Goal: Task Accomplishment & Management: Complete application form

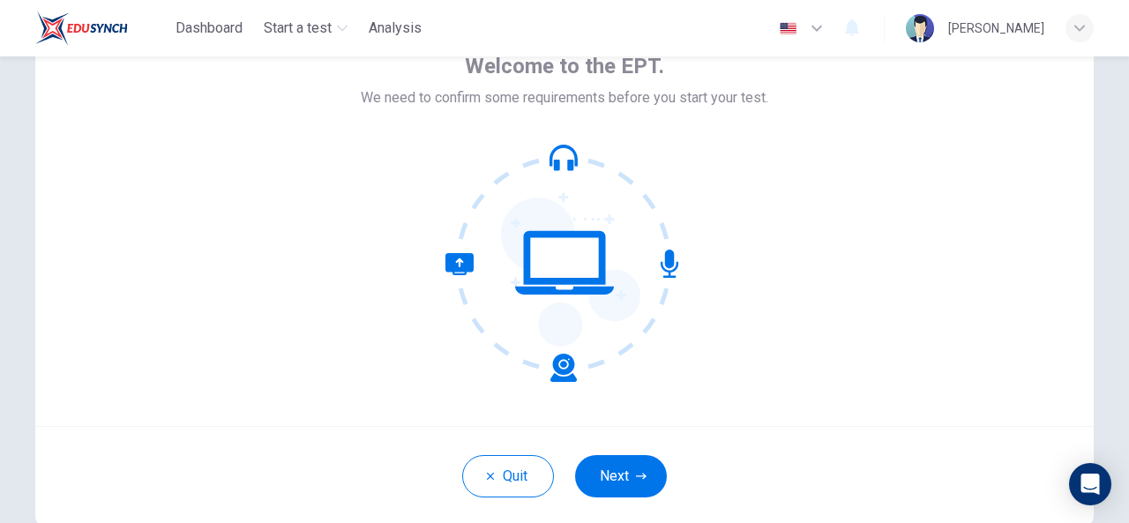
scroll to position [103, 0]
click at [630, 466] on button "Next" at bounding box center [621, 476] width 92 height 42
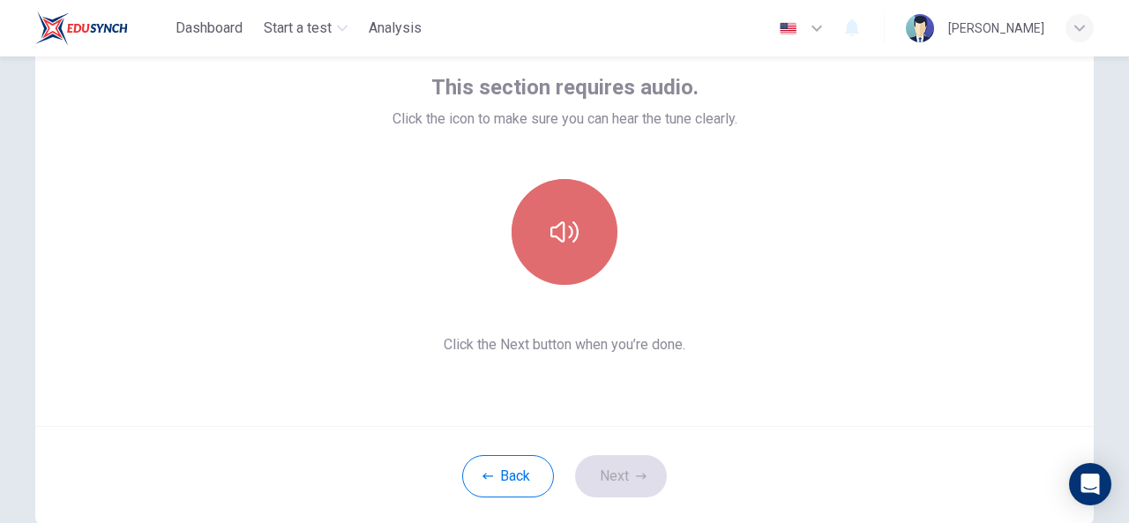
click at [537, 236] on button "button" at bounding box center [565, 232] width 106 height 106
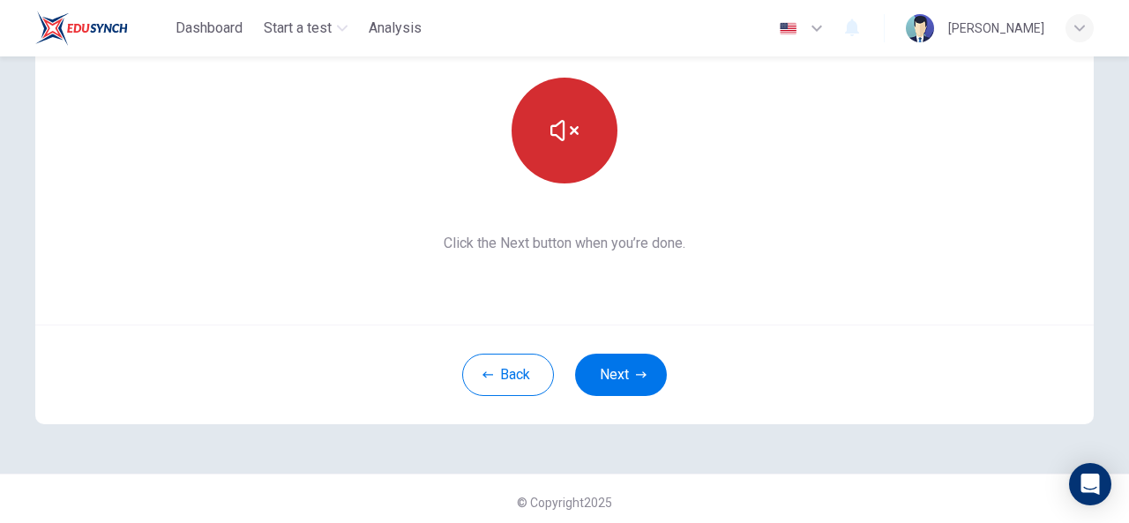
scroll to position [209, 0]
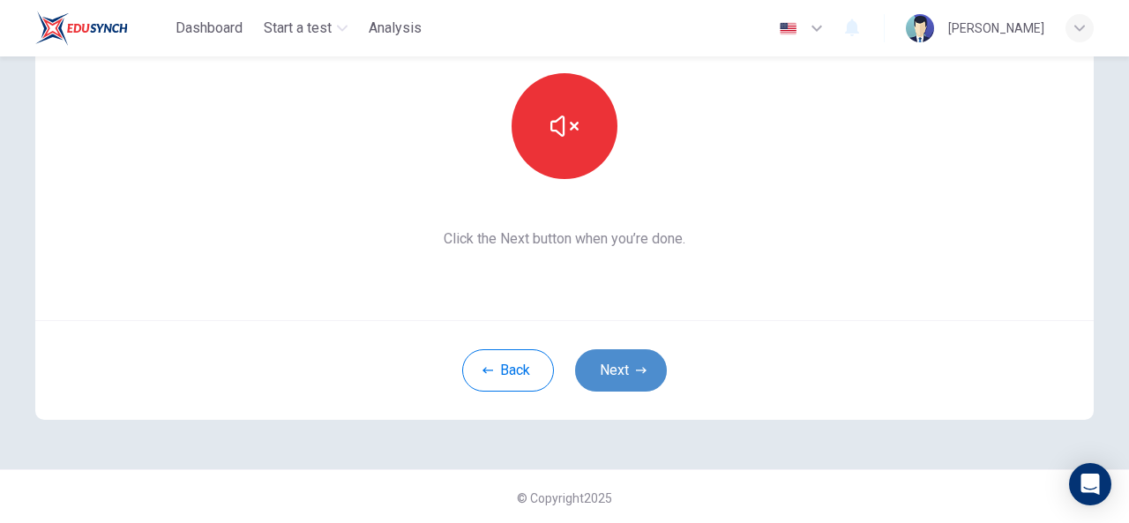
click at [607, 377] on button "Next" at bounding box center [621, 370] width 92 height 42
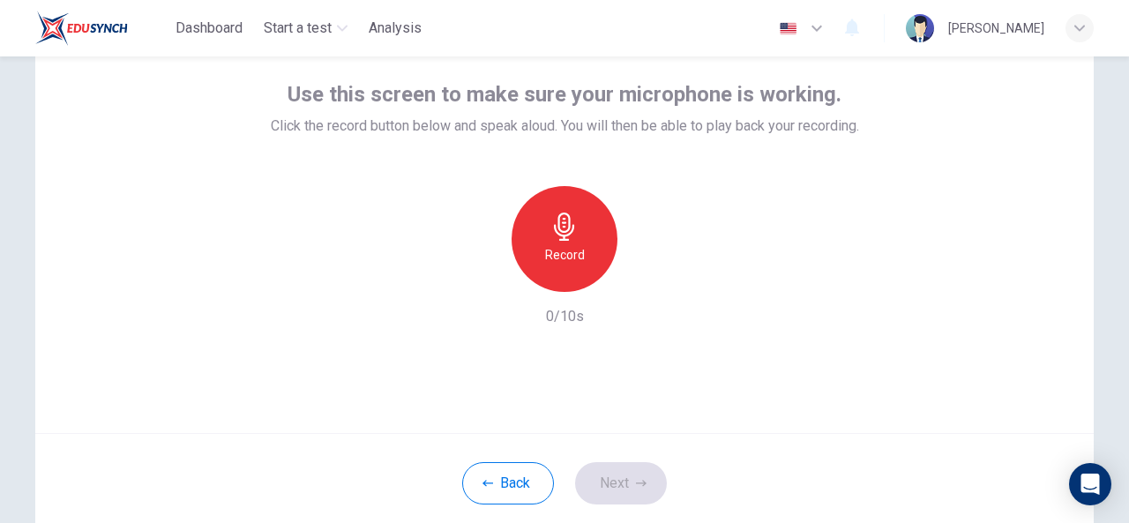
scroll to position [98, 0]
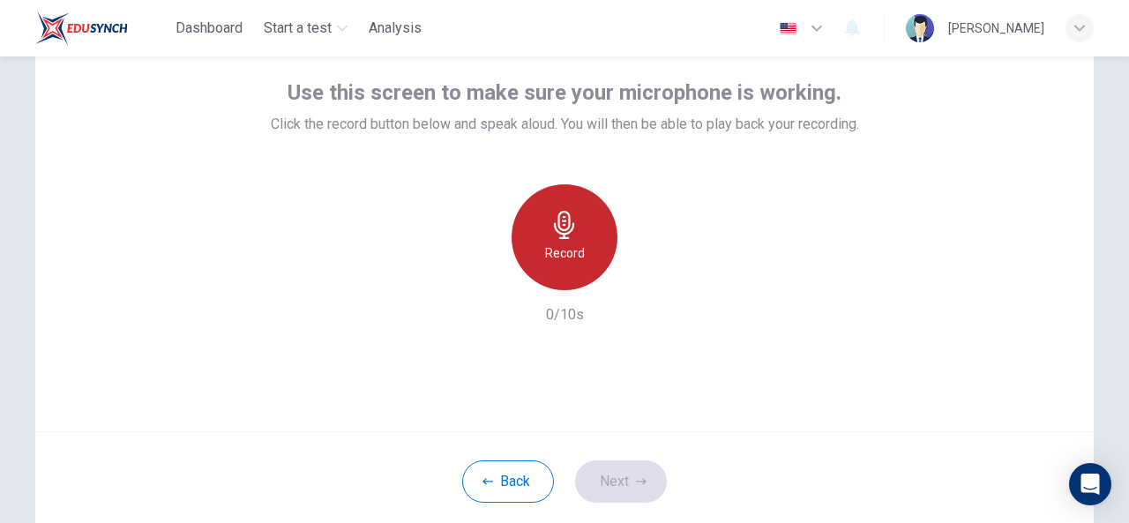
click at [565, 221] on icon "button" at bounding box center [564, 225] width 20 height 28
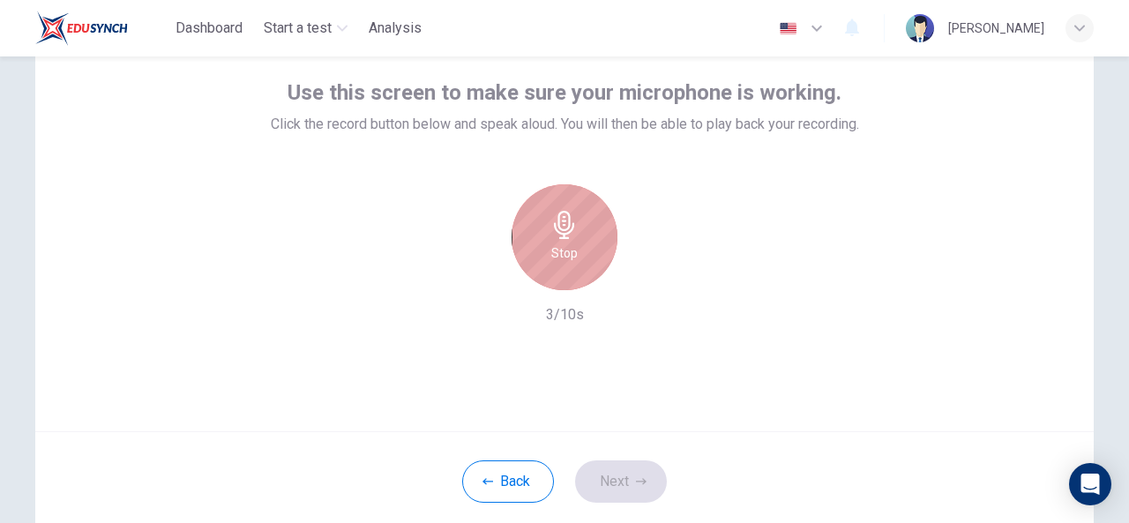
click at [565, 221] on icon "button" at bounding box center [564, 225] width 20 height 28
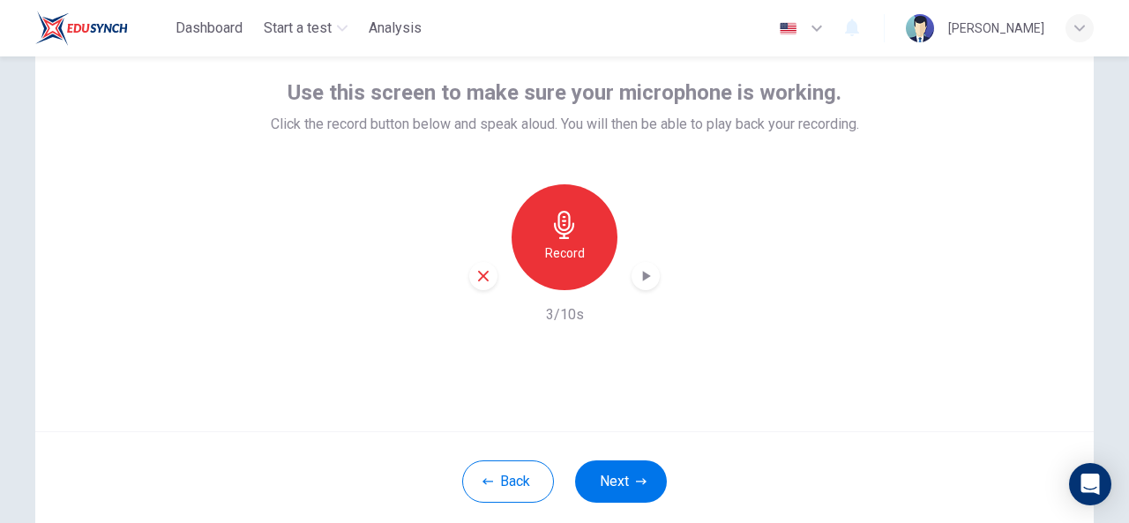
click at [645, 278] on icon "button" at bounding box center [646, 276] width 18 height 18
click at [609, 481] on button "Next" at bounding box center [621, 482] width 92 height 42
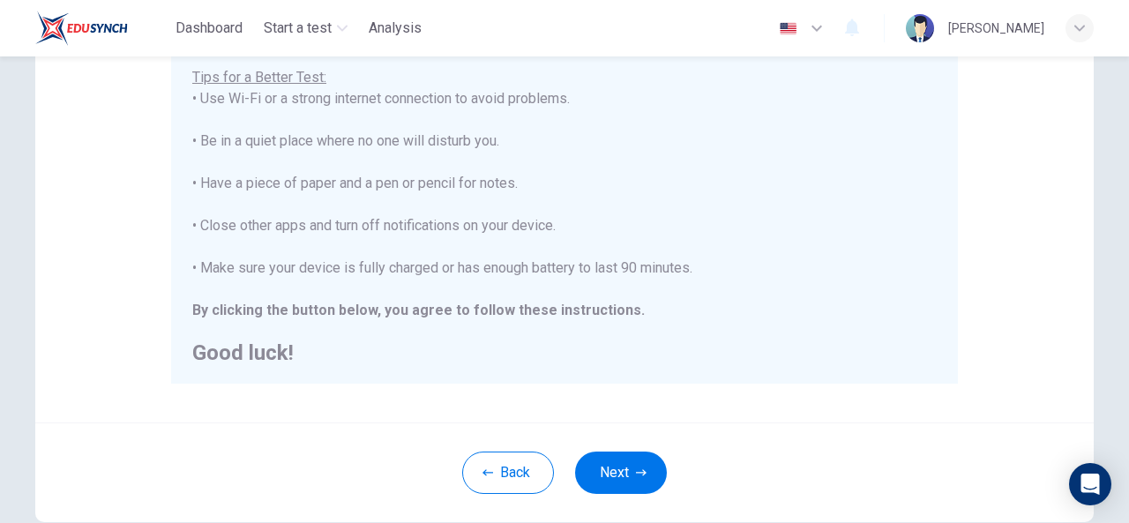
scroll to position [352, 0]
drag, startPoint x: 599, startPoint y: 469, endPoint x: 519, endPoint y: 401, distance: 104.6
click at [519, 401] on div "Disclaimer: You are about to start a Placement Test . Before You Start the Test…" at bounding box center [564, 89] width 1059 height 670
click at [618, 469] on button "Next" at bounding box center [621, 474] width 92 height 42
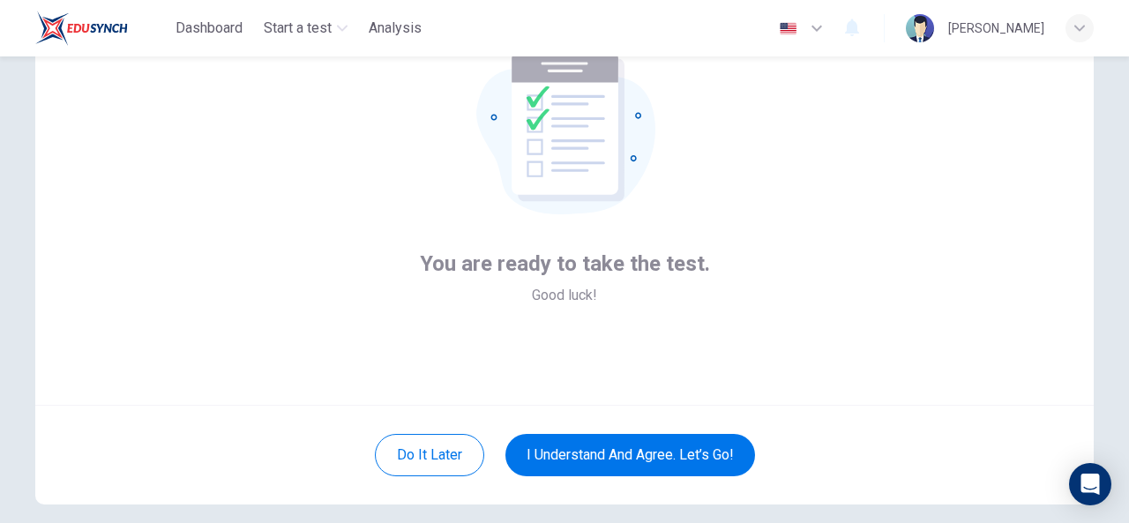
scroll to position [125, 0]
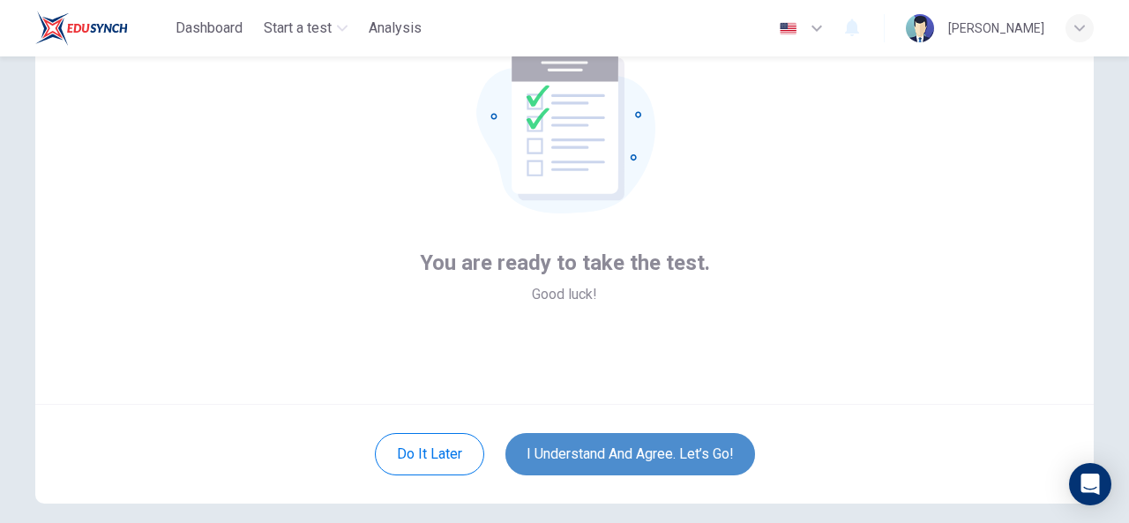
drag, startPoint x: 642, startPoint y: 469, endPoint x: 646, endPoint y: 459, distance: 10.3
click at [646, 459] on button "I understand and agree. Let’s go!" at bounding box center [631, 454] width 250 height 42
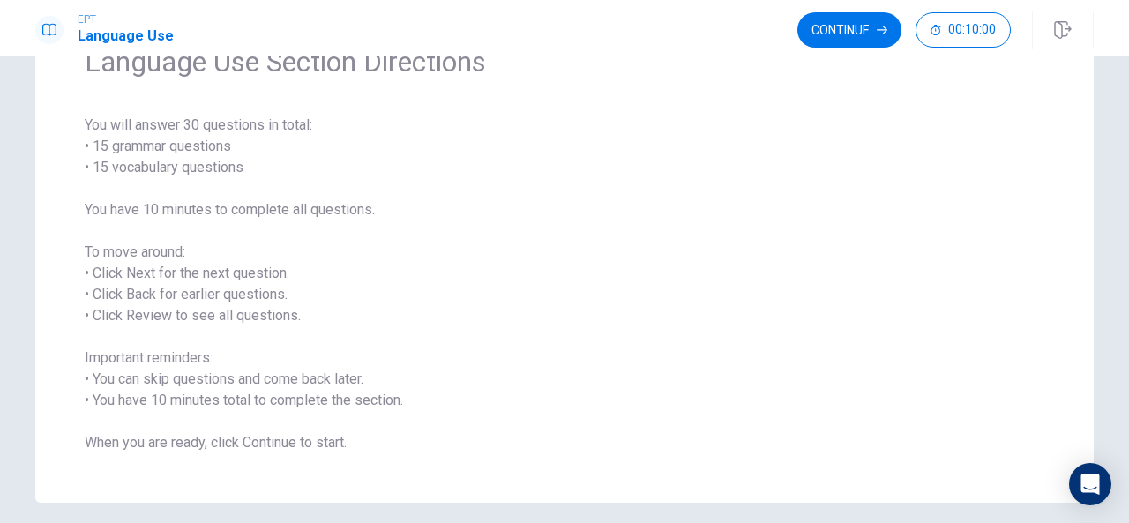
scroll to position [98, 0]
click at [821, 36] on button "Continue" at bounding box center [850, 29] width 104 height 35
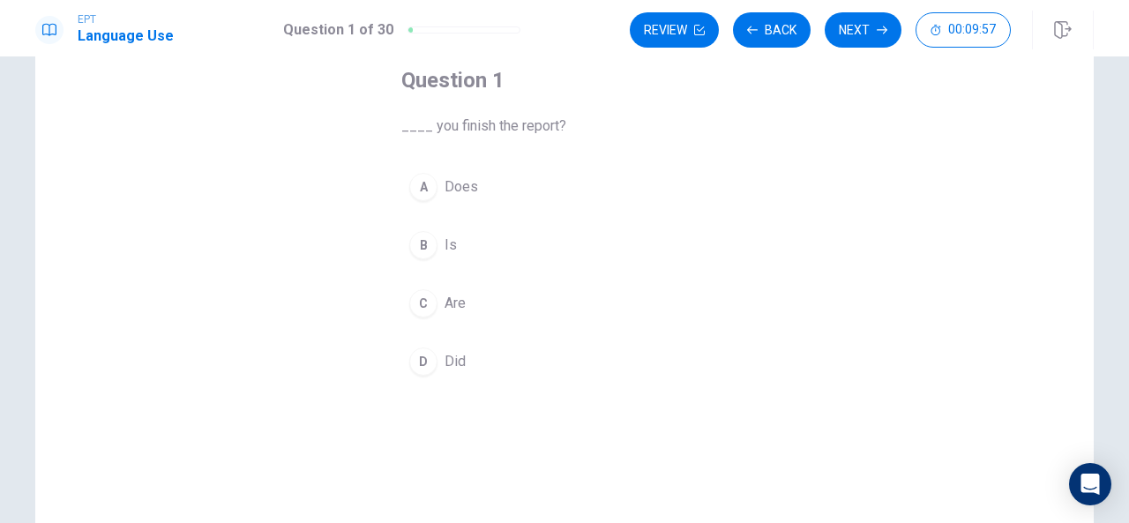
click at [437, 363] on button "D Did" at bounding box center [564, 362] width 326 height 44
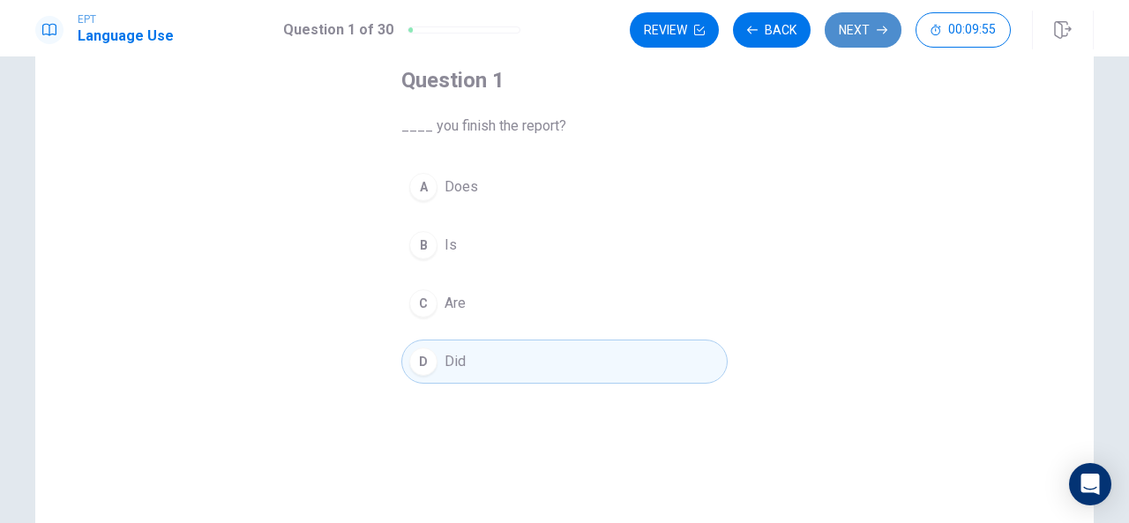
click at [872, 30] on button "Next" at bounding box center [863, 29] width 77 height 35
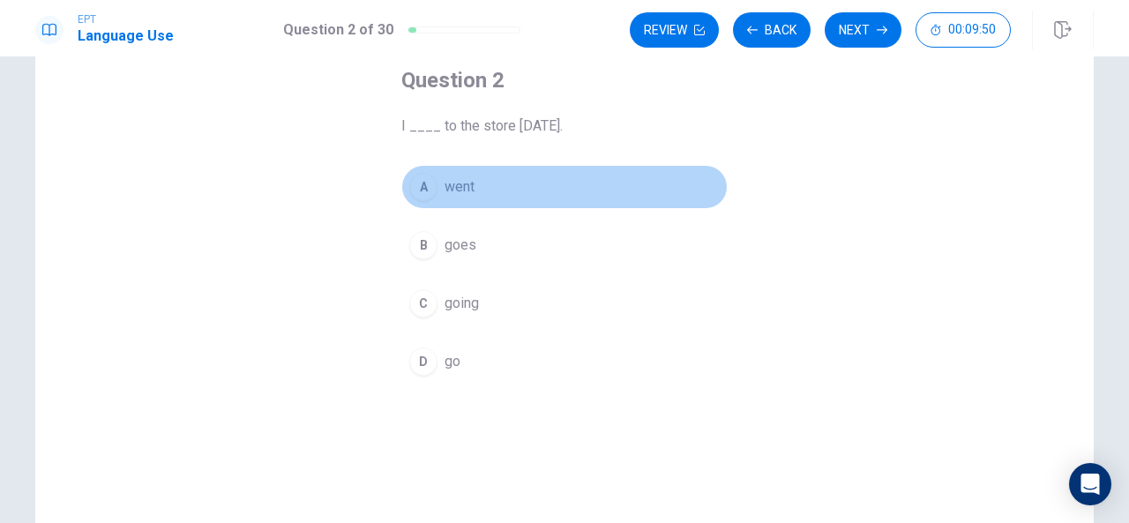
click at [434, 184] on button "A went" at bounding box center [564, 187] width 326 height 44
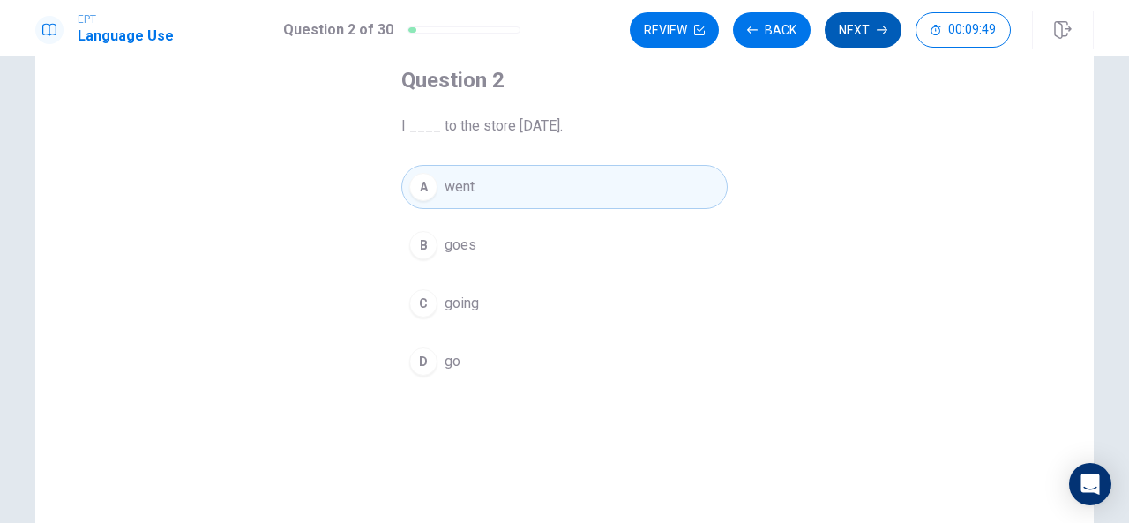
click at [864, 34] on button "Next" at bounding box center [863, 29] width 77 height 35
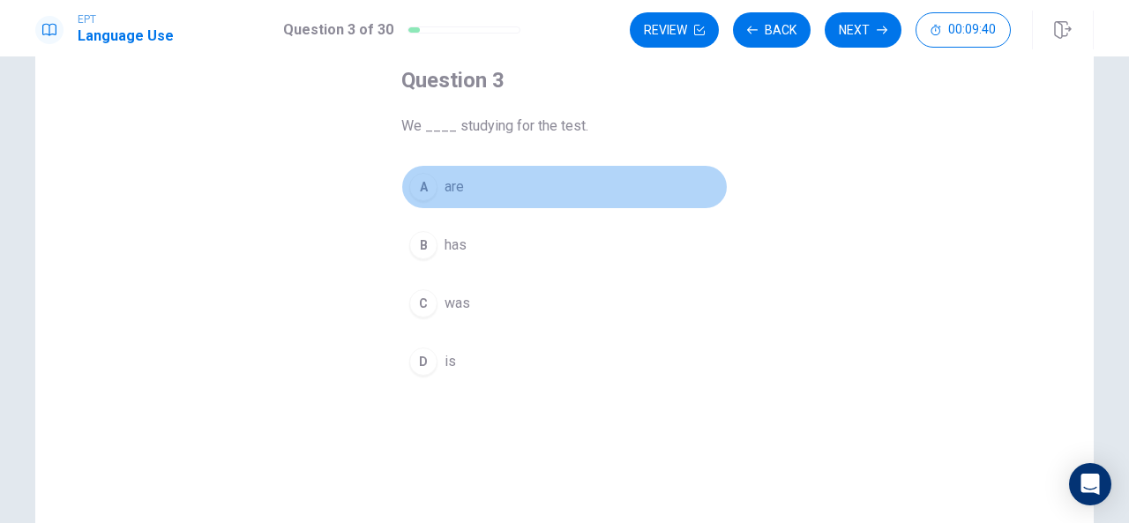
click at [420, 183] on div "A" at bounding box center [423, 187] width 28 height 28
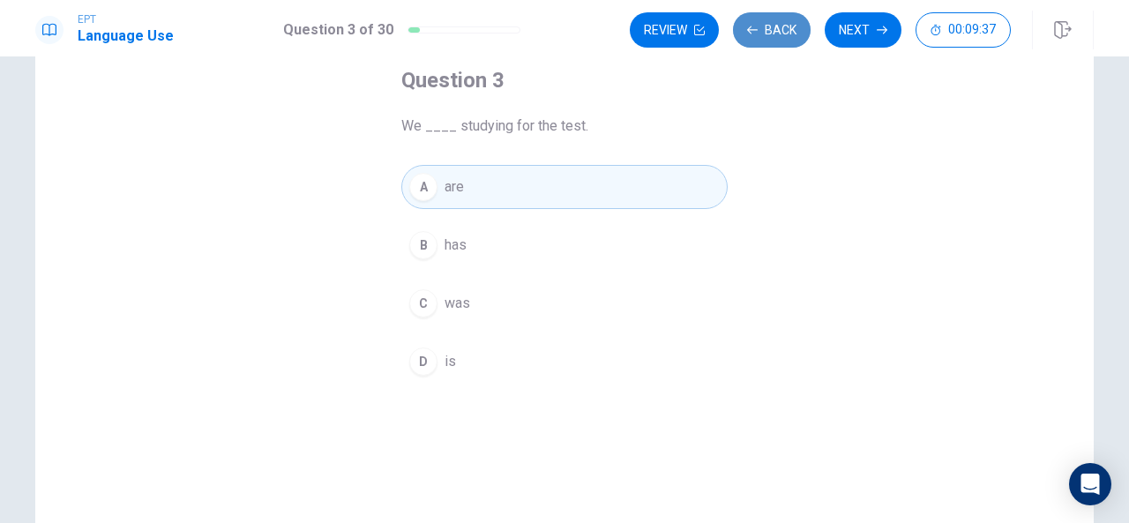
click at [775, 26] on button "Back" at bounding box center [772, 29] width 78 height 35
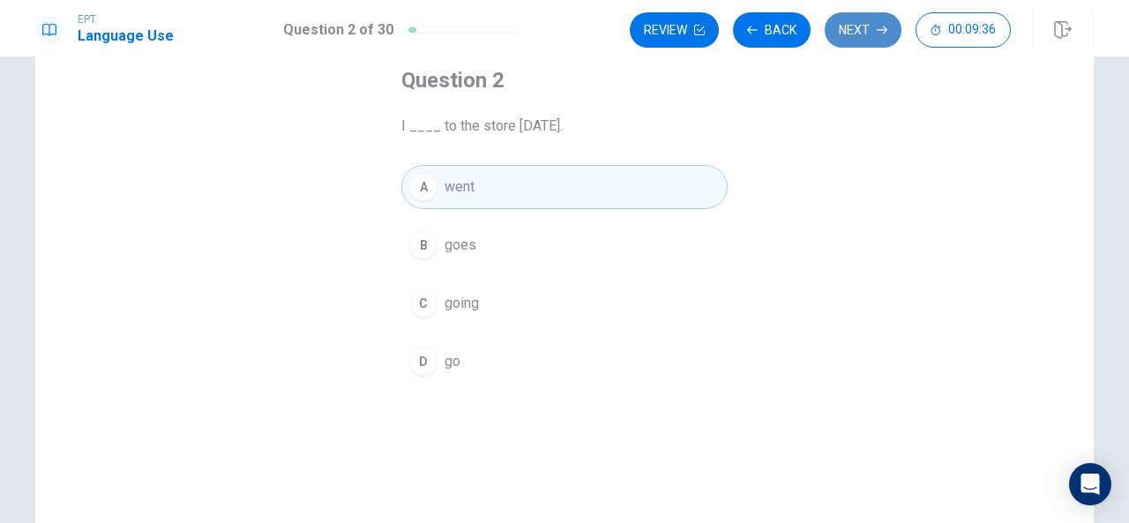
click at [888, 24] on button "Next" at bounding box center [863, 29] width 77 height 35
click at [877, 31] on icon "button" at bounding box center [882, 30] width 11 height 11
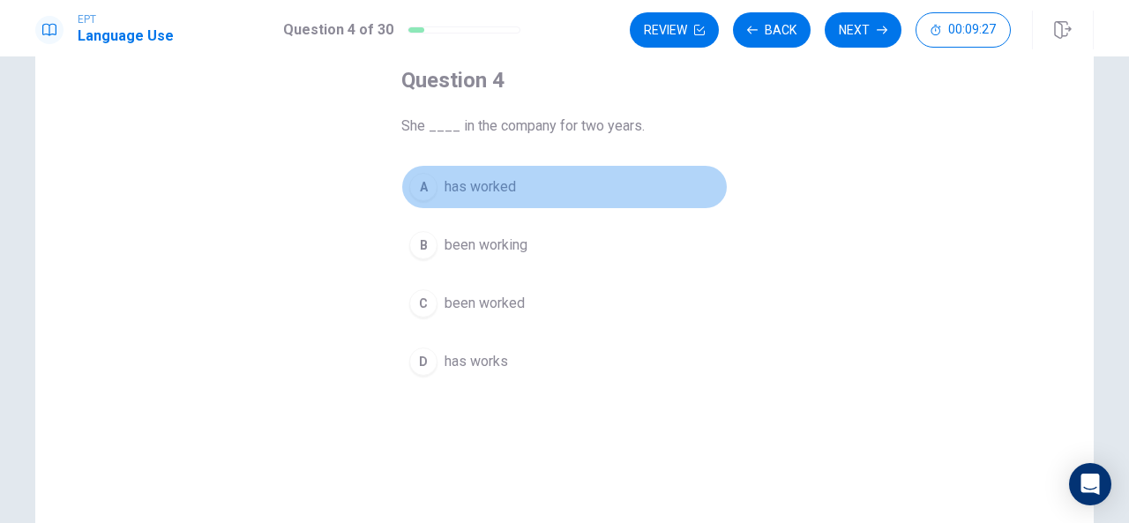
click at [489, 184] on span "has worked" at bounding box center [480, 186] width 71 height 21
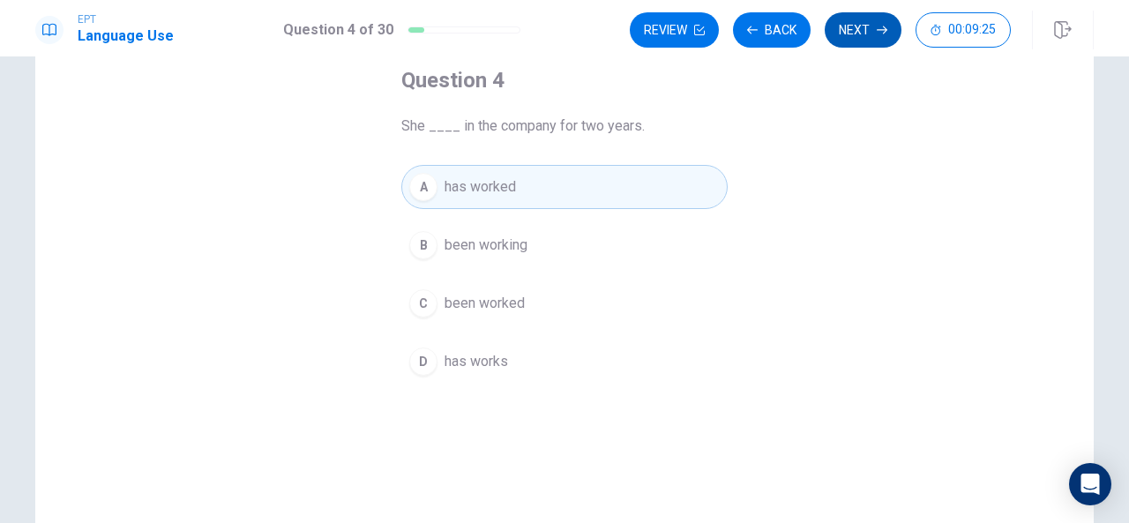
click at [857, 34] on button "Next" at bounding box center [863, 29] width 77 height 35
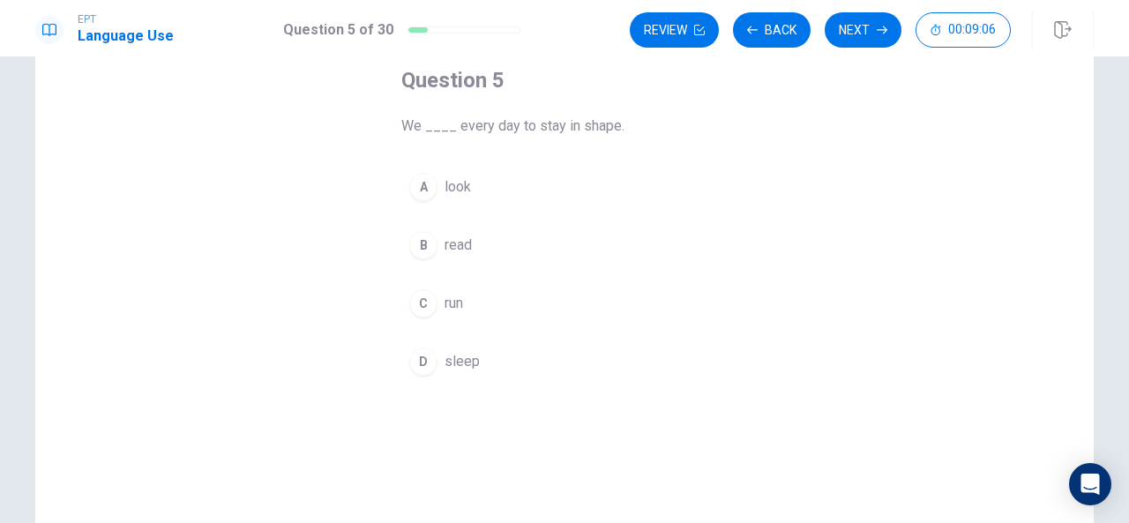
click at [424, 299] on div "C" at bounding box center [423, 303] width 28 height 28
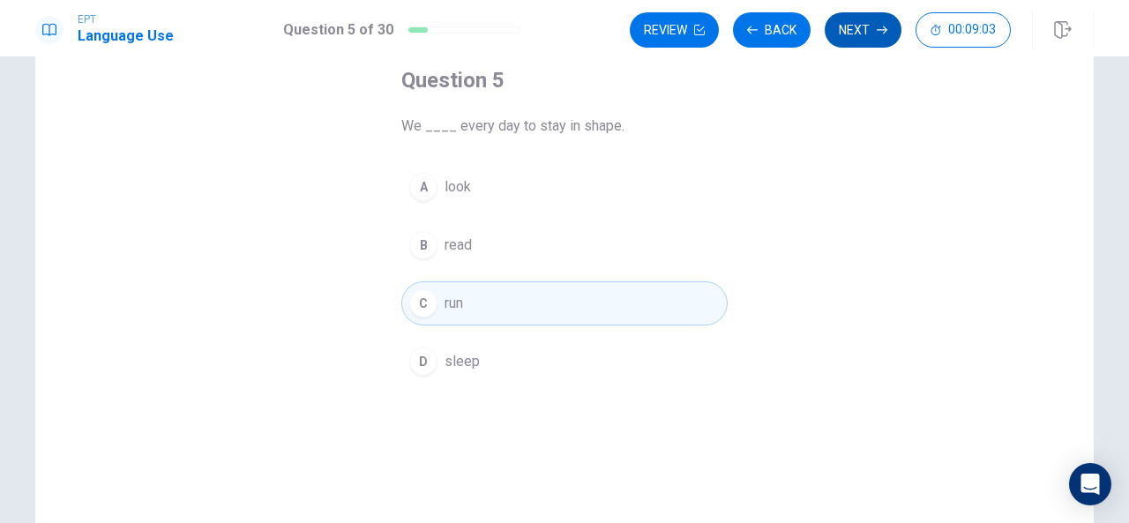
click at [850, 41] on button "Next" at bounding box center [863, 29] width 77 height 35
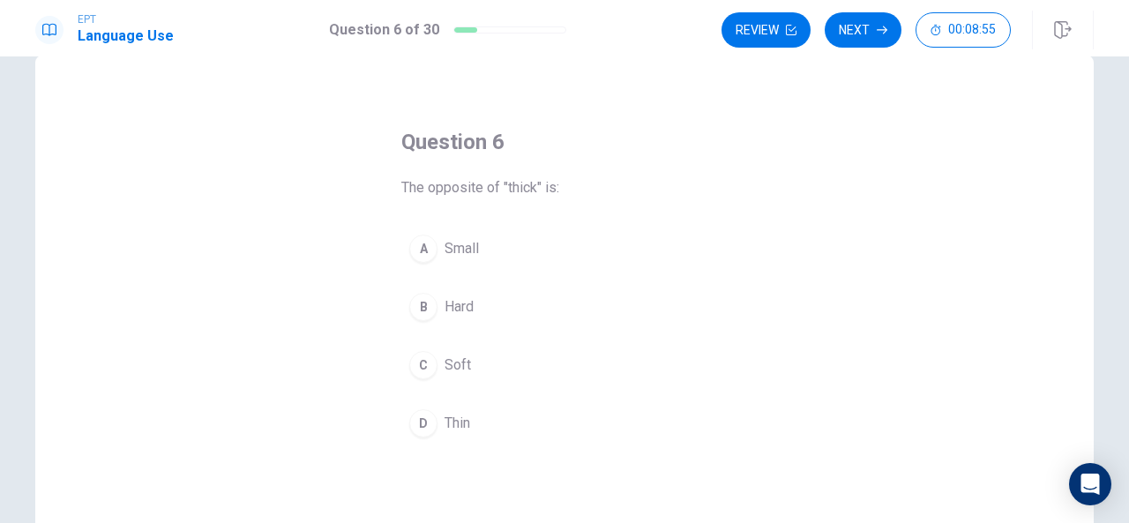
scroll to position [35, 0]
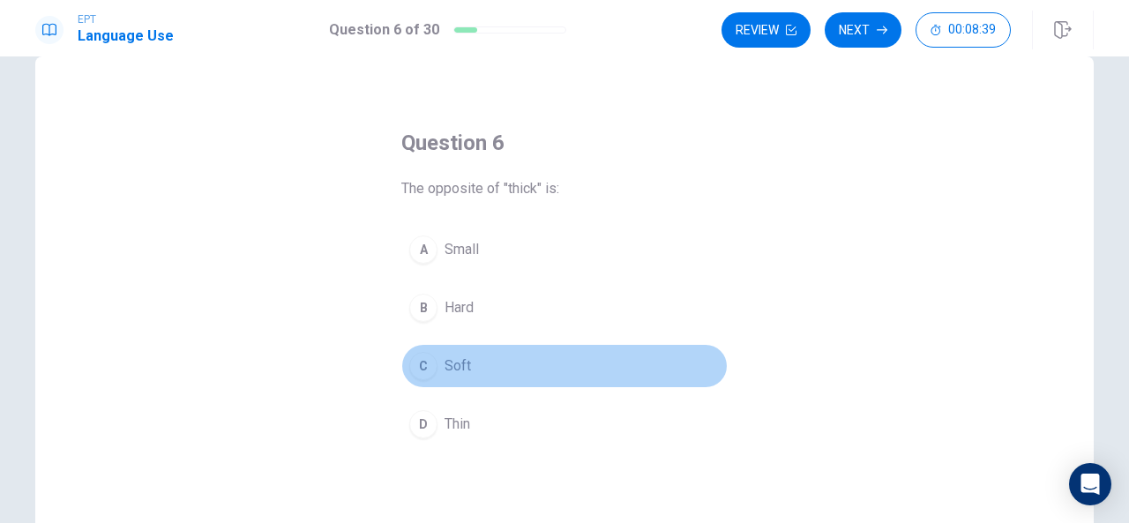
click at [424, 364] on div "C" at bounding box center [423, 366] width 28 height 28
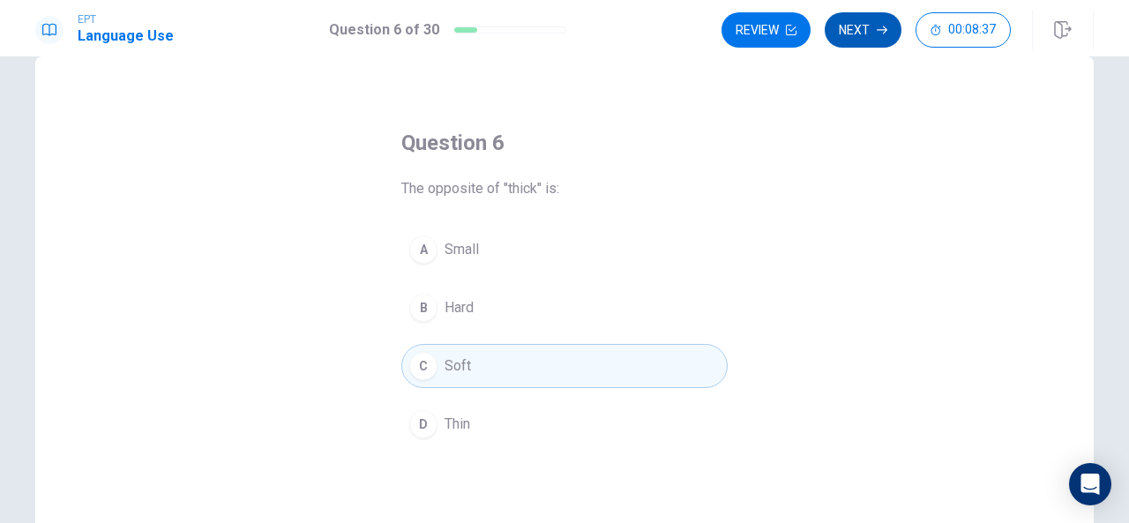
click at [861, 19] on button "Next" at bounding box center [863, 29] width 77 height 35
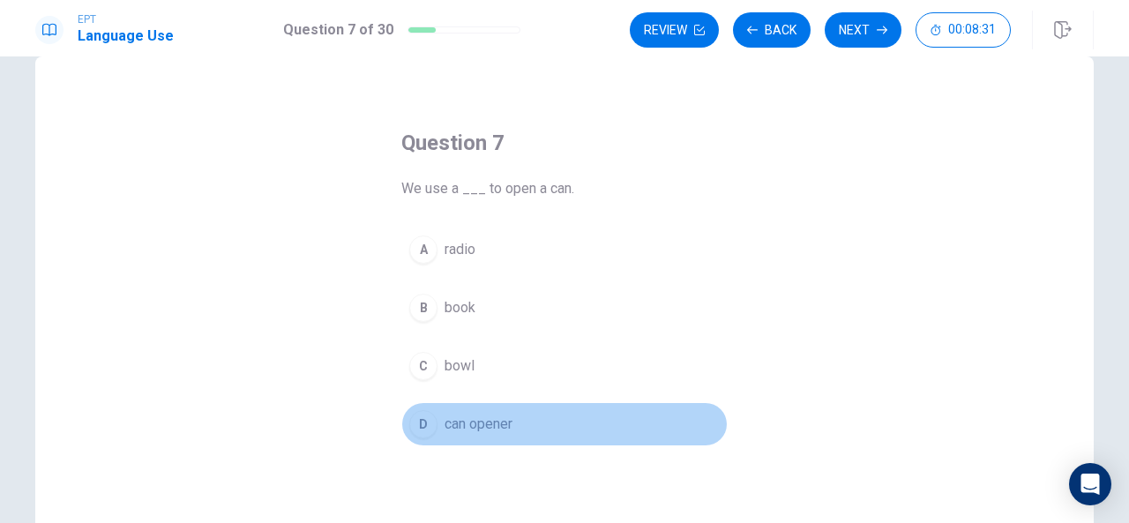
click at [422, 420] on div "D" at bounding box center [423, 424] width 28 height 28
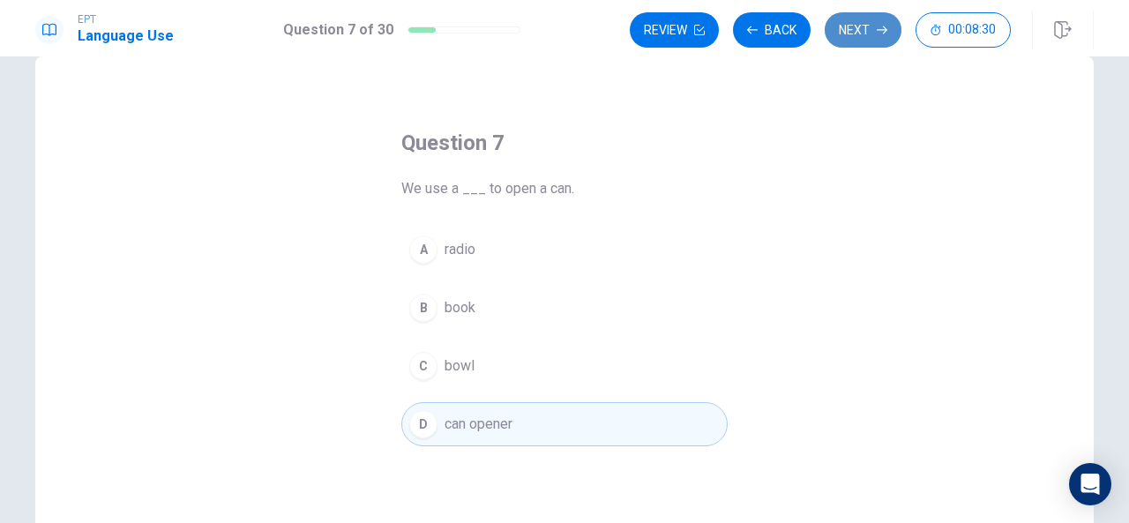
click at [844, 33] on button "Next" at bounding box center [863, 29] width 77 height 35
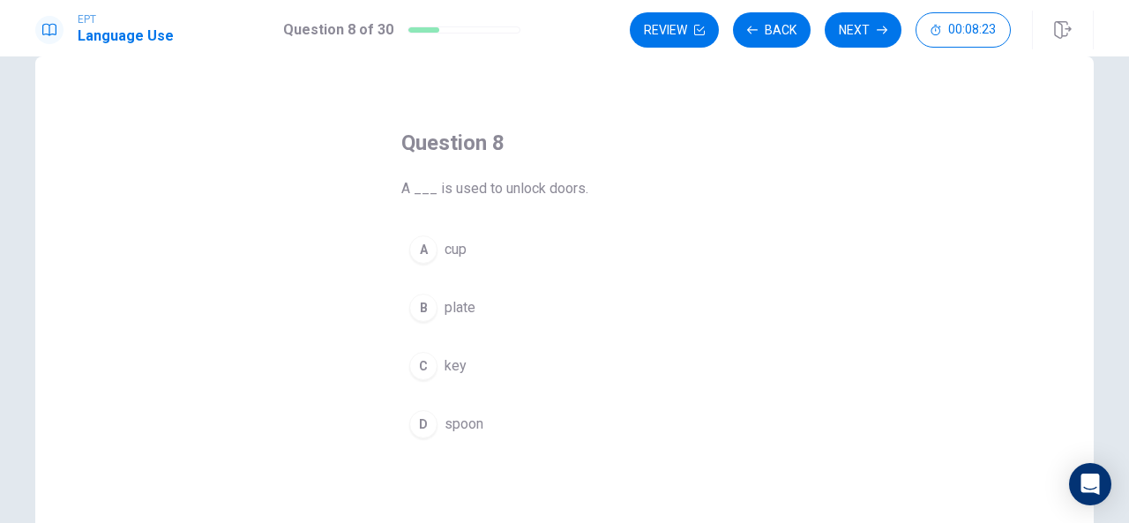
click at [418, 366] on div "C" at bounding box center [423, 366] width 28 height 28
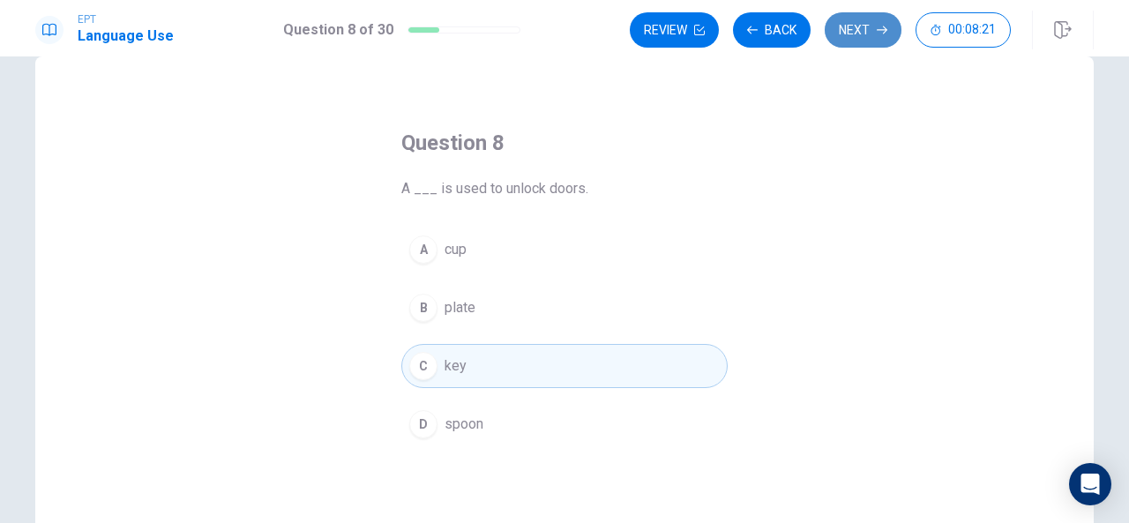
click at [861, 33] on button "Next" at bounding box center [863, 29] width 77 height 35
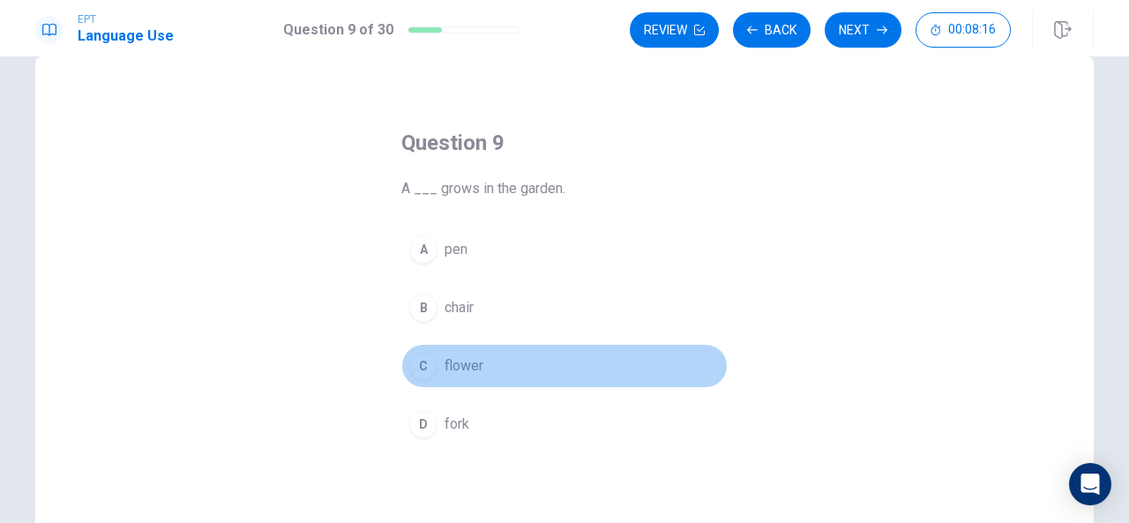
click at [427, 364] on div "C" at bounding box center [423, 366] width 28 height 28
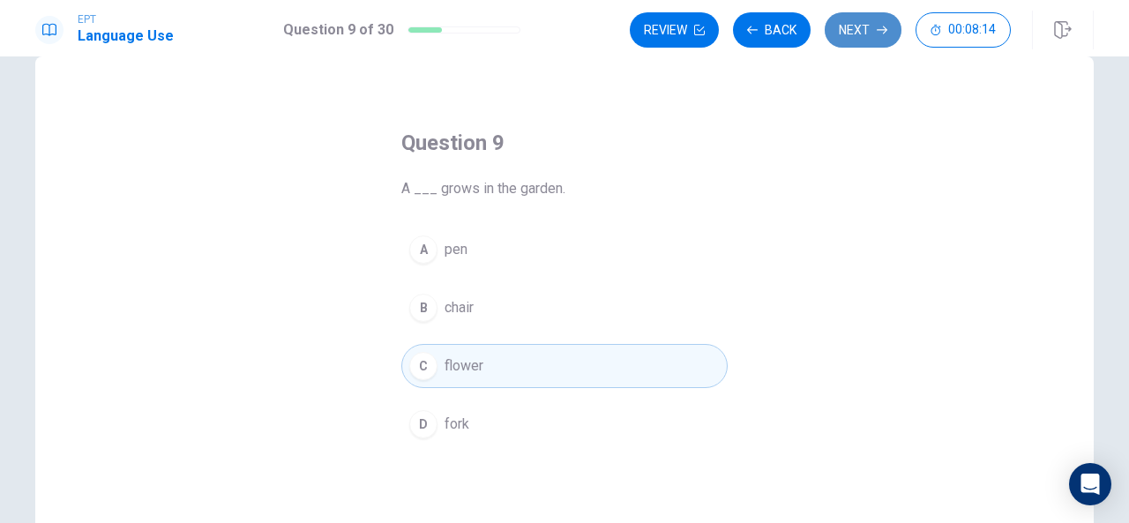
click at [876, 32] on button "Next" at bounding box center [863, 29] width 77 height 35
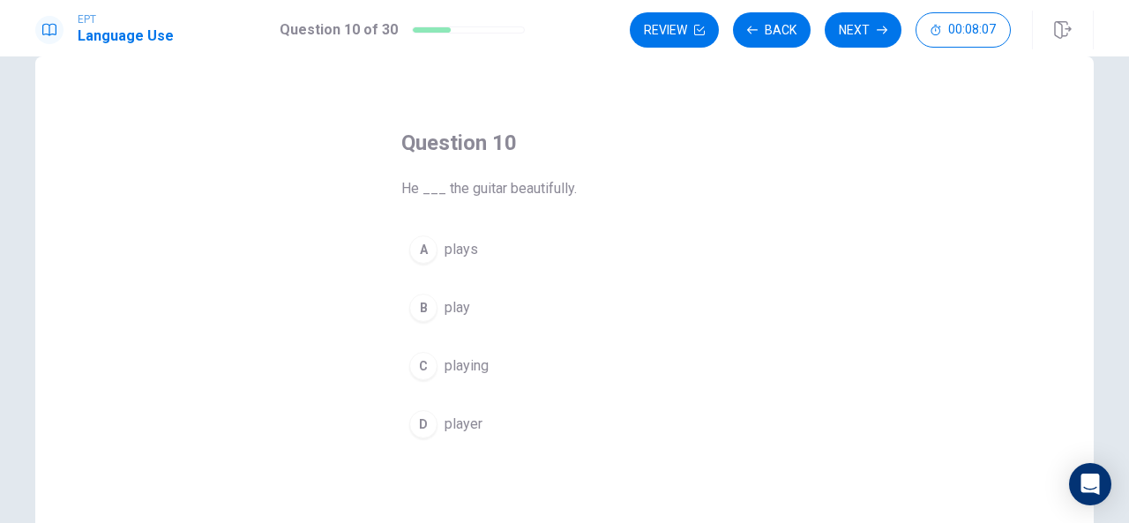
click at [469, 255] on span "plays" at bounding box center [462, 249] width 34 height 21
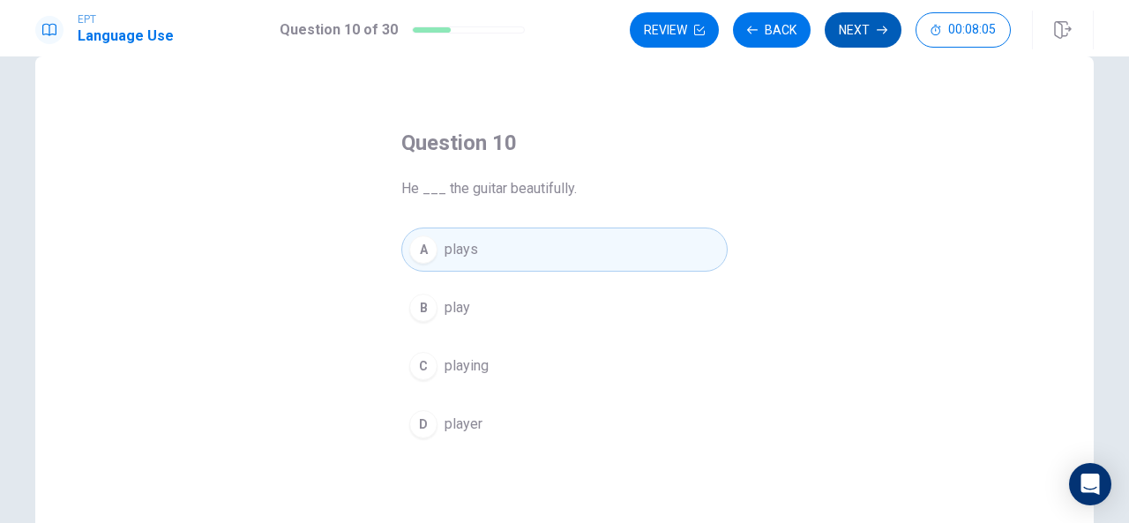
click at [863, 38] on button "Next" at bounding box center [863, 29] width 77 height 35
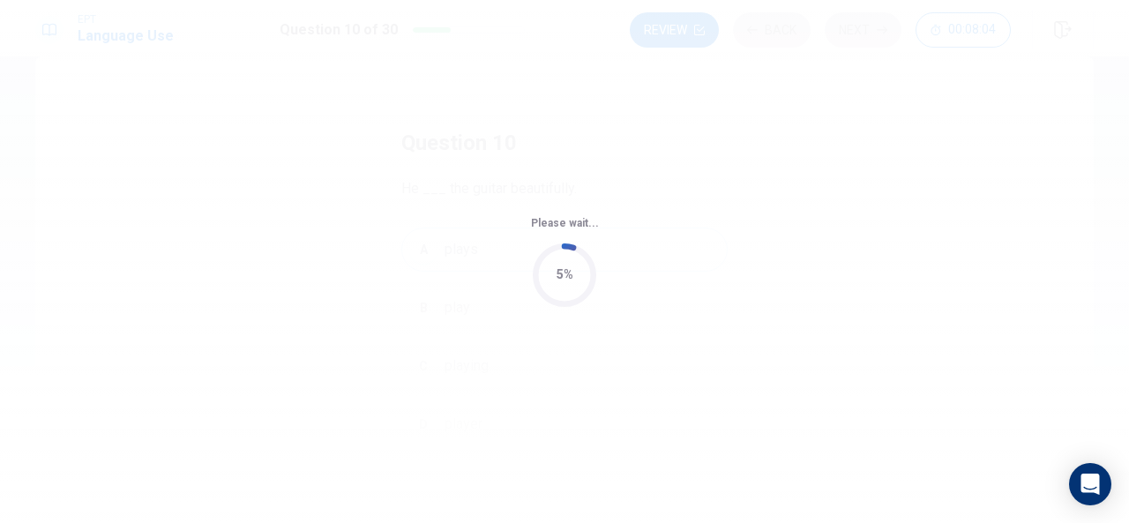
scroll to position [0, 0]
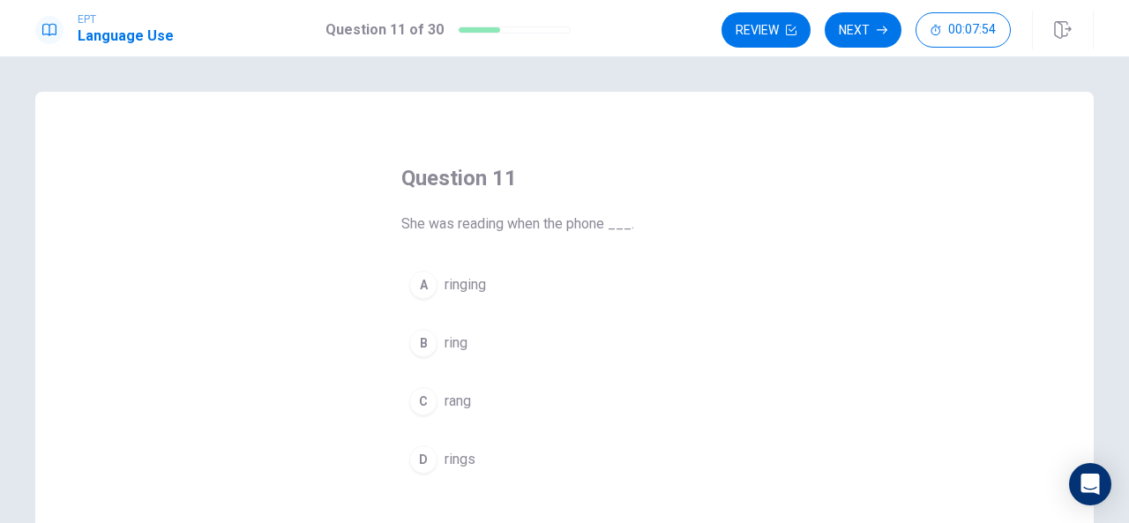
click at [422, 393] on div "C" at bounding box center [423, 401] width 28 height 28
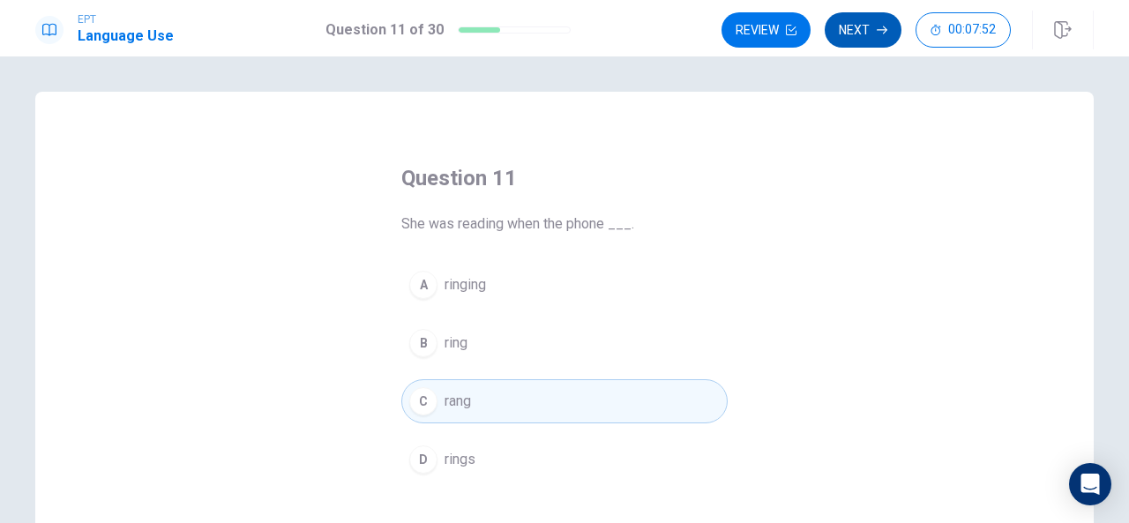
click at [865, 30] on button "Next" at bounding box center [863, 29] width 77 height 35
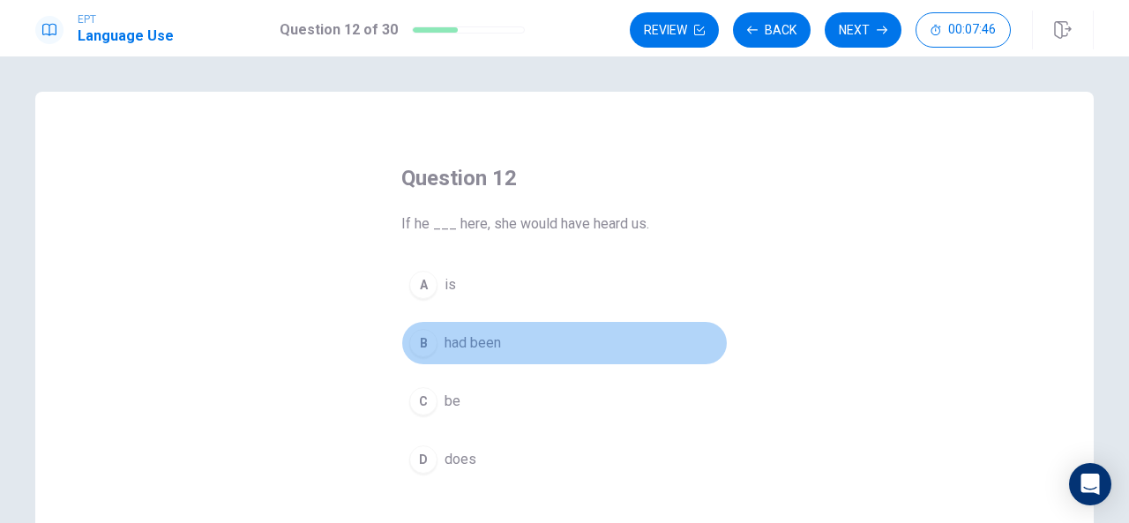
click at [424, 340] on div "B" at bounding box center [423, 343] width 28 height 28
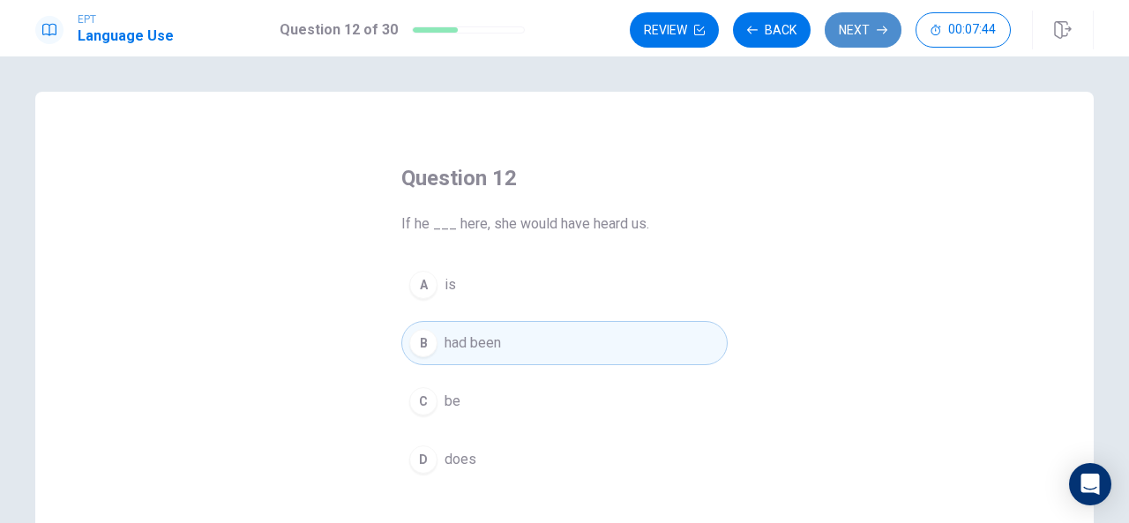
click at [867, 29] on button "Next" at bounding box center [863, 29] width 77 height 35
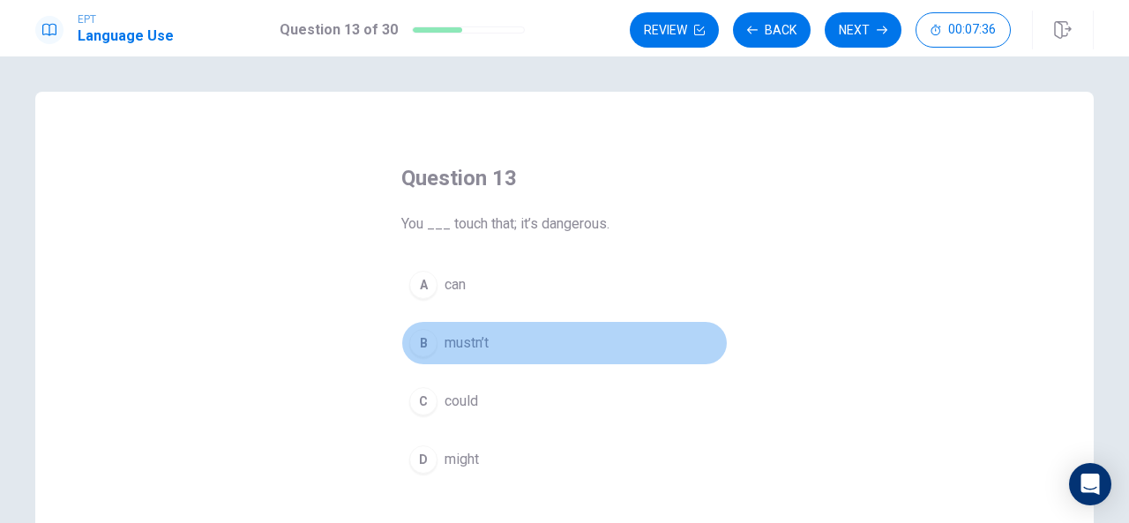
click at [415, 341] on div "B" at bounding box center [423, 343] width 28 height 28
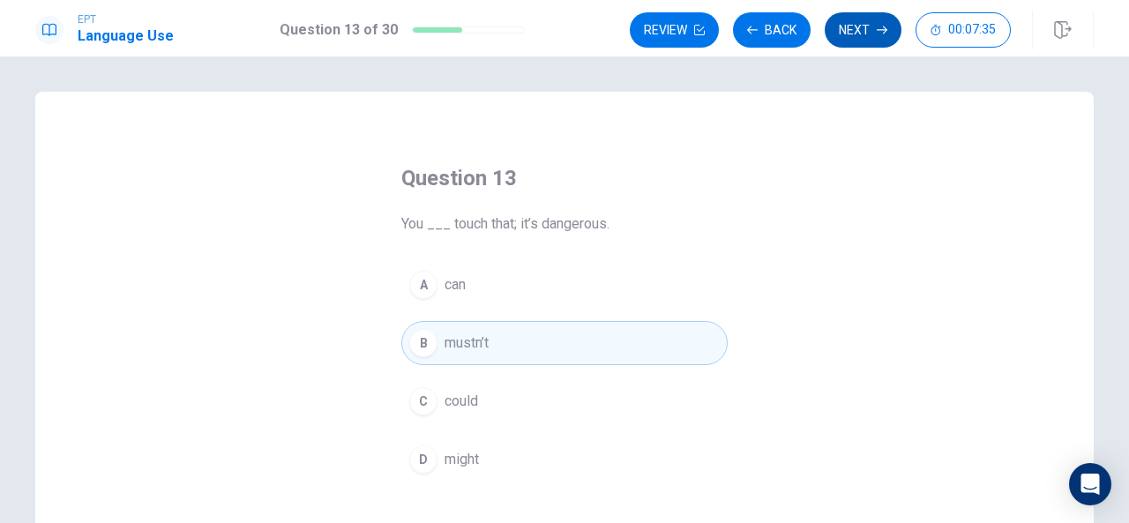
click at [844, 29] on button "Next" at bounding box center [863, 29] width 77 height 35
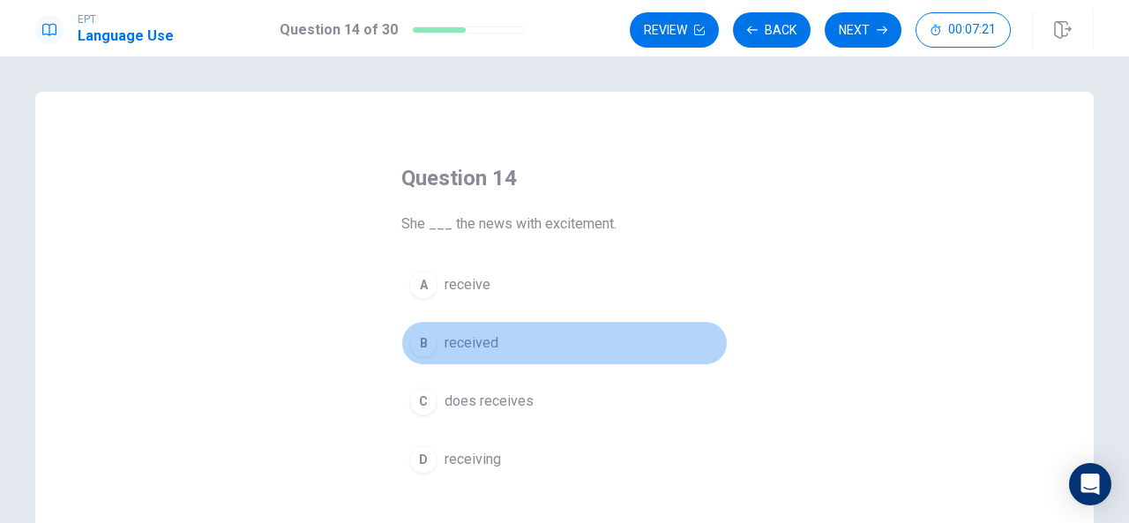
click at [447, 344] on span "received" at bounding box center [472, 343] width 54 height 21
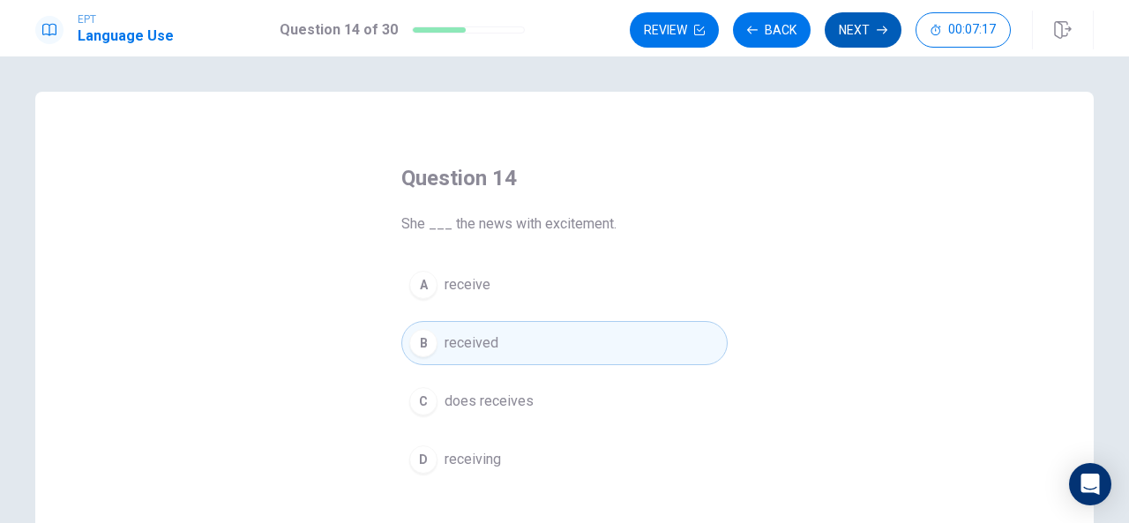
click at [856, 41] on button "Next" at bounding box center [863, 29] width 77 height 35
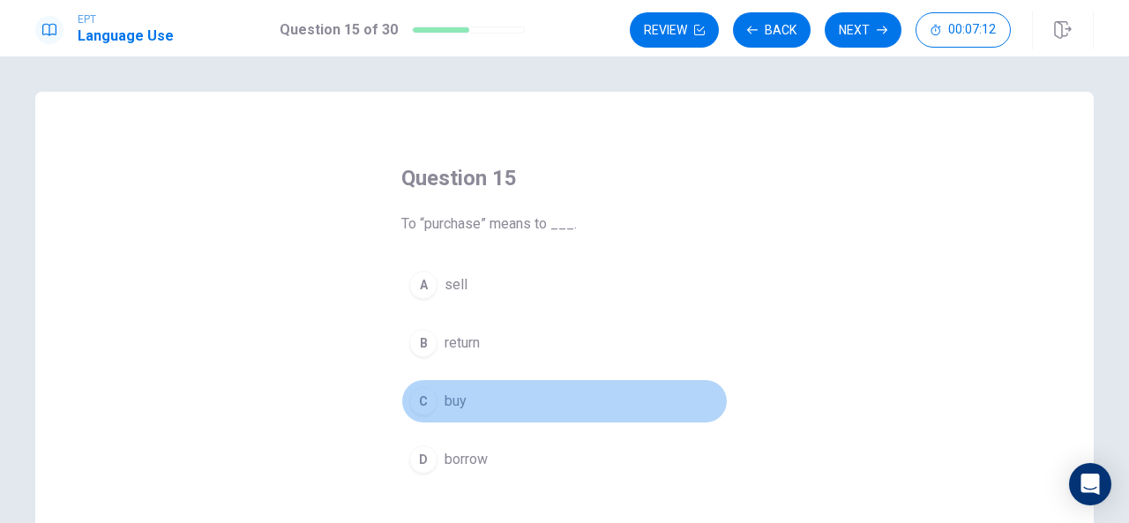
click at [424, 401] on div "C" at bounding box center [423, 401] width 28 height 28
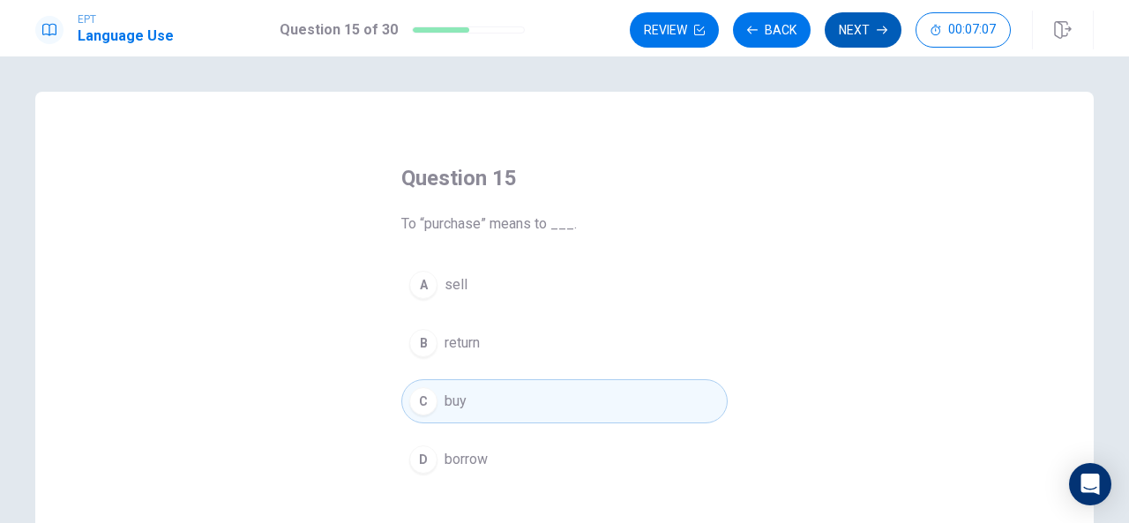
click at [870, 34] on button "Next" at bounding box center [863, 29] width 77 height 35
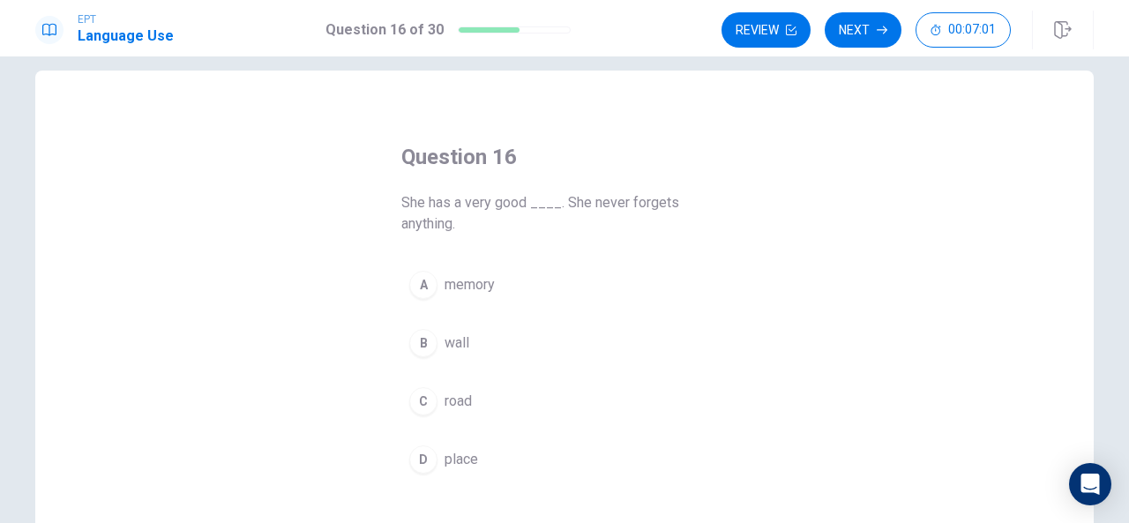
scroll to position [24, 0]
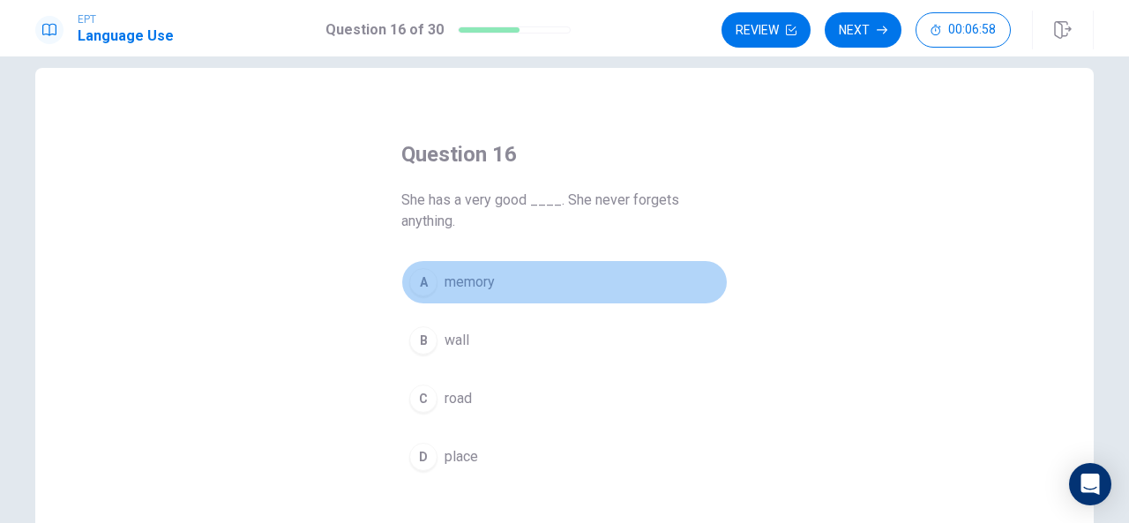
click at [419, 279] on div "A" at bounding box center [423, 282] width 28 height 28
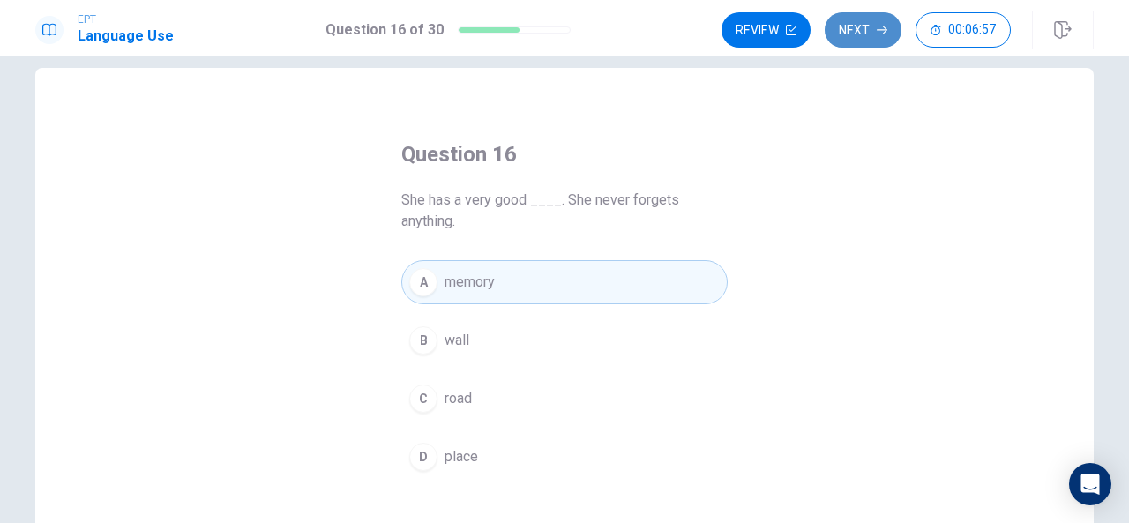
click at [882, 27] on icon "button" at bounding box center [882, 30] width 11 height 11
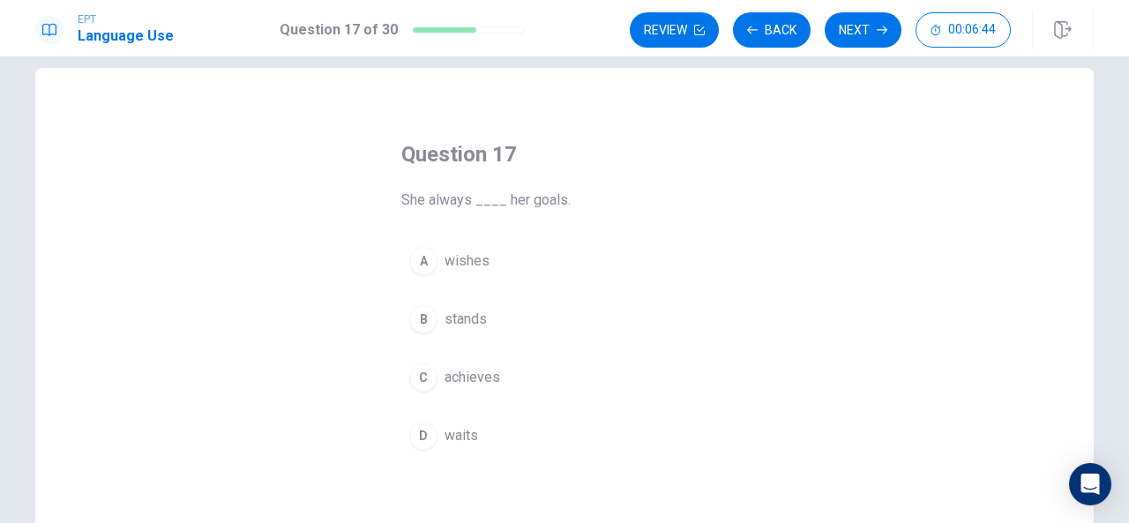
click at [422, 382] on div "C" at bounding box center [423, 378] width 28 height 28
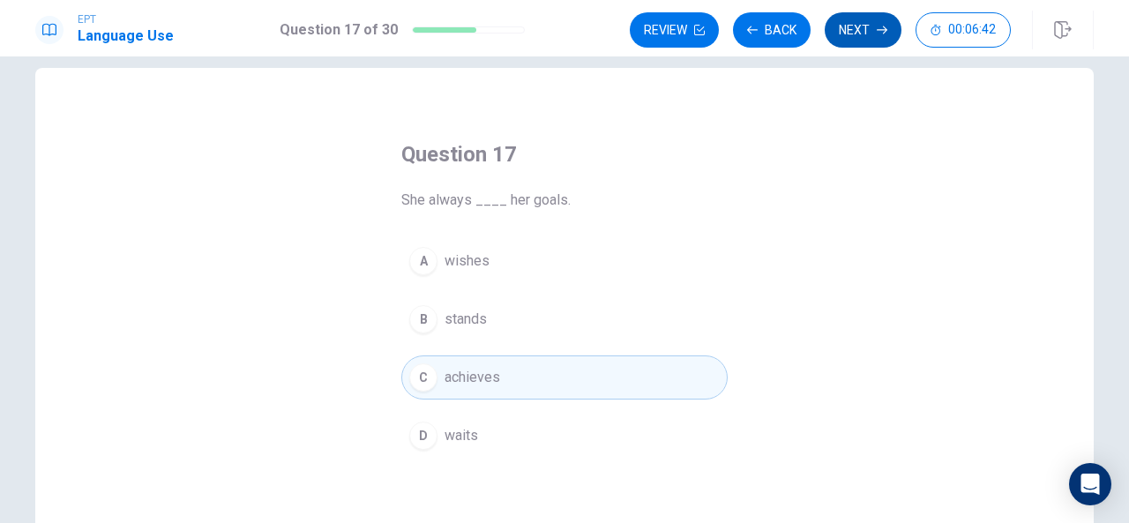
click at [853, 41] on button "Next" at bounding box center [863, 29] width 77 height 35
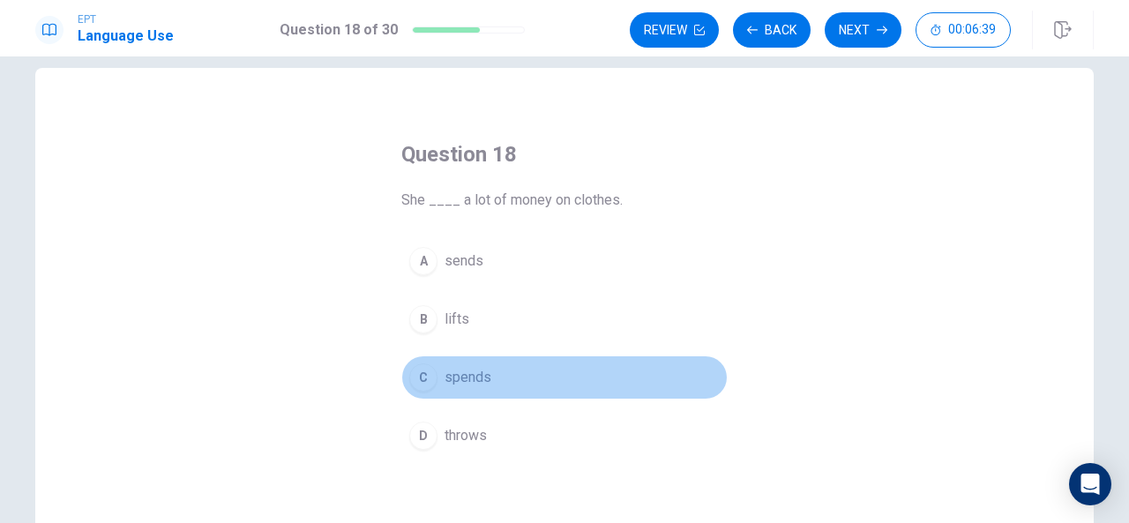
click at [415, 375] on div "C" at bounding box center [423, 378] width 28 height 28
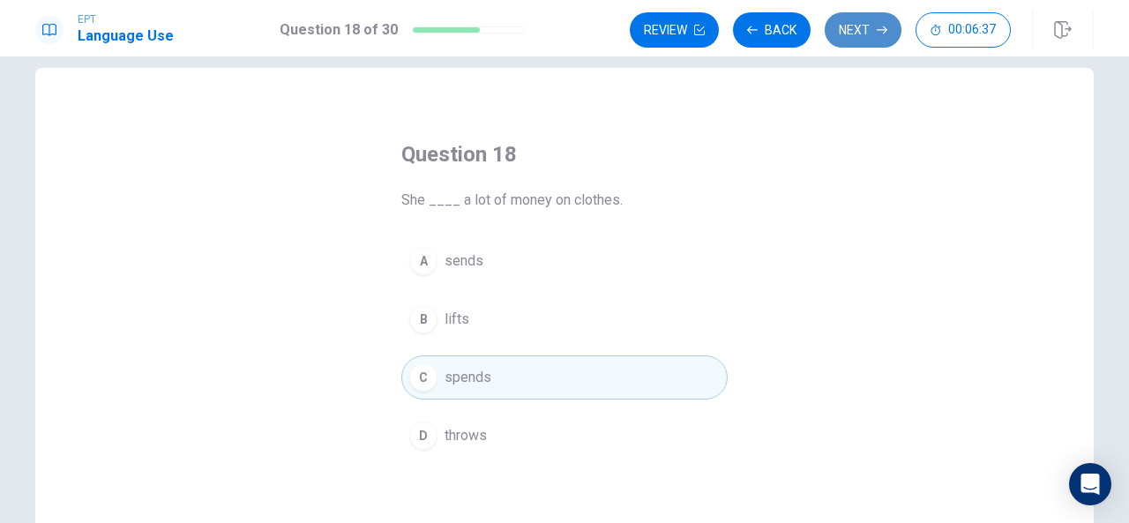
click at [858, 36] on button "Next" at bounding box center [863, 29] width 77 height 35
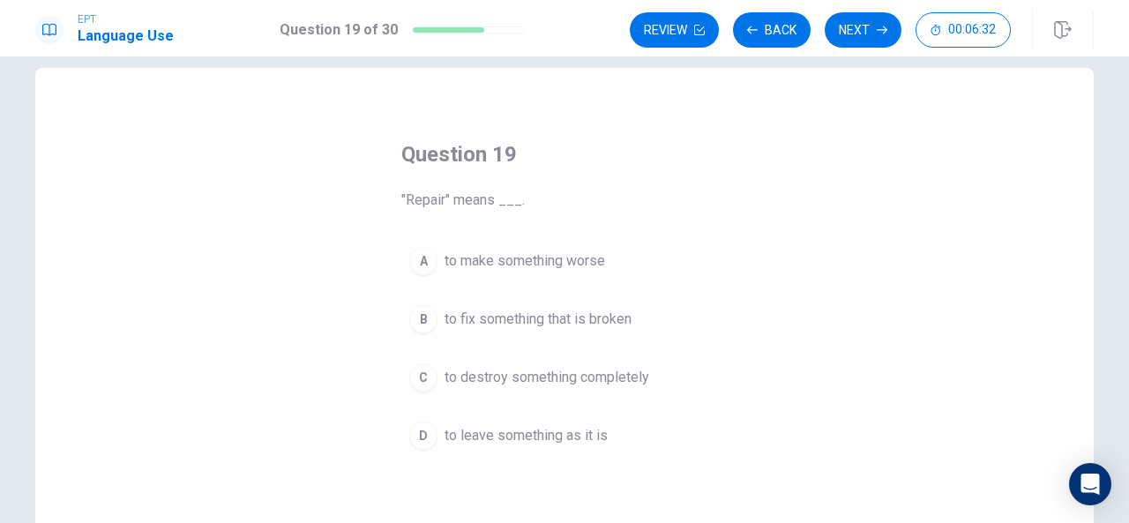
click at [409, 319] on div "B" at bounding box center [423, 319] width 28 height 28
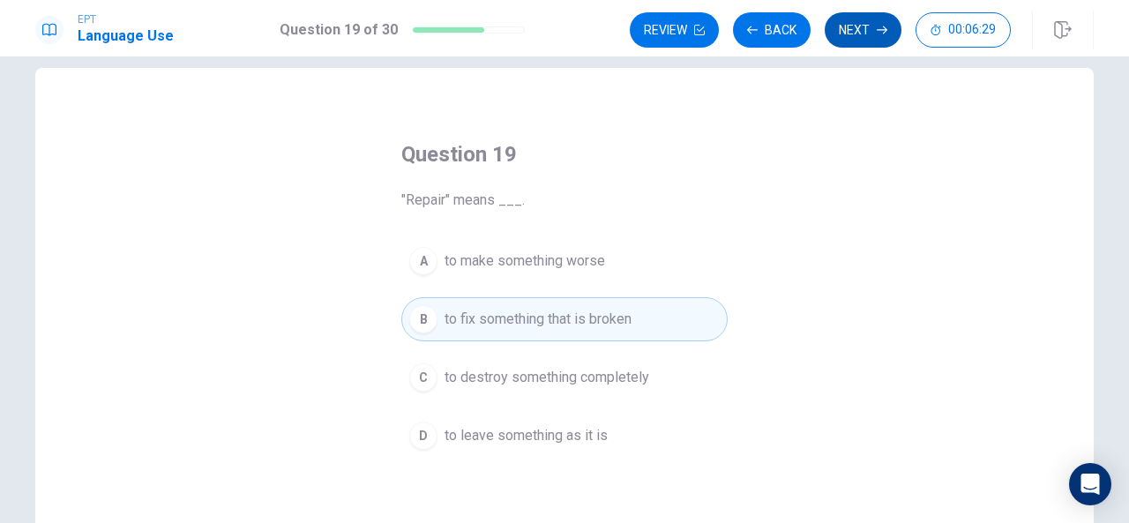
click at [866, 32] on button "Next" at bounding box center [863, 29] width 77 height 35
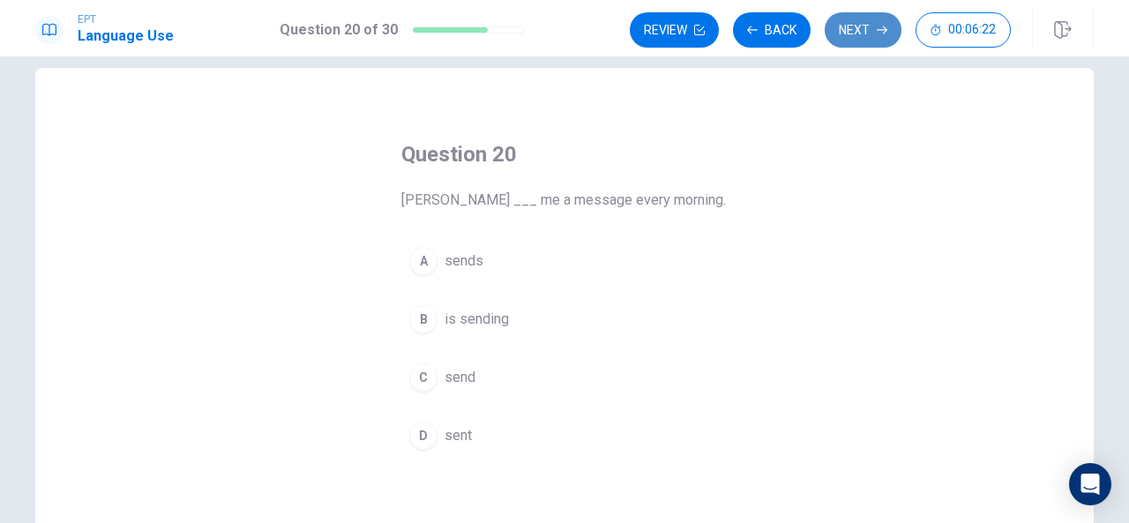
click at [863, 38] on button "Next" at bounding box center [863, 29] width 77 height 35
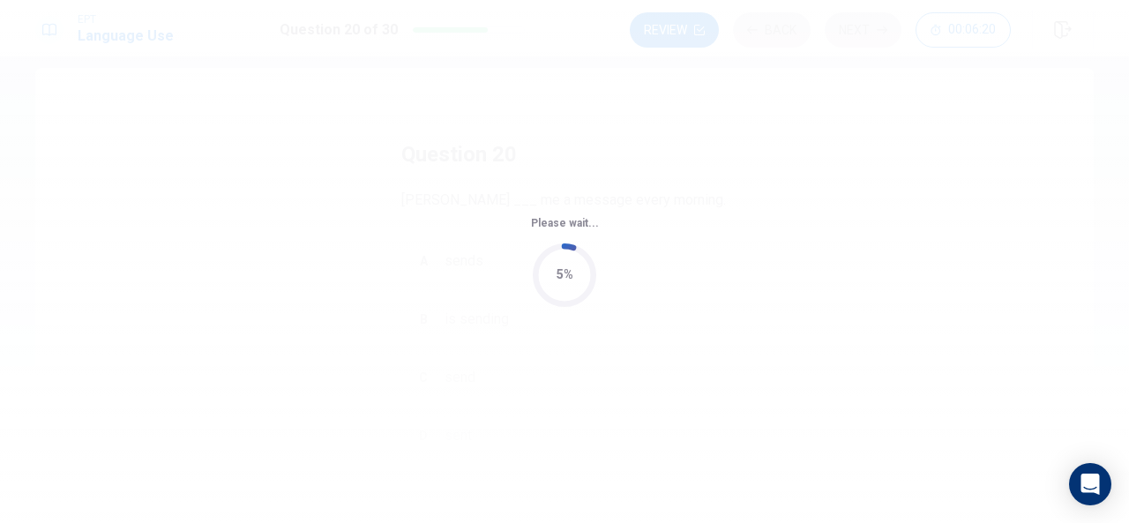
scroll to position [0, 0]
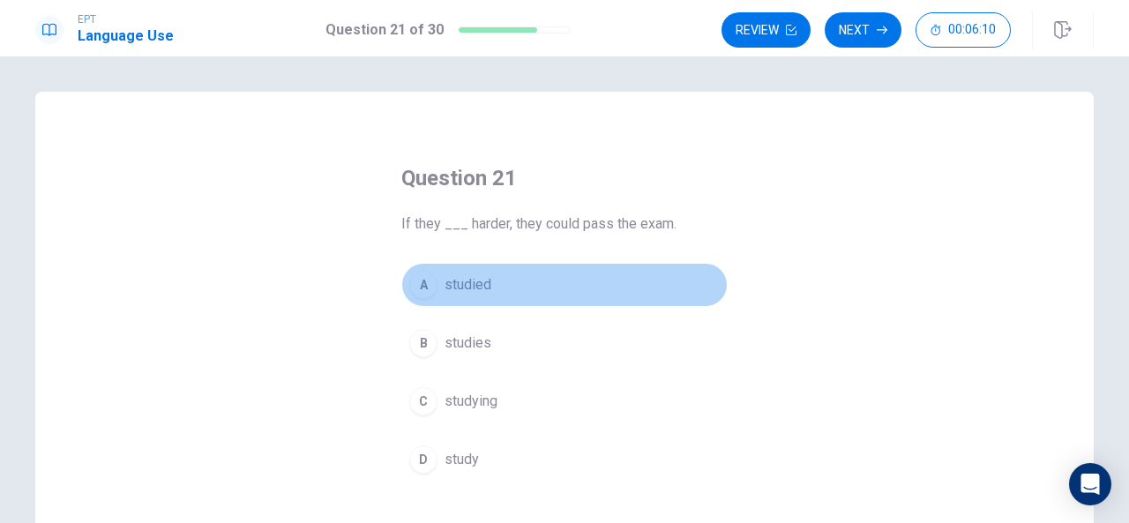
click at [468, 283] on span "studied" at bounding box center [468, 284] width 47 height 21
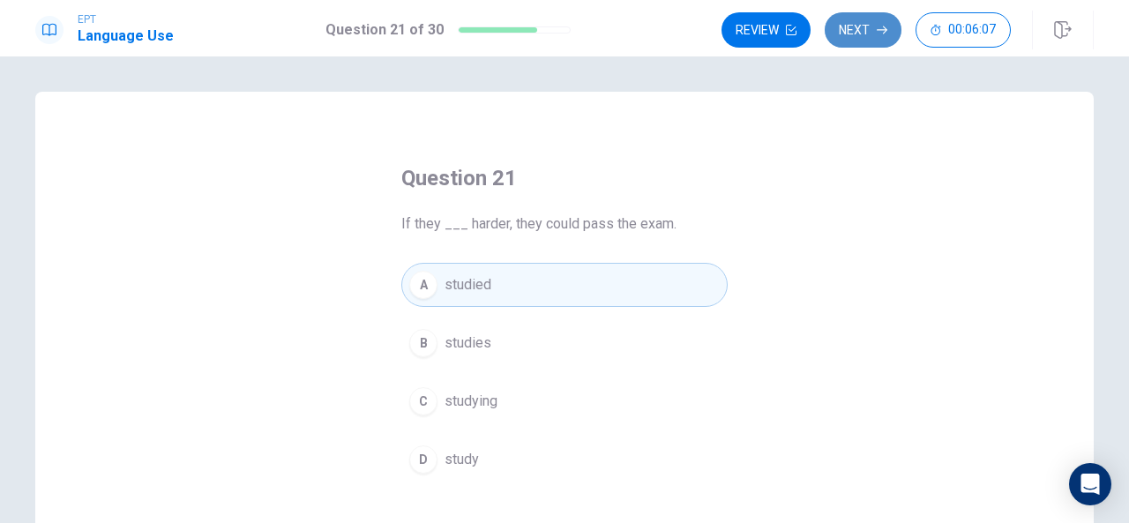
click at [861, 38] on button "Next" at bounding box center [863, 29] width 77 height 35
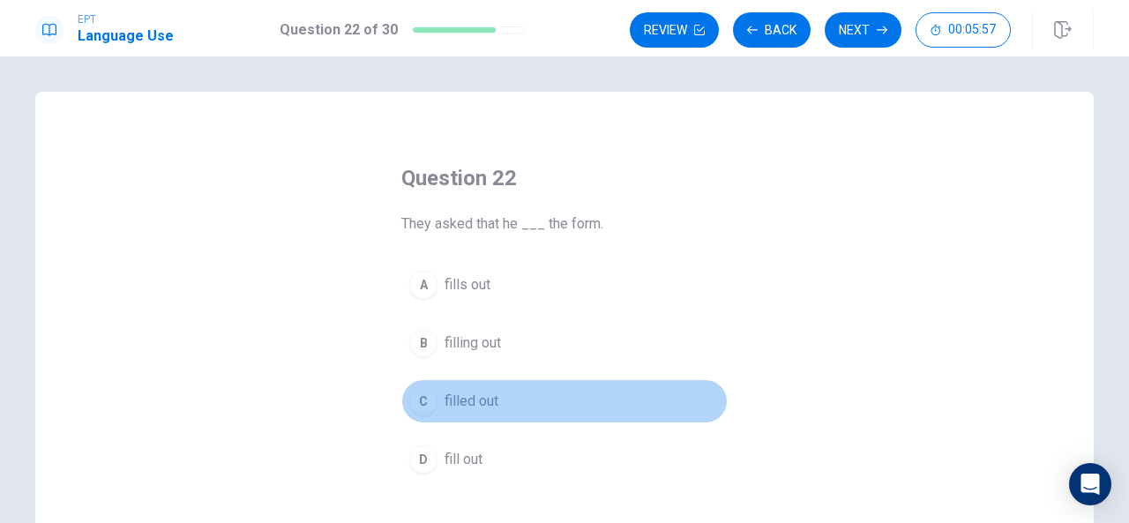
click at [422, 394] on div "C" at bounding box center [423, 401] width 28 height 28
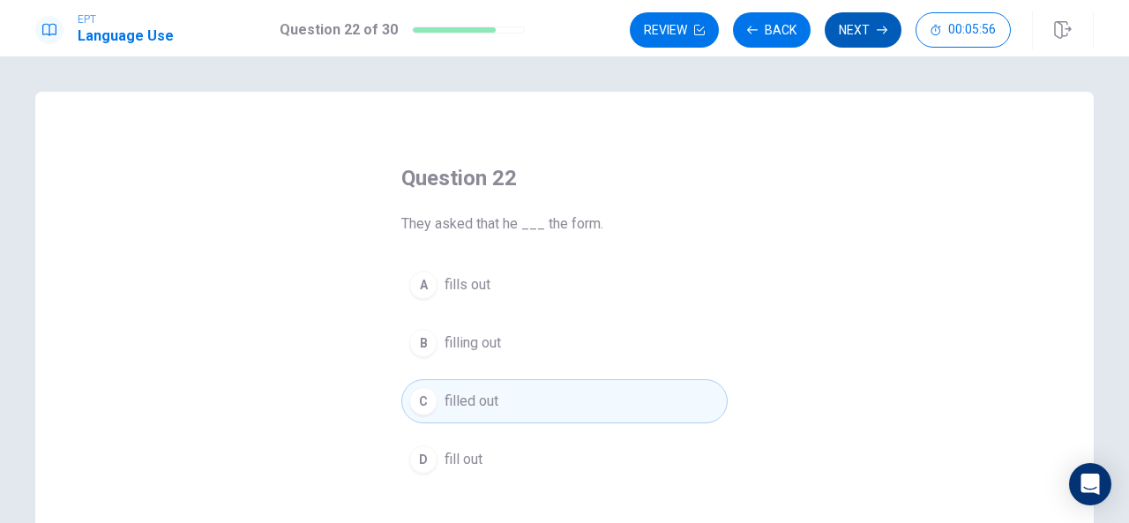
click at [854, 41] on button "Next" at bounding box center [863, 29] width 77 height 35
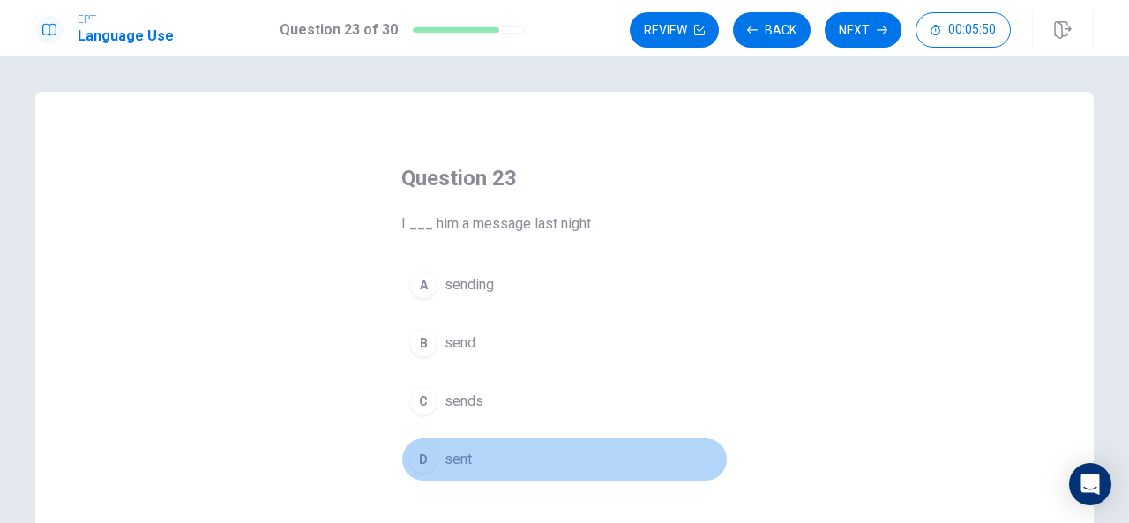
click at [420, 460] on div "D" at bounding box center [423, 460] width 28 height 28
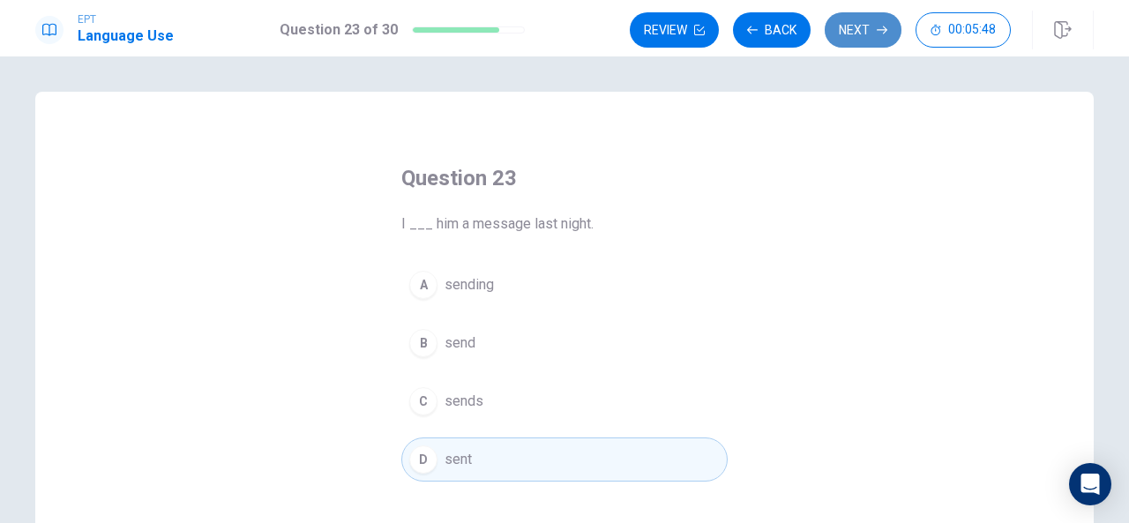
click at [868, 43] on button "Next" at bounding box center [863, 29] width 77 height 35
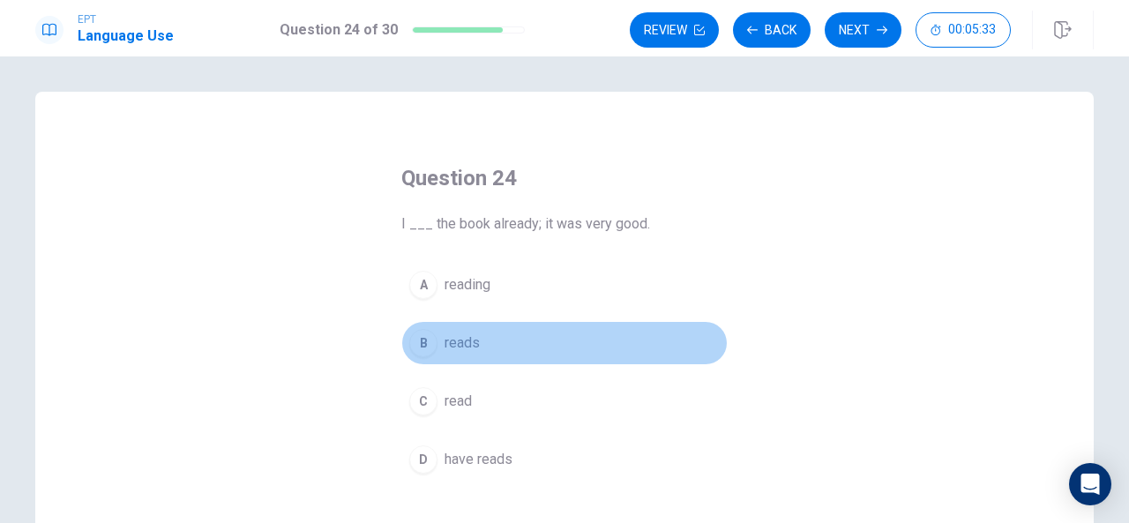
click at [473, 344] on span "reads" at bounding box center [462, 343] width 35 height 21
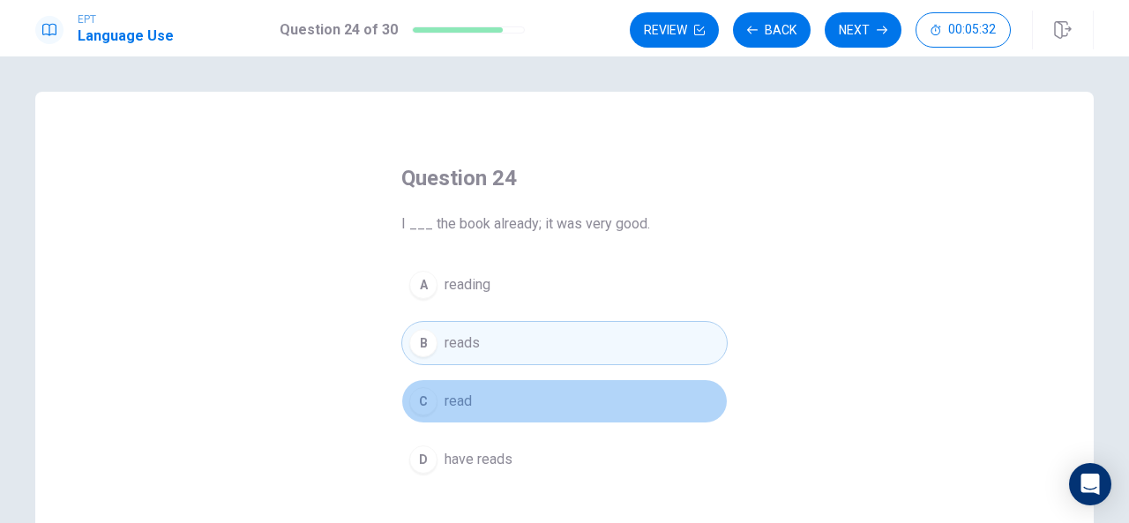
click at [469, 395] on button "C read" at bounding box center [564, 401] width 326 height 44
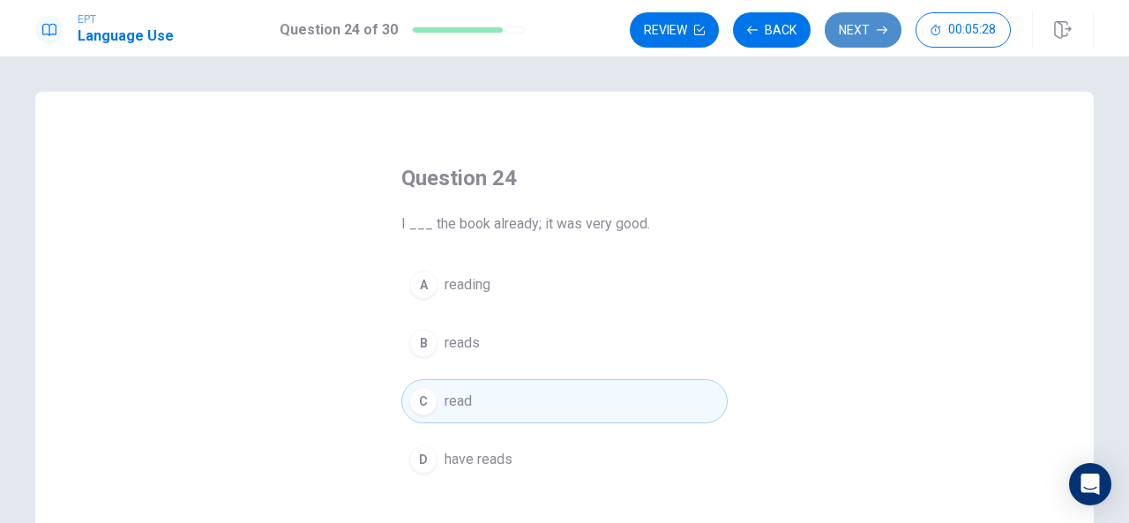
click at [874, 26] on button "Next" at bounding box center [863, 29] width 77 height 35
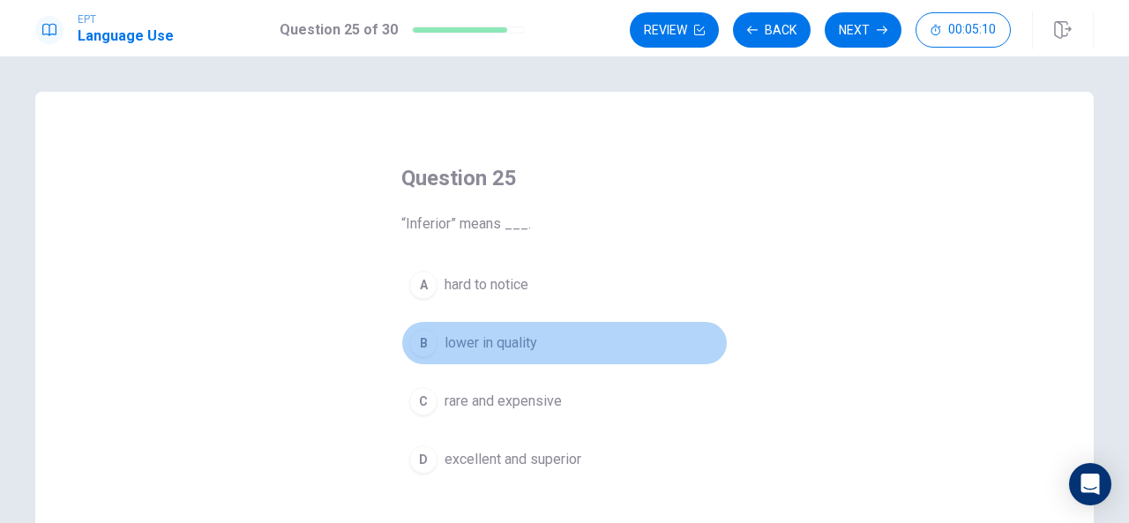
click at [451, 357] on button "B lower in quality" at bounding box center [564, 343] width 326 height 44
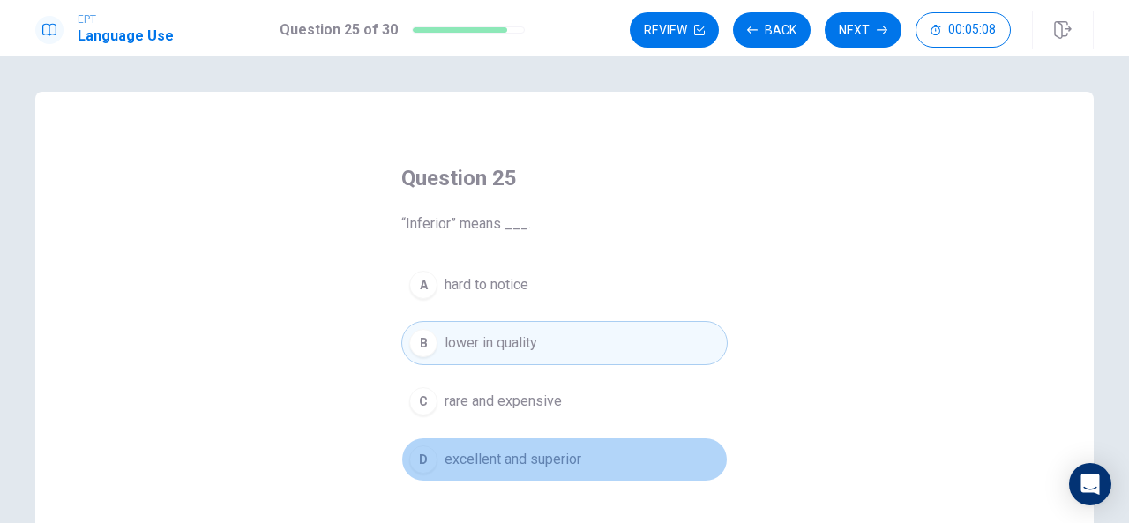
click at [453, 464] on span "excellent and superior" at bounding box center [513, 459] width 137 height 21
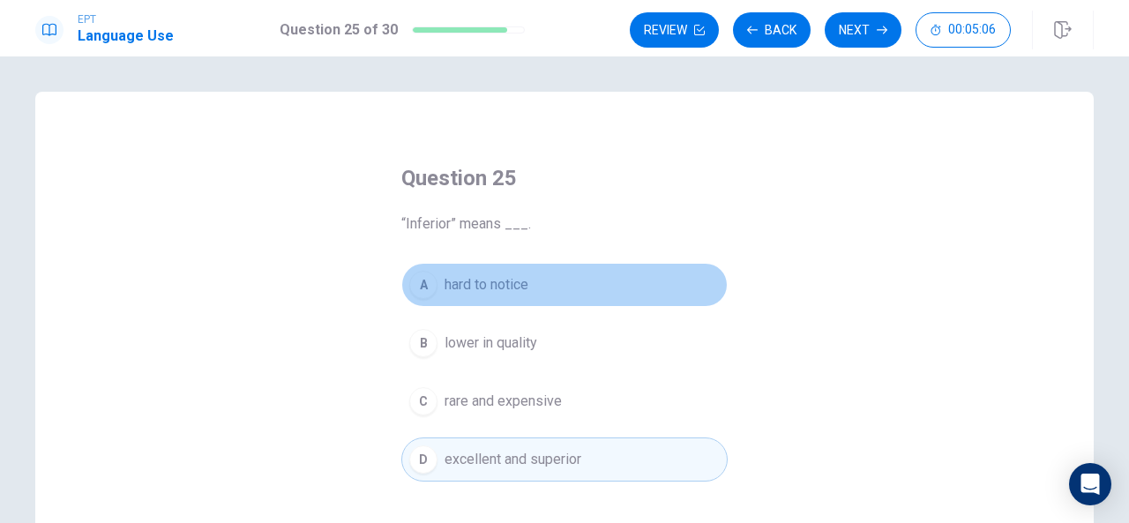
click at [484, 286] on span "hard to notice" at bounding box center [487, 284] width 84 height 21
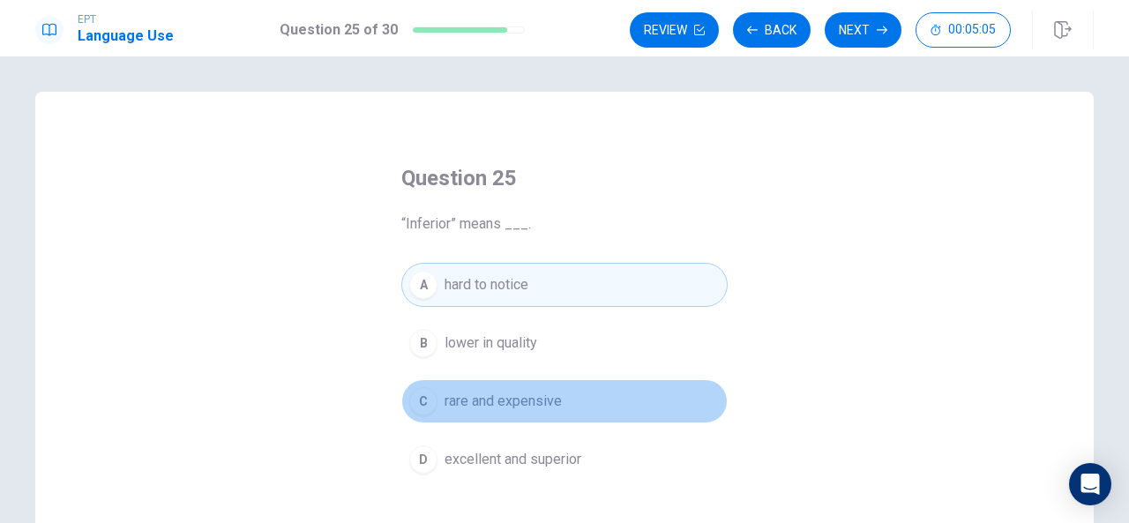
click at [466, 409] on span "rare and expensive" at bounding box center [503, 401] width 117 height 21
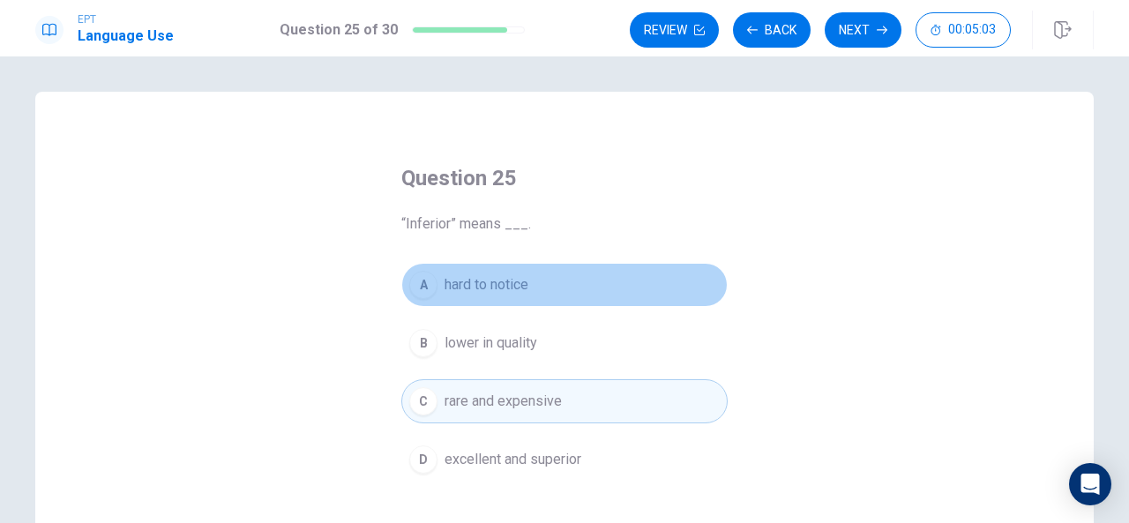
click at [500, 293] on span "hard to notice" at bounding box center [487, 284] width 84 height 21
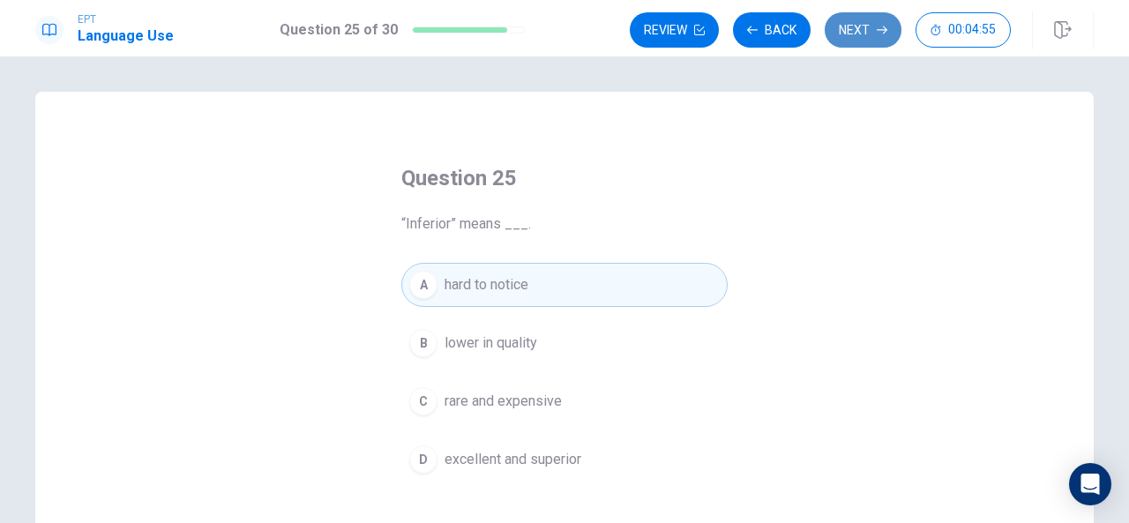
click at [875, 31] on button "Next" at bounding box center [863, 29] width 77 height 35
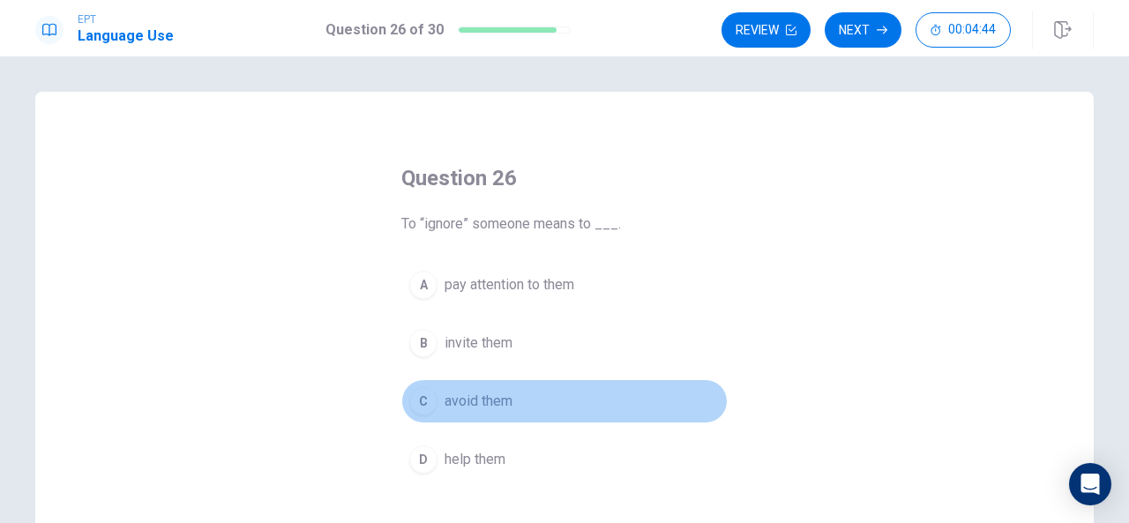
click at [520, 401] on button "C avoid them" at bounding box center [564, 401] width 326 height 44
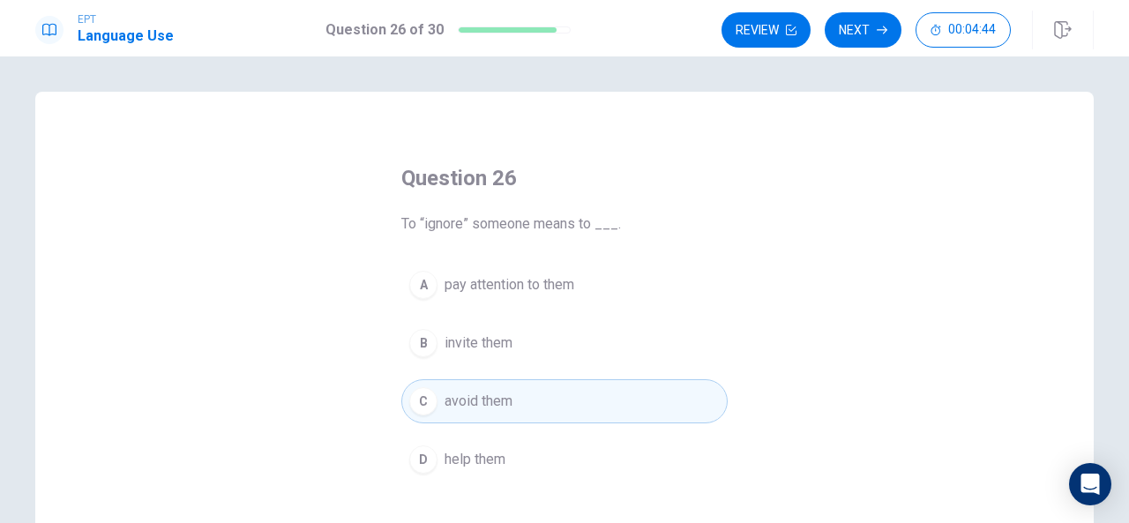
click at [520, 401] on button "C avoid them" at bounding box center [564, 401] width 326 height 44
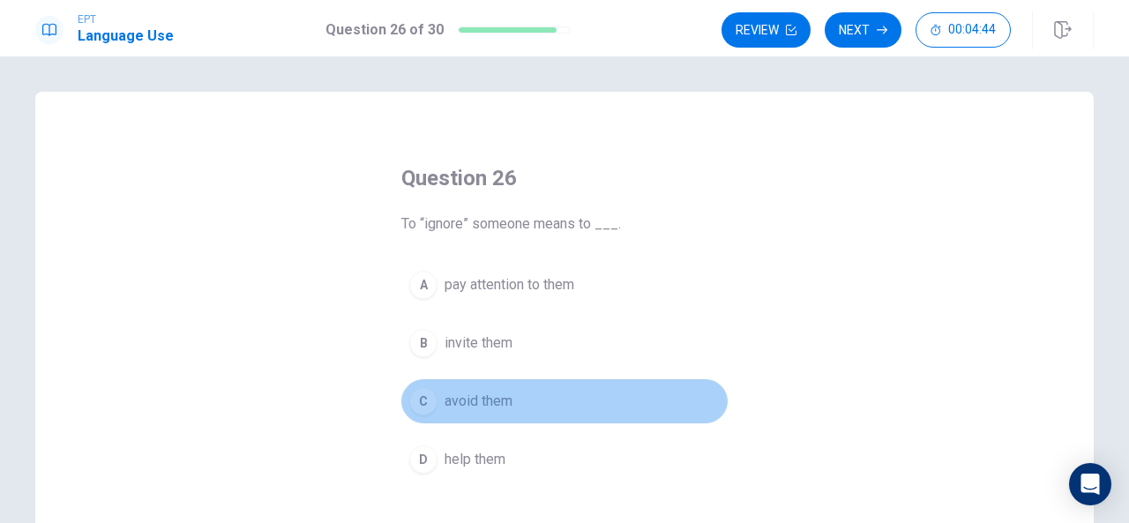
click at [520, 401] on button "C avoid them" at bounding box center [564, 401] width 326 height 44
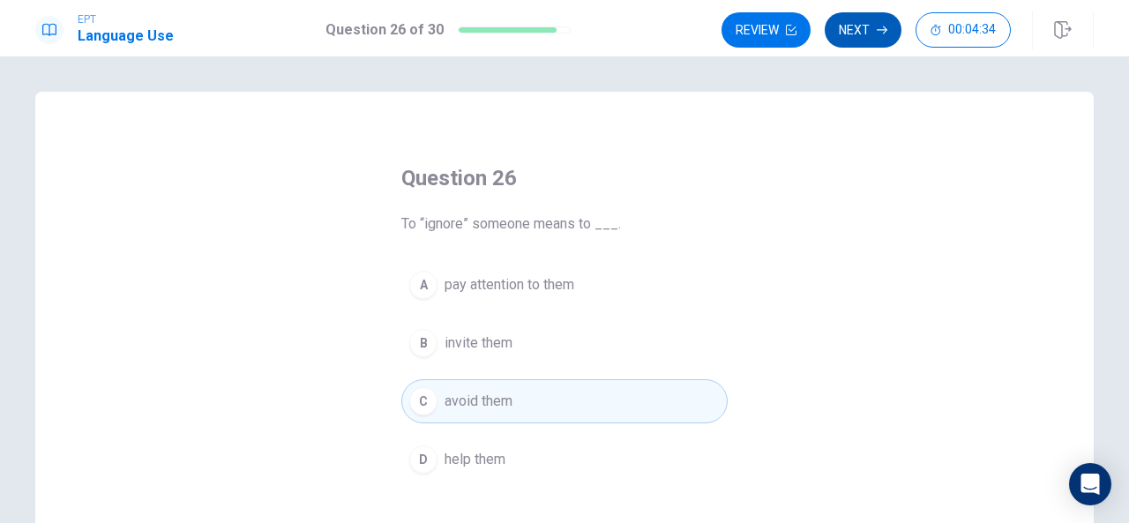
click at [880, 30] on icon "button" at bounding box center [882, 30] width 11 height 8
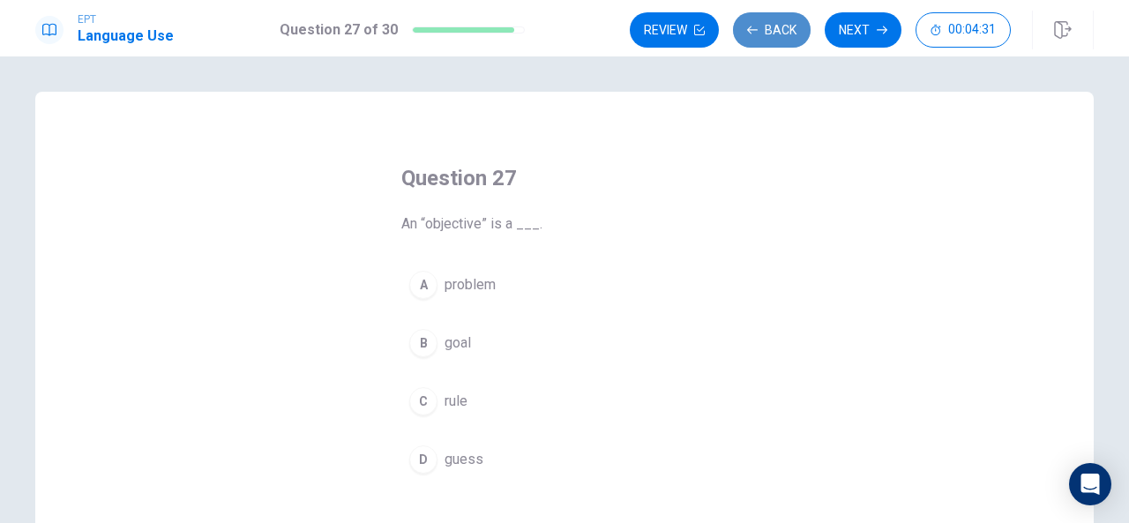
click at [755, 25] on icon "button" at bounding box center [752, 30] width 11 height 11
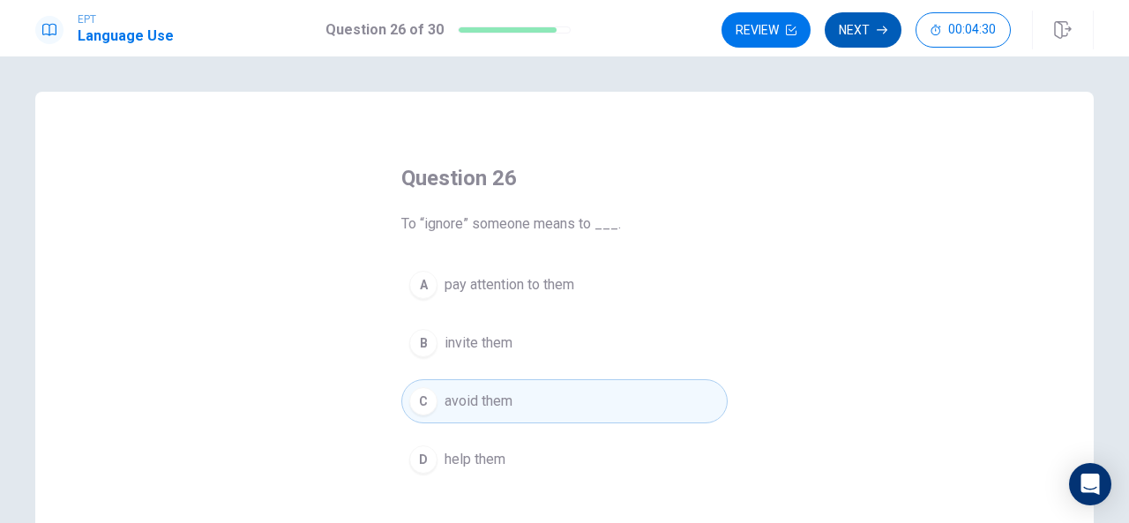
click at [854, 26] on button "Next" at bounding box center [863, 29] width 77 height 35
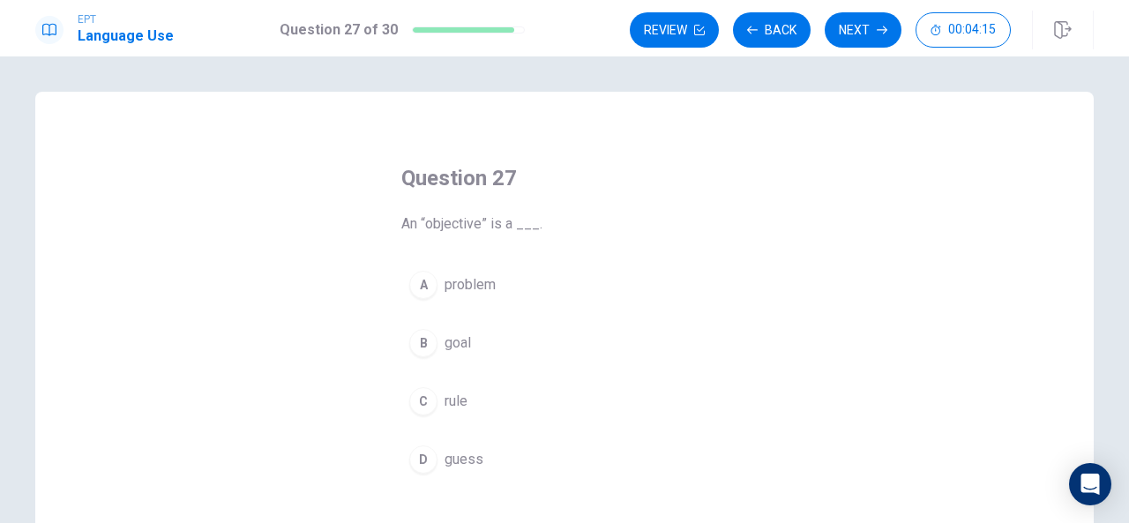
click at [424, 398] on div "C" at bounding box center [423, 401] width 28 height 28
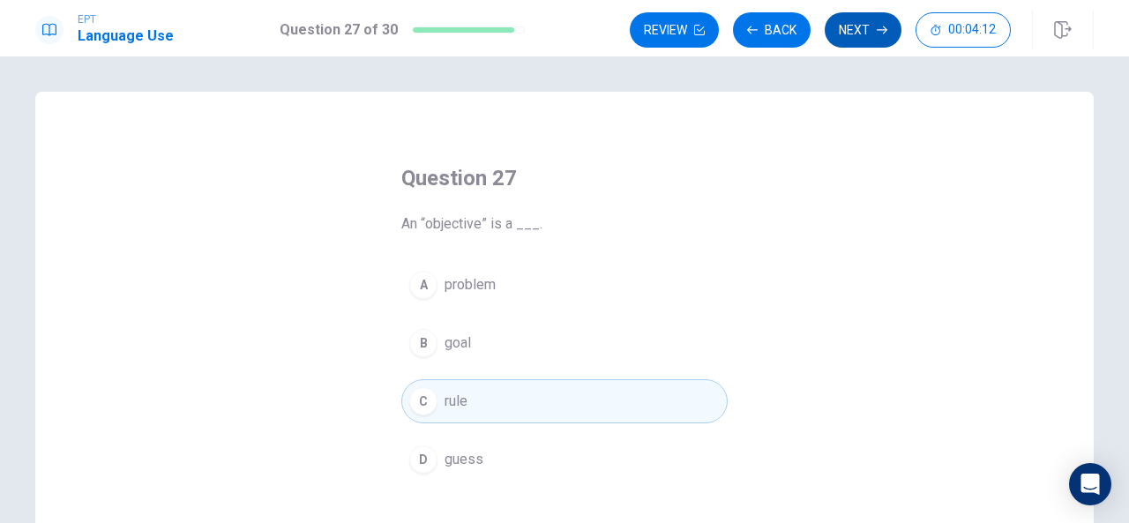
click at [882, 26] on icon "button" at bounding box center [882, 30] width 11 height 11
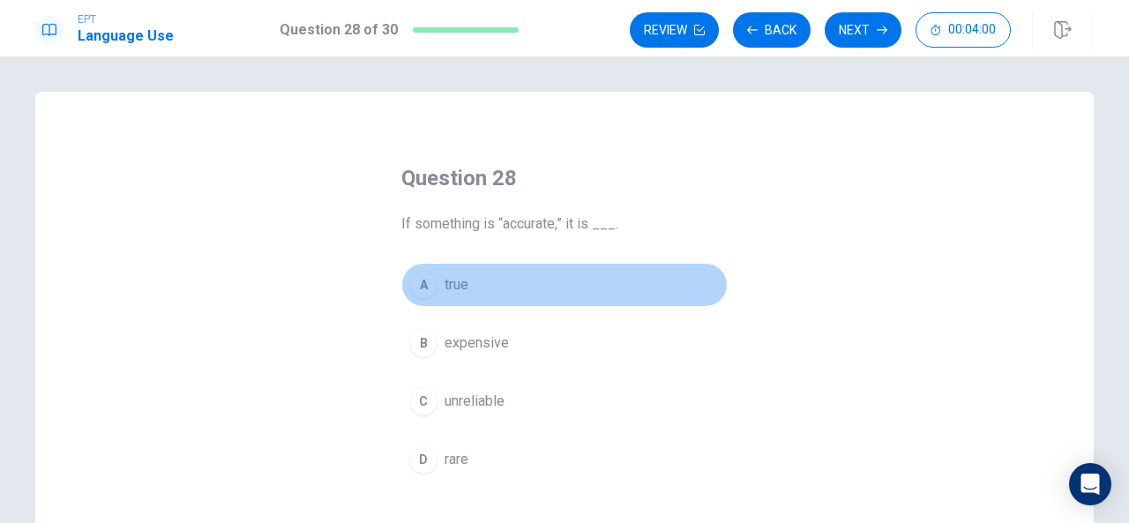
click at [420, 283] on div "A" at bounding box center [423, 285] width 28 height 28
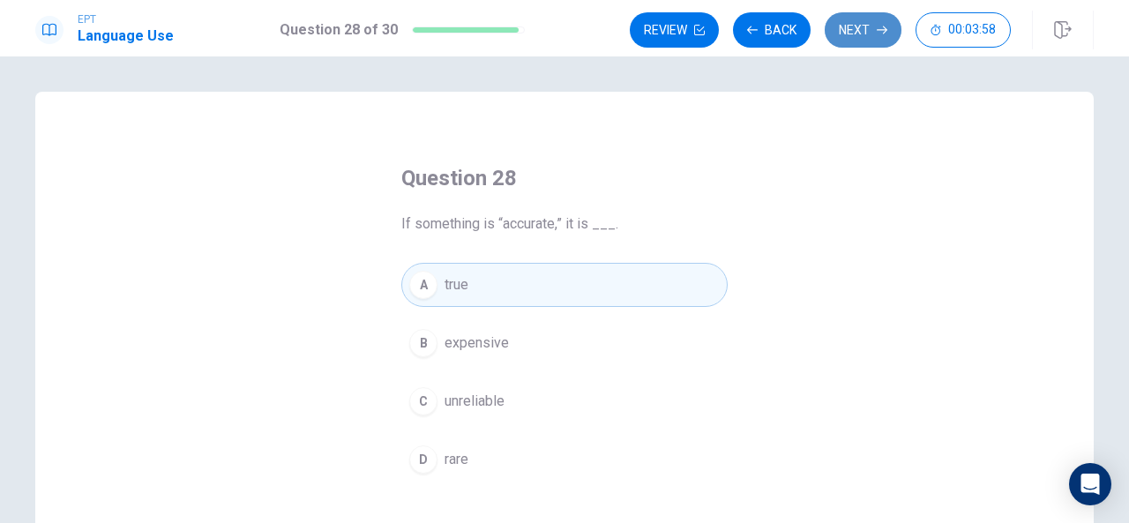
click at [881, 42] on button "Next" at bounding box center [863, 29] width 77 height 35
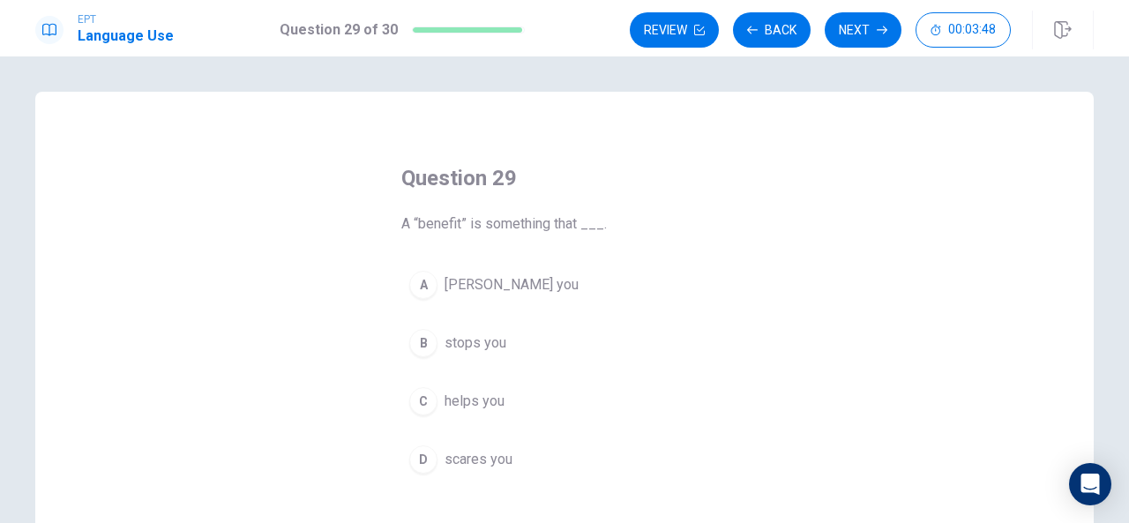
click at [418, 389] on div "C" at bounding box center [423, 401] width 28 height 28
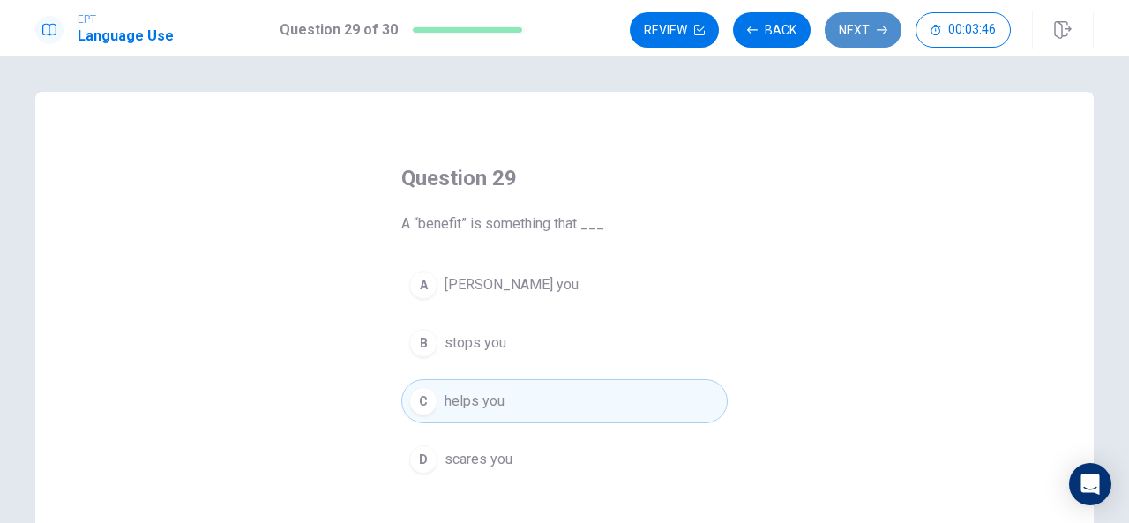
click at [866, 34] on button "Next" at bounding box center [863, 29] width 77 height 35
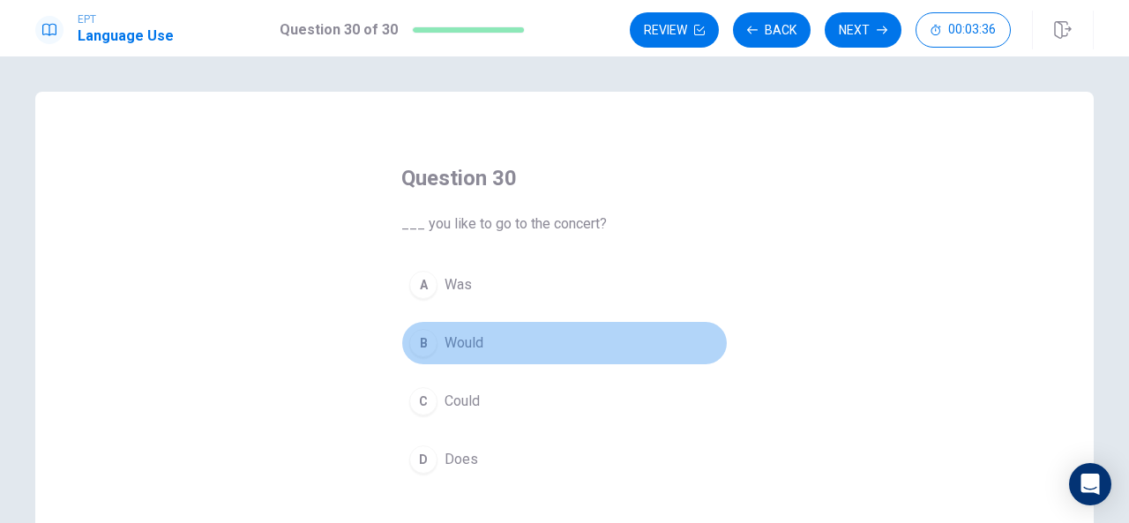
click at [419, 338] on div "B" at bounding box center [423, 343] width 28 height 28
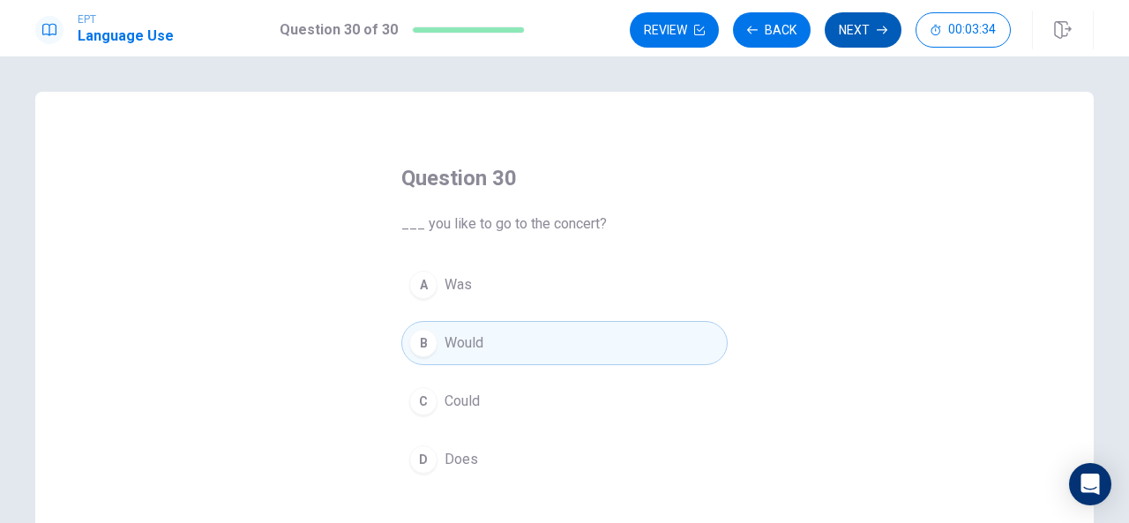
click at [870, 38] on button "Next" at bounding box center [863, 29] width 77 height 35
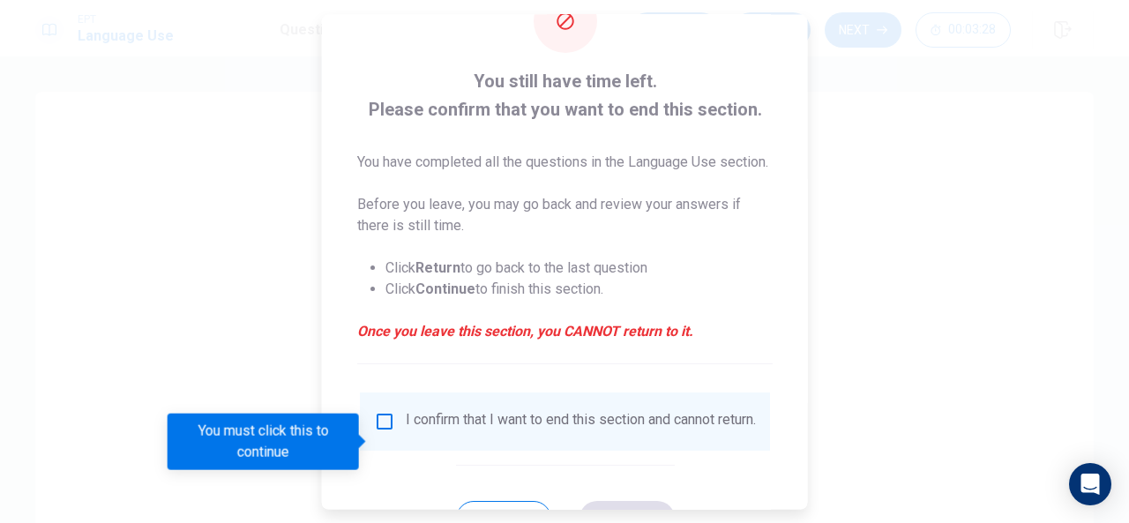
scroll to position [70, 0]
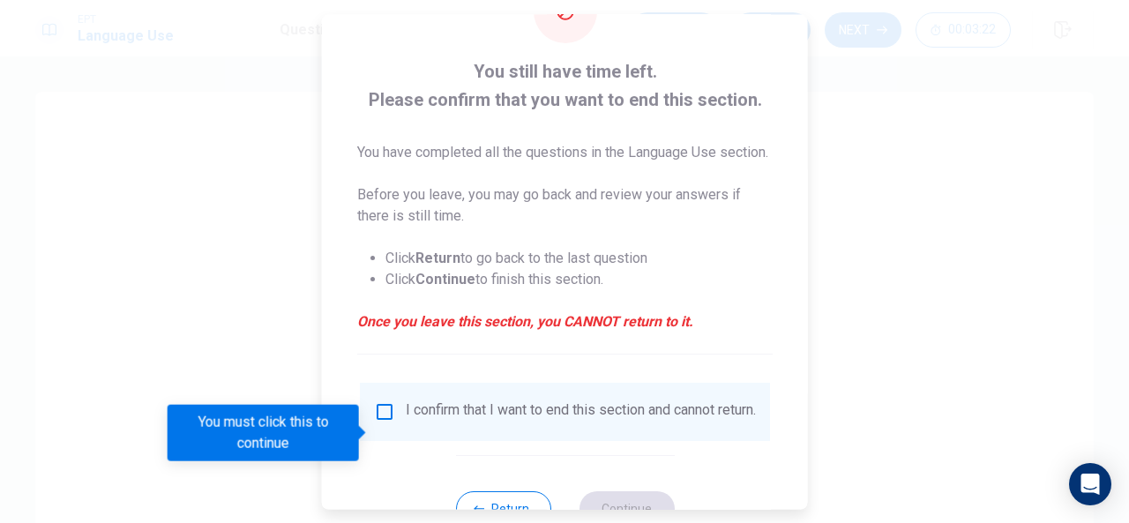
click at [376, 423] on input "You must click this to continue" at bounding box center [384, 411] width 21 height 21
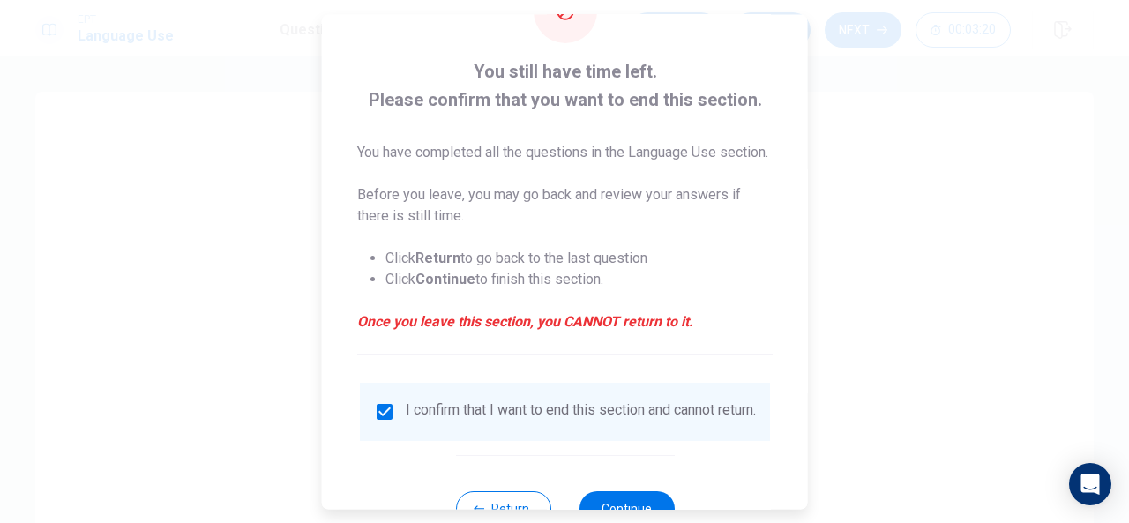
scroll to position [155, 0]
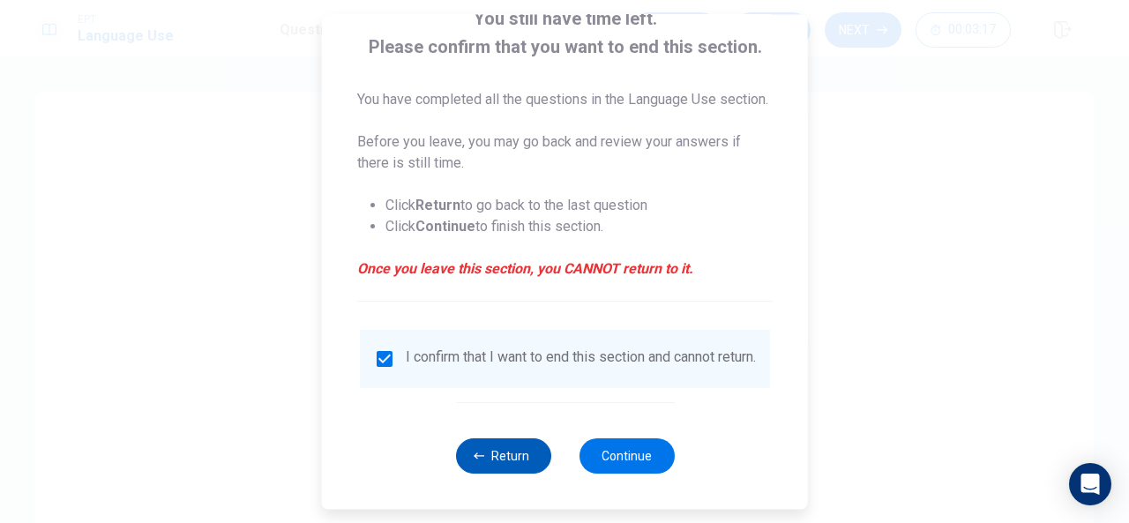
click at [526, 469] on button "Return" at bounding box center [502, 456] width 95 height 35
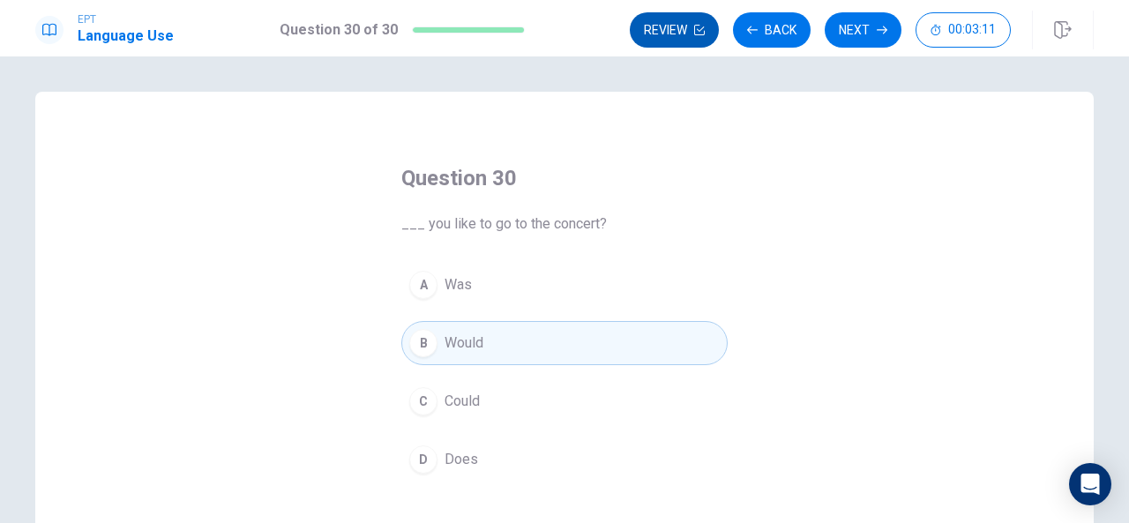
drag, startPoint x: 678, startPoint y: 153, endPoint x: 696, endPoint y: 33, distance: 121.4
click at [696, 33] on div "EPT Language Use Question 30 of 30 Review Back Next 00:03:11 Question 30 of 30 …" at bounding box center [564, 261] width 1129 height 523
click at [684, 34] on button "Review" at bounding box center [674, 29] width 89 height 35
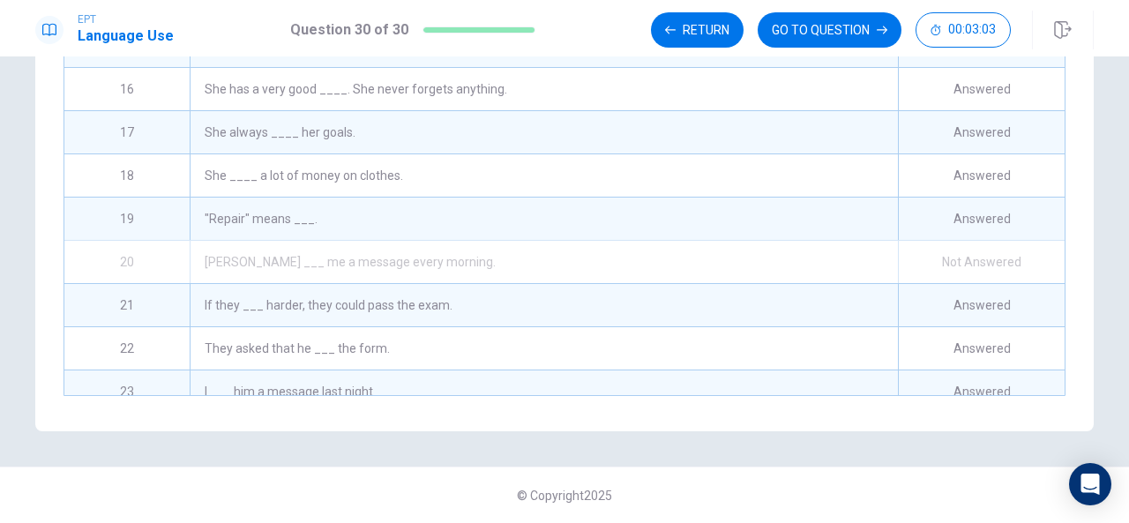
scroll to position [555, 0]
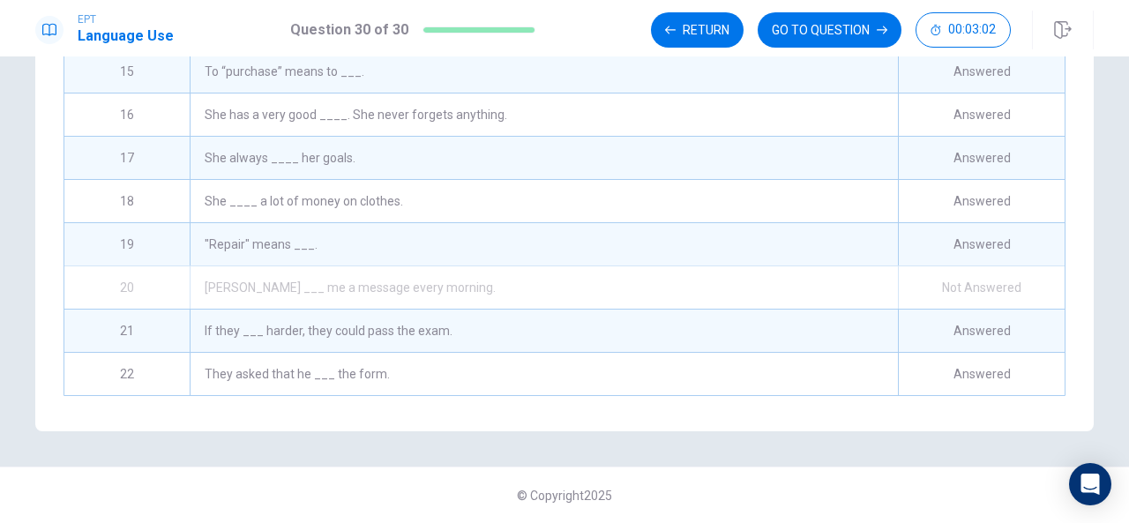
click at [672, 268] on div "[PERSON_NAME] ___ me a message every morning." at bounding box center [544, 287] width 709 height 42
click at [942, 279] on div "Not Answered" at bounding box center [981, 287] width 167 height 42
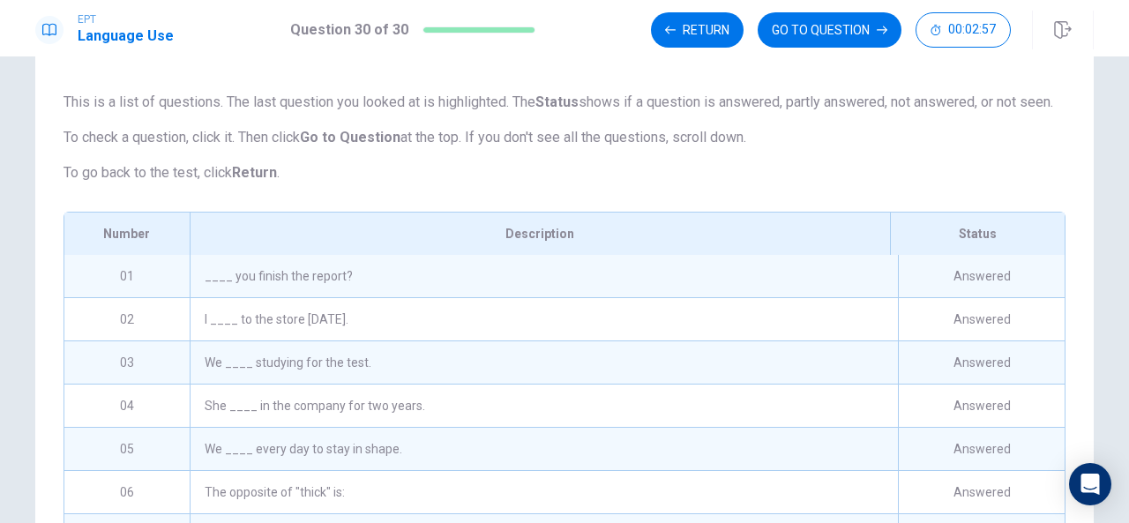
scroll to position [91, 0]
click at [803, 28] on button "GO TO QUESTION" at bounding box center [830, 29] width 144 height 35
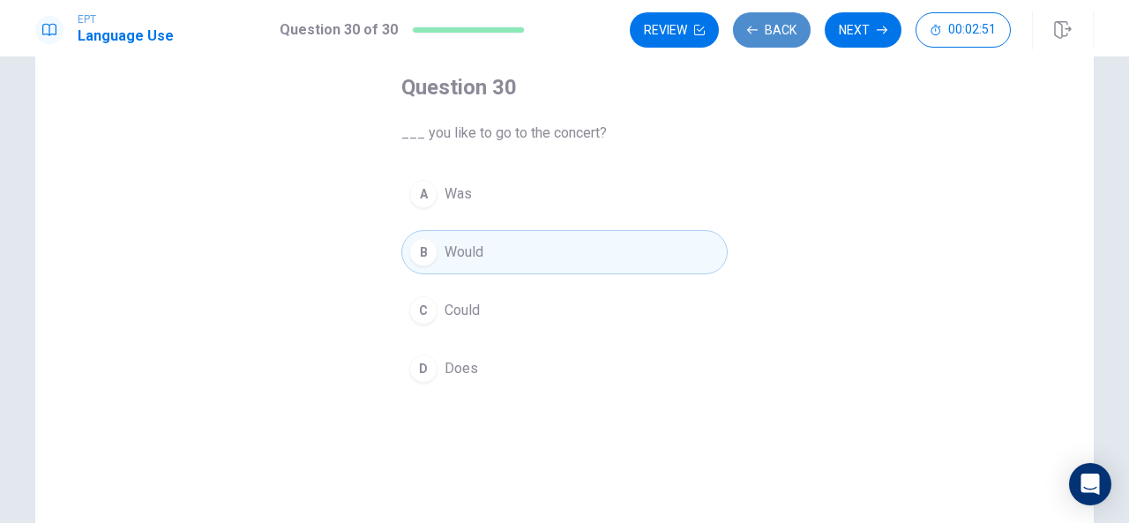
click at [778, 36] on button "Back" at bounding box center [772, 29] width 78 height 35
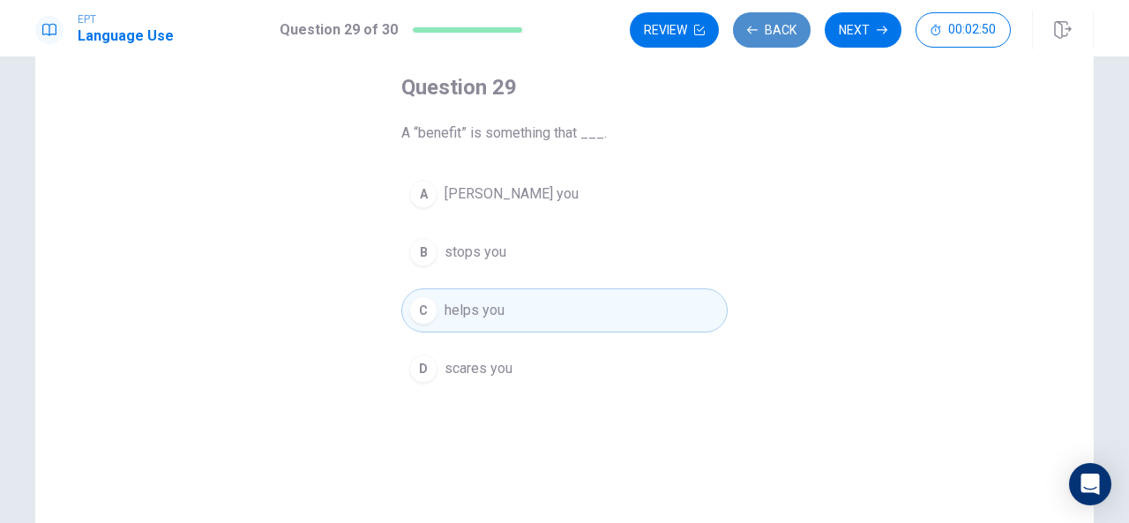
click at [778, 36] on button "Back" at bounding box center [772, 29] width 78 height 35
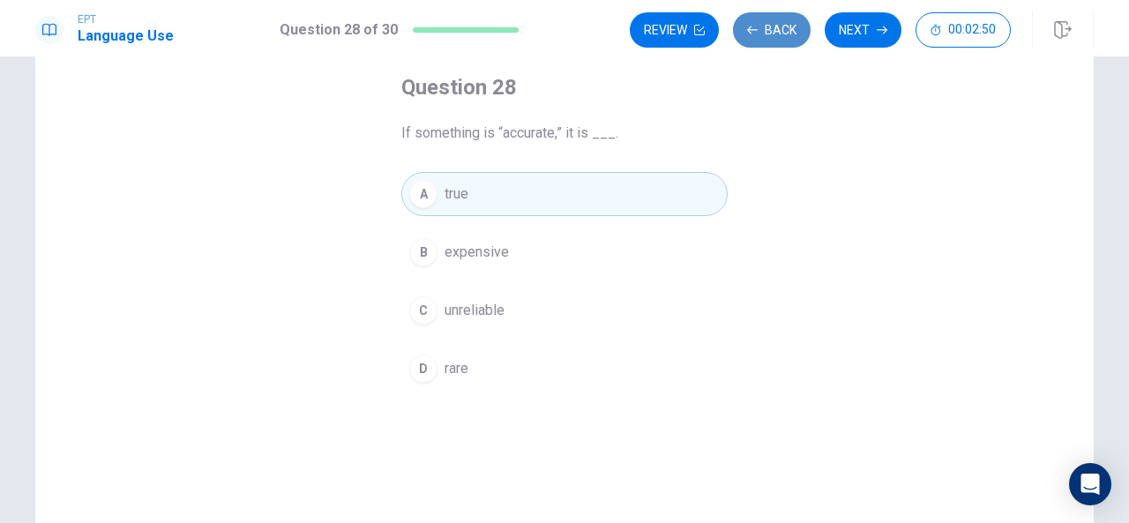
click at [778, 36] on button "Back" at bounding box center [772, 29] width 78 height 35
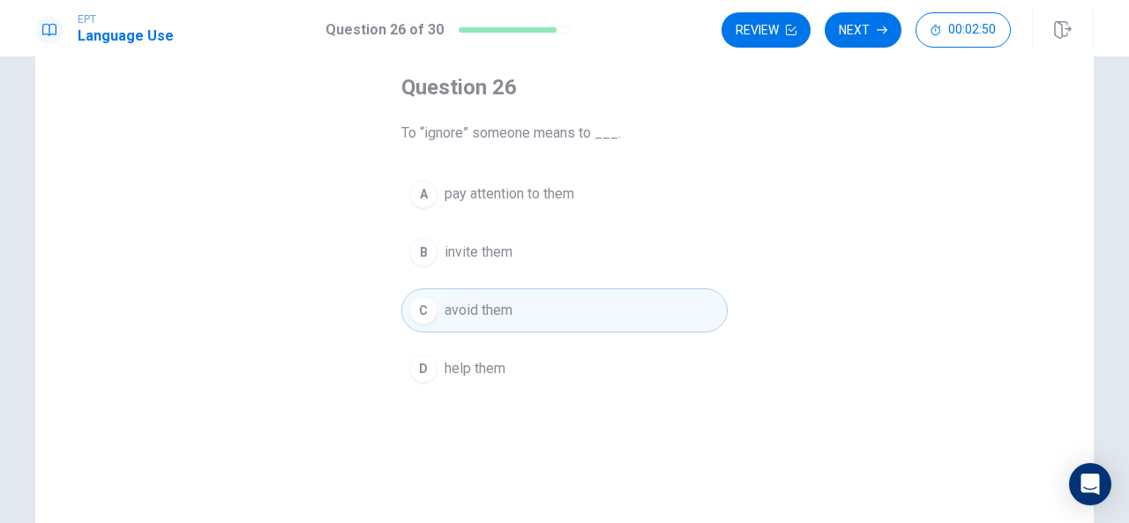
click at [778, 36] on button "Review" at bounding box center [766, 29] width 89 height 35
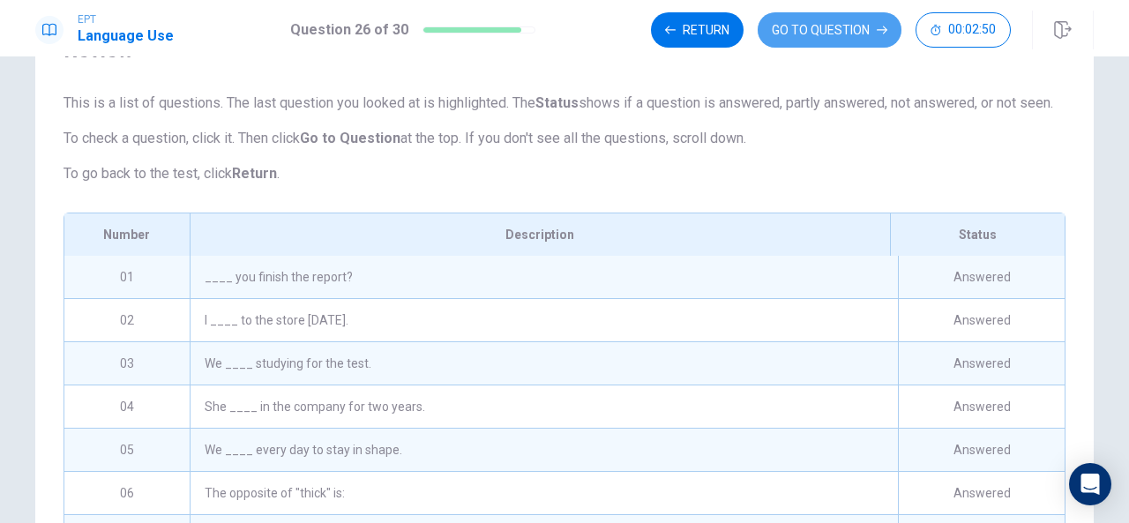
click at [778, 36] on button "GO TO QUESTION" at bounding box center [830, 29] width 144 height 35
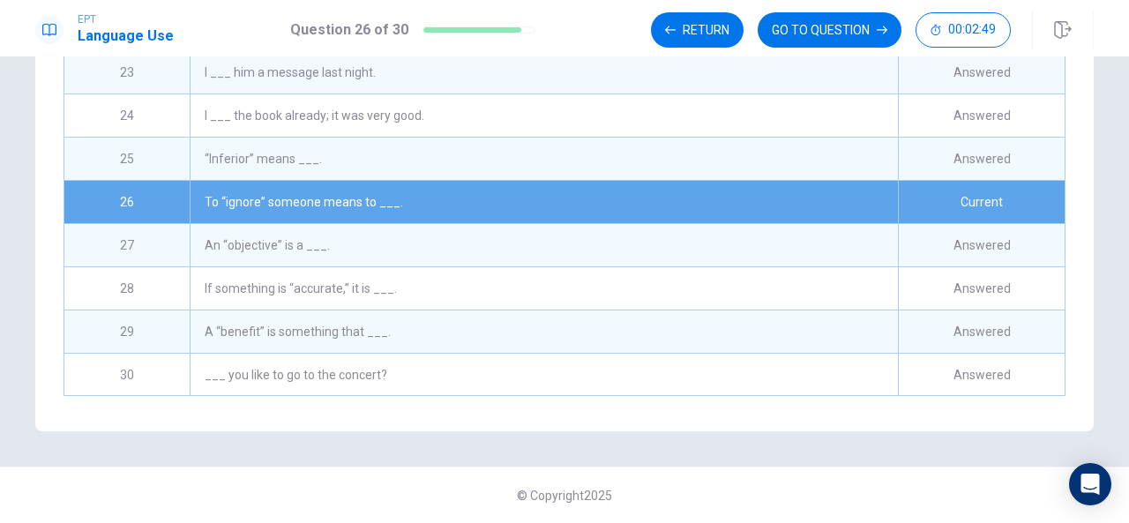
scroll to position [901, 0]
click at [821, 18] on button "GO TO QUESTION" at bounding box center [830, 29] width 144 height 35
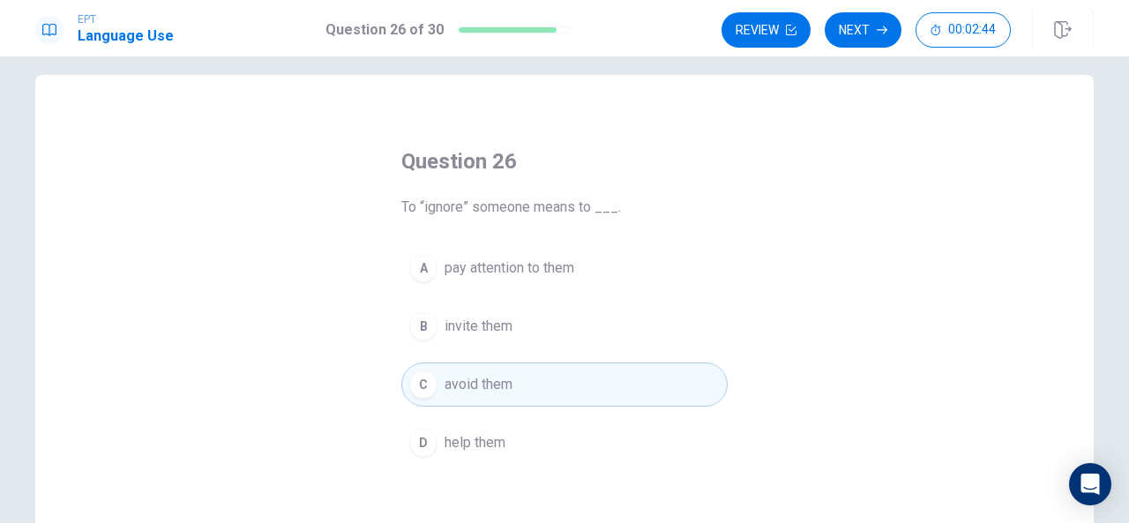
scroll to position [0, 0]
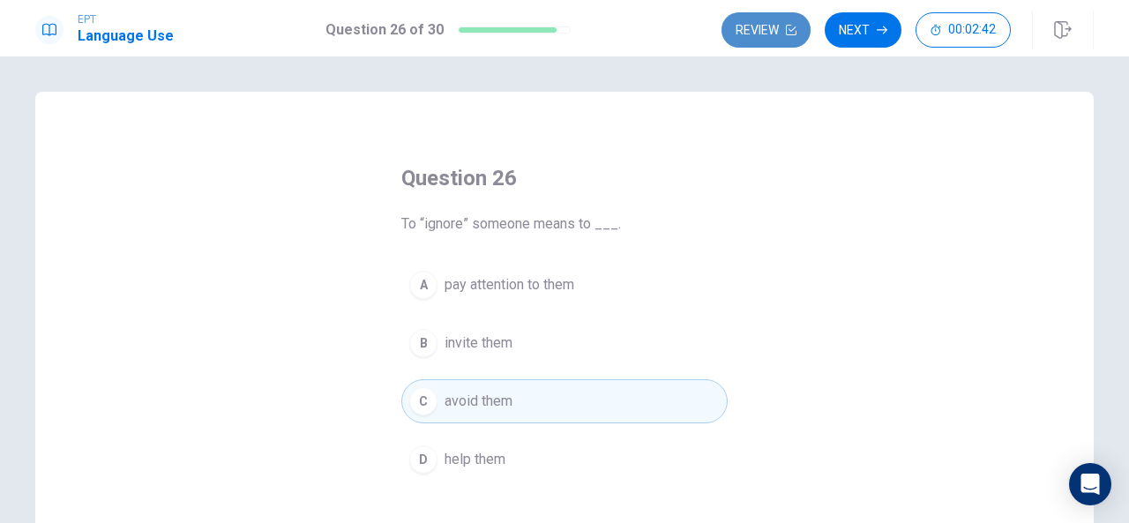
click at [785, 26] on button "Review" at bounding box center [766, 29] width 89 height 35
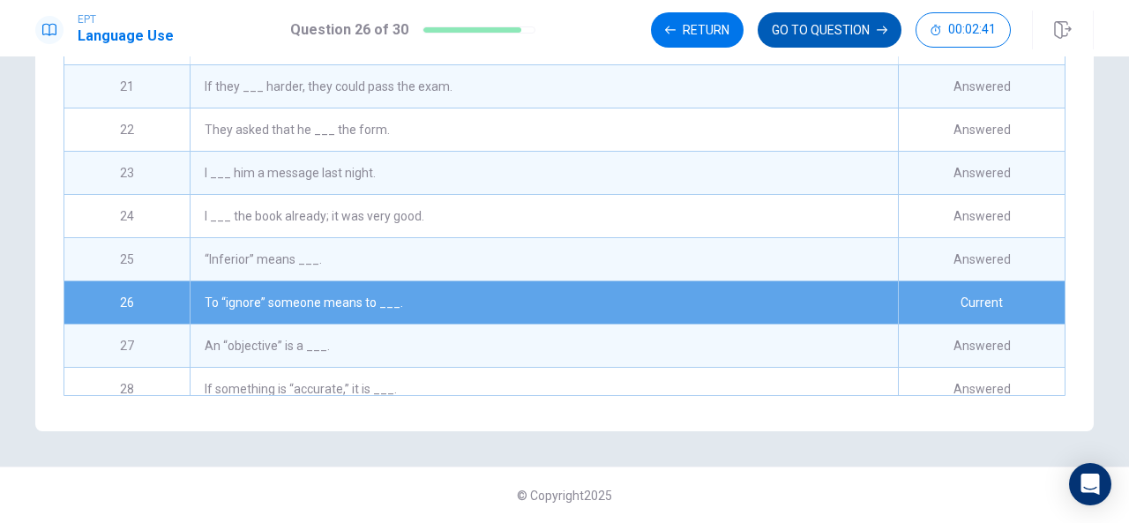
scroll to position [901, 0]
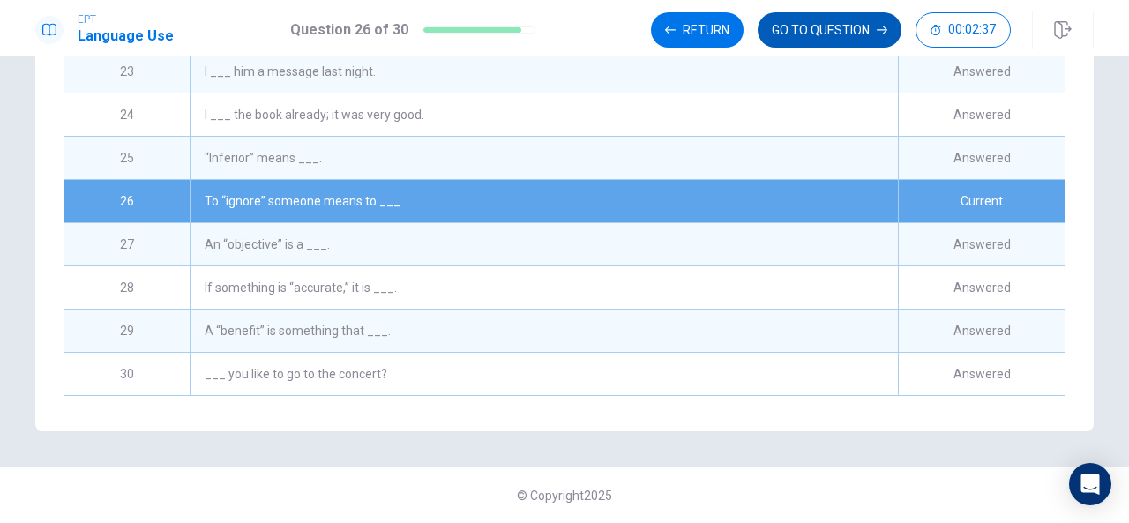
click at [780, 32] on button "GO TO QUESTION" at bounding box center [830, 29] width 144 height 35
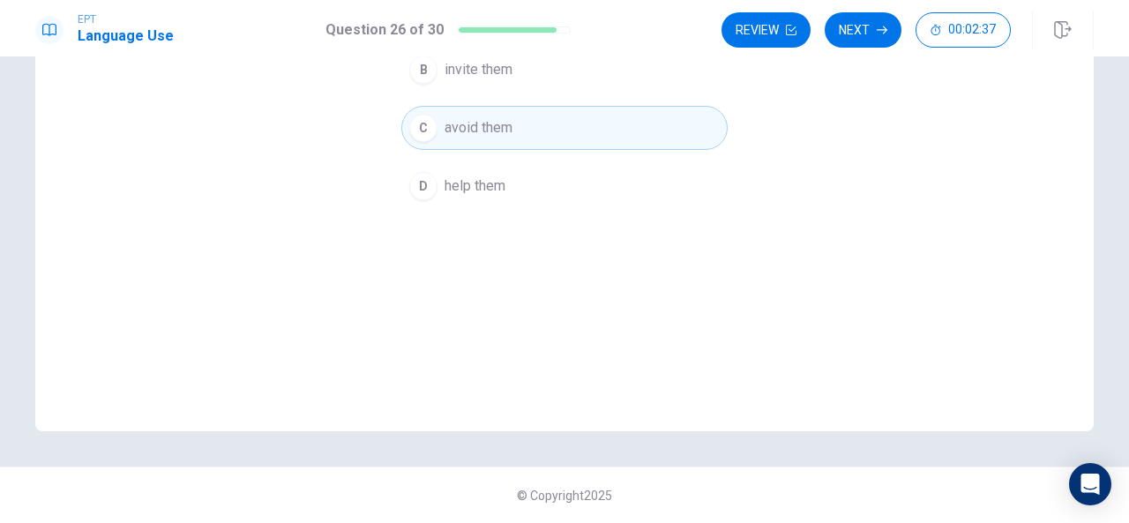
scroll to position [274, 0]
click at [780, 33] on button "Review" at bounding box center [766, 29] width 89 height 35
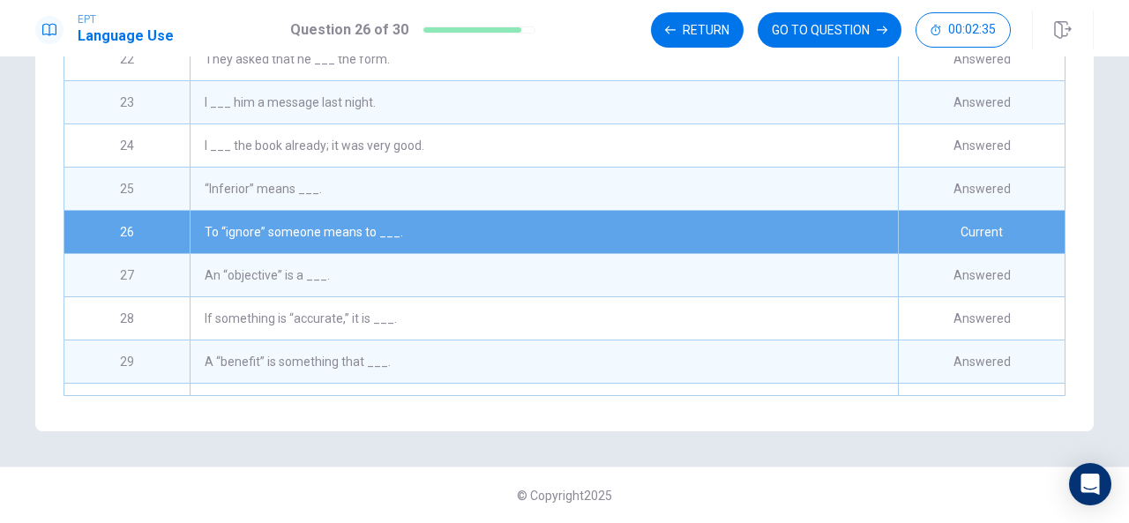
scroll to position [901, 0]
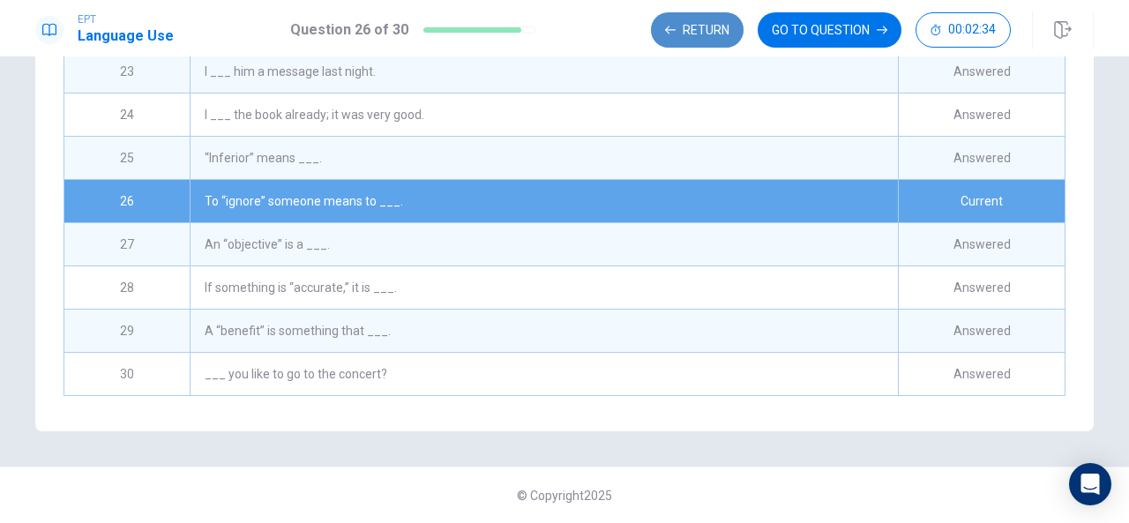
click at [706, 34] on button "Return" at bounding box center [697, 29] width 93 height 35
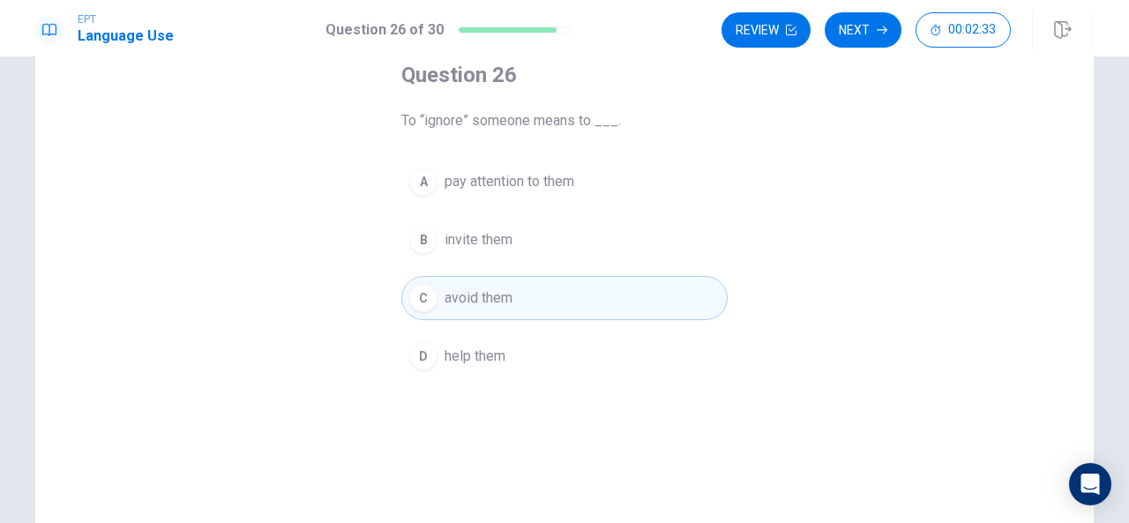
scroll to position [0, 0]
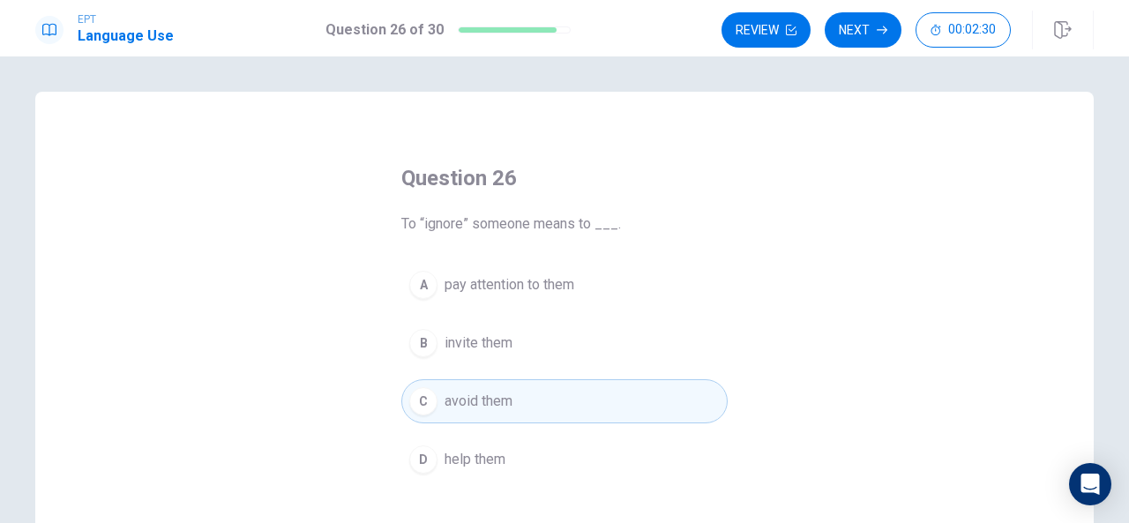
click at [767, 106] on div "Question 26 To “ignore” someone means to ___. A pay attention to them B invite …" at bounding box center [564, 398] width 1059 height 613
click at [774, 34] on button "Review" at bounding box center [766, 29] width 89 height 35
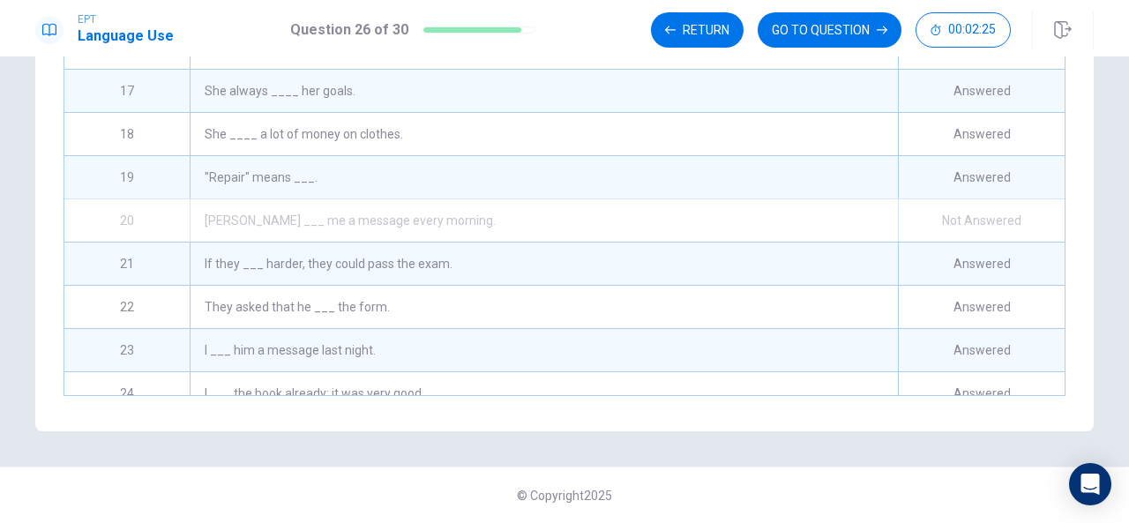
click at [809, 219] on div "[PERSON_NAME] ___ me a message every morning." at bounding box center [544, 220] width 709 height 42
click at [124, 220] on div "20" at bounding box center [126, 220] width 125 height 42
click at [229, 214] on div "[PERSON_NAME] ___ me a message every morning." at bounding box center [544, 220] width 709 height 42
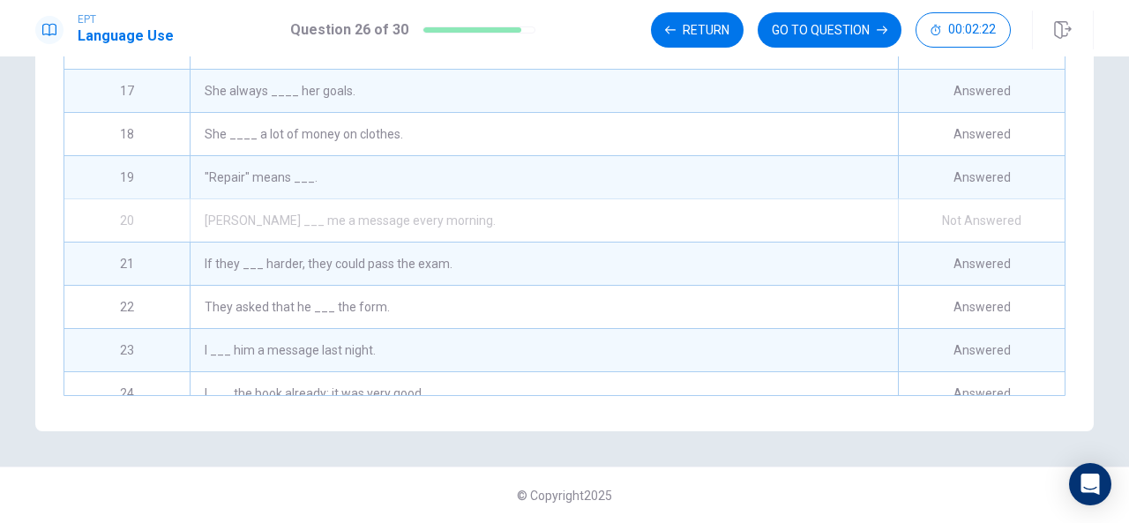
click at [244, 223] on div "[PERSON_NAME] ___ me a message every morning." at bounding box center [544, 220] width 709 height 42
click at [790, 26] on button "GO TO QUESTION" at bounding box center [830, 29] width 144 height 35
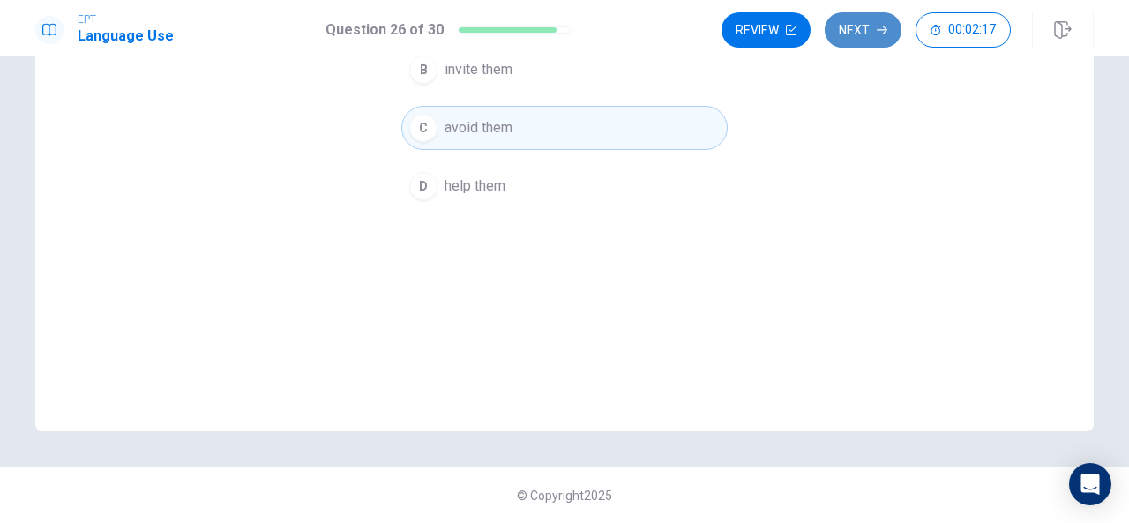
click at [852, 33] on button "Next" at bounding box center [863, 29] width 77 height 35
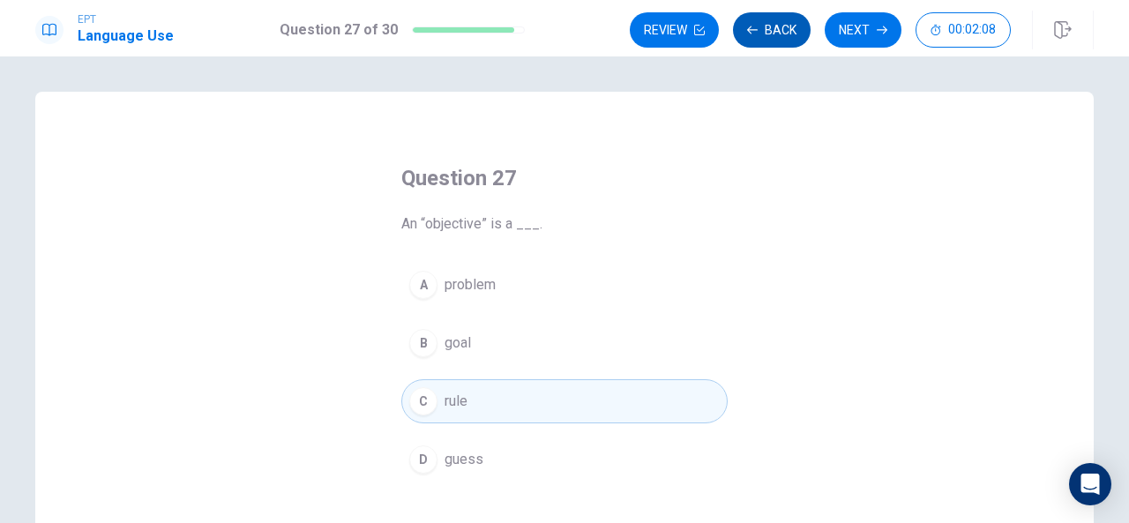
click at [757, 22] on button "Back" at bounding box center [772, 29] width 78 height 35
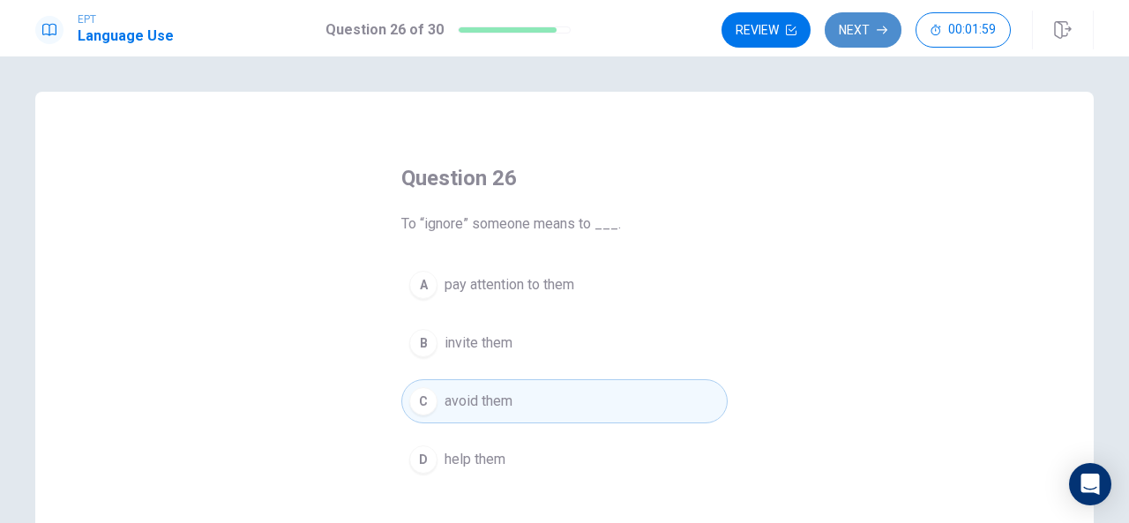
click at [864, 29] on button "Next" at bounding box center [863, 29] width 77 height 35
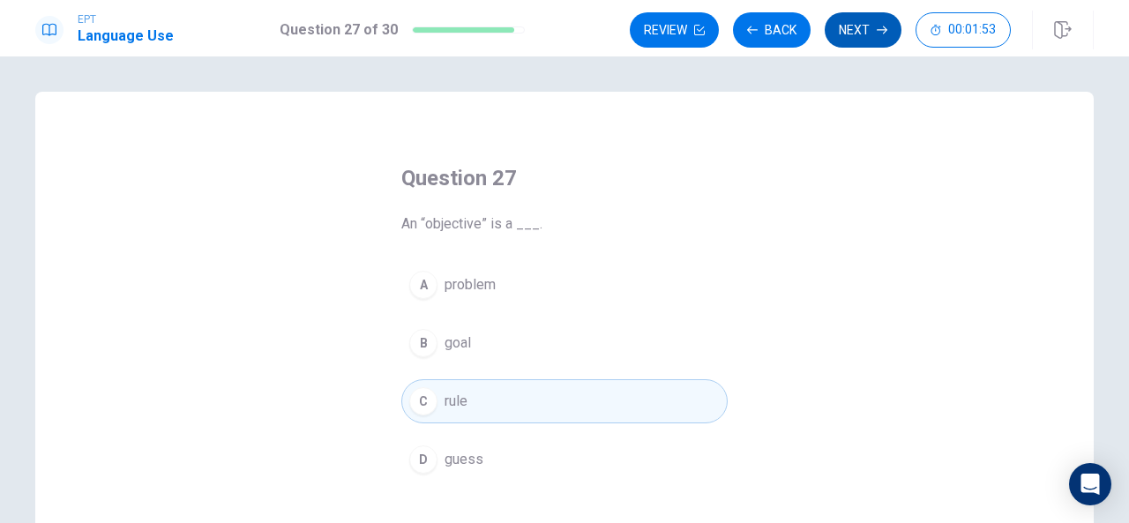
click at [881, 27] on icon "button" at bounding box center [882, 30] width 11 height 11
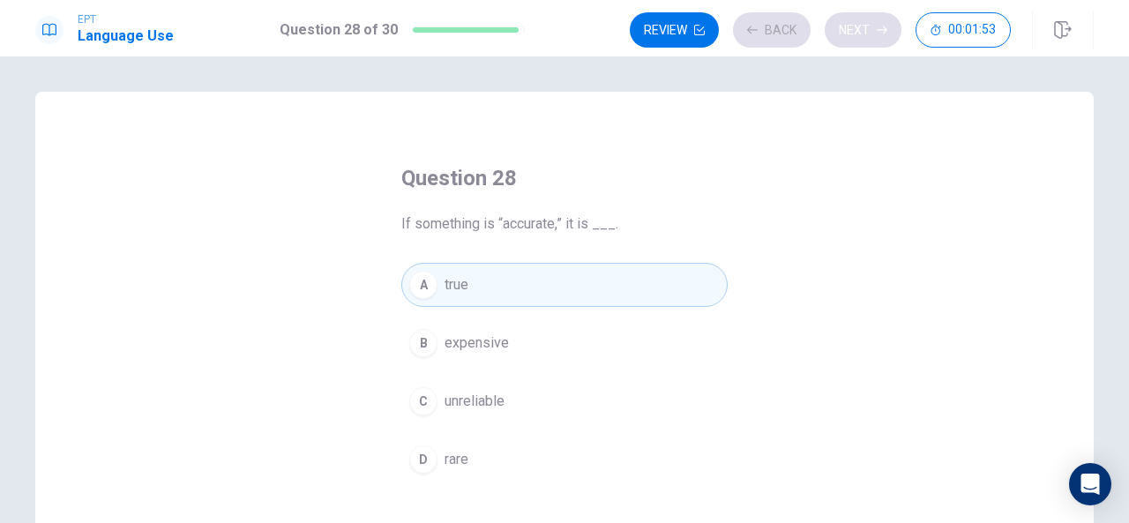
click at [881, 27] on div "Review Back Next 00:01:53" at bounding box center [820, 29] width 381 height 35
click at [881, 27] on div "Review Back Next 00:01:52" at bounding box center [820, 29] width 381 height 35
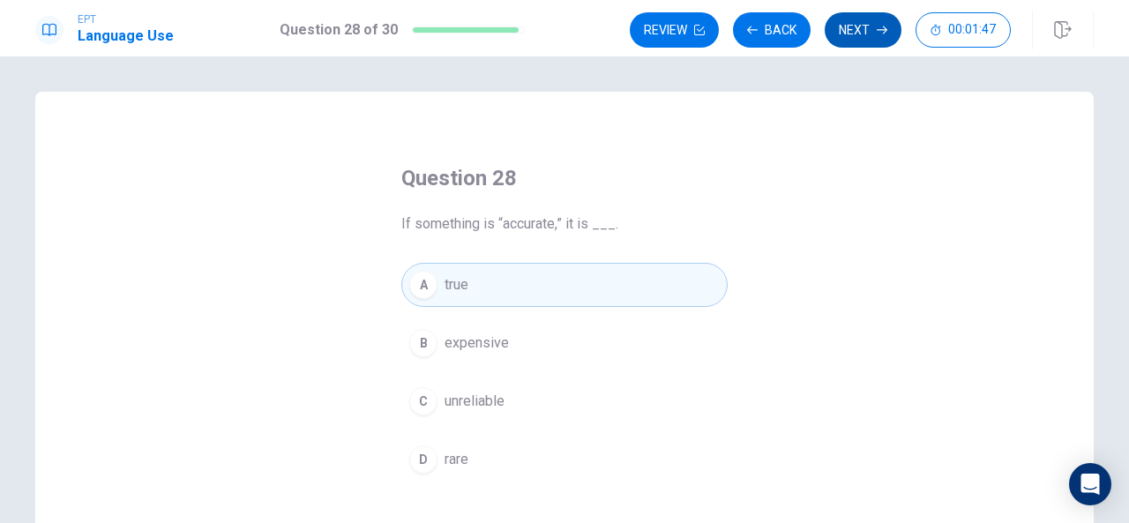
click at [855, 29] on button "Next" at bounding box center [863, 29] width 77 height 35
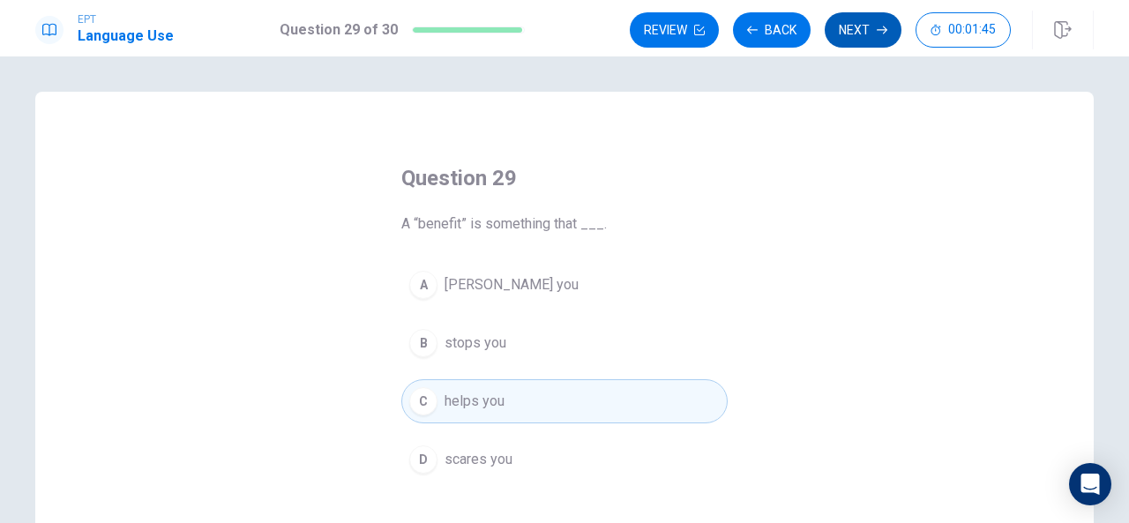
click at [861, 33] on button "Next" at bounding box center [863, 29] width 77 height 35
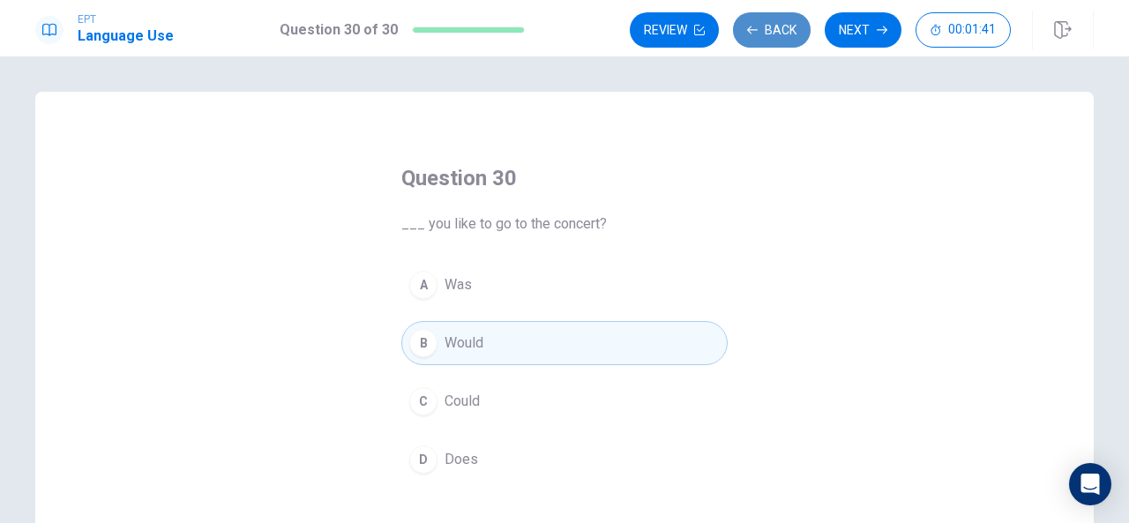
click at [775, 23] on button "Back" at bounding box center [772, 29] width 78 height 35
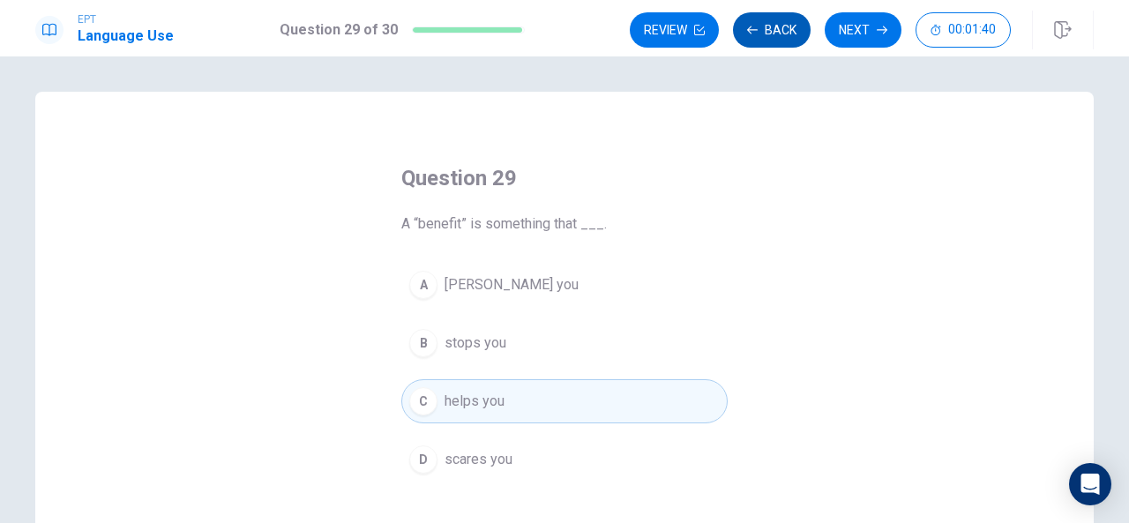
click at [775, 23] on button "Back" at bounding box center [772, 29] width 78 height 35
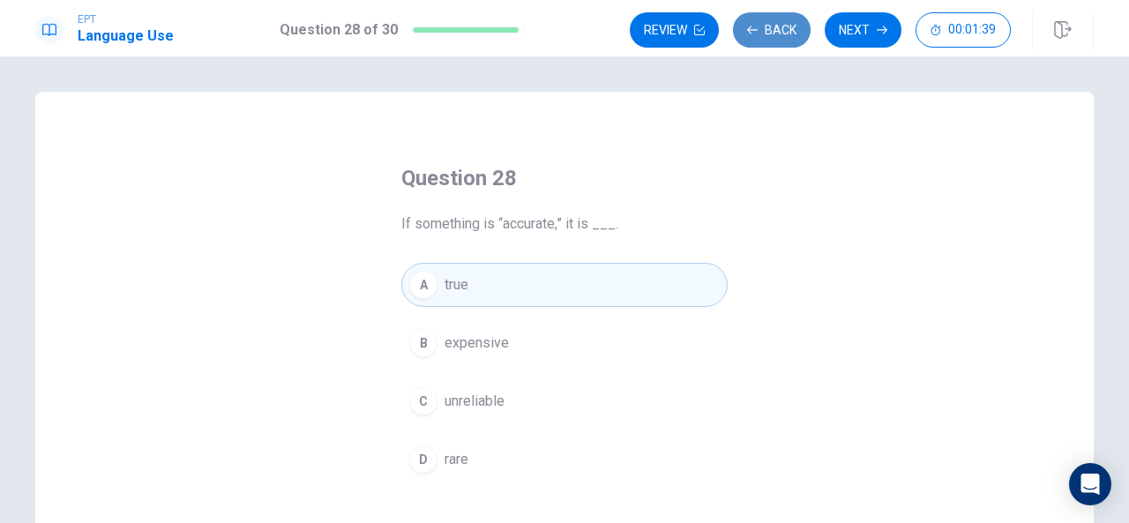
click at [775, 23] on button "Back" at bounding box center [772, 29] width 78 height 35
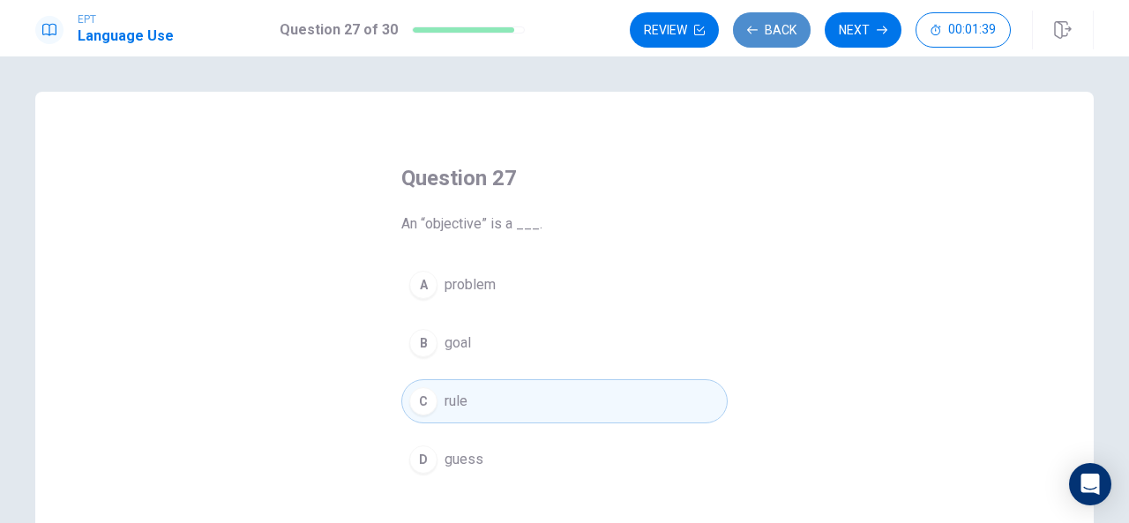
click at [775, 23] on button "Back" at bounding box center [772, 29] width 78 height 35
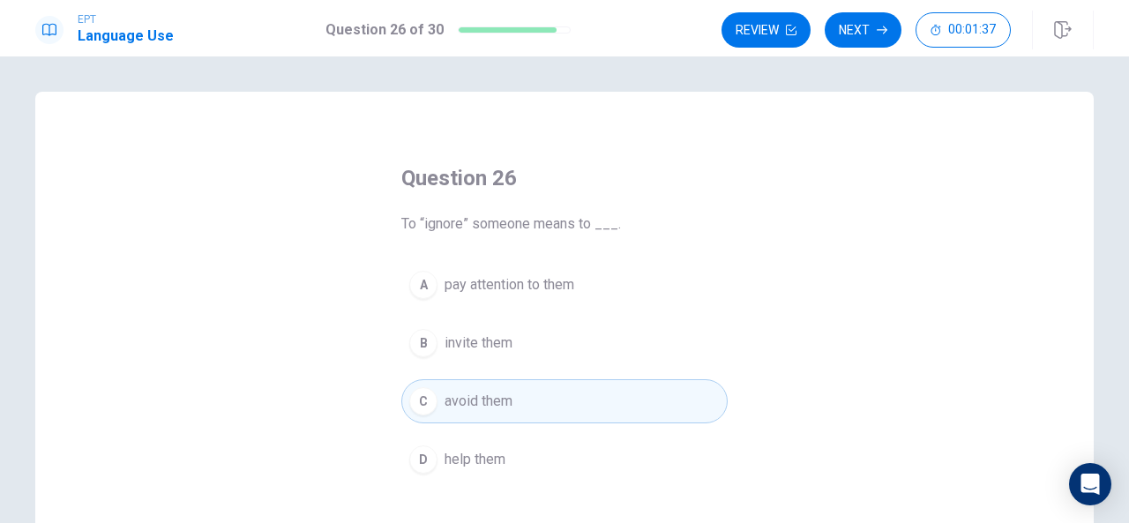
click at [775, 23] on button "Review" at bounding box center [766, 29] width 89 height 35
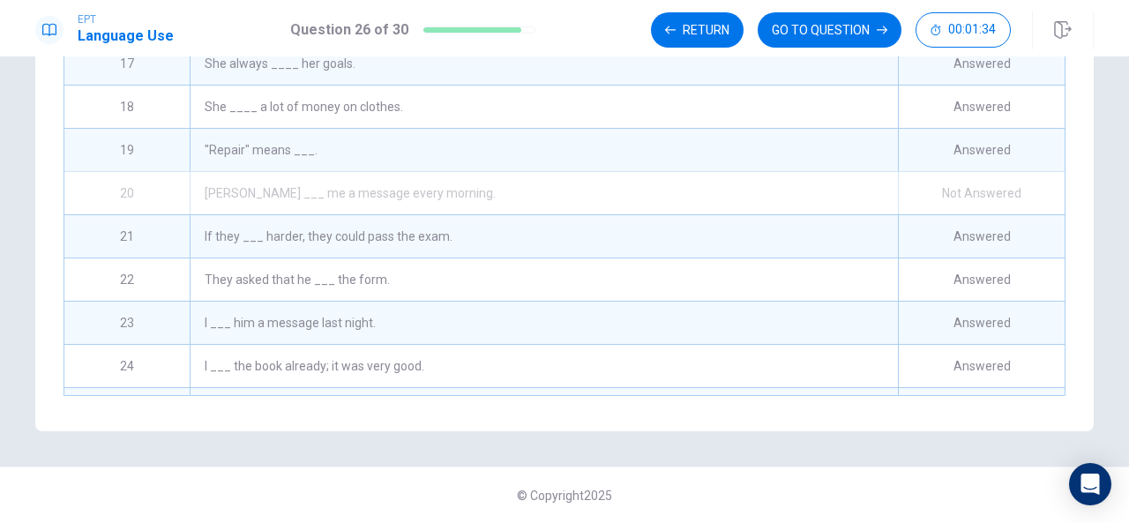
scroll to position [649, 0]
click at [674, 197] on div "[PERSON_NAME] ___ me a message every morning." at bounding box center [544, 193] width 709 height 42
click at [124, 187] on div "20" at bounding box center [126, 193] width 125 height 42
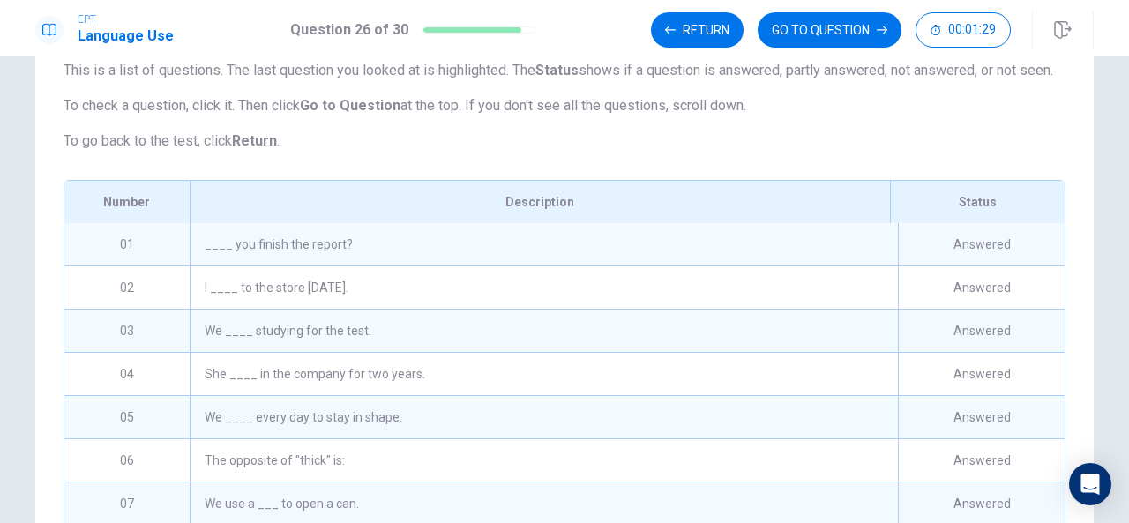
scroll to position [0, 0]
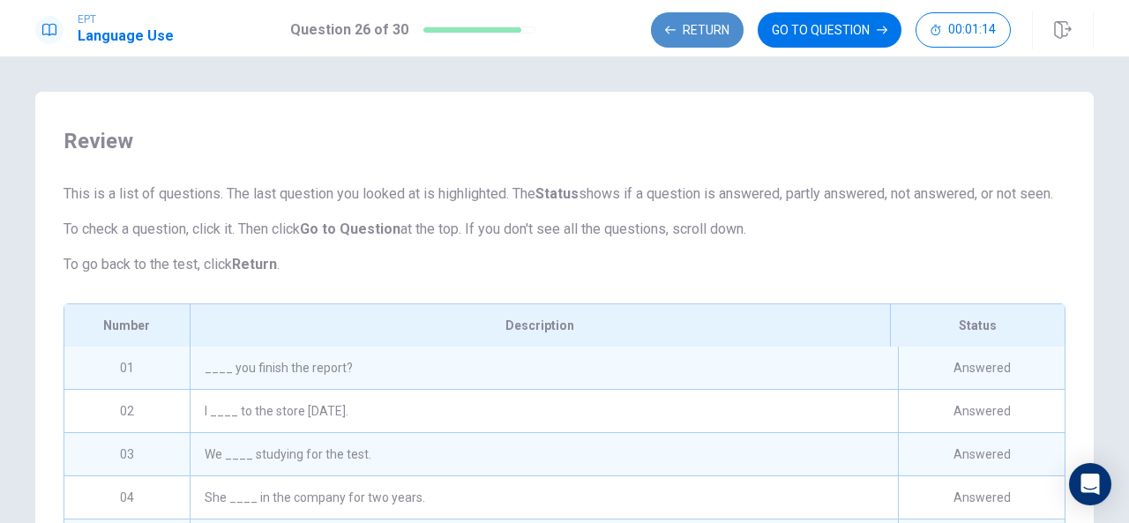
click at [686, 38] on button "Return" at bounding box center [697, 29] width 93 height 35
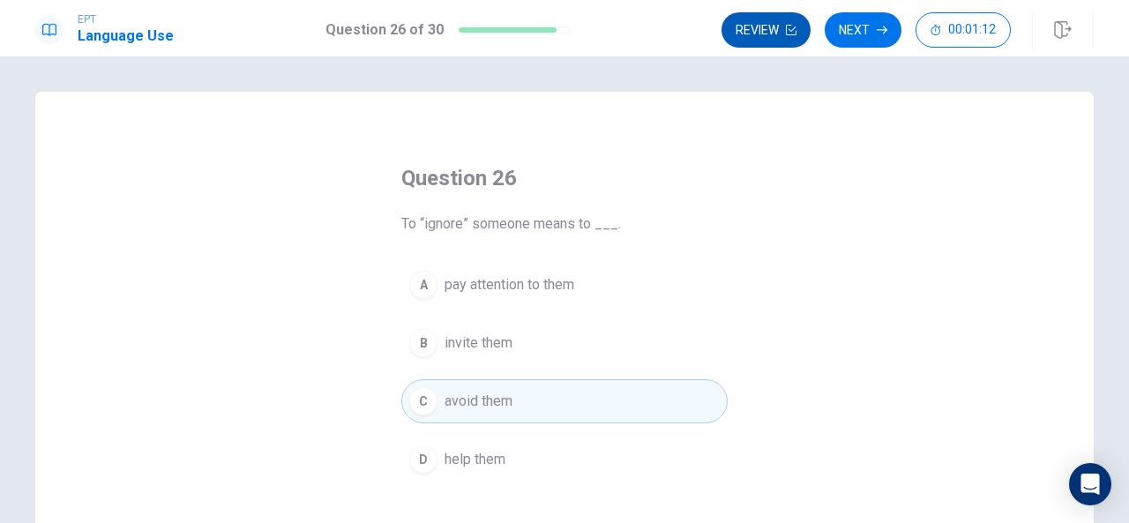
click at [744, 26] on button "Review" at bounding box center [766, 29] width 89 height 35
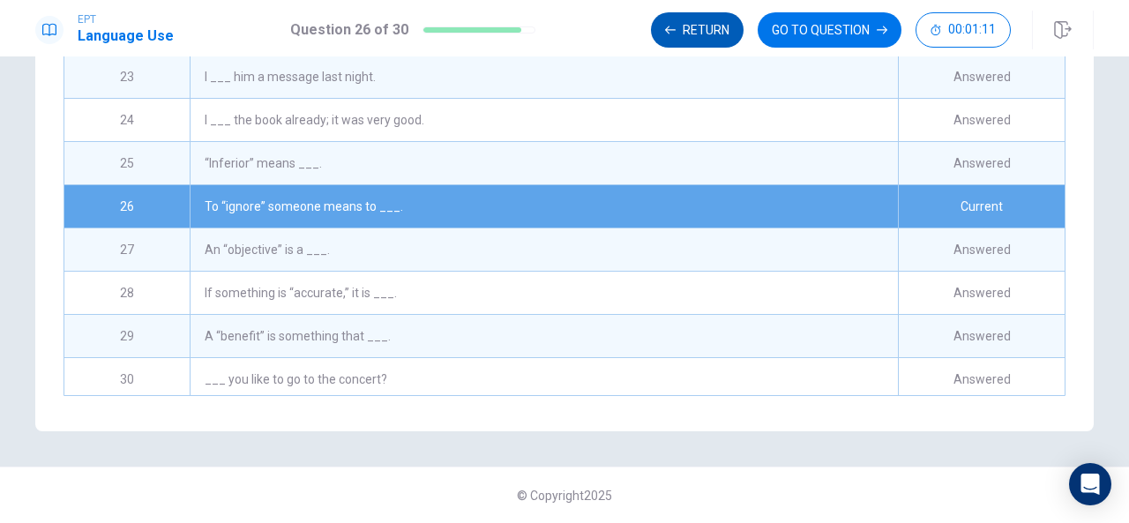
scroll to position [901, 0]
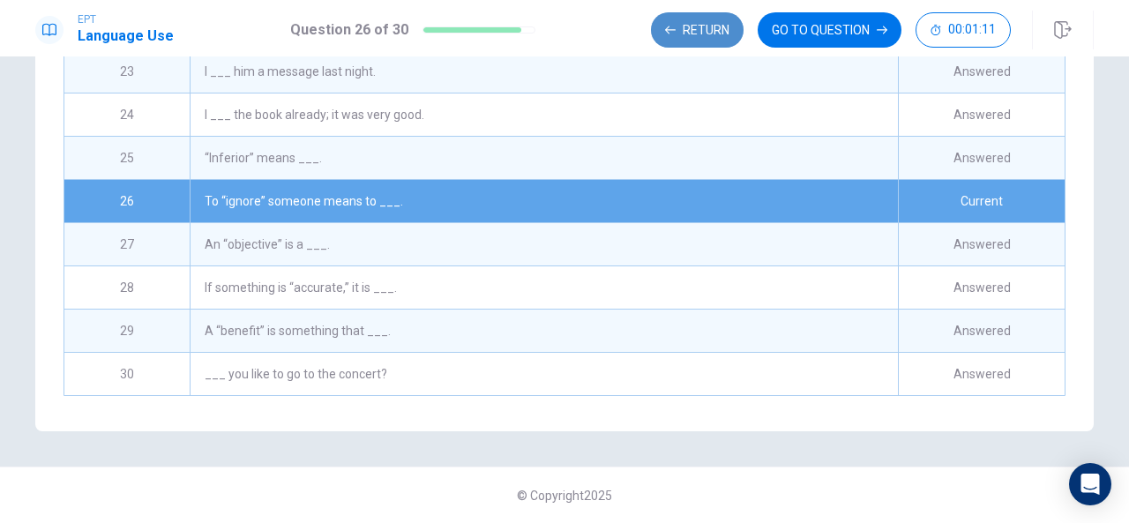
click at [689, 31] on button "Return" at bounding box center [697, 29] width 93 height 35
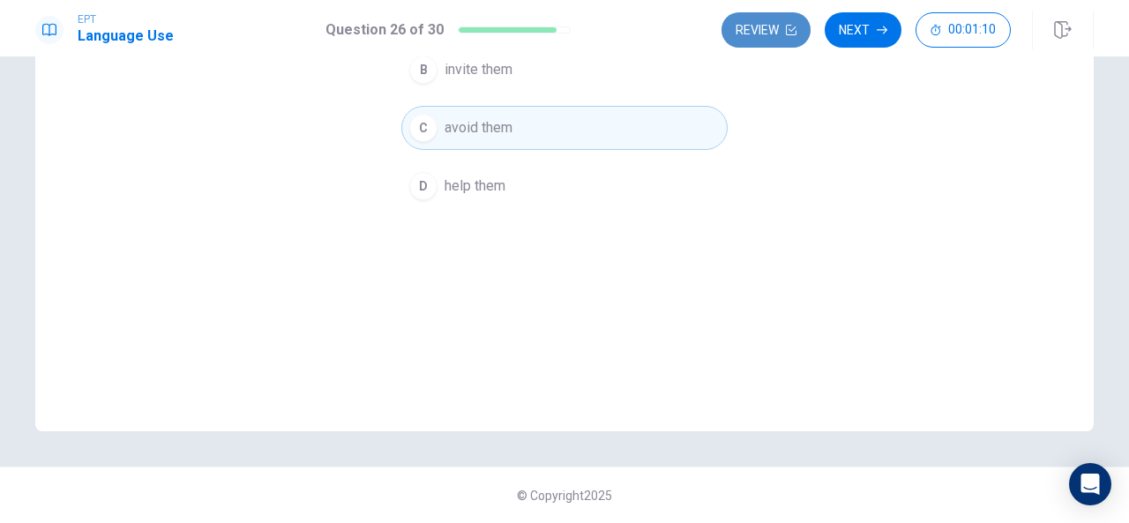
click at [731, 31] on button "Review" at bounding box center [766, 29] width 89 height 35
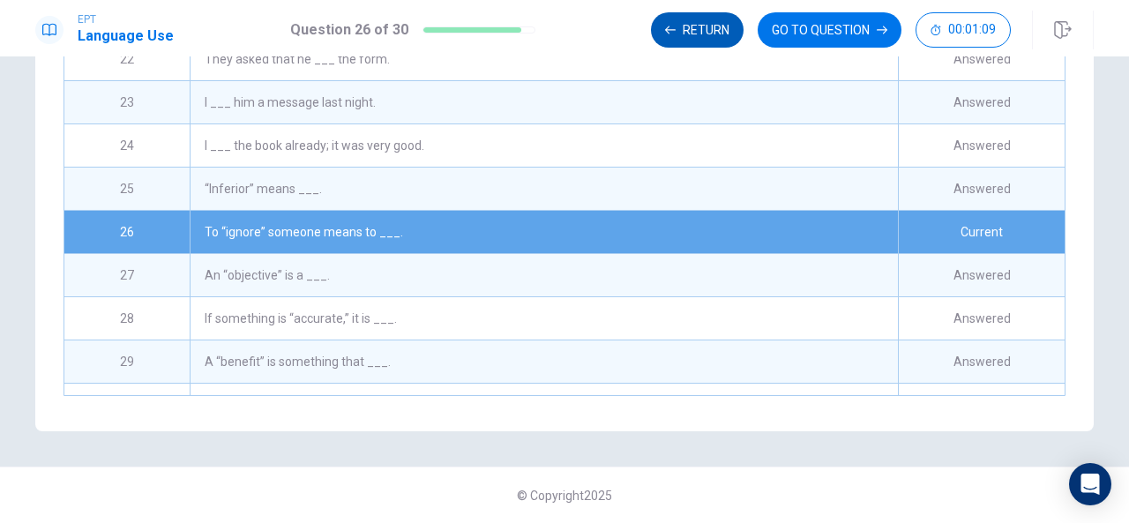
scroll to position [901, 0]
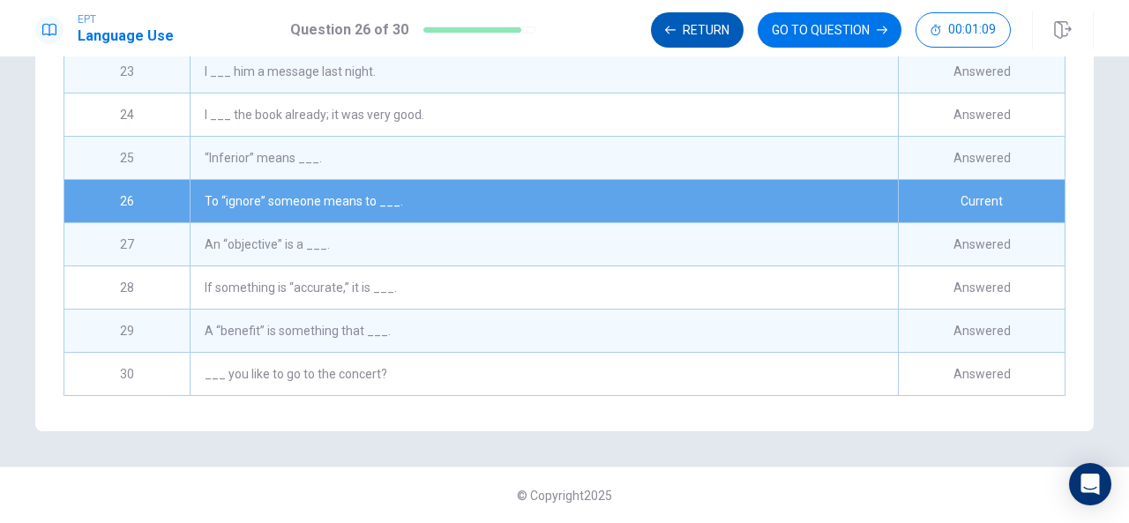
click at [731, 34] on button "Return" at bounding box center [697, 29] width 93 height 35
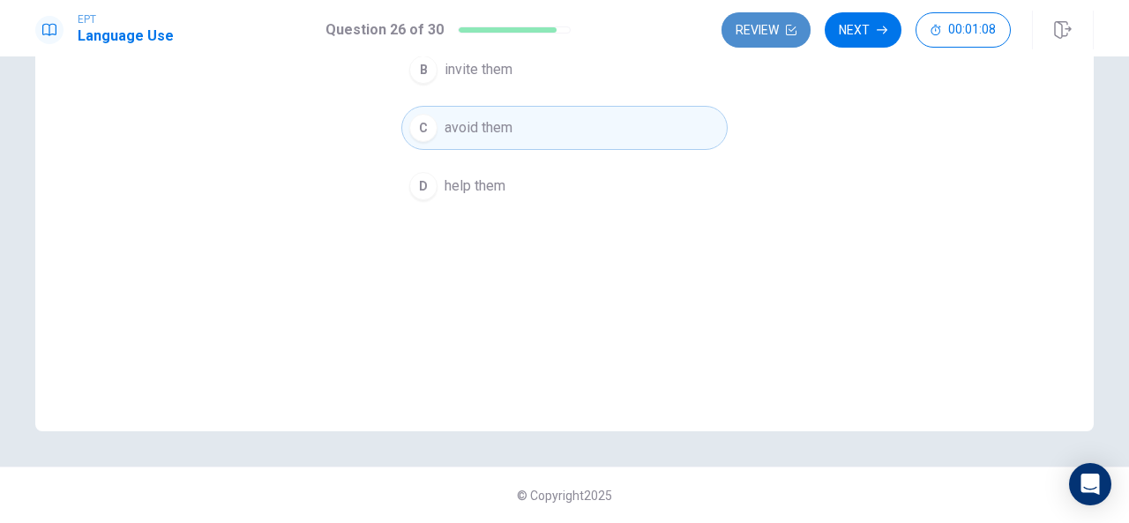
click at [731, 34] on button "Review" at bounding box center [766, 29] width 89 height 35
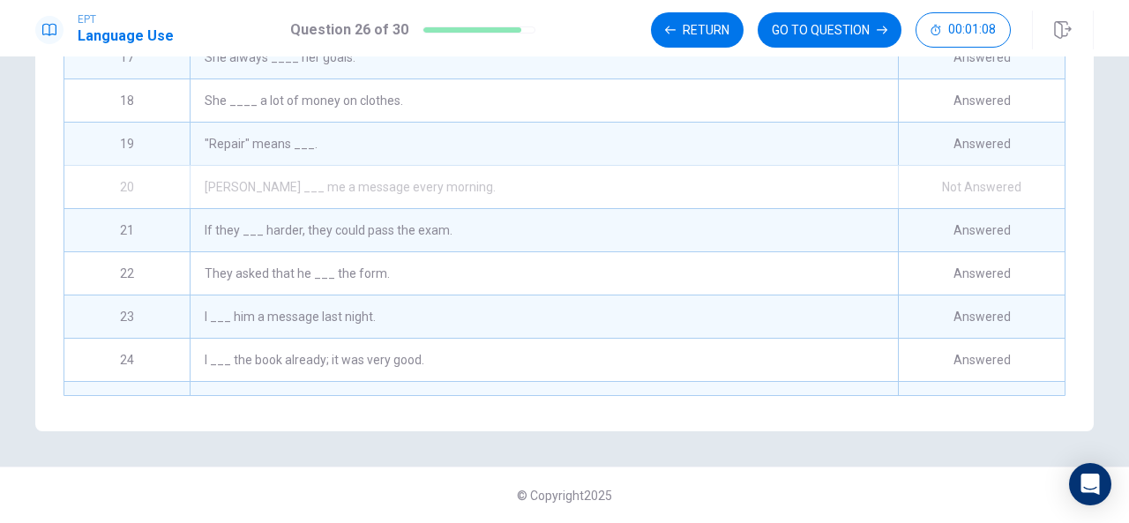
scroll to position [840, 0]
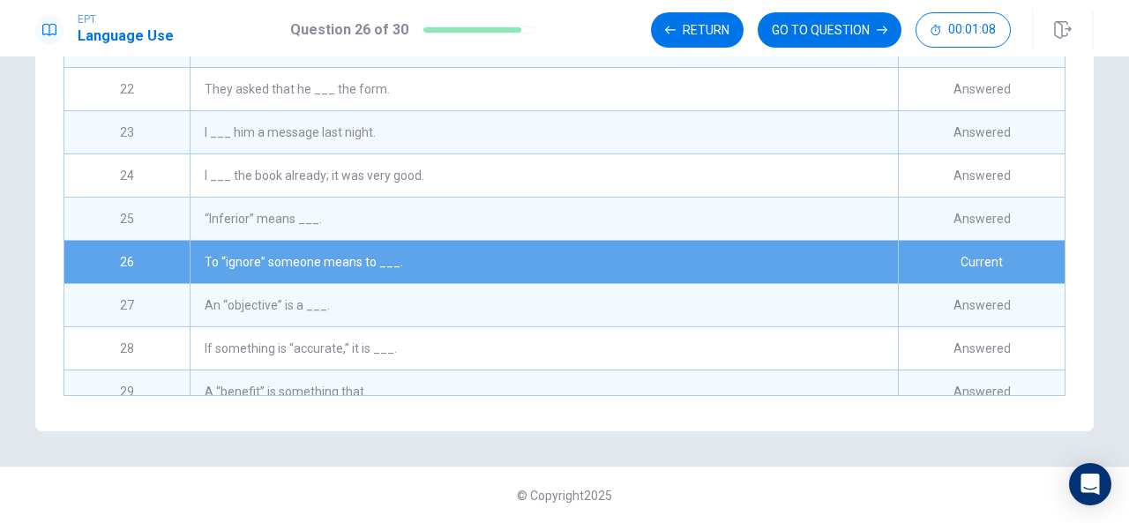
click at [731, 34] on button "Return" at bounding box center [697, 29] width 93 height 35
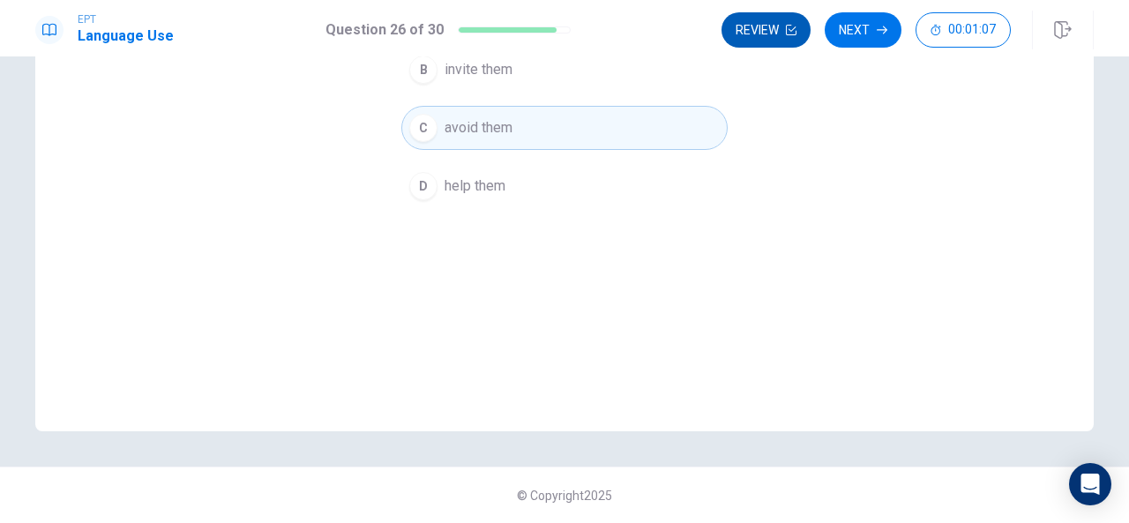
click at [731, 35] on button "Review" at bounding box center [766, 29] width 89 height 35
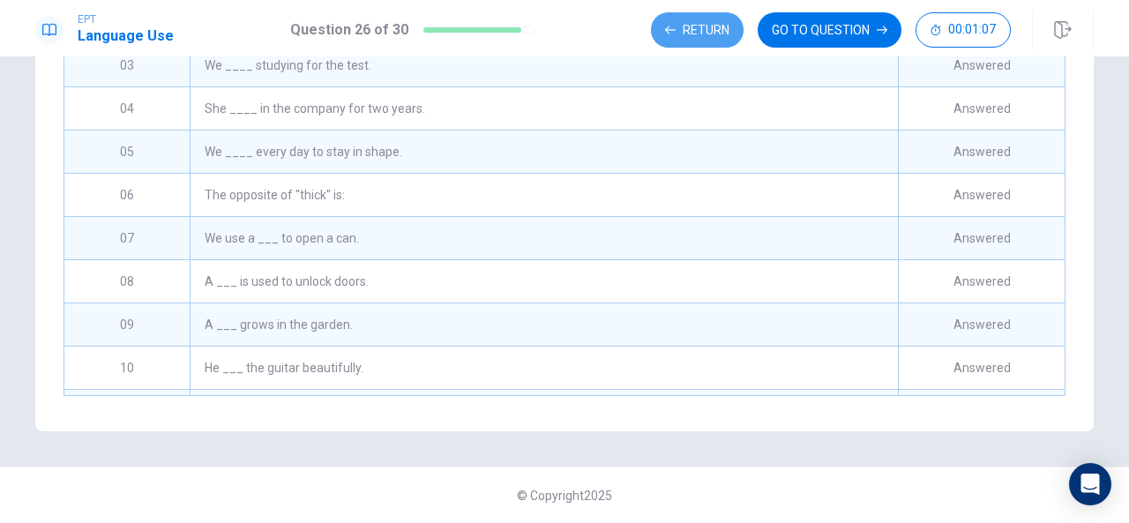
scroll to position [206, 0]
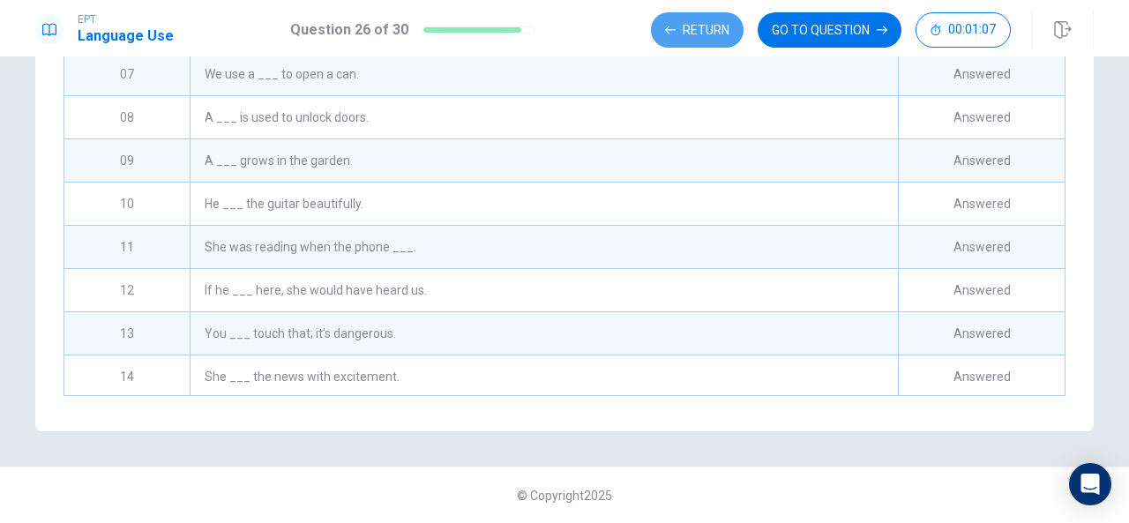
click at [731, 35] on button "Return" at bounding box center [697, 29] width 93 height 35
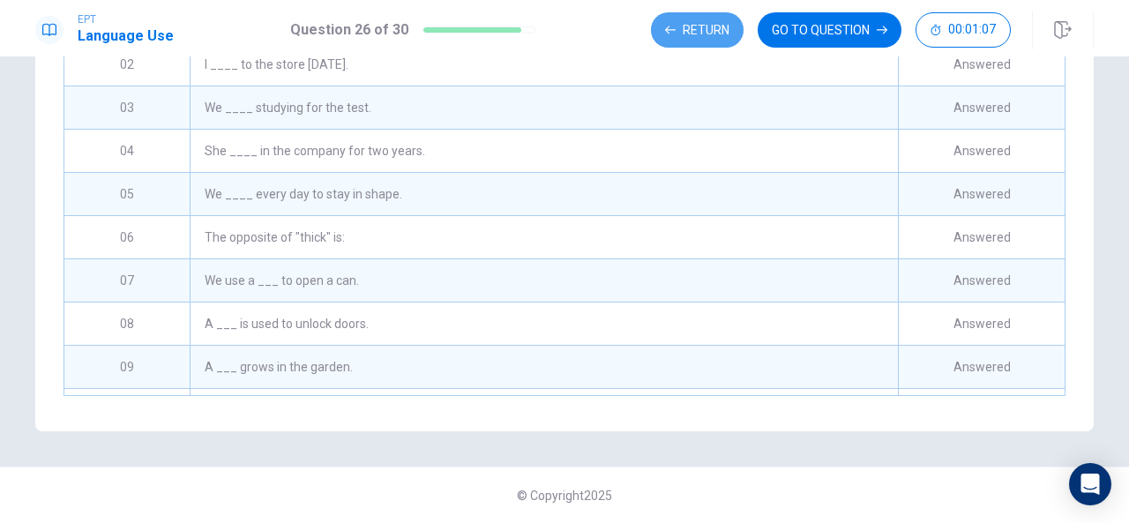
scroll to position [274, 0]
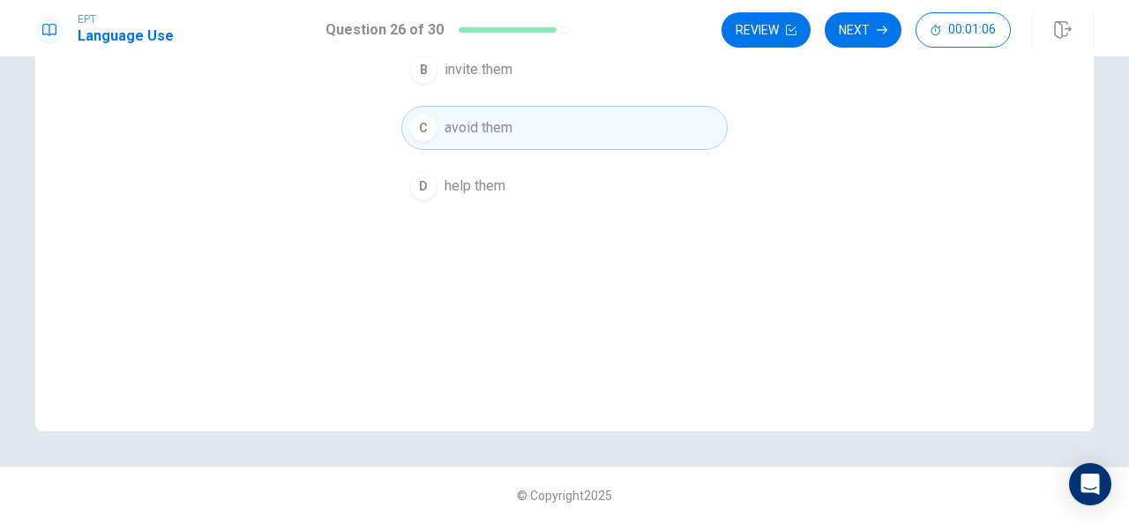
click at [731, 35] on button "Review" at bounding box center [766, 29] width 89 height 35
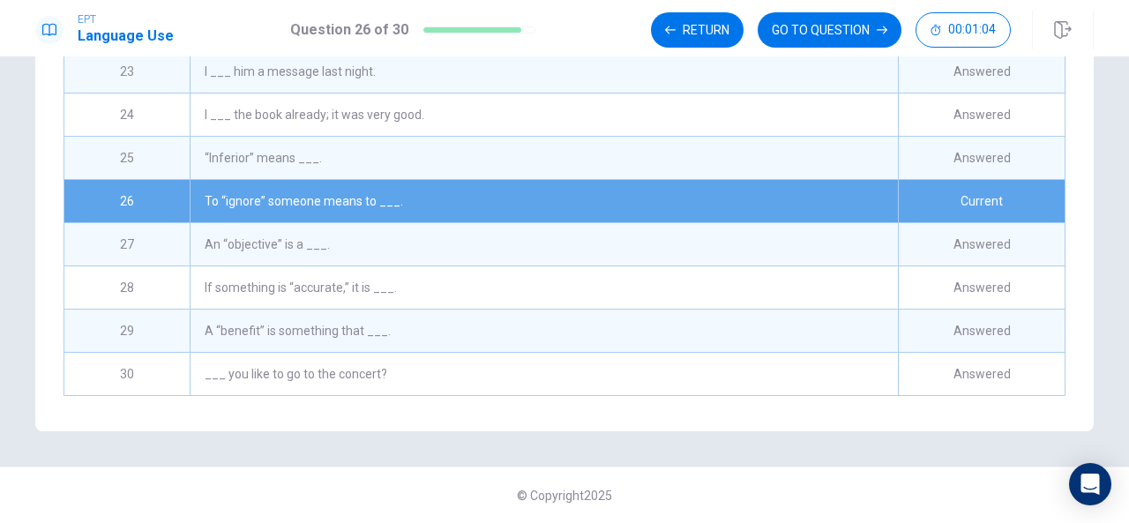
click at [685, 137] on div "“Inferior” means ___." at bounding box center [544, 158] width 709 height 42
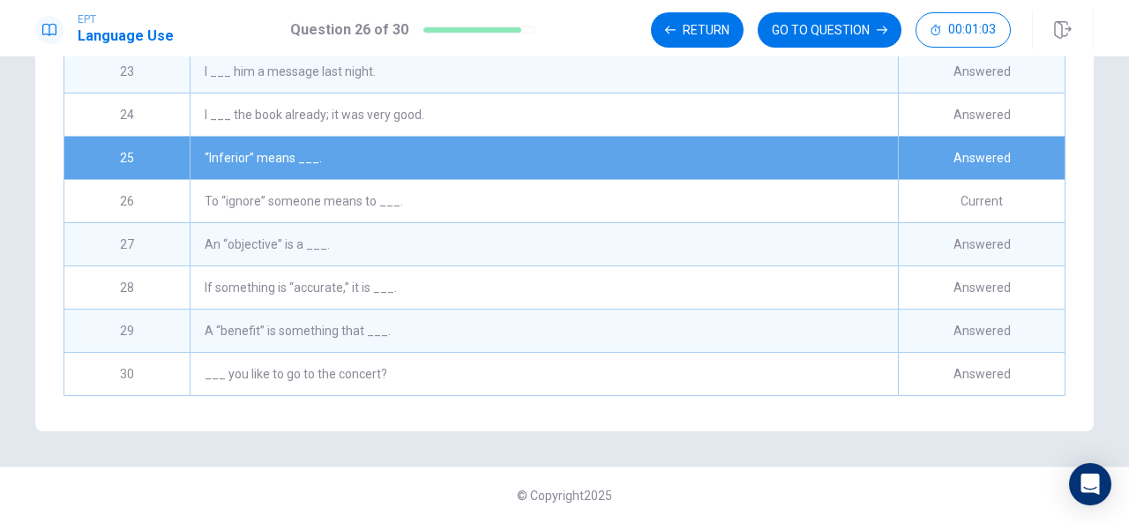
click at [683, 118] on div "I ___ the book already; it was very good." at bounding box center [544, 115] width 709 height 42
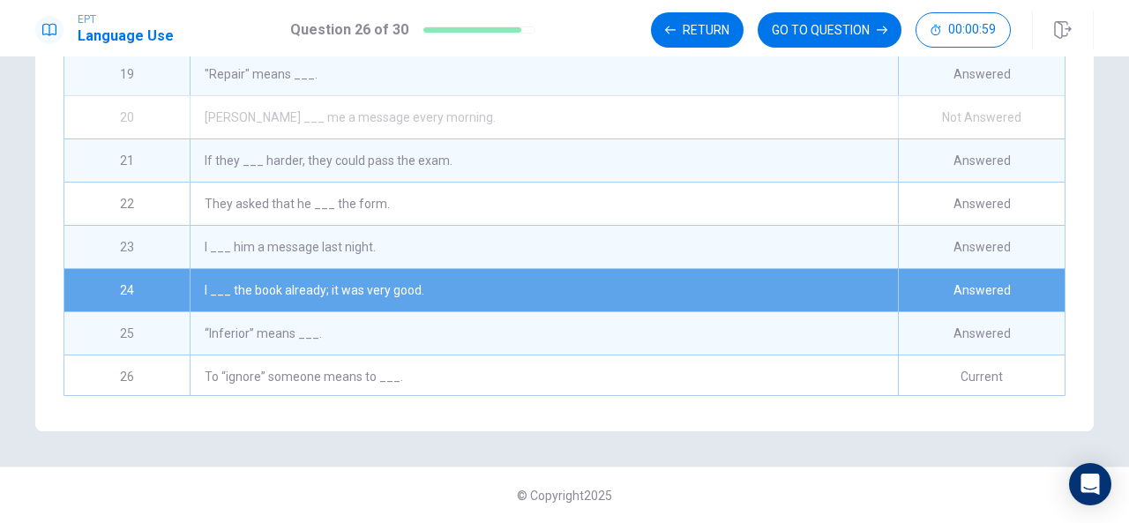
click at [680, 154] on div "If they ___ harder, they could pass the exam." at bounding box center [544, 160] width 709 height 42
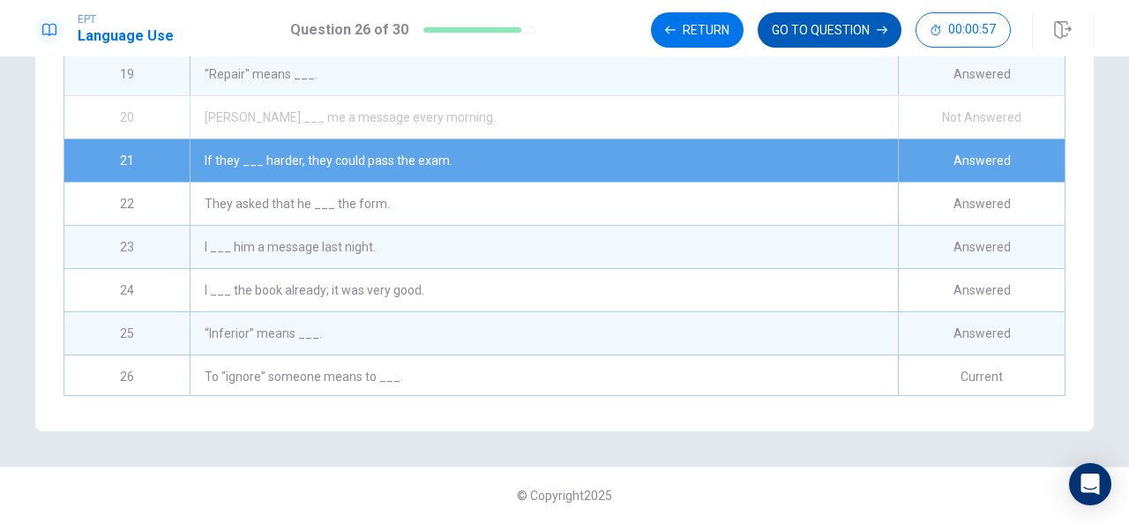
click at [798, 26] on button "GO TO QUESTION" at bounding box center [830, 29] width 144 height 35
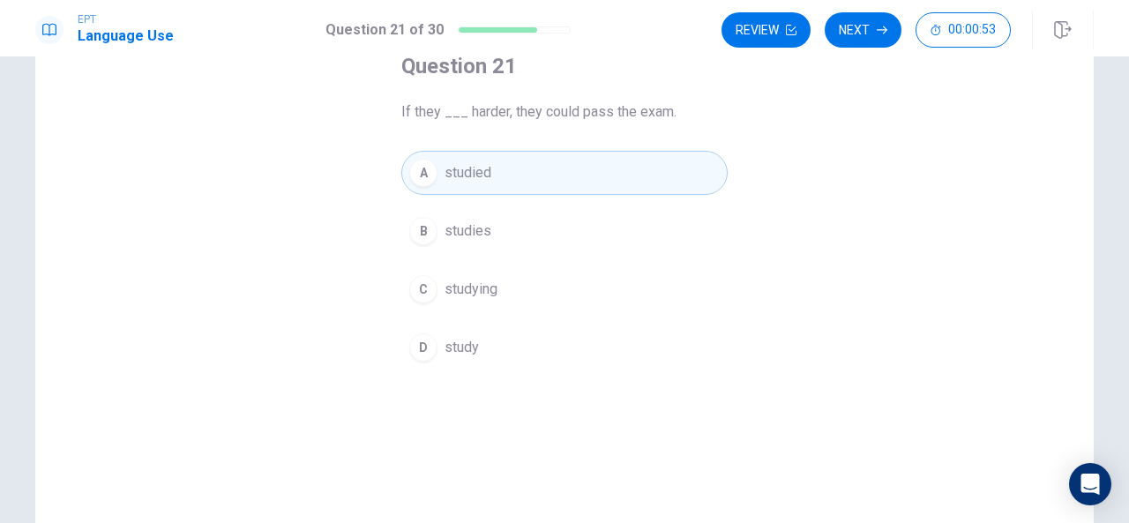
click at [416, 229] on div "B" at bounding box center [423, 231] width 28 height 28
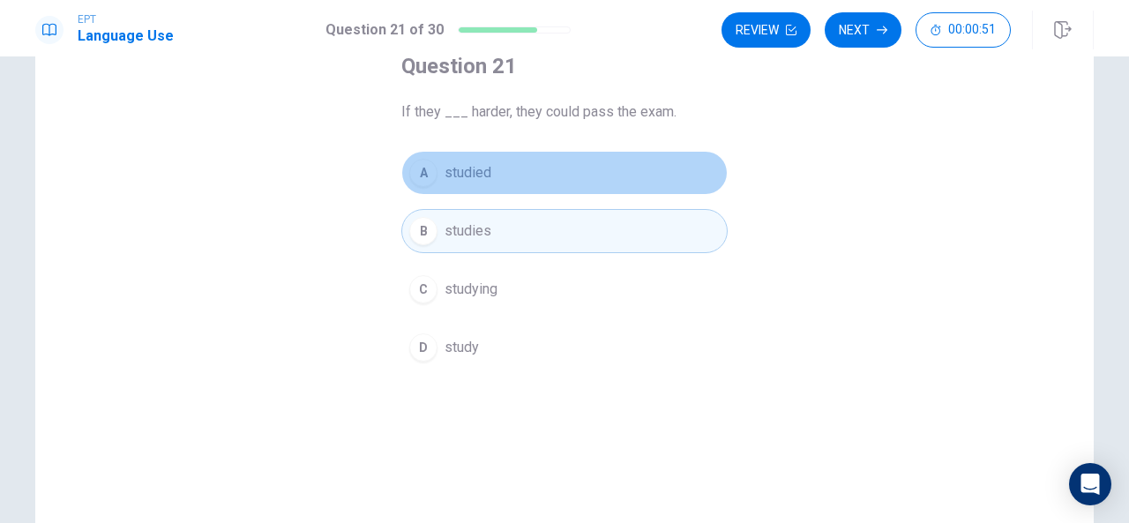
click at [411, 161] on div "A" at bounding box center [423, 173] width 28 height 28
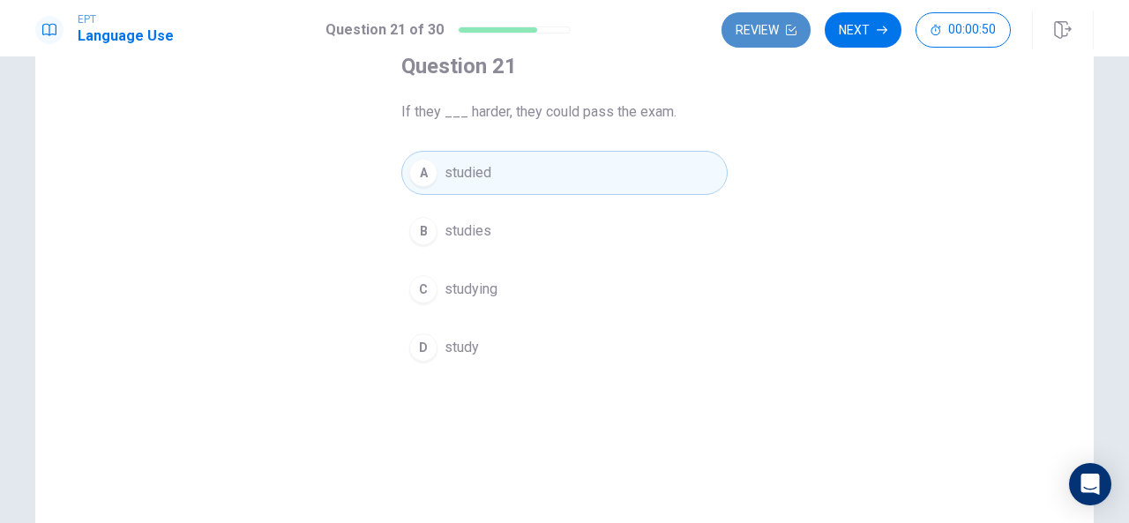
click at [771, 26] on button "Review" at bounding box center [766, 29] width 89 height 35
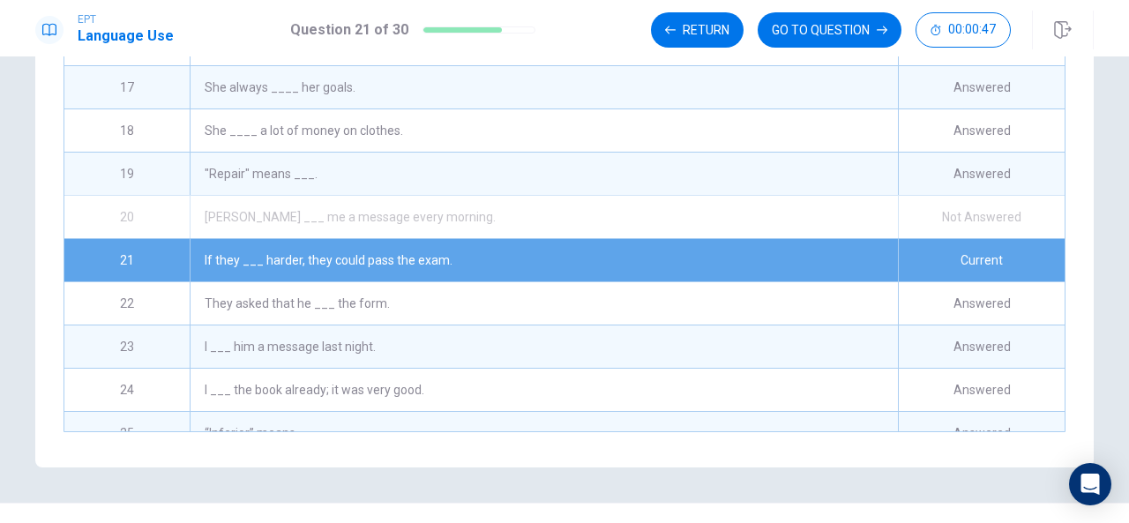
click at [593, 194] on div ""Repair" means ___." at bounding box center [544, 174] width 709 height 42
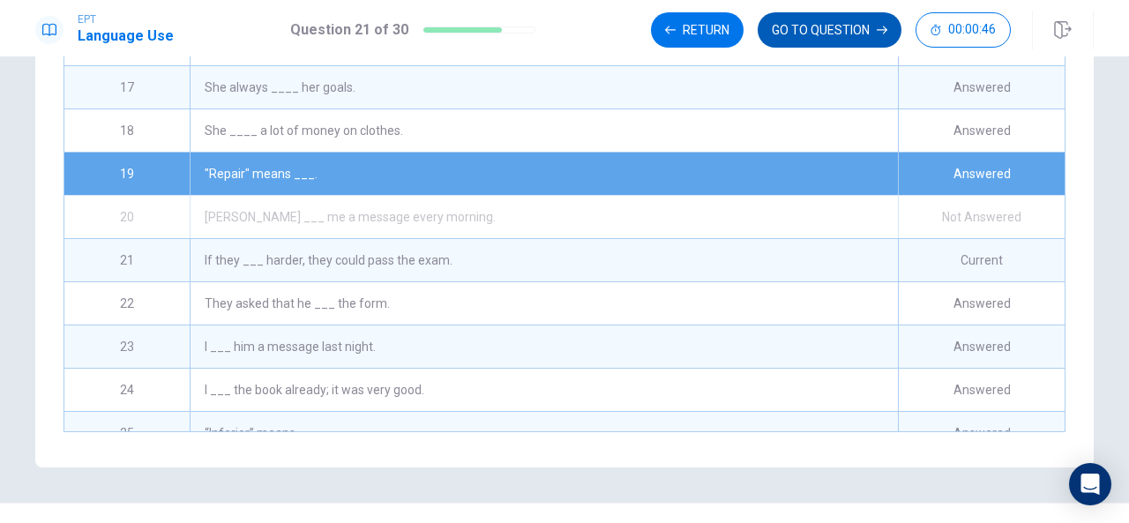
click at [842, 34] on button "GO TO QUESTION" at bounding box center [830, 29] width 144 height 35
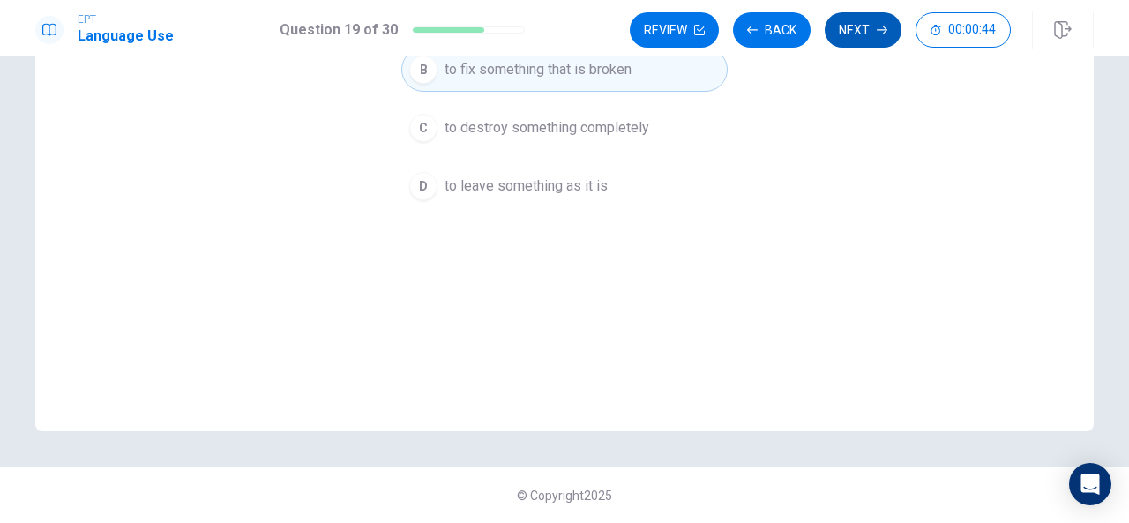
click at [866, 36] on button "Next" at bounding box center [863, 29] width 77 height 35
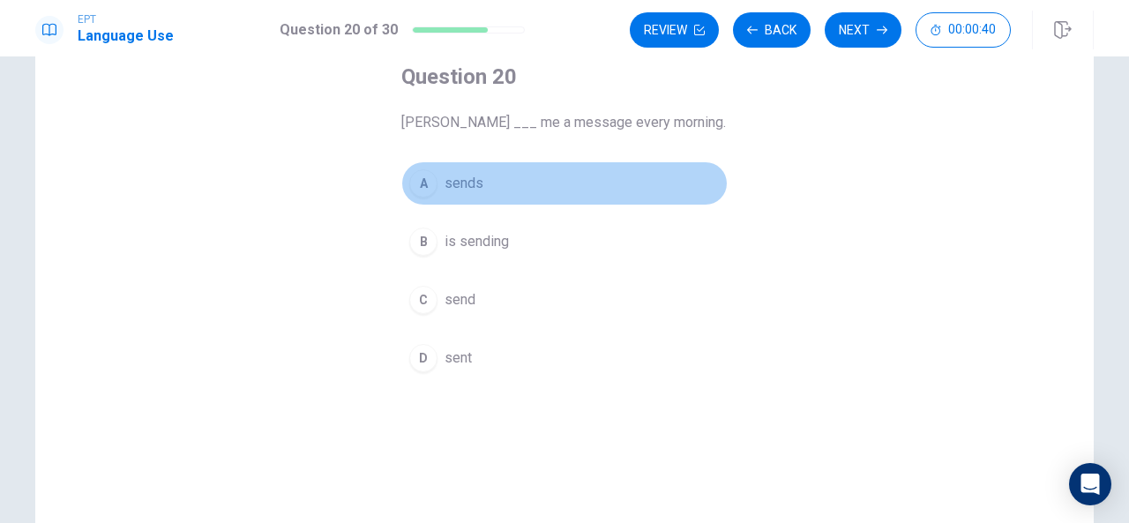
click at [473, 180] on span "sends" at bounding box center [464, 183] width 39 height 21
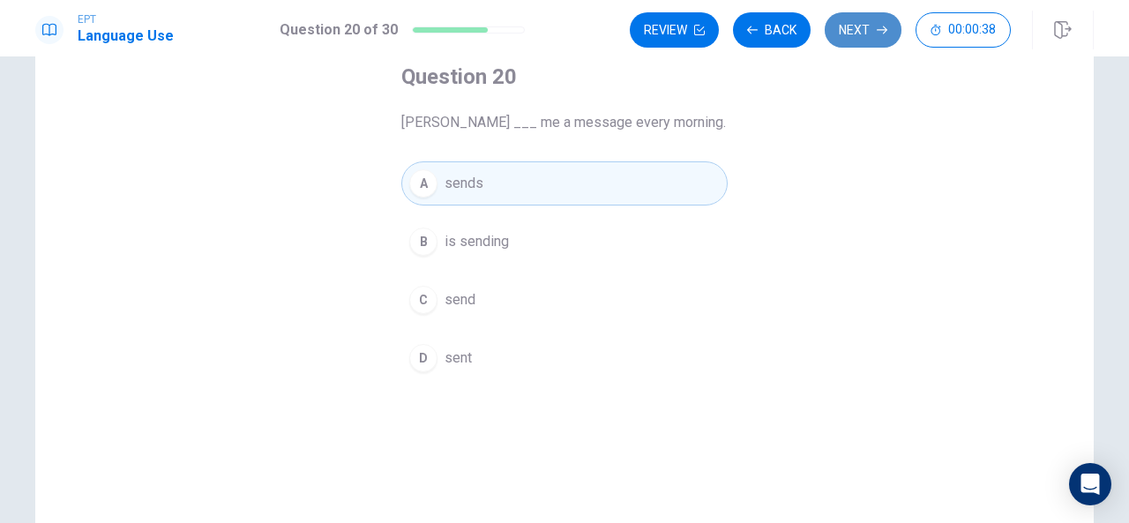
click at [865, 26] on button "Next" at bounding box center [863, 29] width 77 height 35
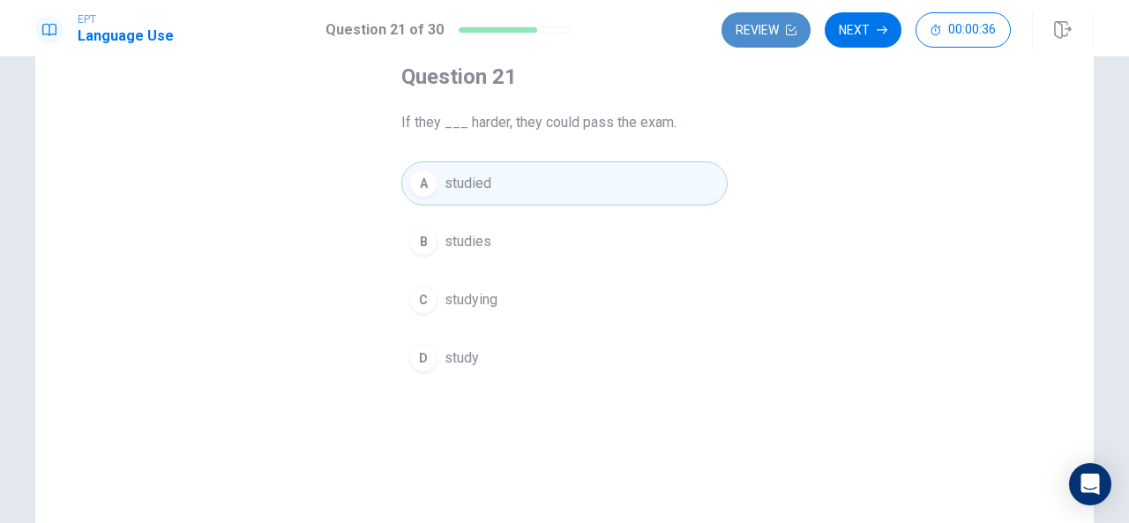
click at [775, 29] on button "Review" at bounding box center [766, 29] width 89 height 35
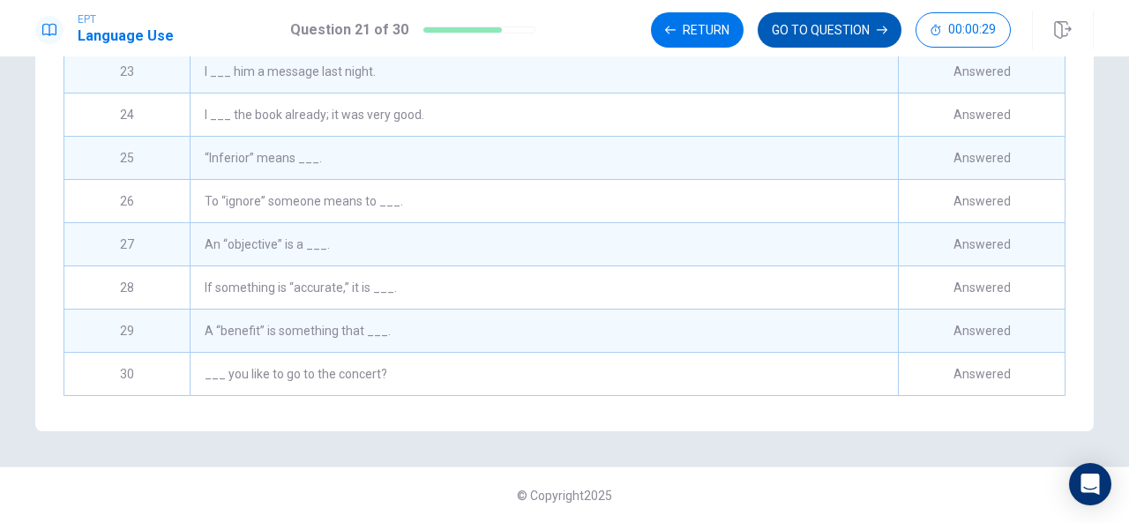
click at [848, 27] on button "GO TO QUESTION" at bounding box center [830, 29] width 144 height 35
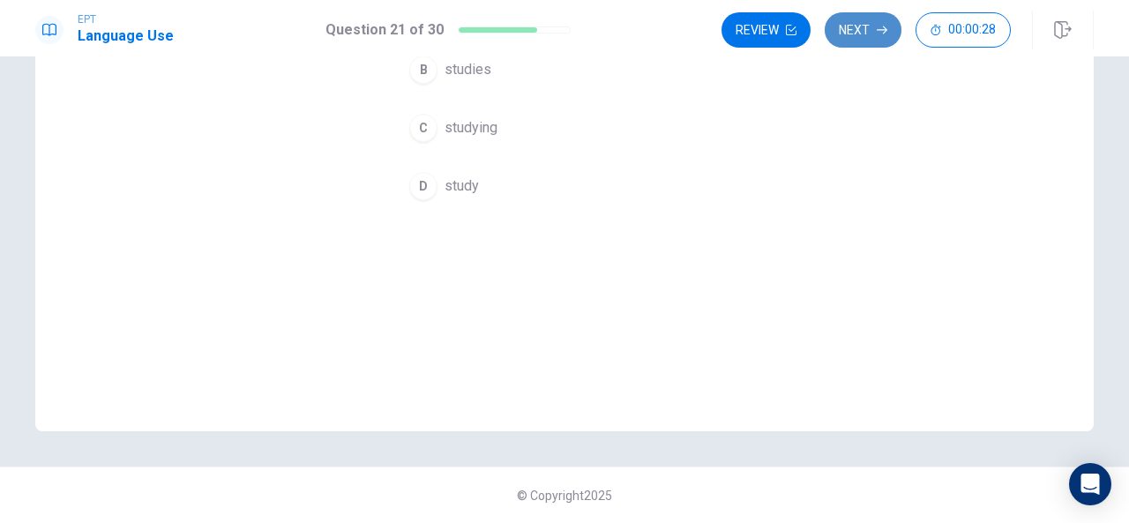
click at [859, 29] on button "Next" at bounding box center [863, 29] width 77 height 35
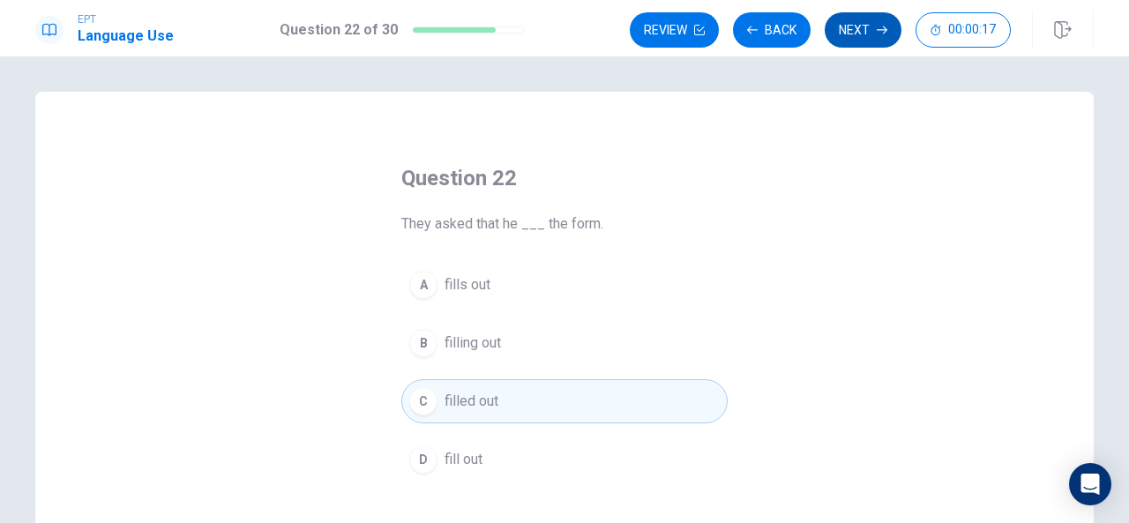
click at [874, 26] on button "Next" at bounding box center [863, 29] width 77 height 35
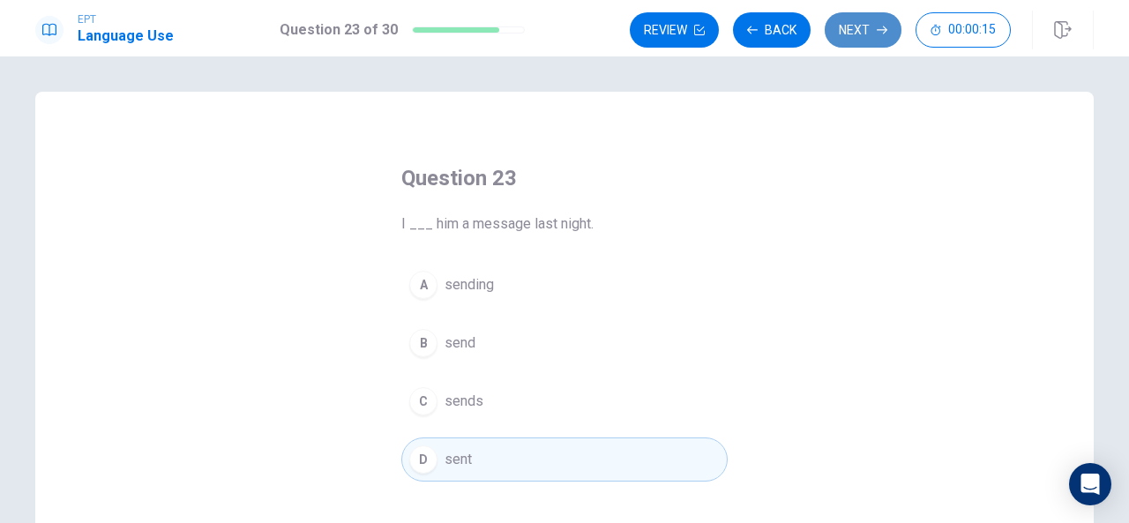
click at [881, 23] on button "Next" at bounding box center [863, 29] width 77 height 35
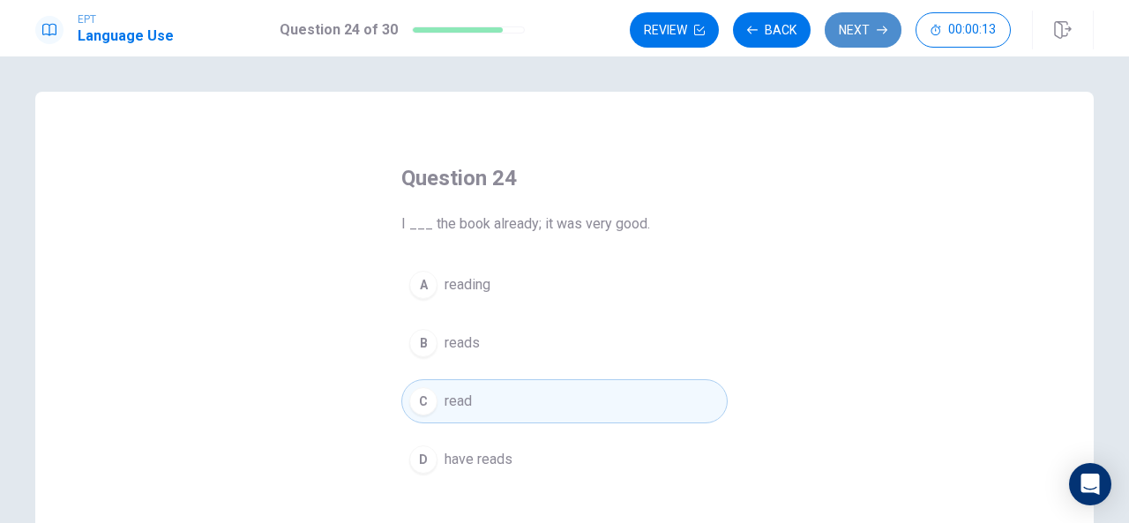
click at [881, 25] on icon "button" at bounding box center [882, 30] width 11 height 11
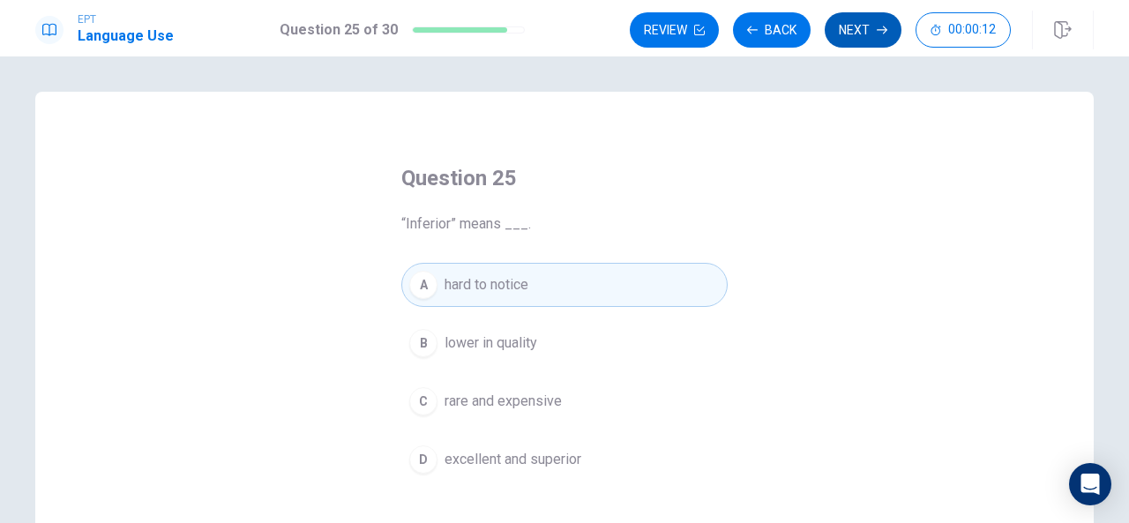
click at [881, 25] on icon "button" at bounding box center [882, 30] width 11 height 11
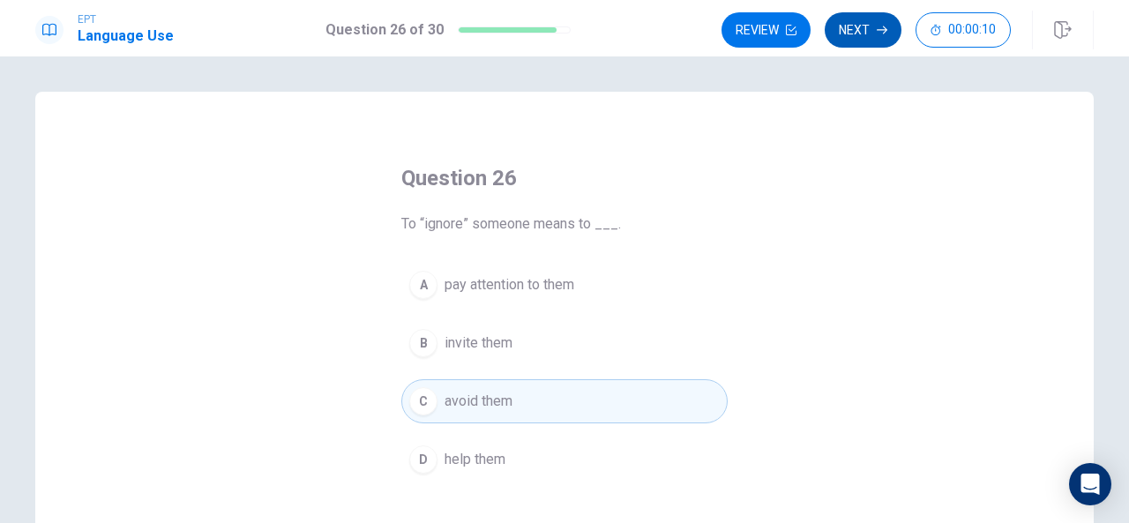
click at [881, 25] on icon "button" at bounding box center [882, 30] width 11 height 11
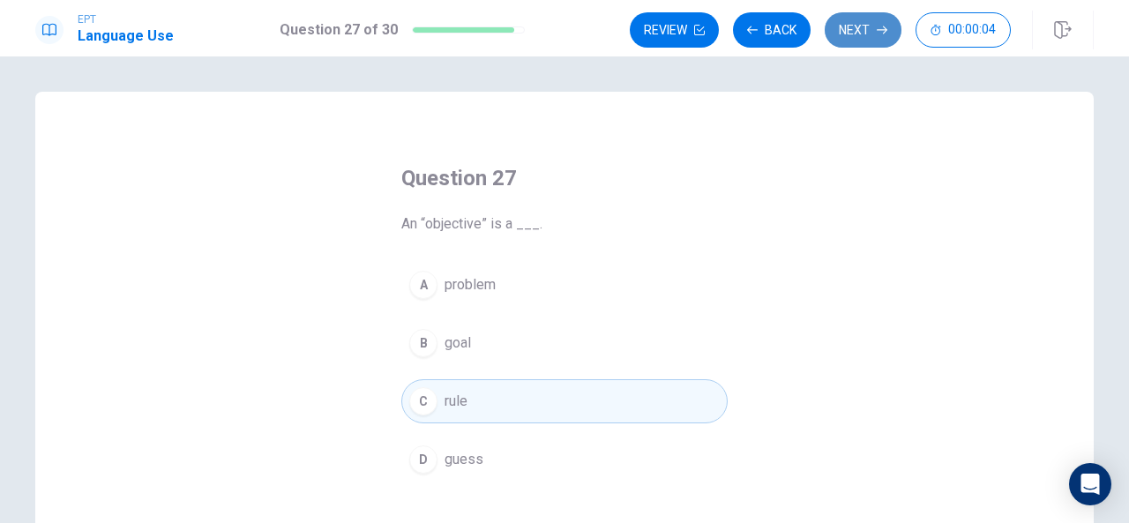
click at [878, 26] on icon "button" at bounding box center [882, 30] width 11 height 11
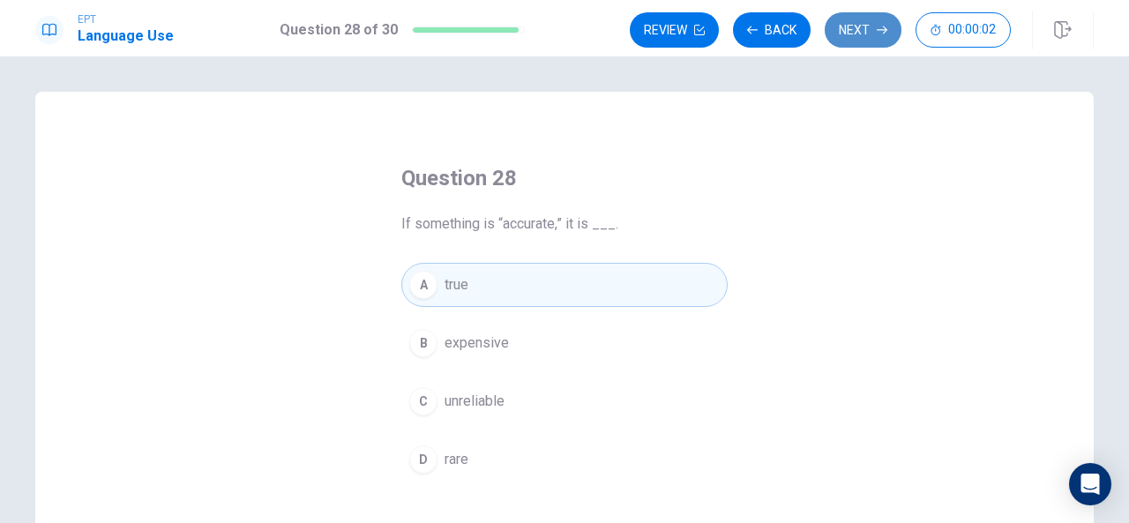
click at [875, 30] on button "Next" at bounding box center [863, 29] width 77 height 35
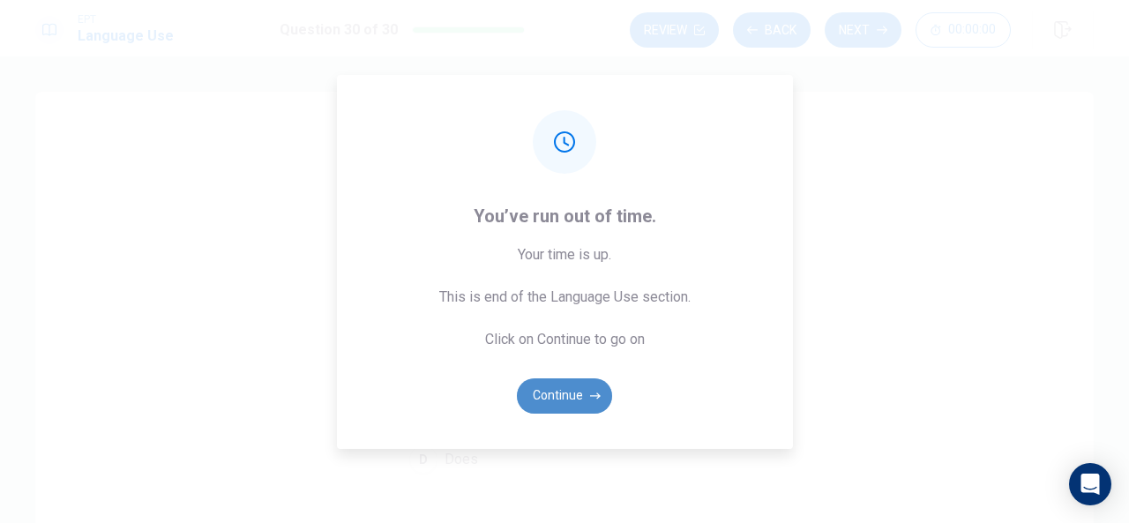
click at [579, 391] on button "Continue" at bounding box center [564, 396] width 95 height 35
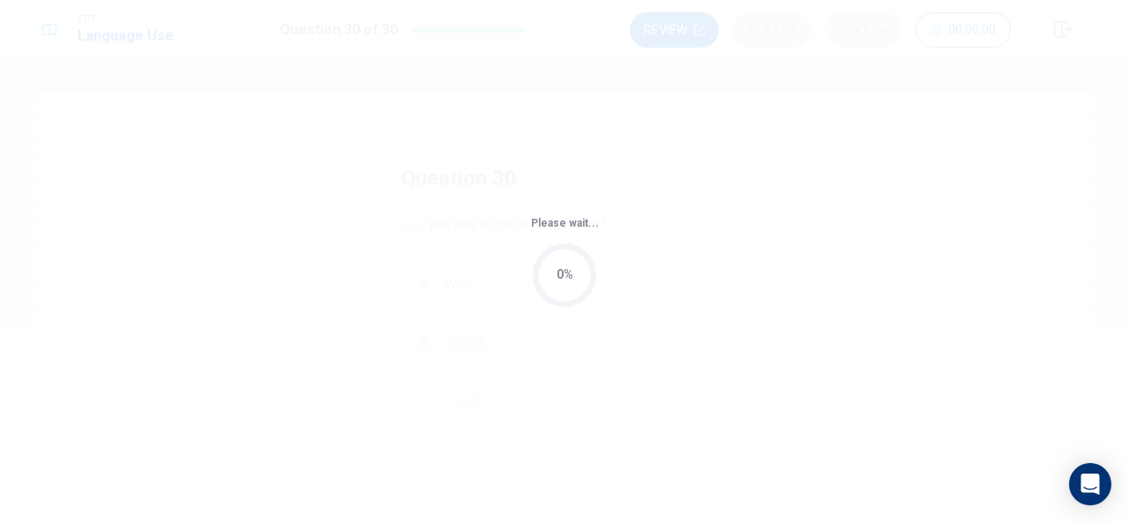
click at [579, 391] on div "Please wait... 0%" at bounding box center [564, 261] width 1129 height 523
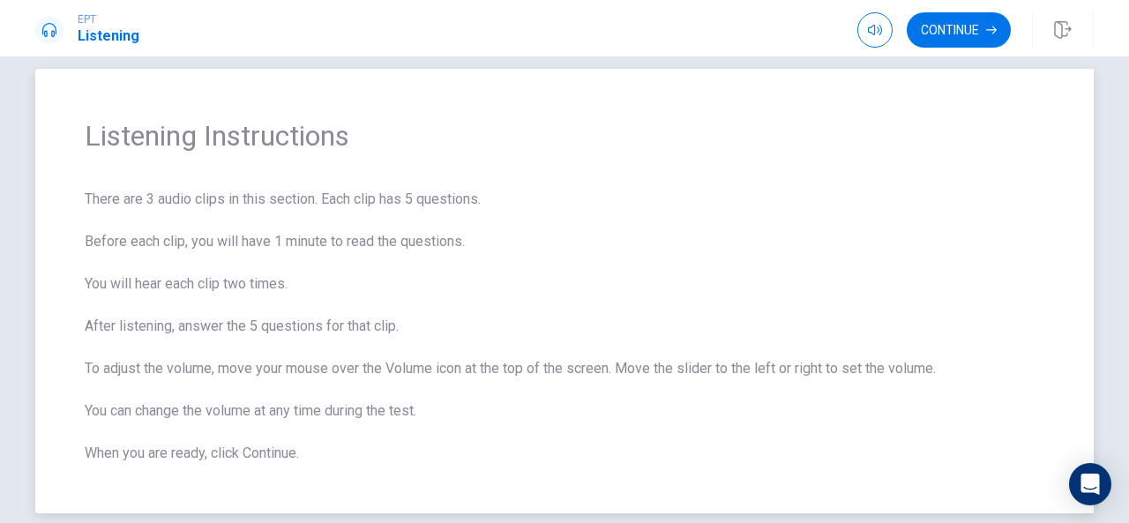
scroll to position [7, 0]
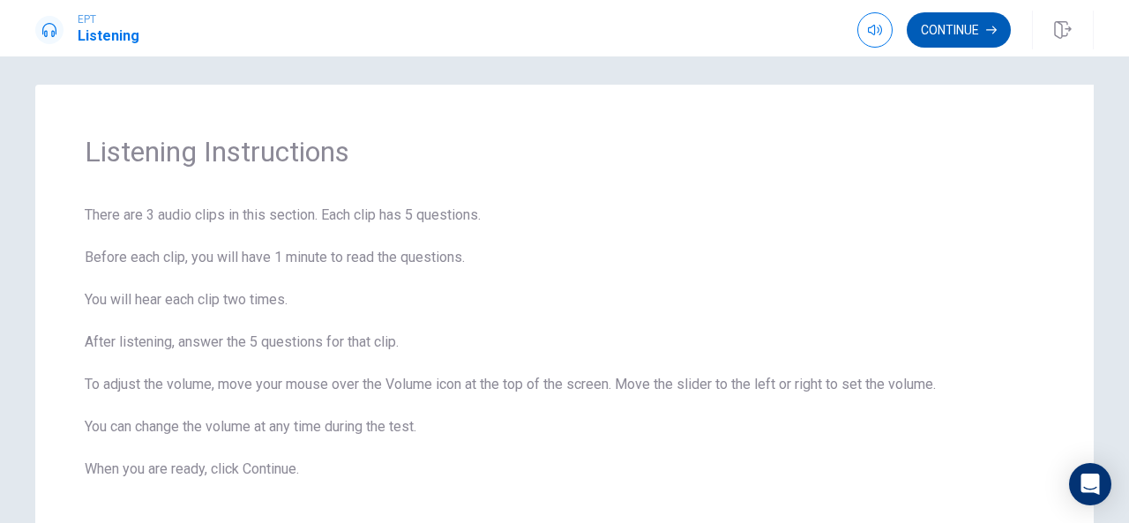
click at [981, 26] on button "Continue" at bounding box center [959, 29] width 104 height 35
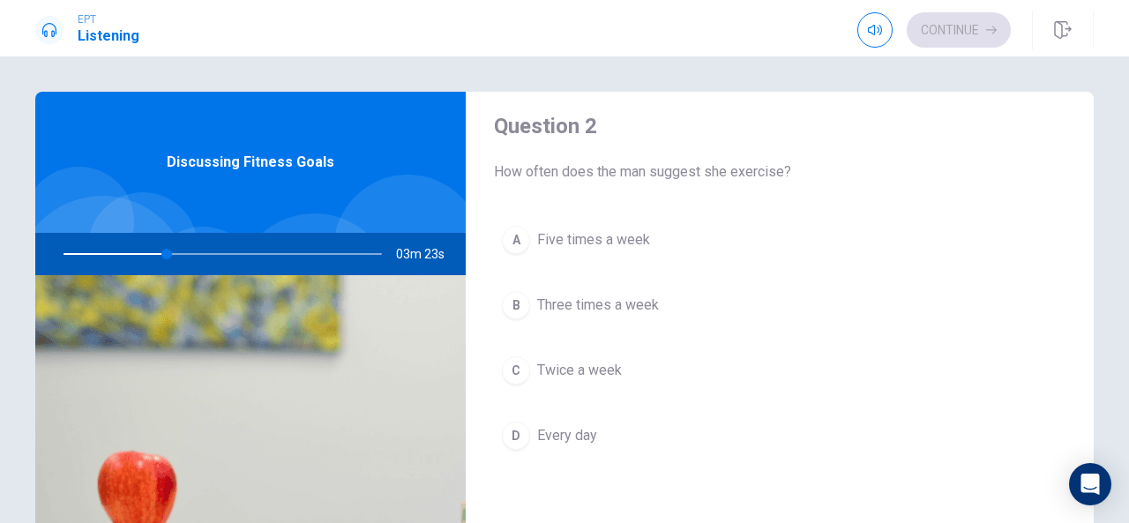
scroll to position [466, 0]
click at [507, 304] on div "B" at bounding box center [516, 306] width 28 height 28
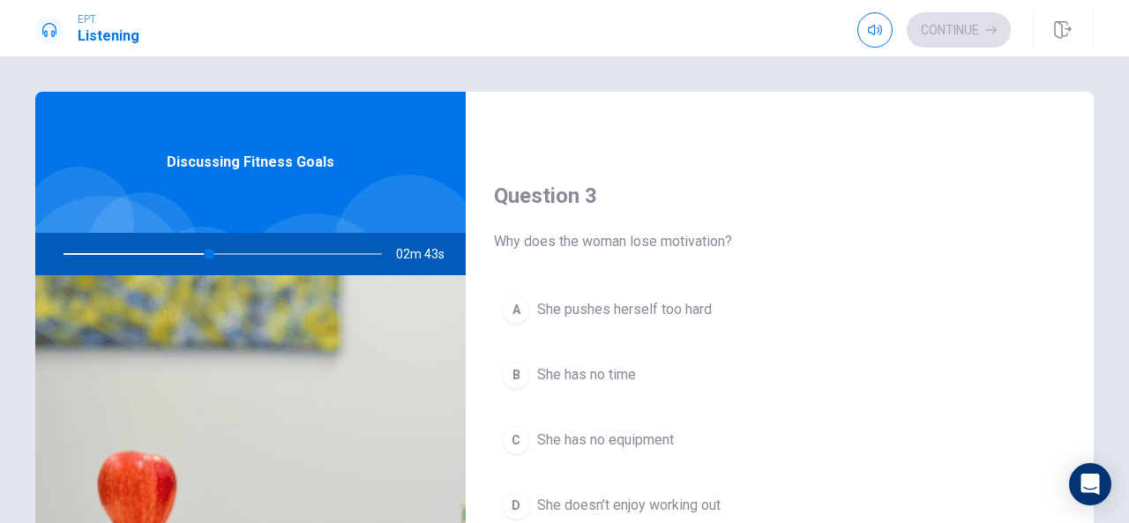
scroll to position [847, 0]
click at [576, 301] on span "She pushes herself too hard" at bounding box center [624, 311] width 175 height 21
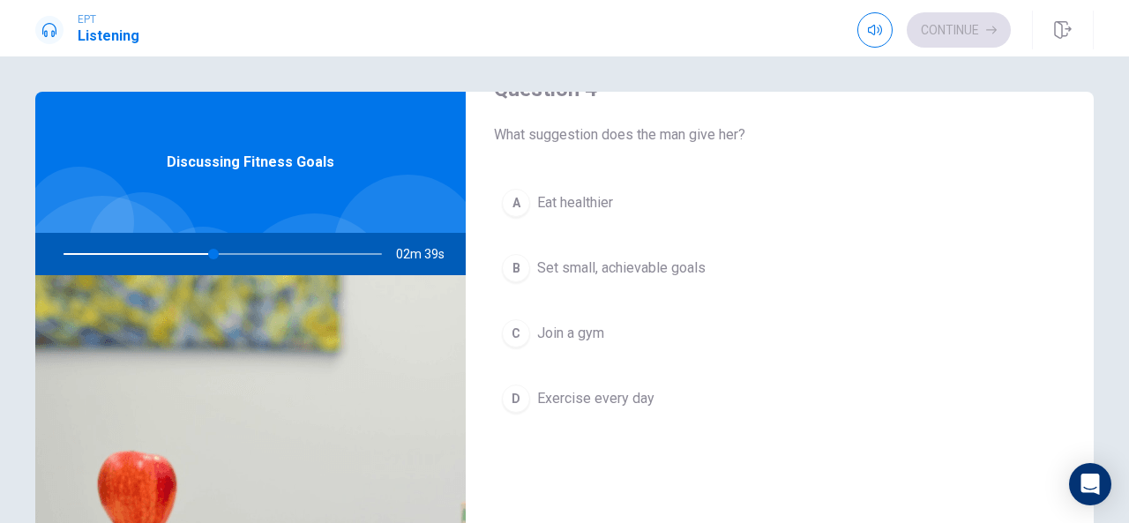
scroll to position [1406, 0]
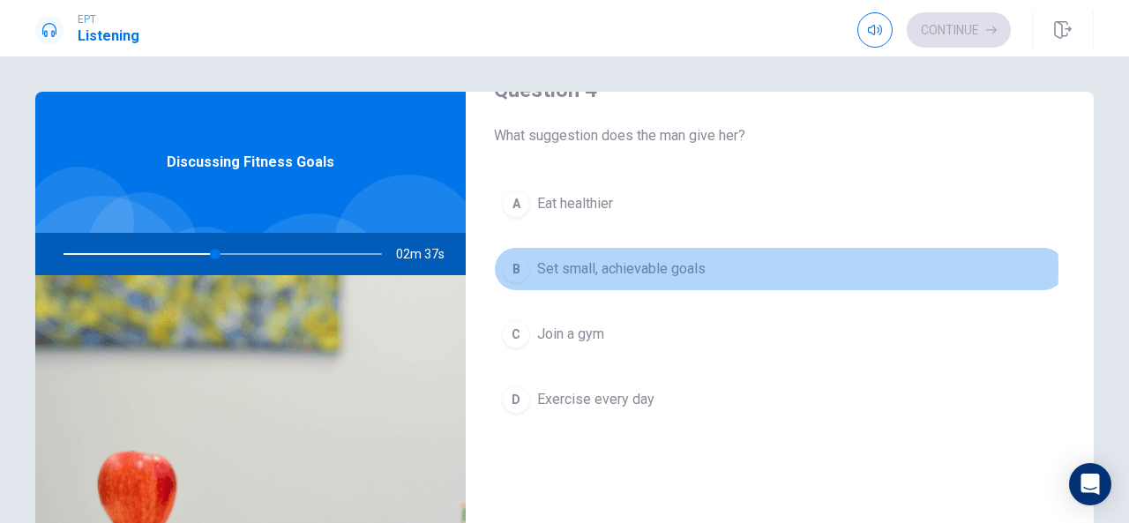
click at [581, 261] on span "Set small, achievable goals" at bounding box center [621, 269] width 169 height 21
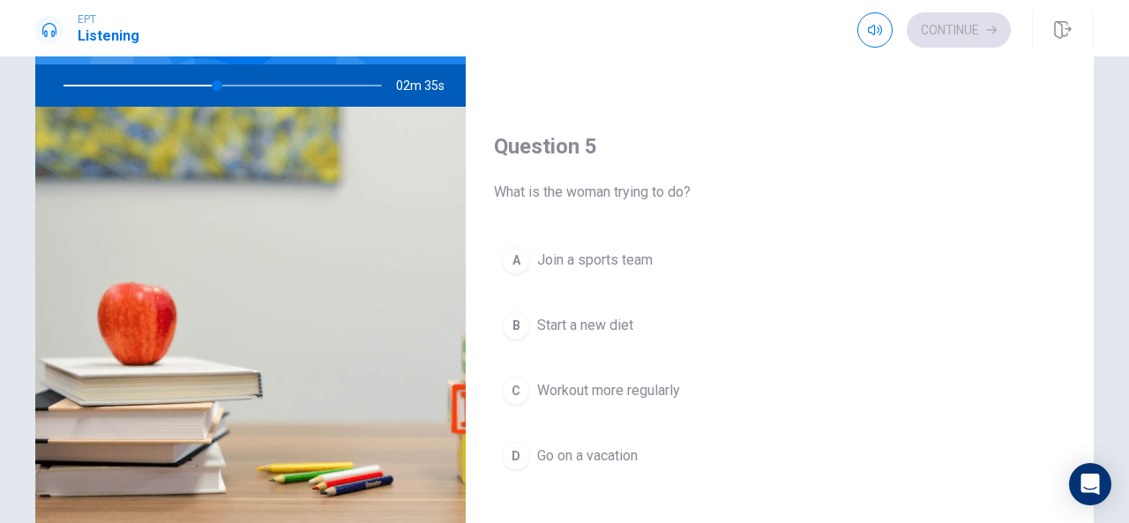
scroll to position [168, 0]
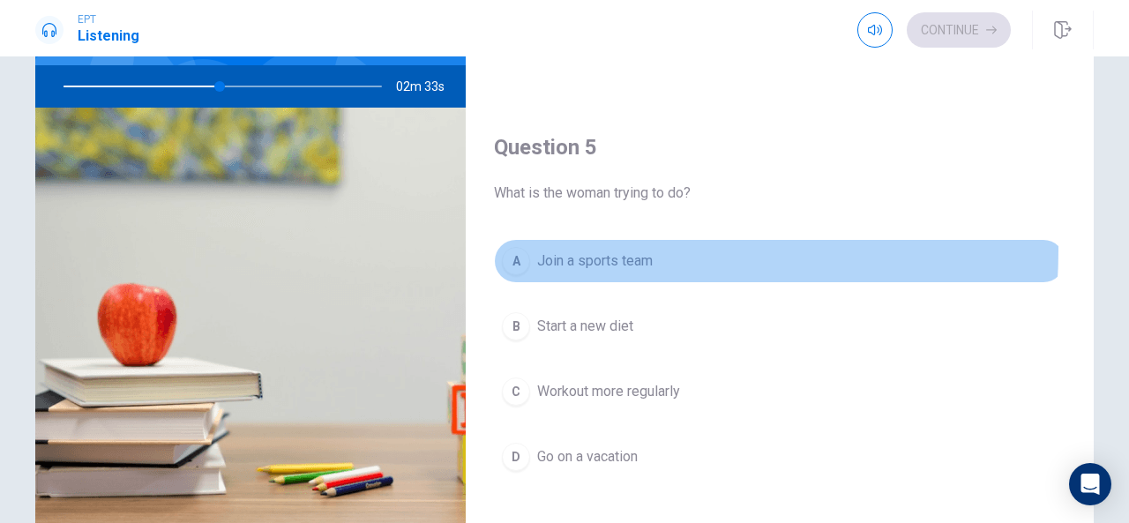
click at [575, 251] on span "Join a sports team" at bounding box center [595, 261] width 116 height 21
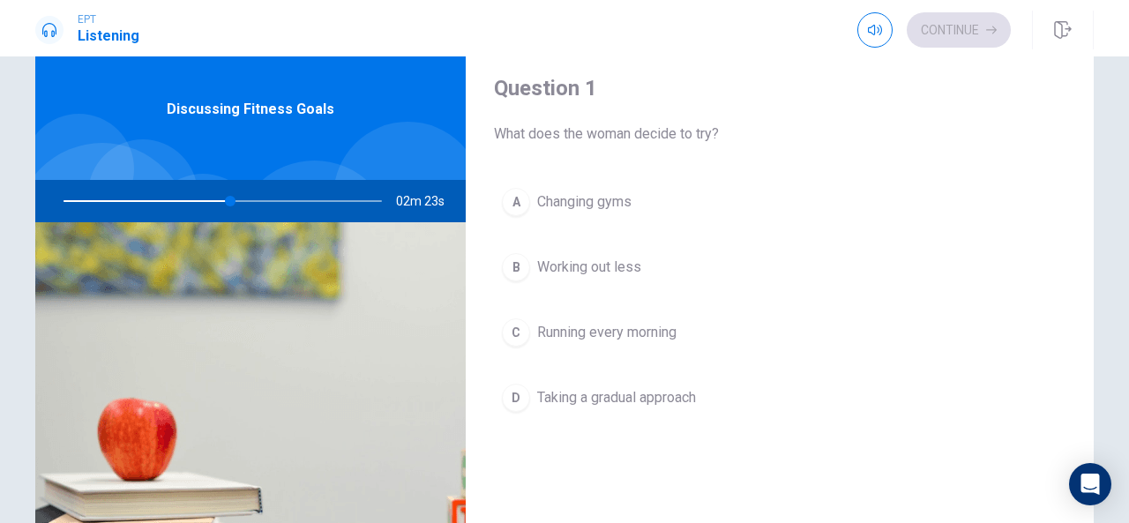
scroll to position [51, 0]
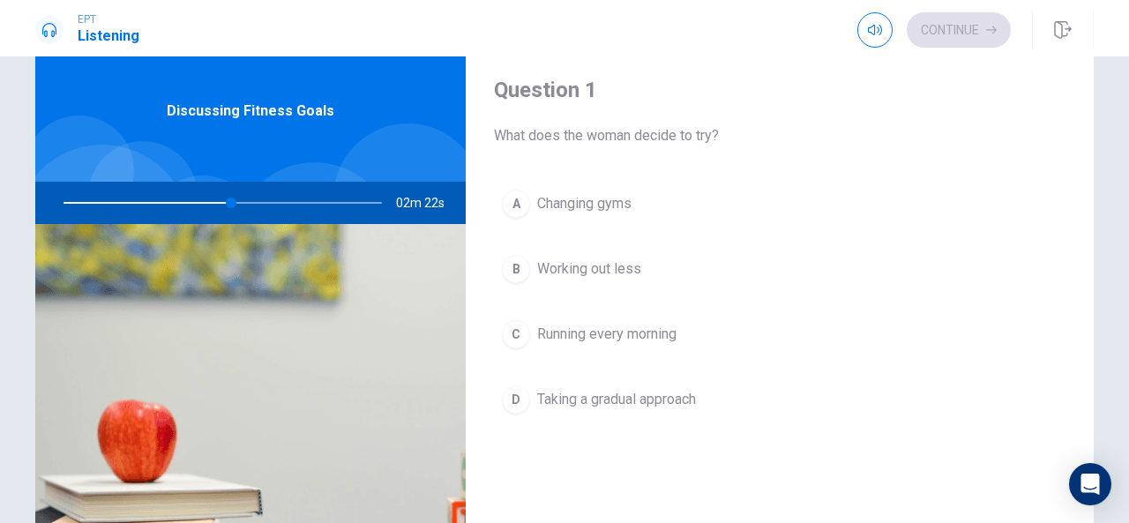
click at [562, 208] on span "Changing gyms" at bounding box center [584, 203] width 94 height 21
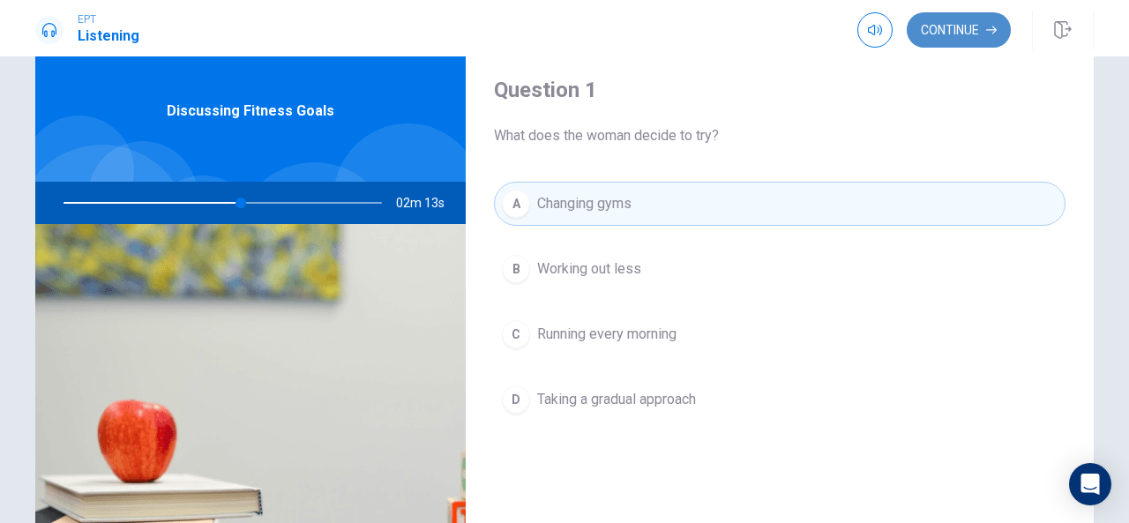
click at [985, 27] on button "Continue" at bounding box center [959, 29] width 104 height 35
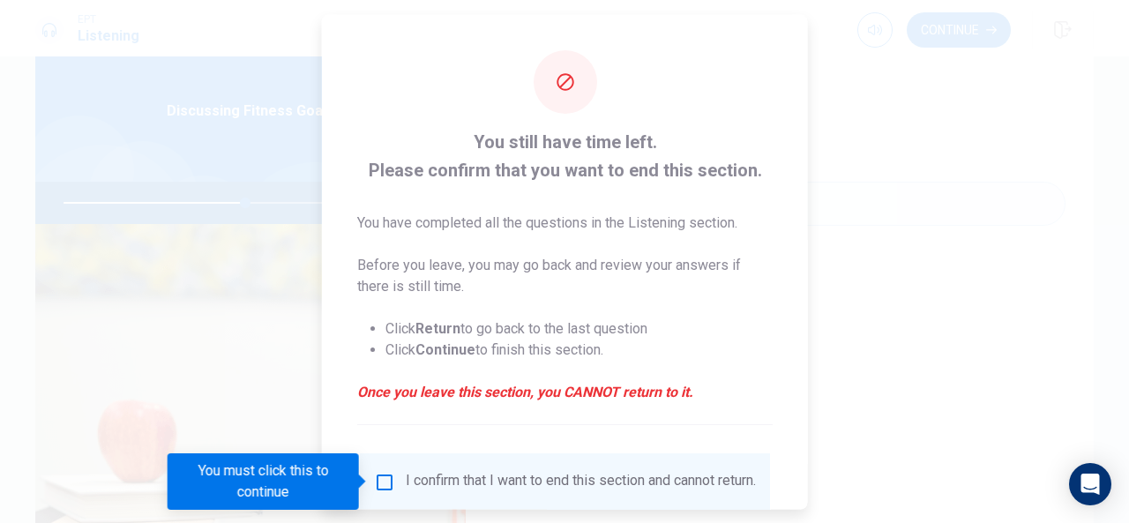
click at [383, 484] on input "You must click this to continue" at bounding box center [384, 481] width 21 height 21
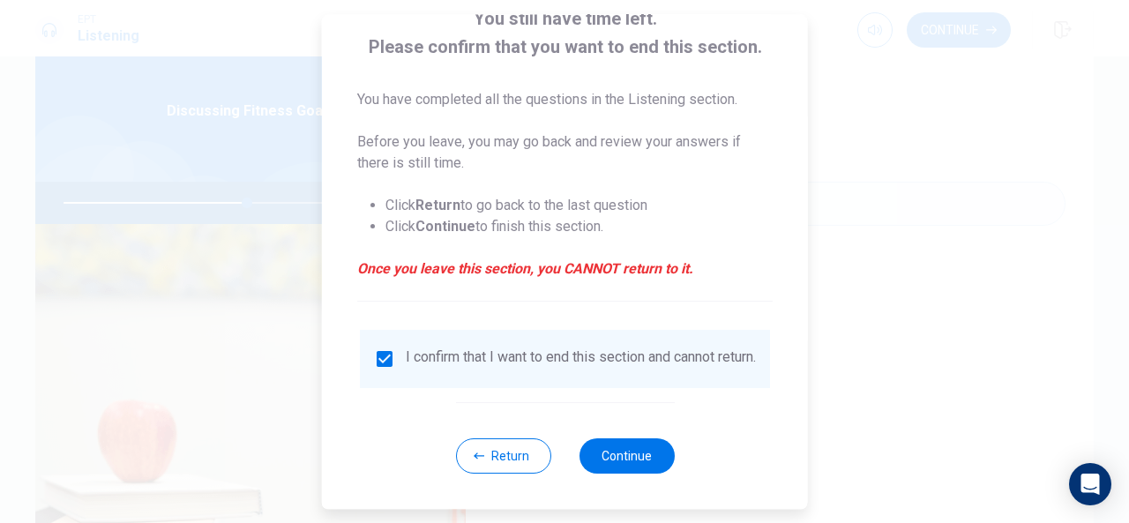
scroll to position [131, 0]
click at [593, 454] on button "Continue" at bounding box center [626, 456] width 95 height 35
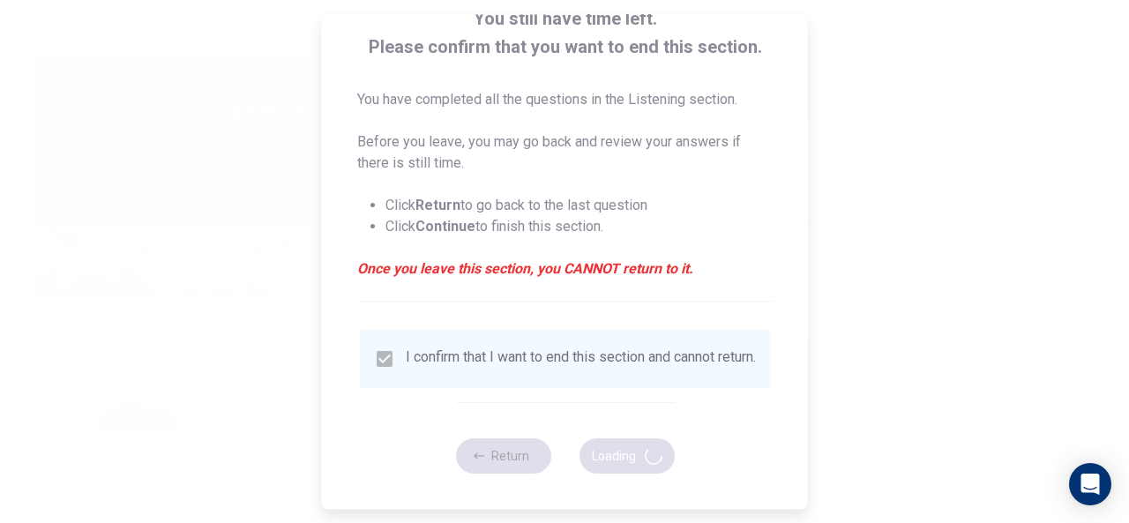
type input "59"
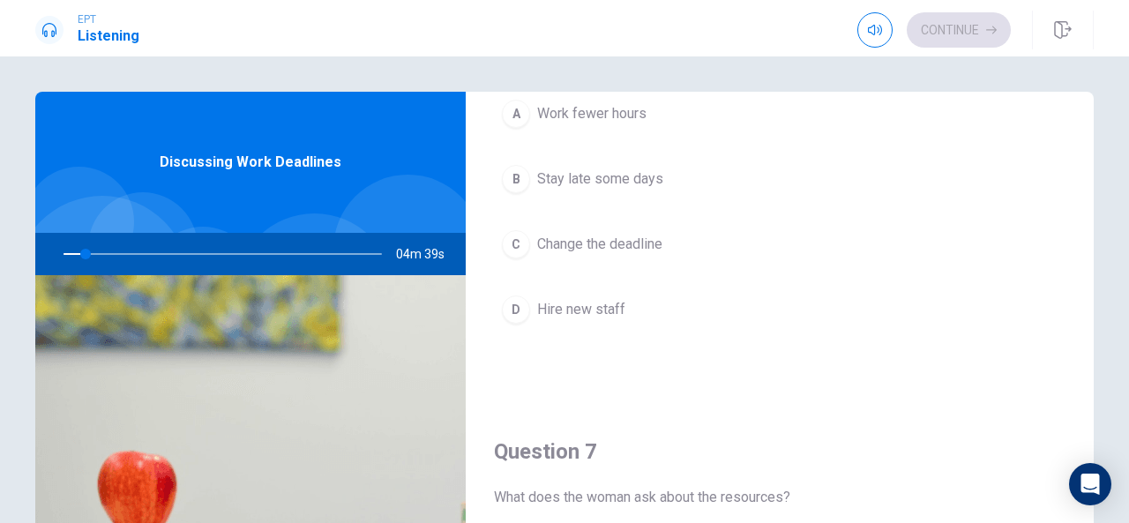
scroll to position [461, 0]
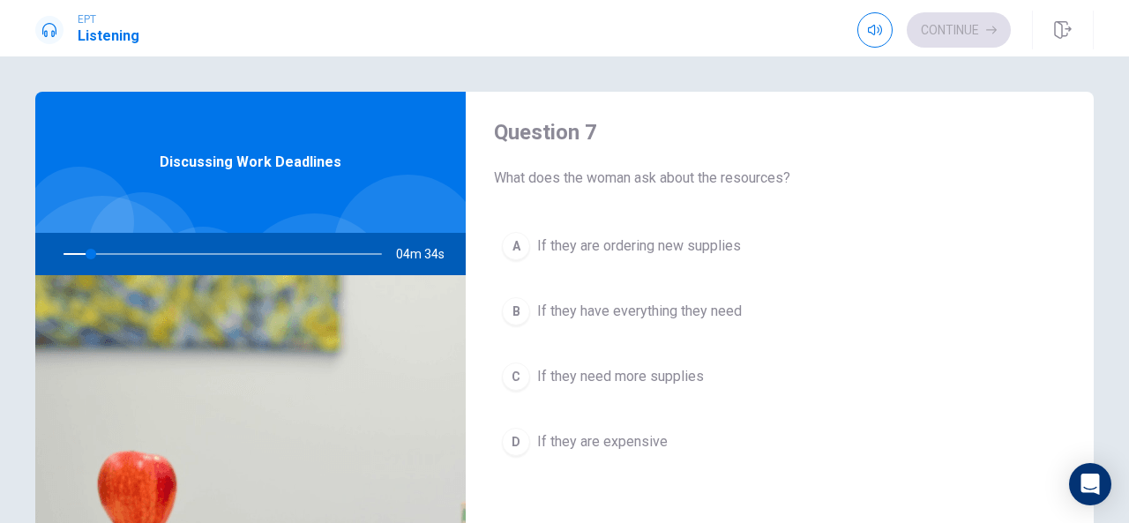
click at [680, 268] on div "A If they are ordering new supplies B If they have everything they need C If th…" at bounding box center [780, 361] width 572 height 275
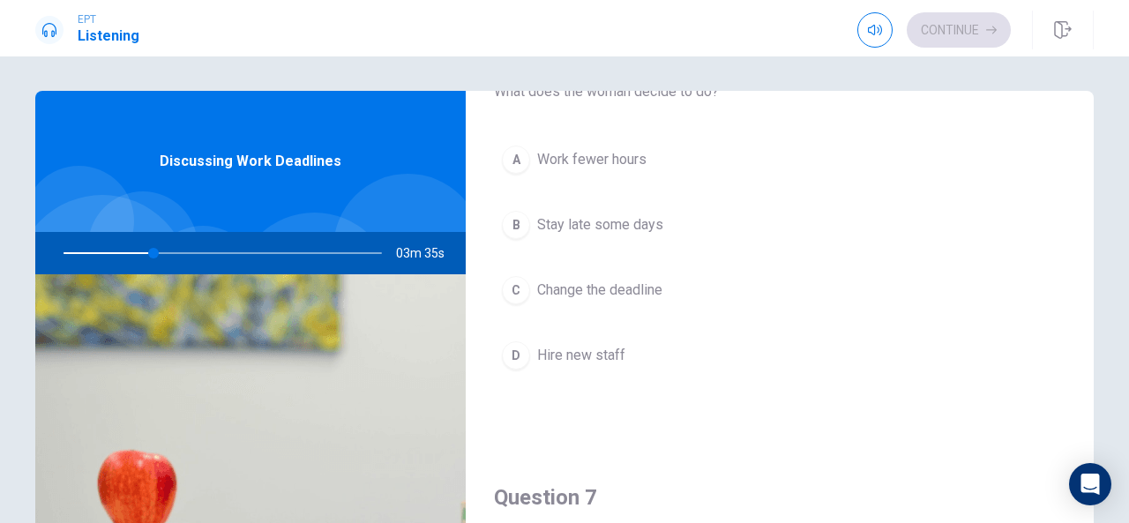
scroll to position [0, 0]
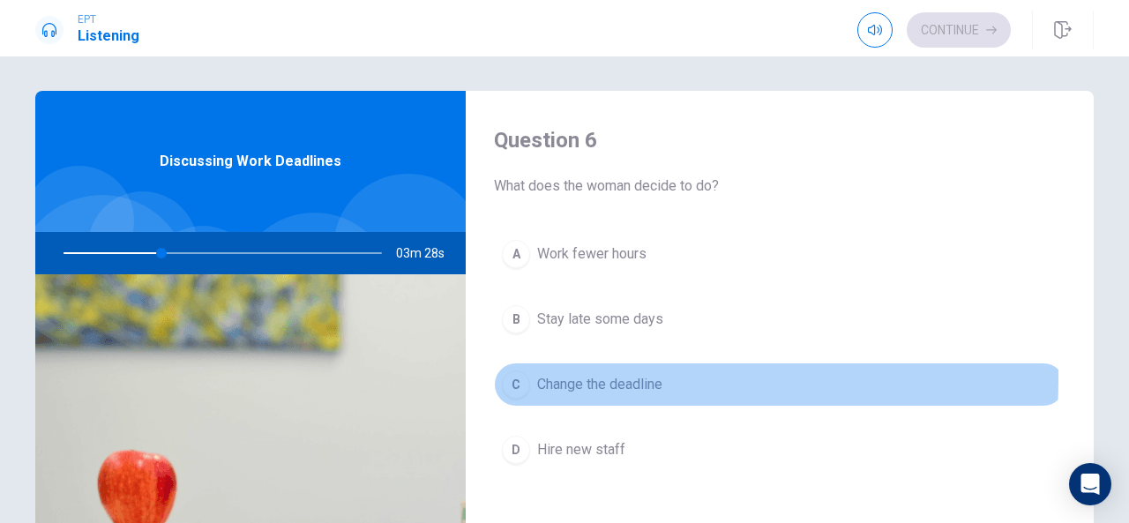
click at [515, 377] on div "C" at bounding box center [516, 385] width 28 height 28
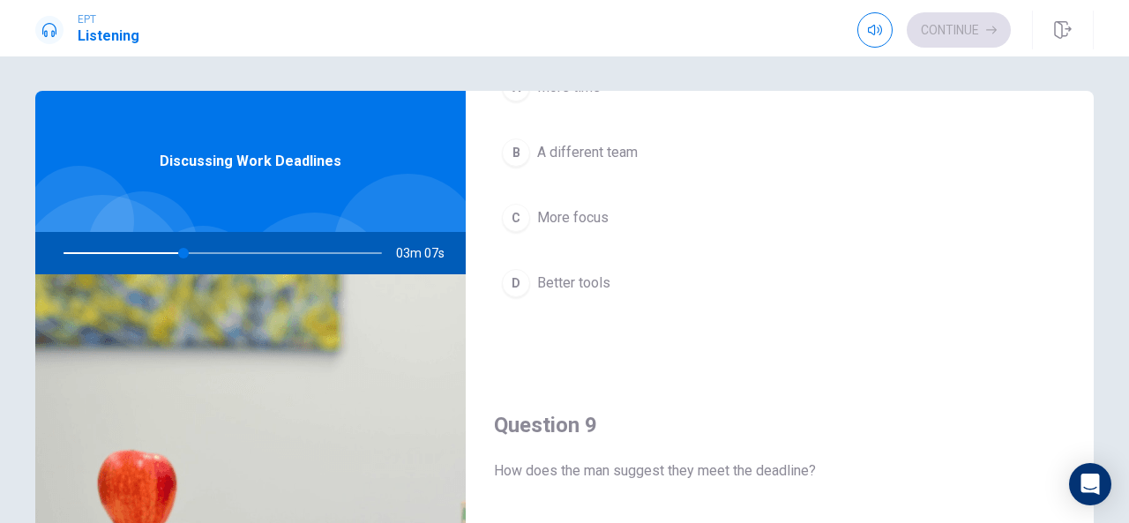
scroll to position [1058, 0]
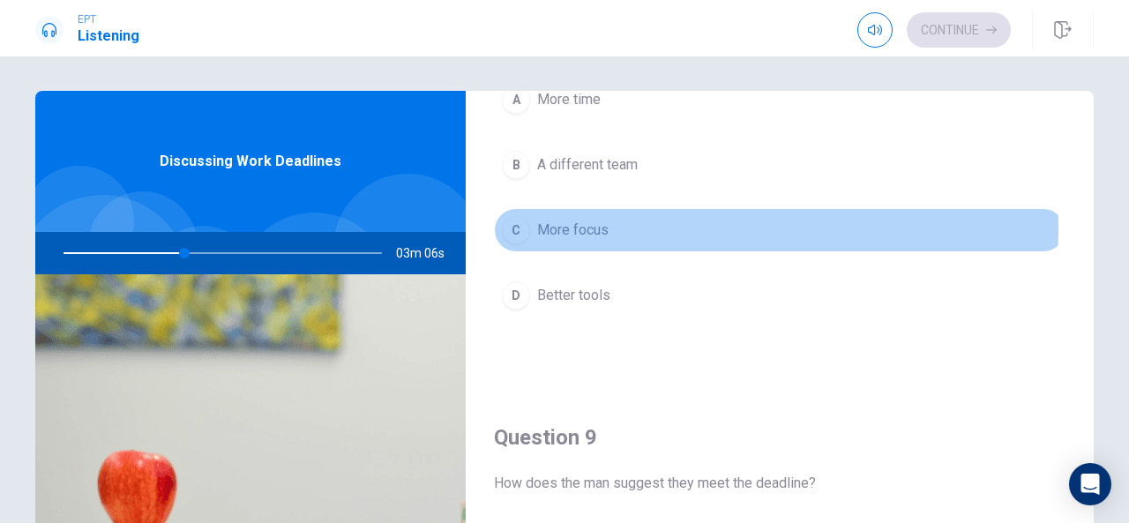
click at [517, 221] on div "C" at bounding box center [516, 230] width 28 height 28
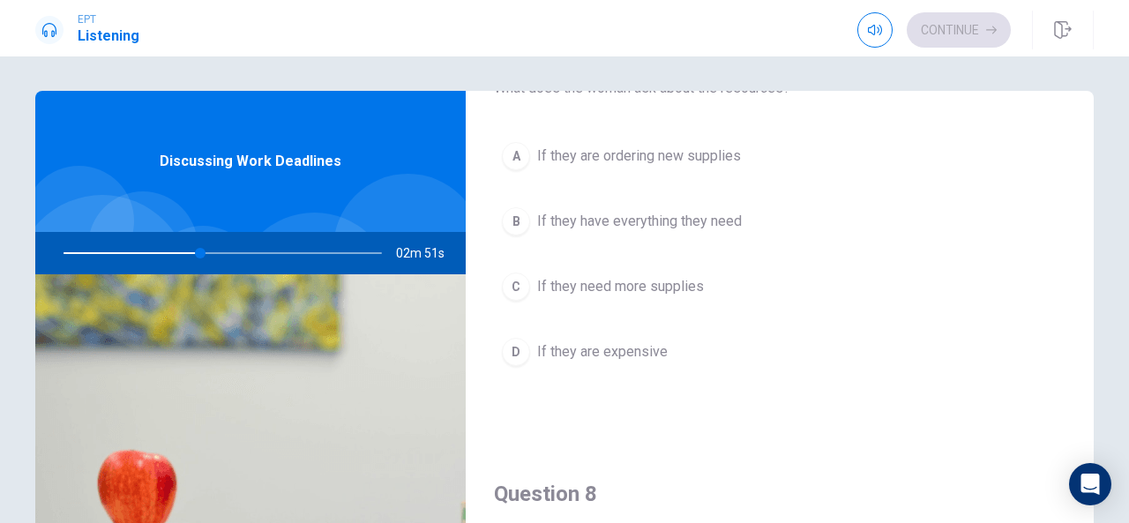
scroll to position [549, 0]
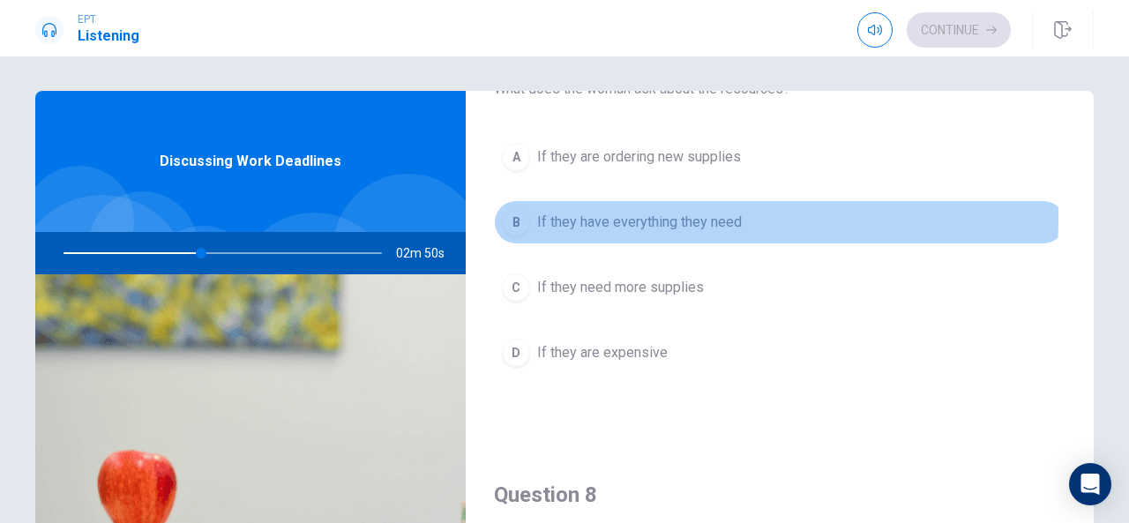
click at [545, 213] on span "If they have everything they need" at bounding box center [639, 222] width 205 height 21
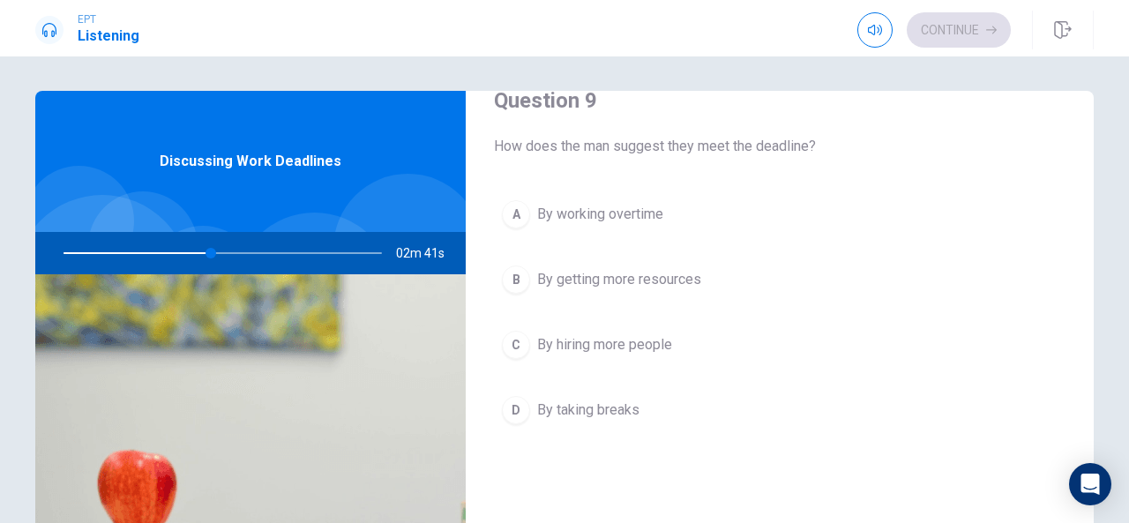
scroll to position [1394, 0]
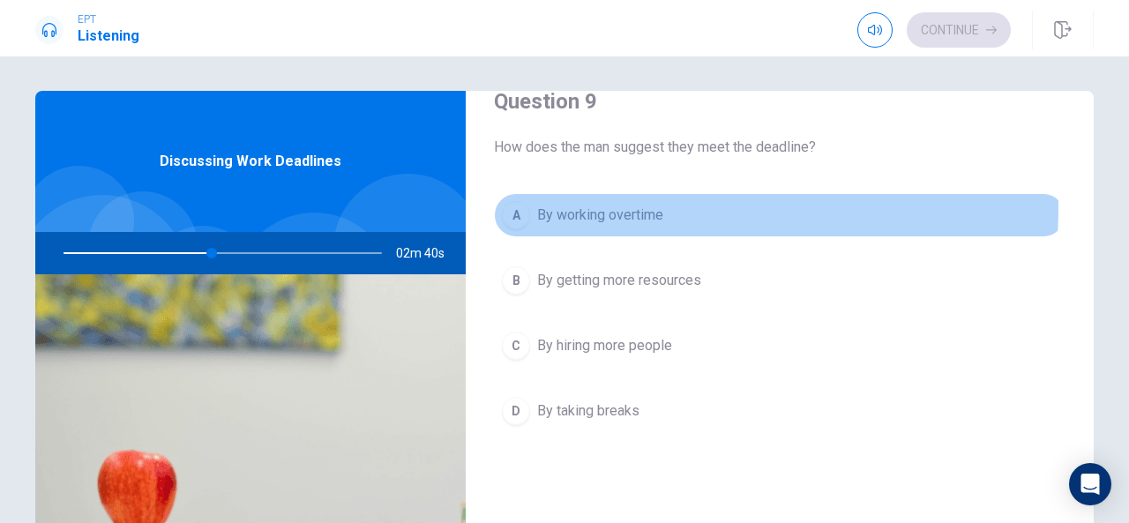
click at [539, 205] on span "By working overtime" at bounding box center [600, 215] width 126 height 21
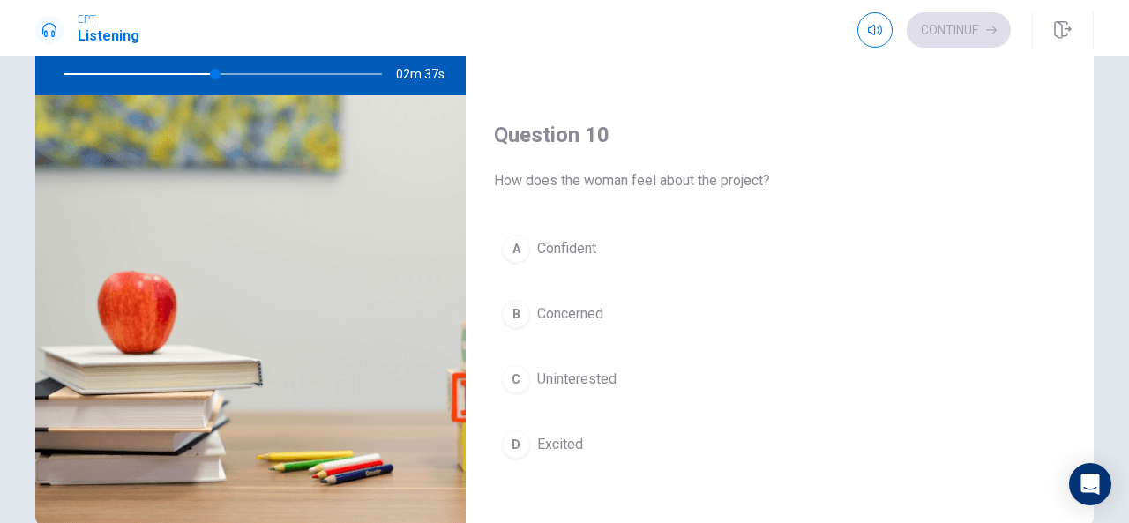
scroll to position [179, 0]
click at [518, 301] on div "B" at bounding box center [516, 315] width 28 height 28
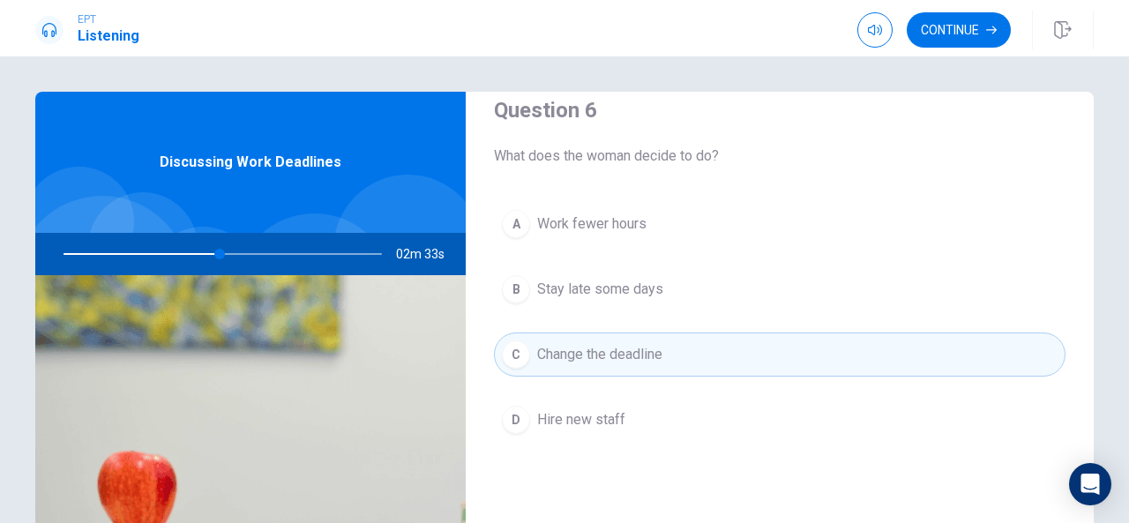
scroll to position [0, 0]
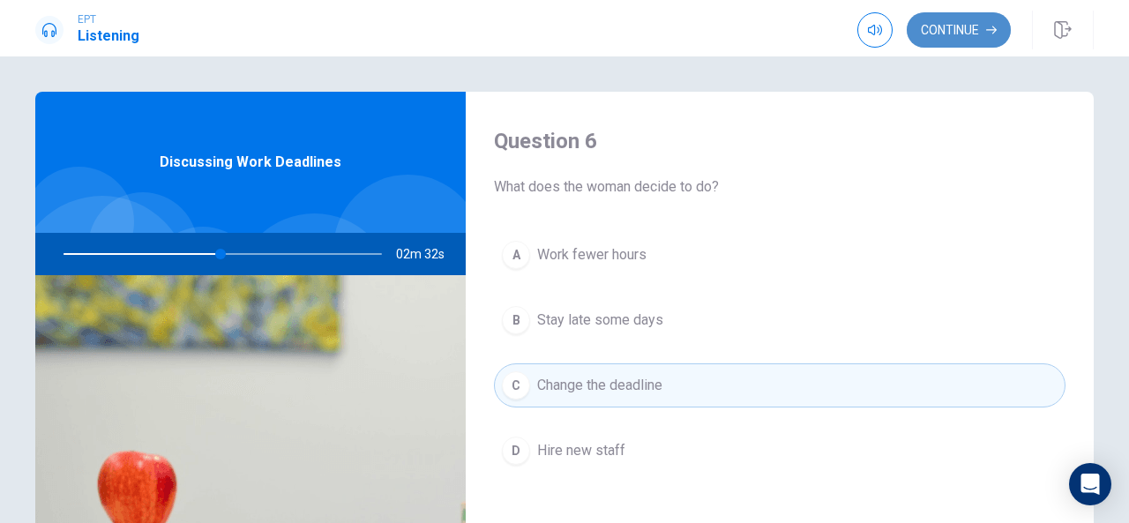
click at [940, 27] on button "Continue" at bounding box center [959, 29] width 104 height 35
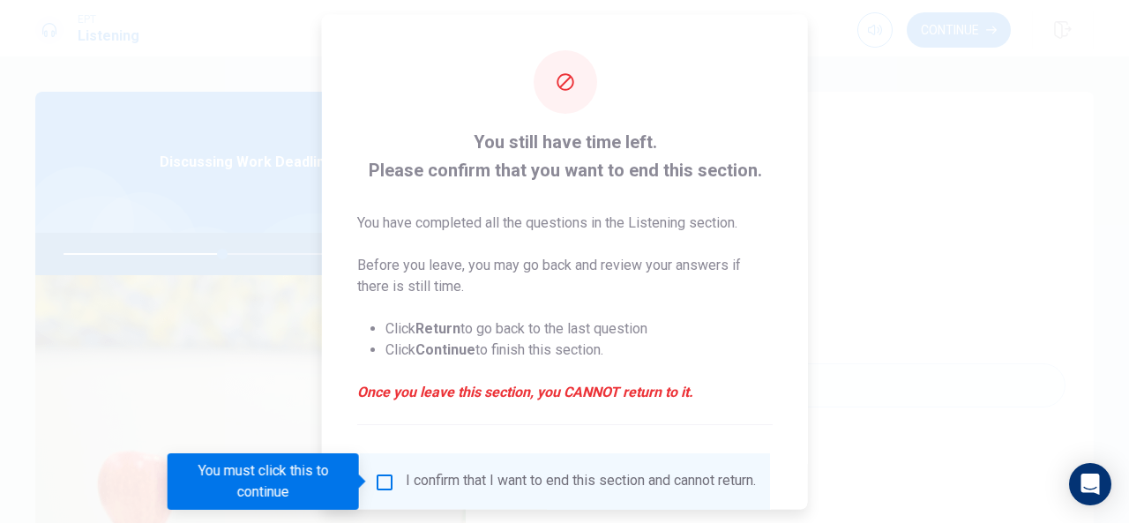
click at [380, 482] on input "You must click this to continue" at bounding box center [384, 481] width 21 height 21
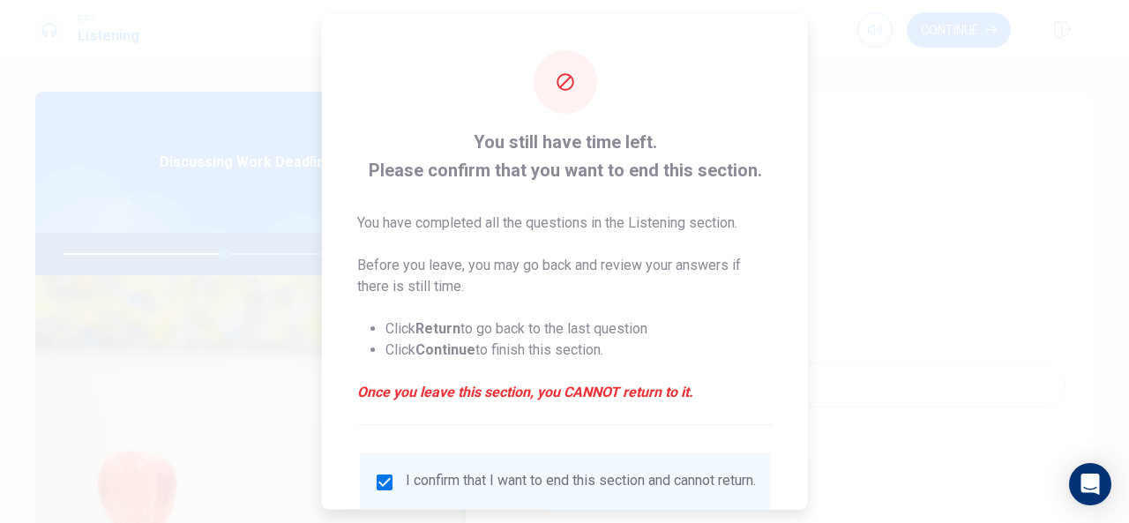
scroll to position [134, 0]
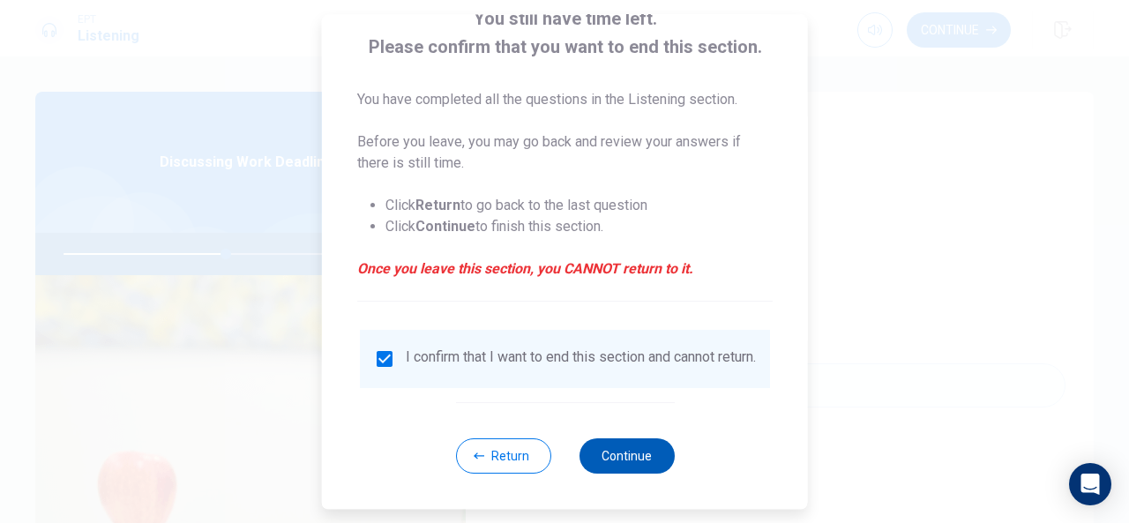
click at [609, 452] on button "Continue" at bounding box center [626, 456] width 95 height 35
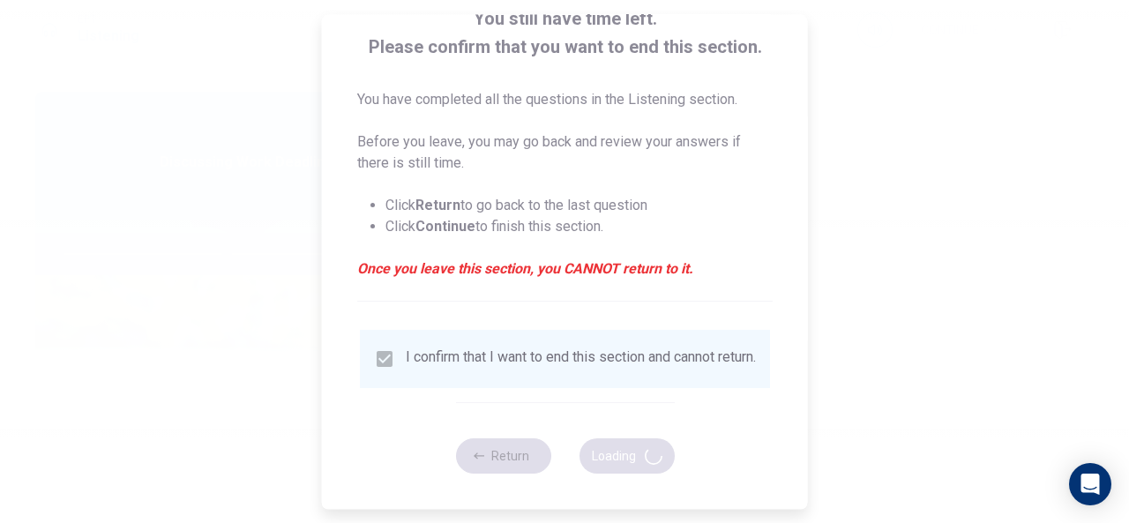
type input "52"
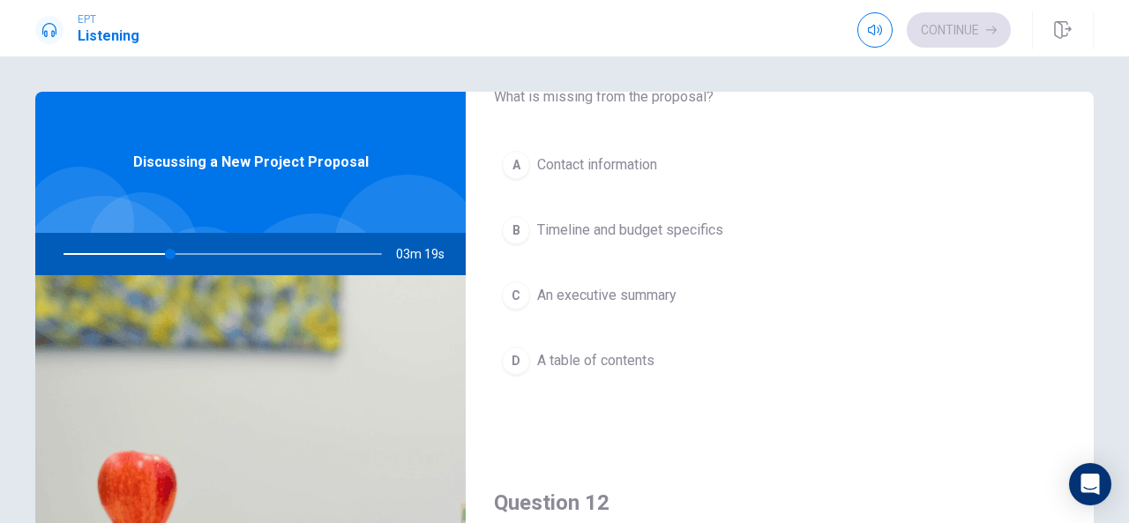
scroll to position [81, 0]
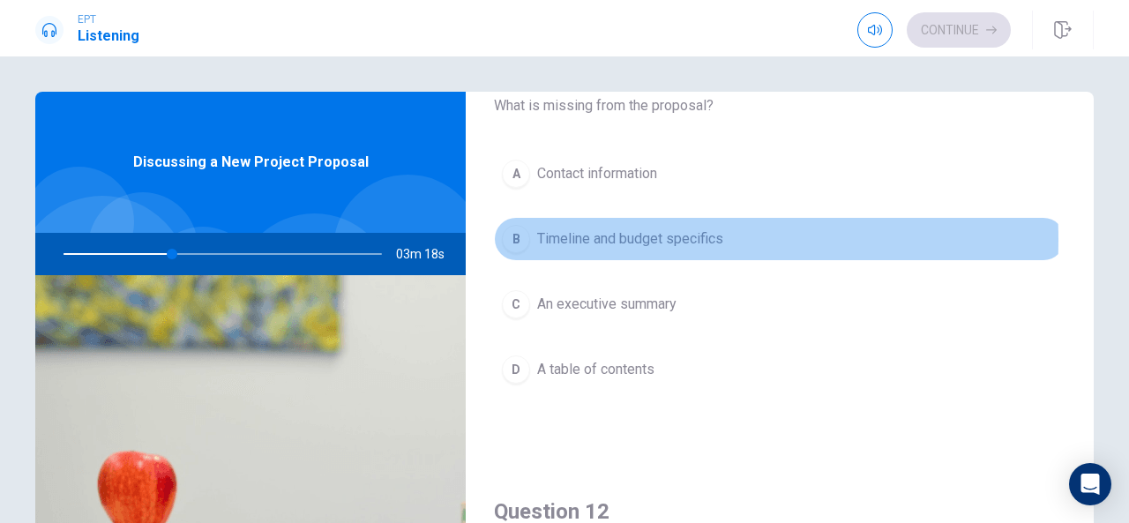
click at [614, 239] on span "Timeline and budget specifics" at bounding box center [630, 239] width 186 height 21
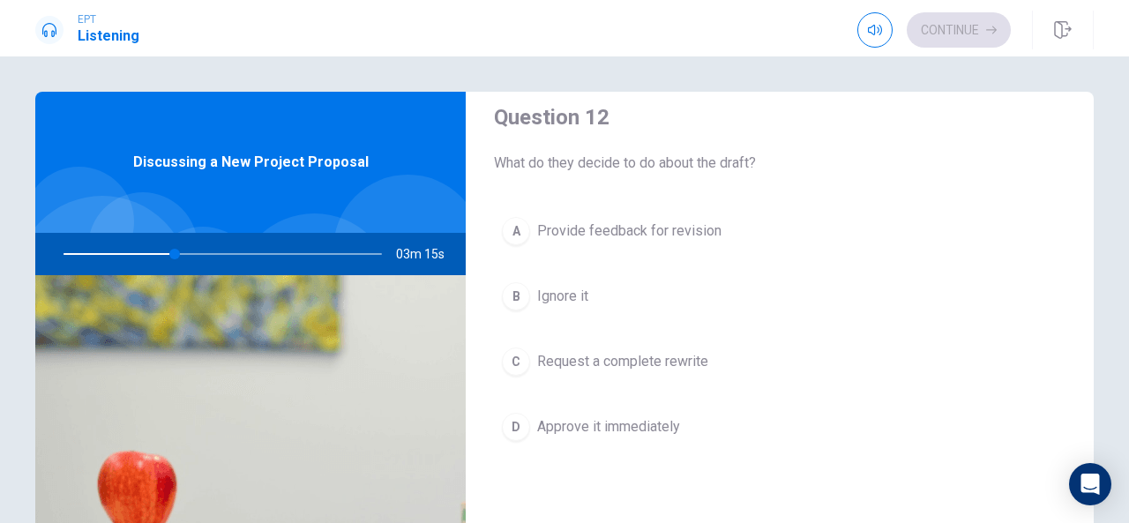
scroll to position [474, 0]
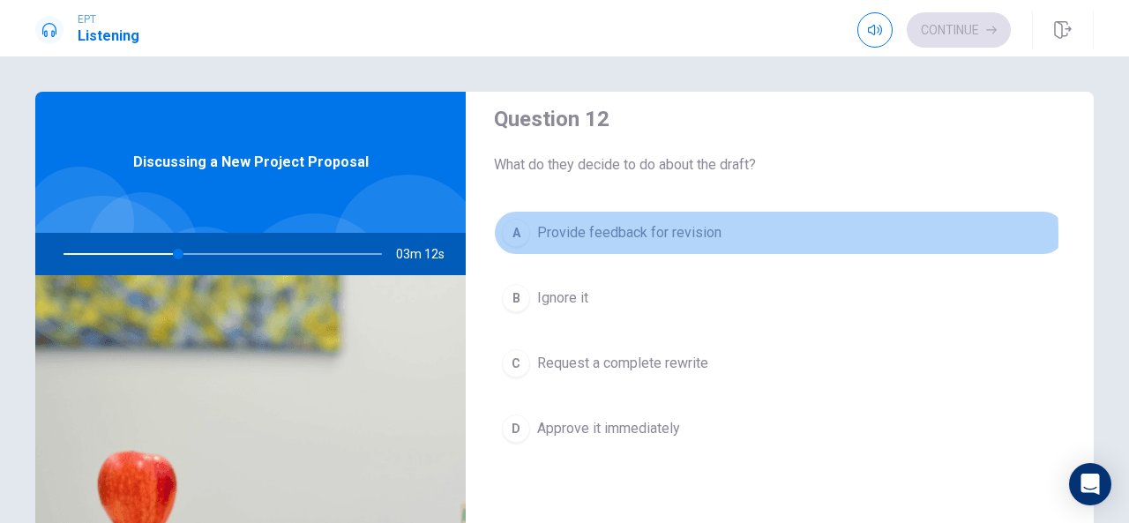
click at [605, 234] on span "Provide feedback for revision" at bounding box center [629, 232] width 184 height 21
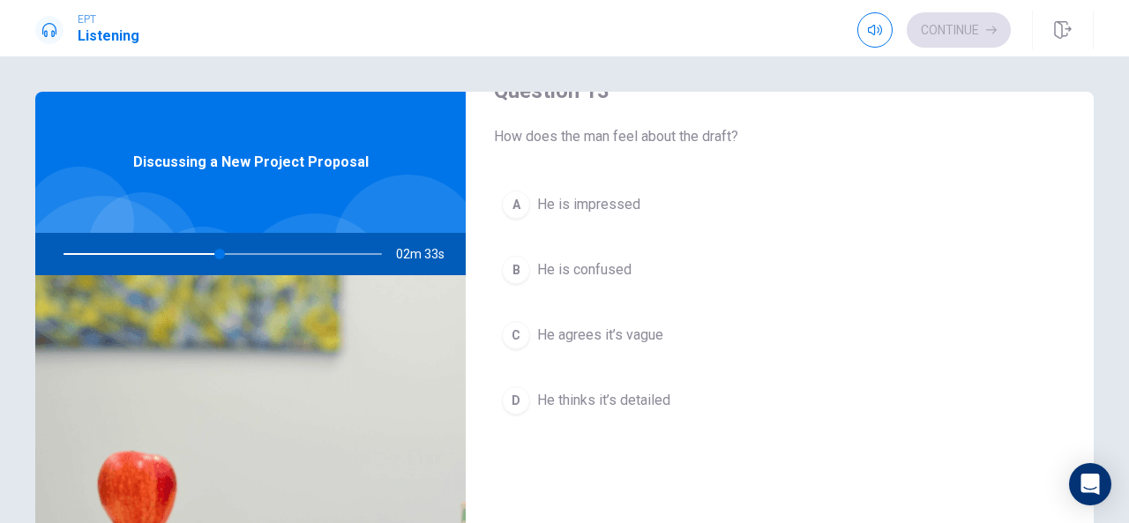
scroll to position [953, 0]
click at [578, 331] on span "He agrees it’s vague" at bounding box center [600, 336] width 126 height 21
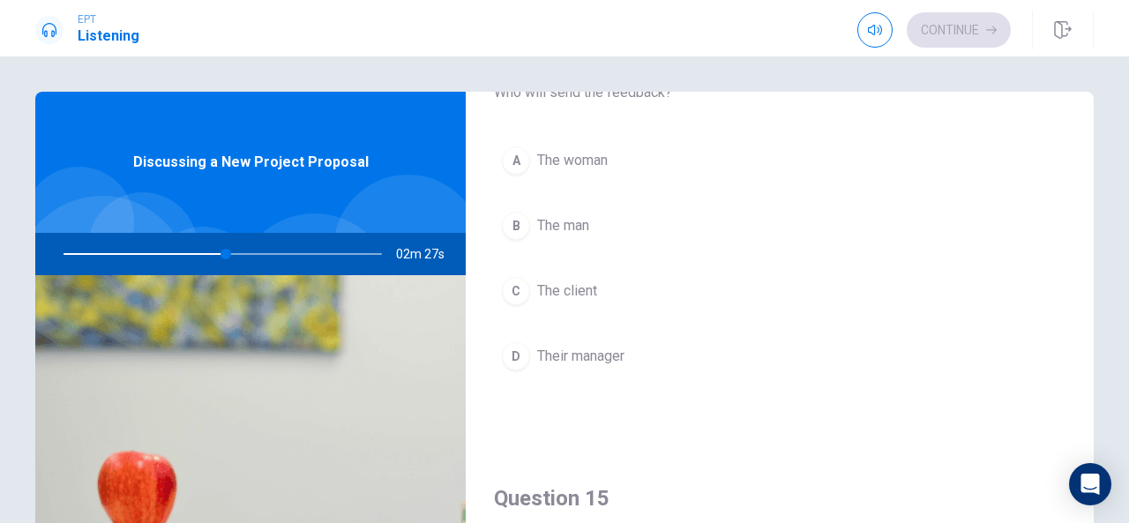
scroll to position [1455, 0]
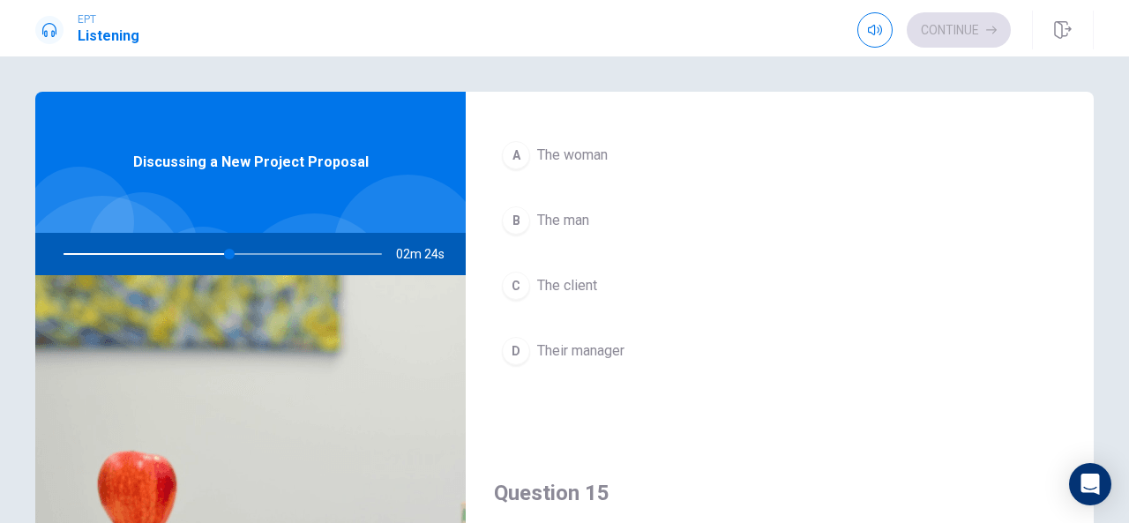
click at [550, 146] on span "The woman" at bounding box center [572, 155] width 71 height 21
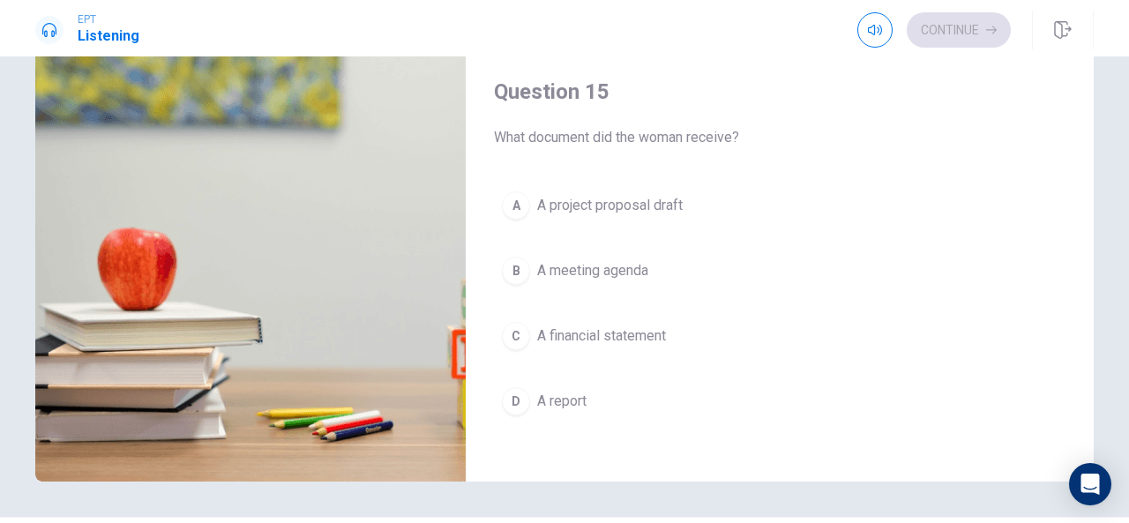
scroll to position [221, 0]
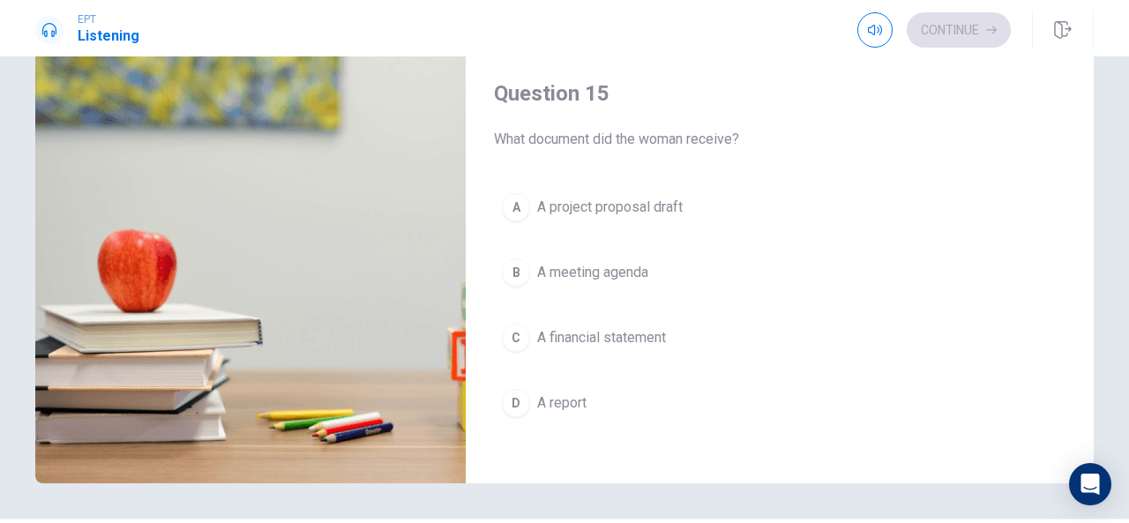
click at [600, 197] on span "A project proposal draft" at bounding box center [610, 207] width 146 height 21
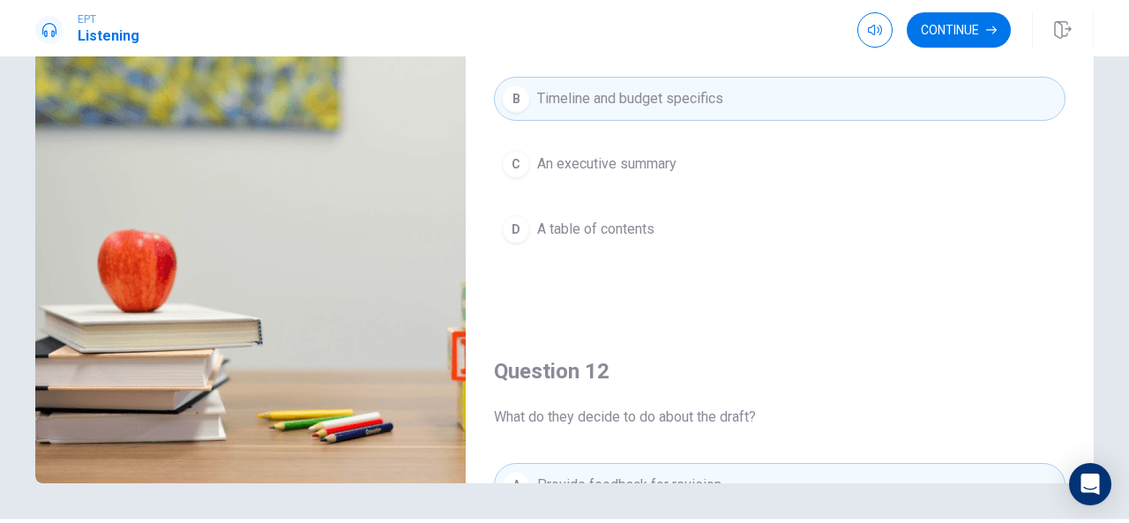
scroll to position [0, 0]
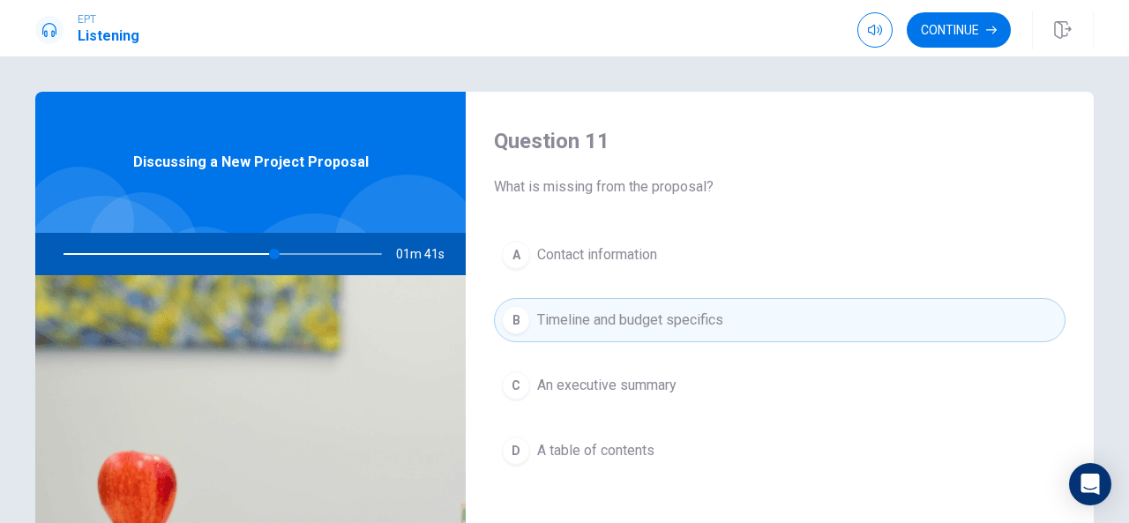
drag, startPoint x: 988, startPoint y: 20, endPoint x: 979, endPoint y: 8, distance: 15.2
click at [986, 31] on button "Continue" at bounding box center [959, 29] width 104 height 35
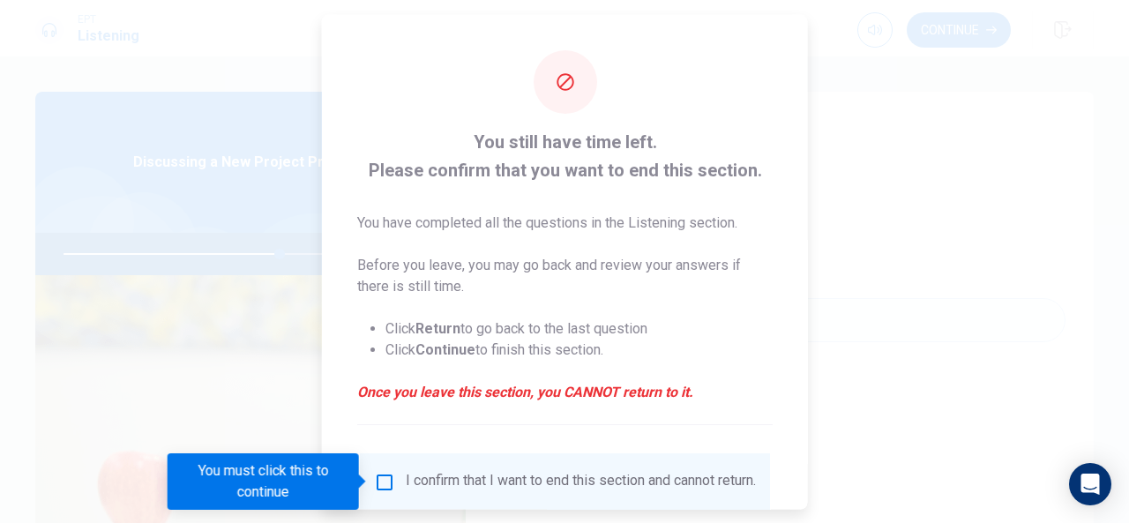
click at [379, 480] on input "You must click this to continue" at bounding box center [384, 481] width 21 height 21
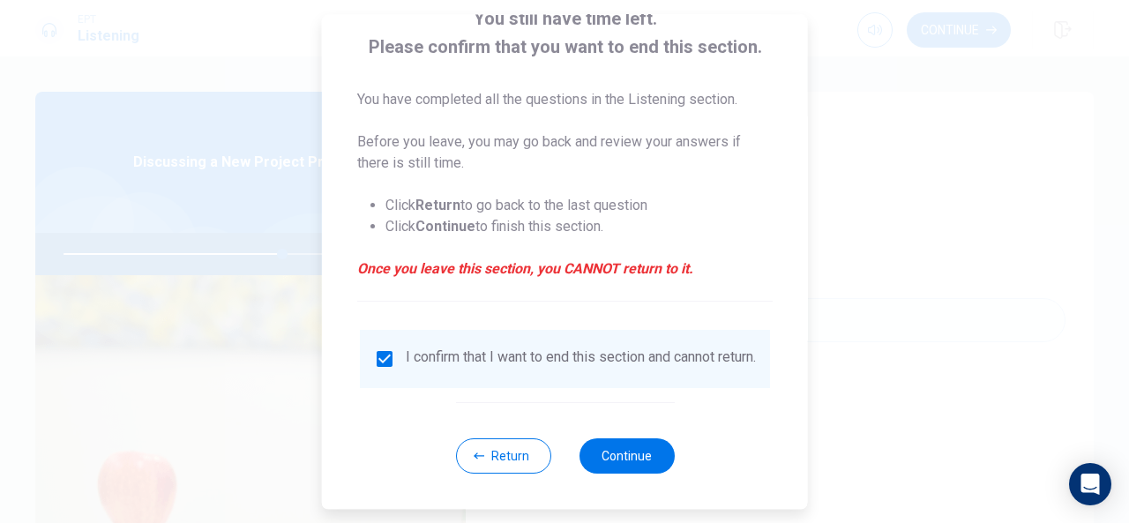
scroll to position [134, 0]
click at [602, 452] on button "Continue" at bounding box center [626, 456] width 95 height 35
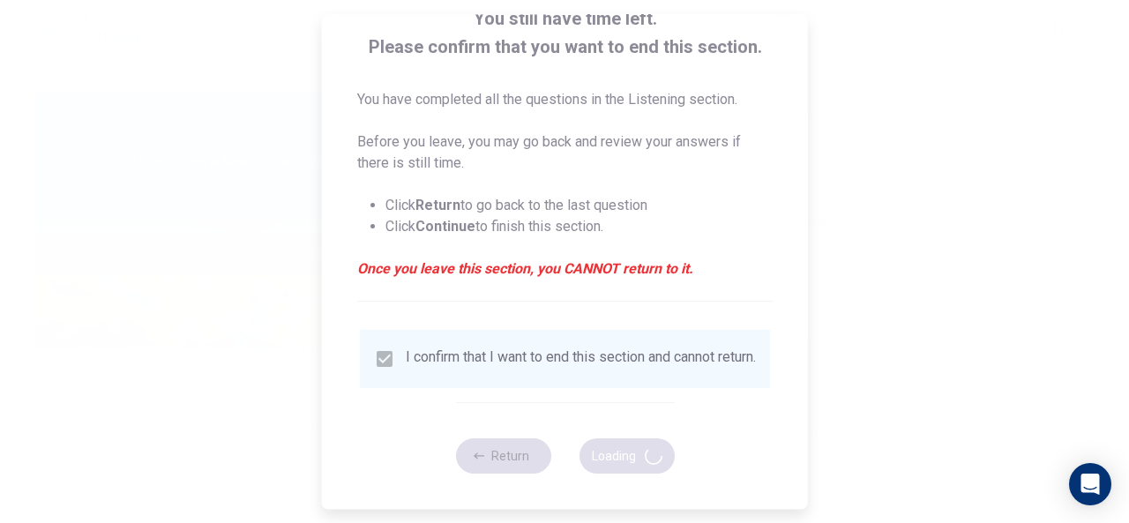
type input "70"
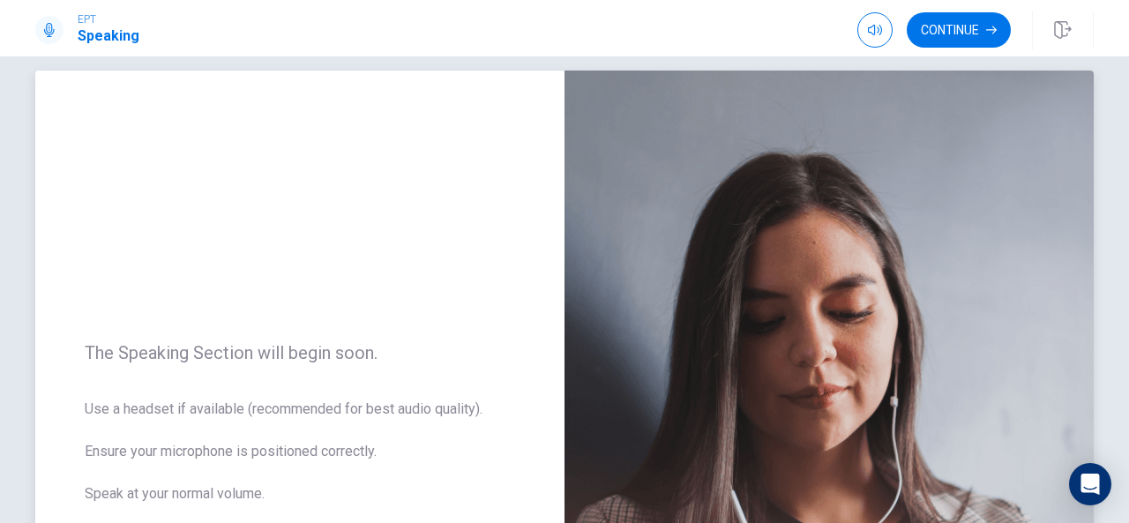
scroll to position [0, 0]
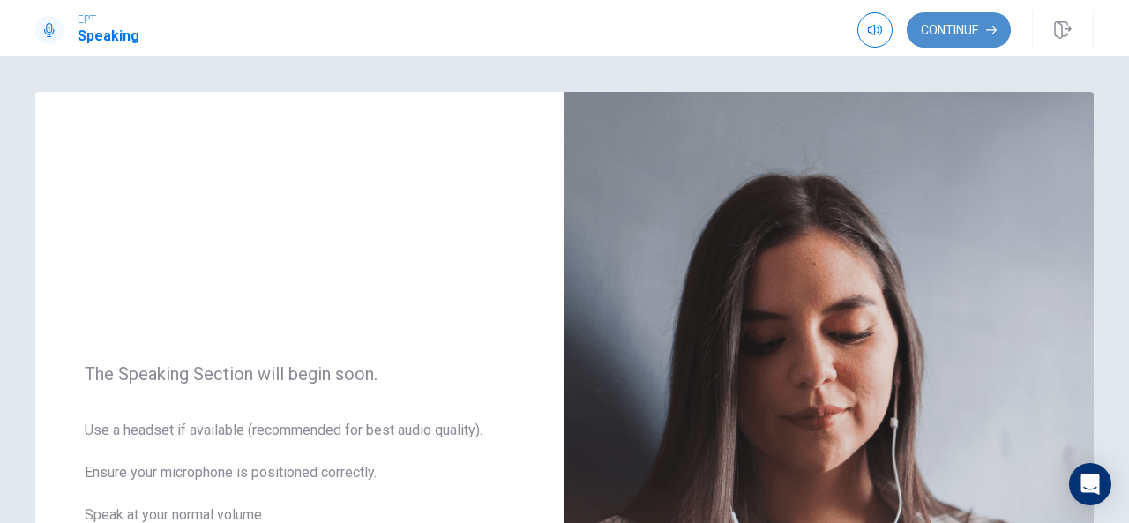
click at [970, 39] on button "Continue" at bounding box center [959, 29] width 104 height 35
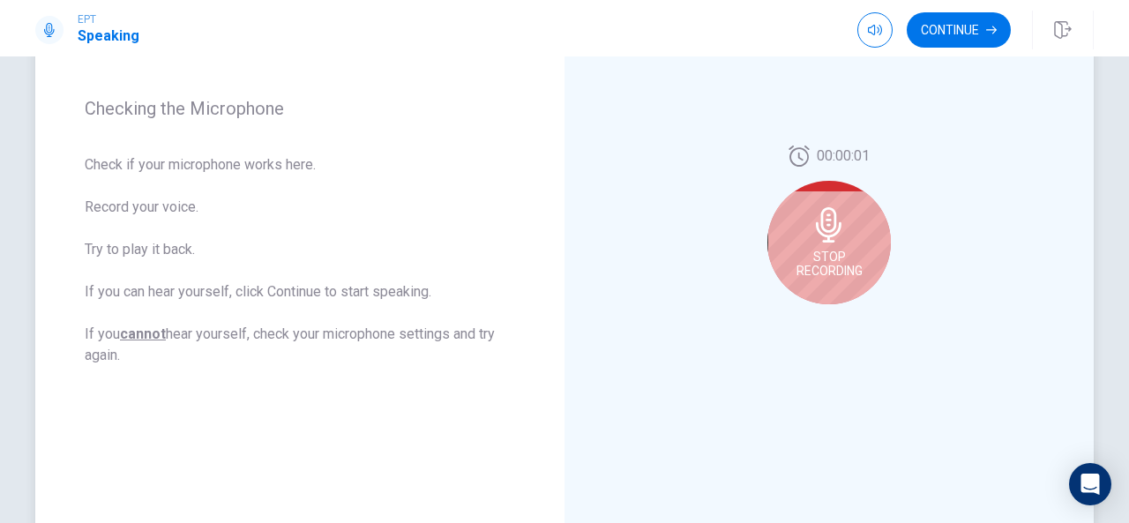
scroll to position [244, 0]
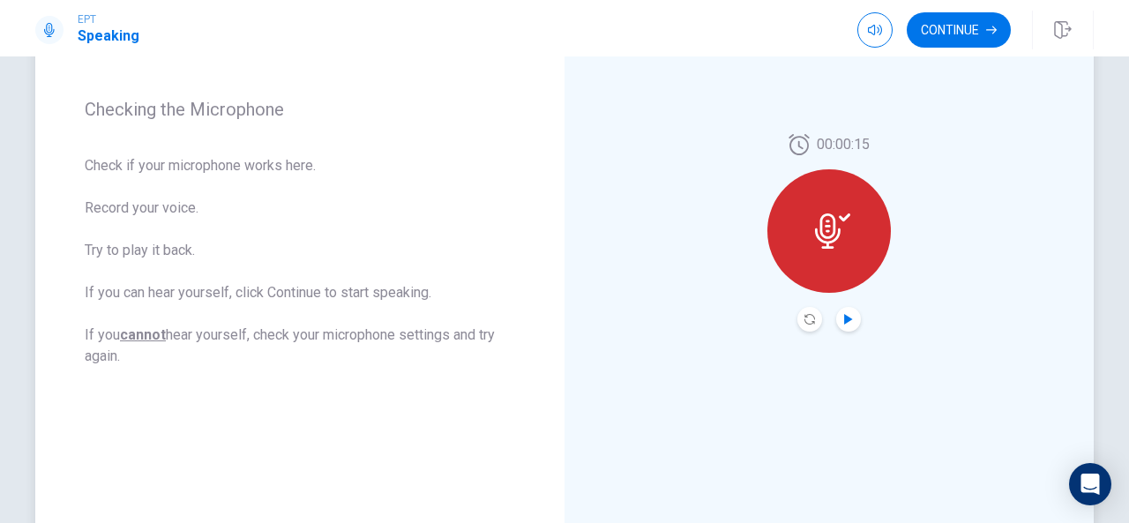
click at [844, 316] on icon "Play Audio" at bounding box center [848, 319] width 8 height 11
click at [806, 326] on button "Record Again" at bounding box center [810, 319] width 25 height 25
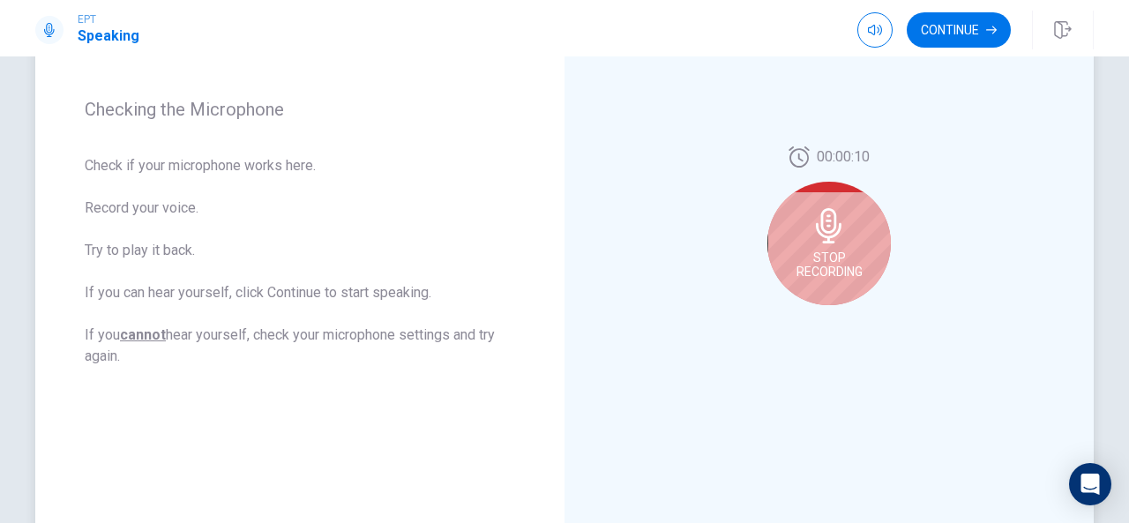
click at [822, 221] on icon at bounding box center [829, 225] width 26 height 35
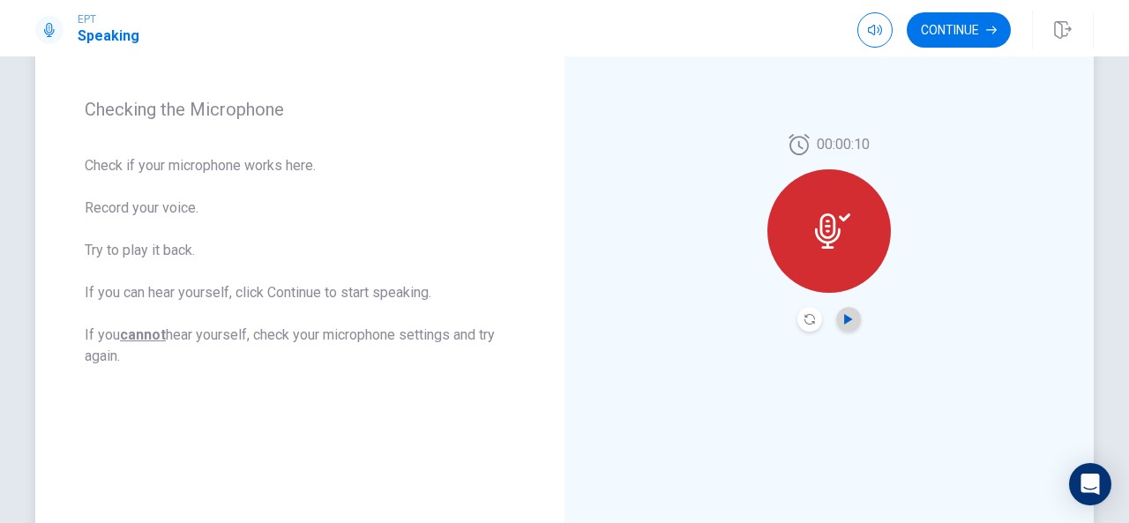
click at [847, 315] on icon "Play Audio" at bounding box center [849, 319] width 11 height 11
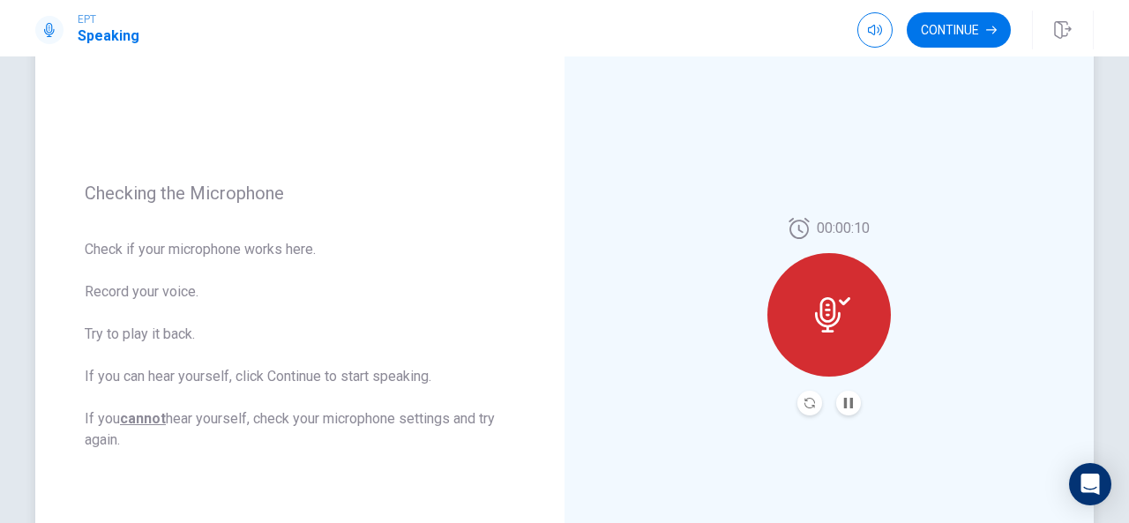
scroll to position [159, 0]
click at [990, 29] on icon "button" at bounding box center [991, 30] width 11 height 8
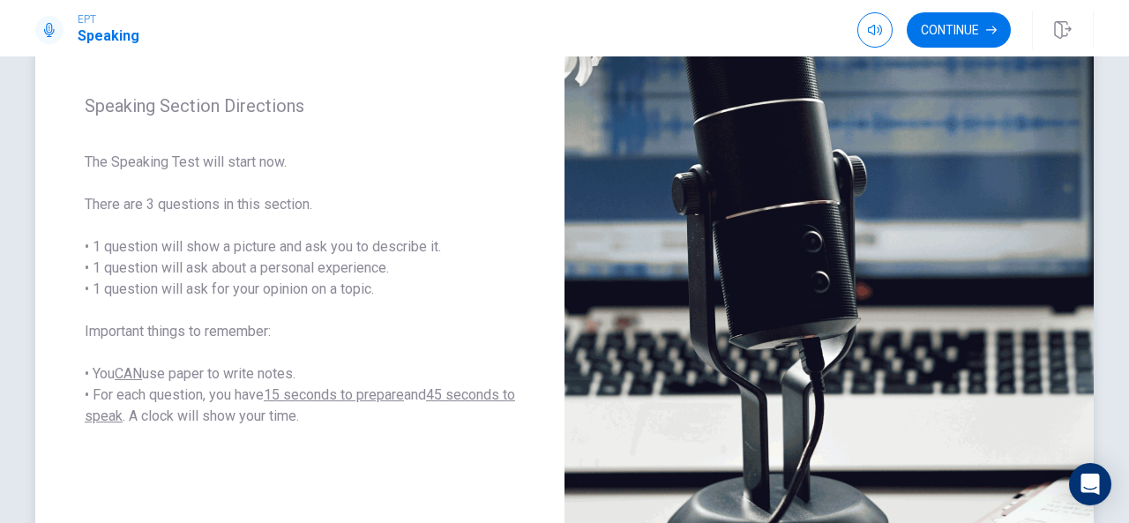
scroll to position [244, 0]
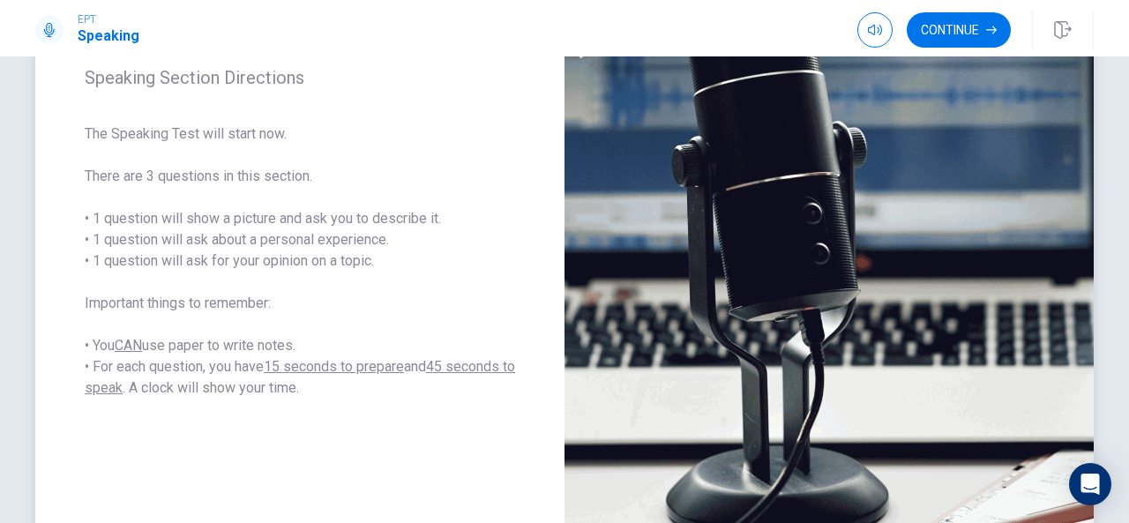
drag, startPoint x: 422, startPoint y: 229, endPoint x: 641, endPoint y: 214, distance: 220.2
click at [641, 214] on div "Speaking Section Directions The Speaking Test will start now. There are 3 quest…" at bounding box center [564, 232] width 1059 height 769
click at [965, 27] on button "Continue" at bounding box center [959, 29] width 104 height 35
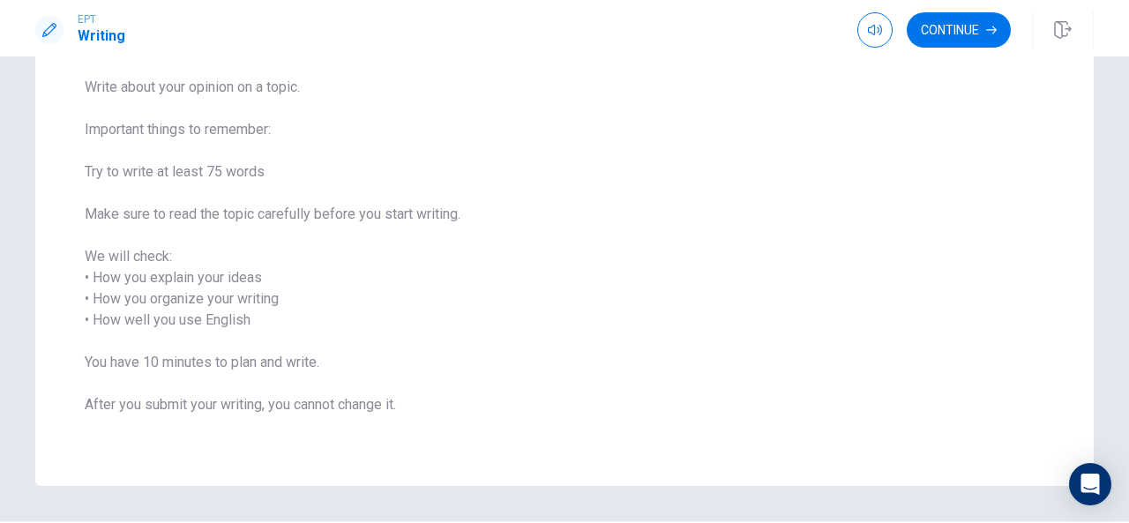
scroll to position [134, 0]
click at [946, 27] on button "Continue" at bounding box center [959, 29] width 104 height 35
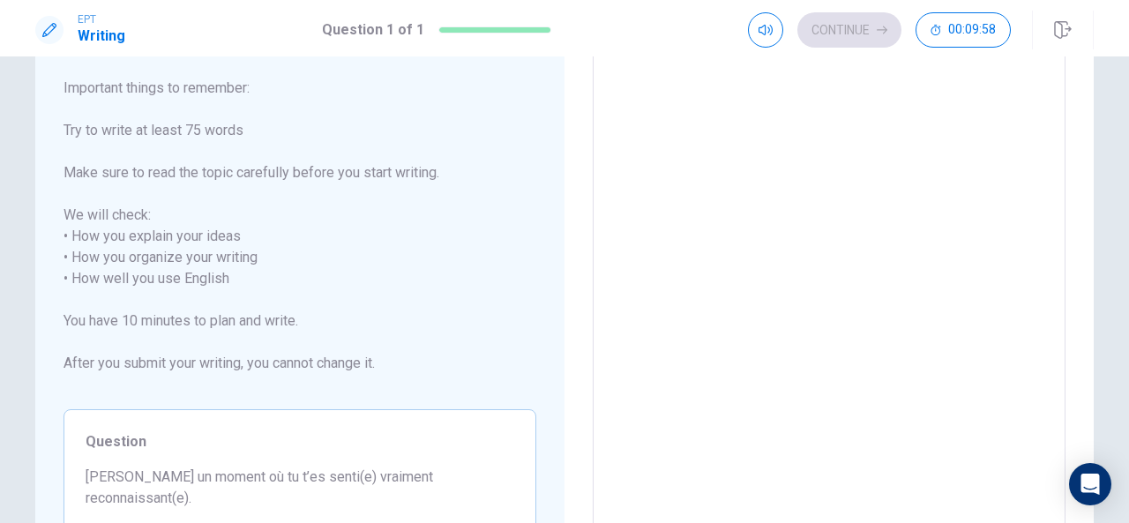
scroll to position [282, 0]
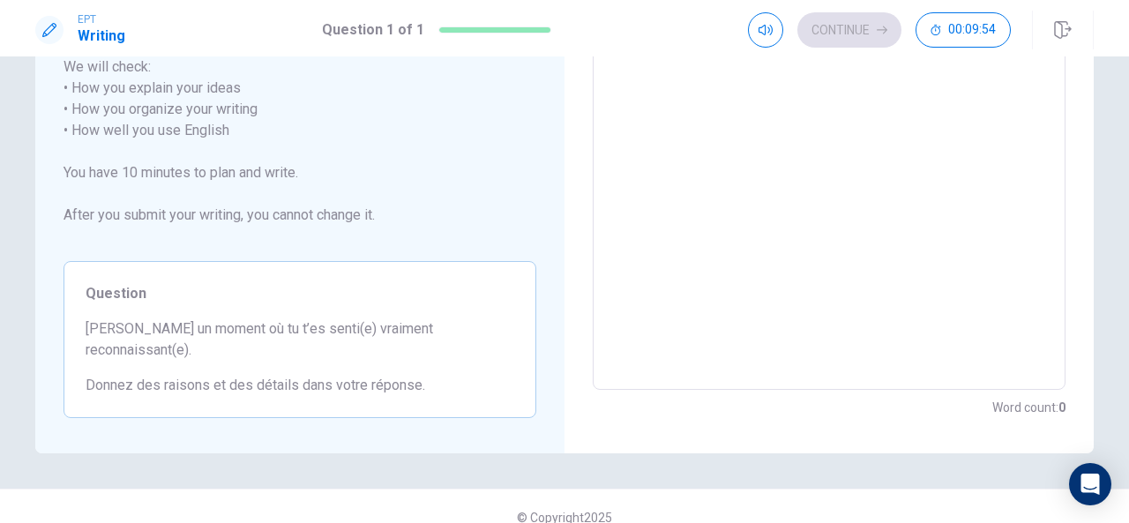
drag, startPoint x: 426, startPoint y: 368, endPoint x: 212, endPoint y: 341, distance: 216.0
click at [221, 344] on div "Question [PERSON_NAME] un moment où tu t’es senti(e) vraiment reconnaissant(e).…" at bounding box center [300, 339] width 473 height 157
drag, startPoint x: 79, startPoint y: 326, endPoint x: 496, endPoint y: 343, distance: 416.8
click at [496, 343] on div "Question [PERSON_NAME] un moment où tu t’es senti(e) vraiment reconnaissant(e).…" at bounding box center [300, 339] width 473 height 157
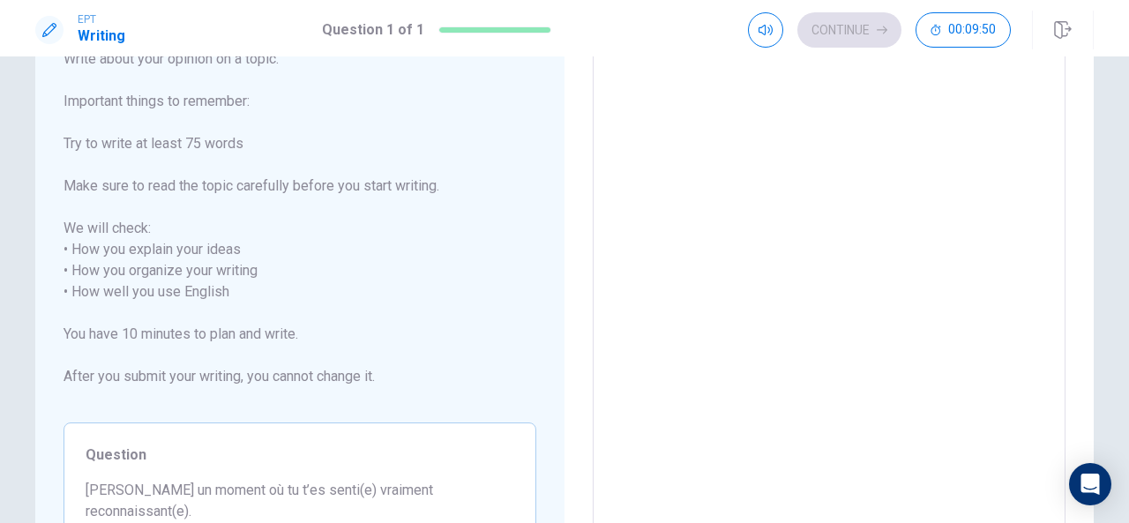
scroll to position [0, 0]
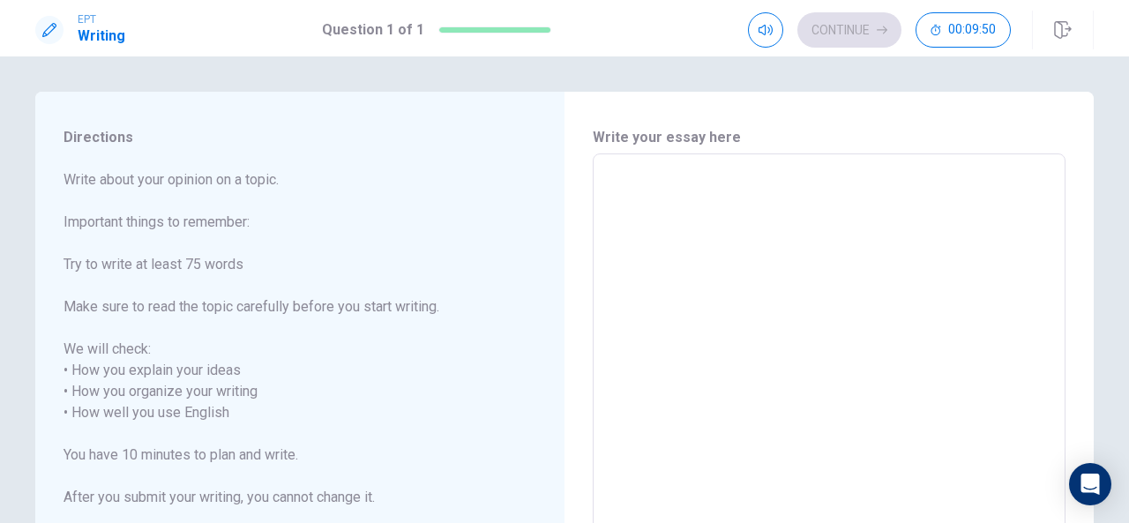
click at [663, 207] on textarea at bounding box center [829, 414] width 448 height 490
type textarea "T"
type textarea "x"
type textarea "Th"
type textarea "x"
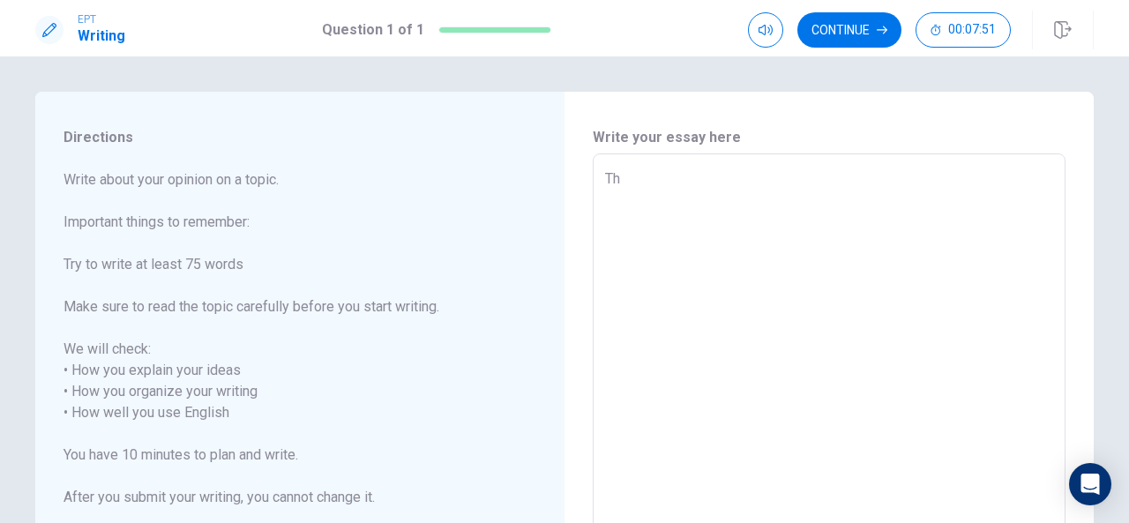
type textarea "The"
type textarea "x"
type textarea "The"
type textarea "x"
type textarea "The e"
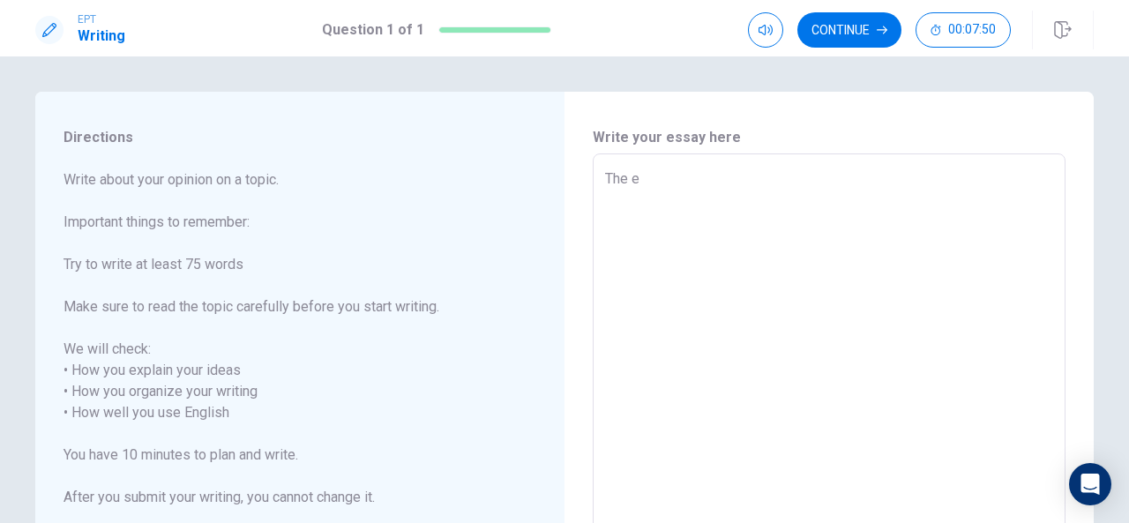
type textarea "x"
type textarea "The ex"
type textarea "x"
type textarea "The exp"
type textarea "x"
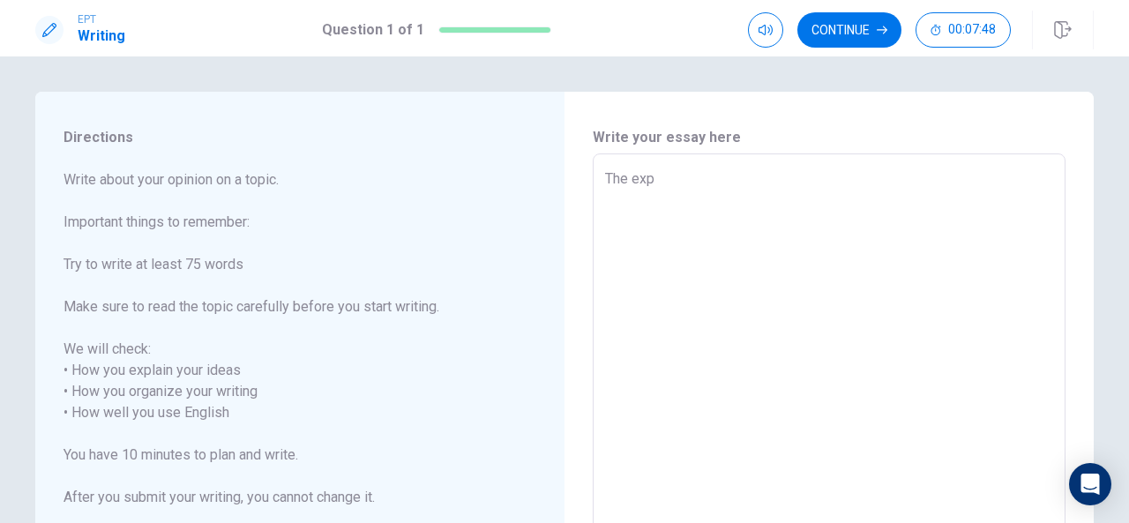
type textarea "The expe"
type textarea "x"
type textarea "The exper"
type textarea "x"
type textarea "The experi"
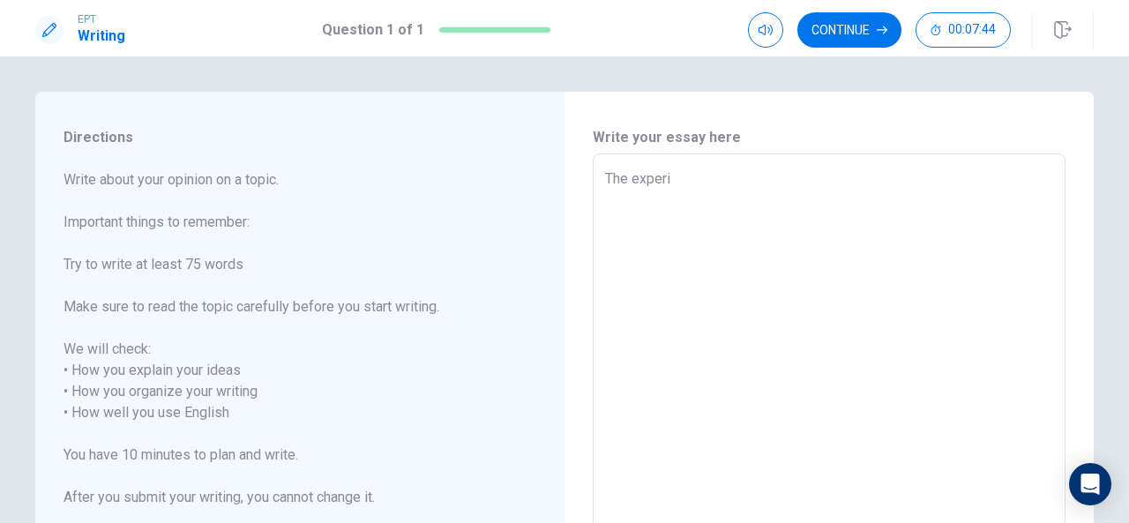
type textarea "x"
type textarea "The experie"
type textarea "x"
type textarea "The experien"
type textarea "x"
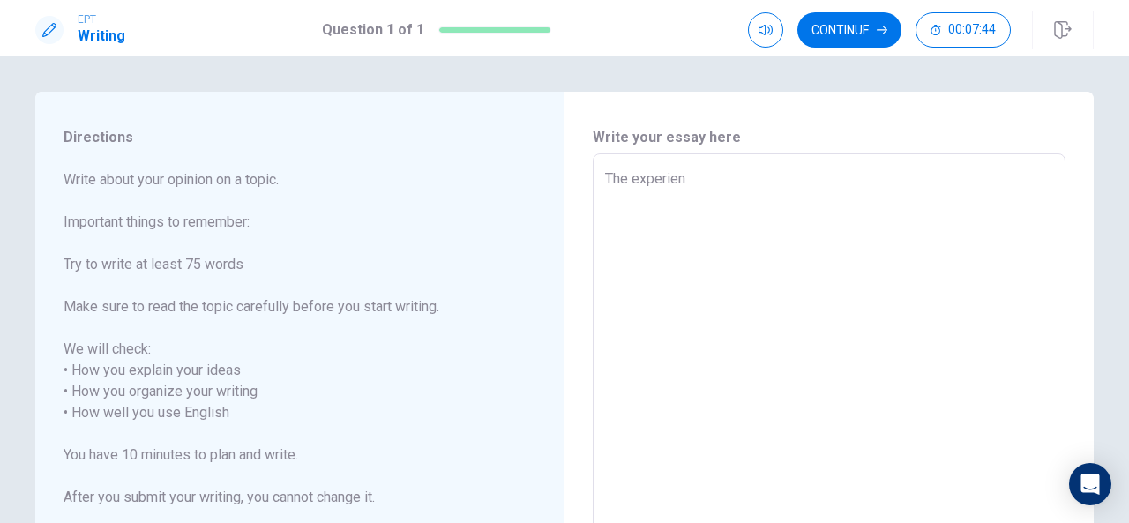
type textarea "The experienc"
type textarea "x"
type textarea "The experience"
type textarea "x"
type textarea "The experience"
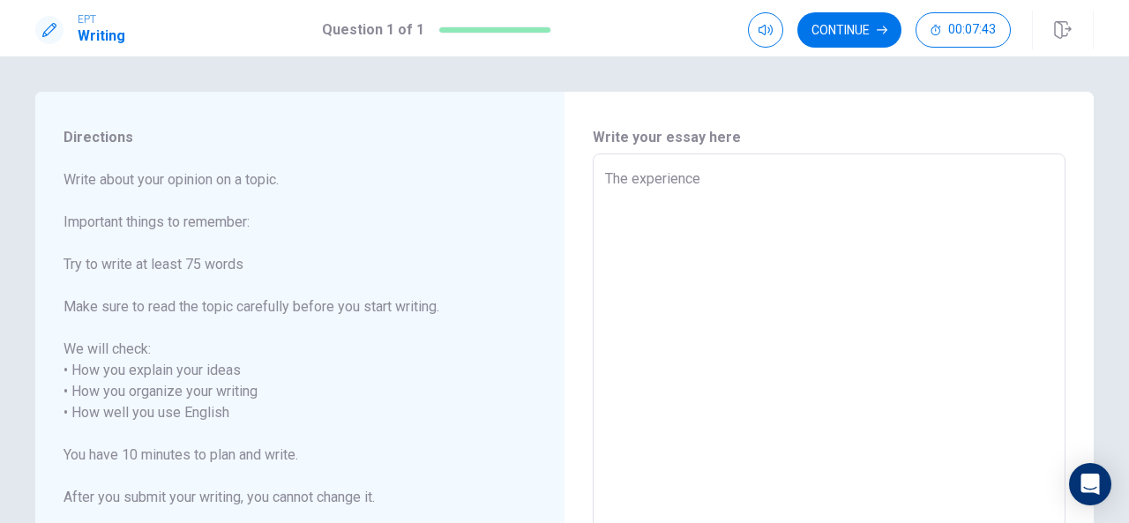
type textarea "x"
type textarea "The experience h"
type textarea "x"
type textarea "The experience ha"
type textarea "x"
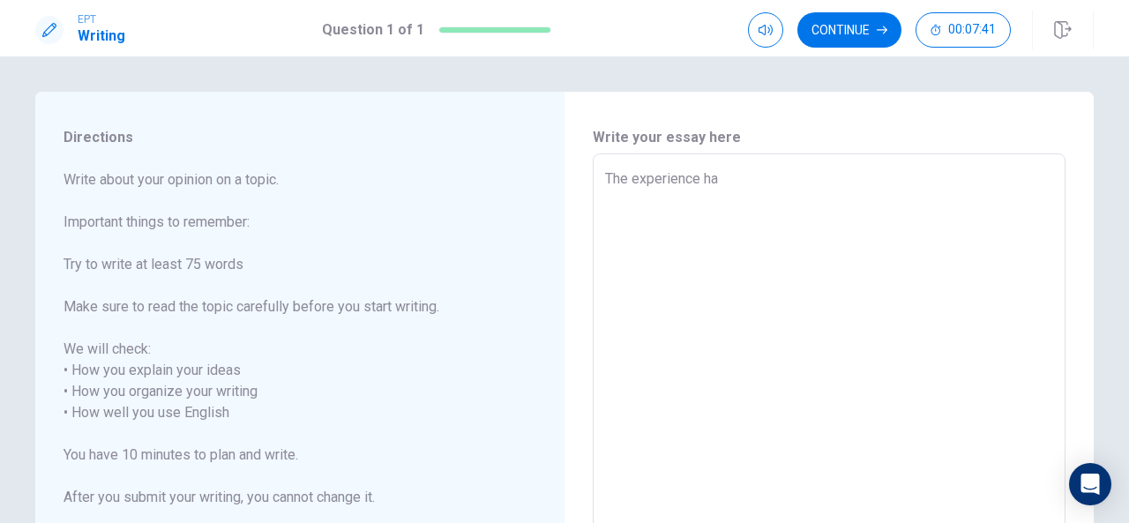
type textarea "The experience han"
type textarea "x"
type textarea "The experience hanp"
type textarea "x"
type textarea "The experience hanpp"
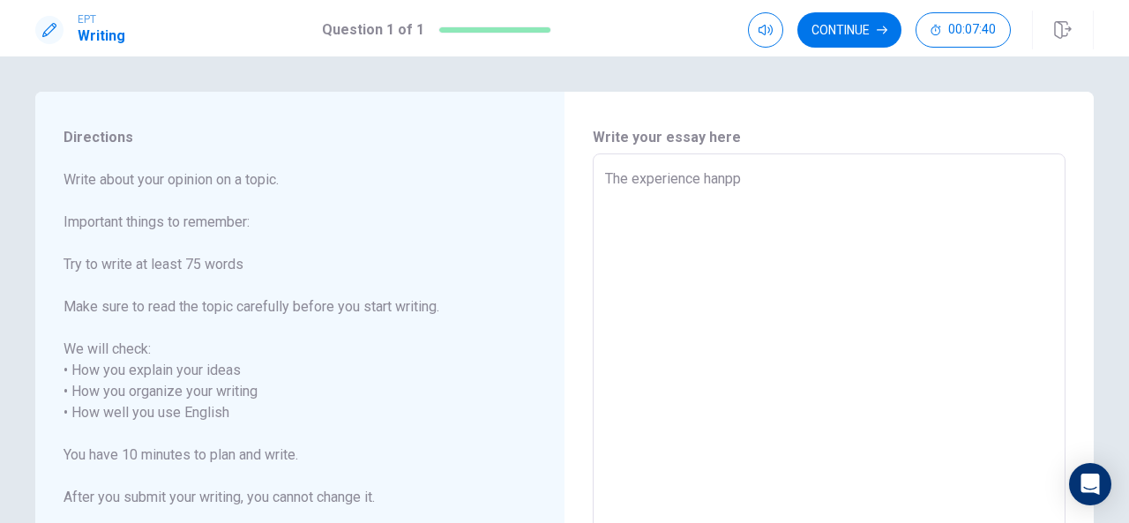
type textarea "x"
type textarea "The experience hanppe"
type textarea "x"
type textarea "The experience hanpp"
type textarea "x"
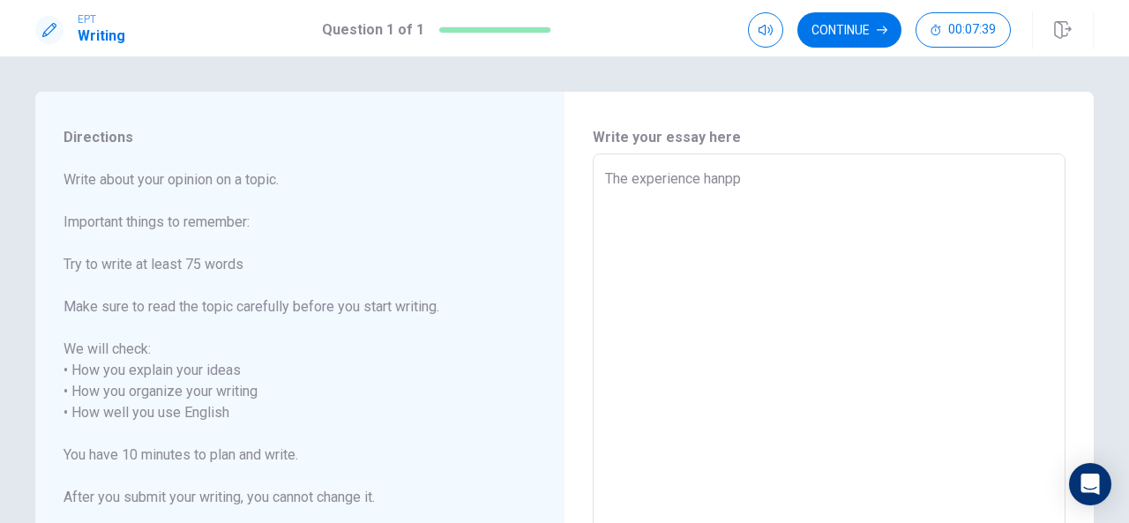
type textarea "The experience hanp"
type textarea "x"
type textarea "The experience han"
type textarea "x"
type textarea "The experience ha"
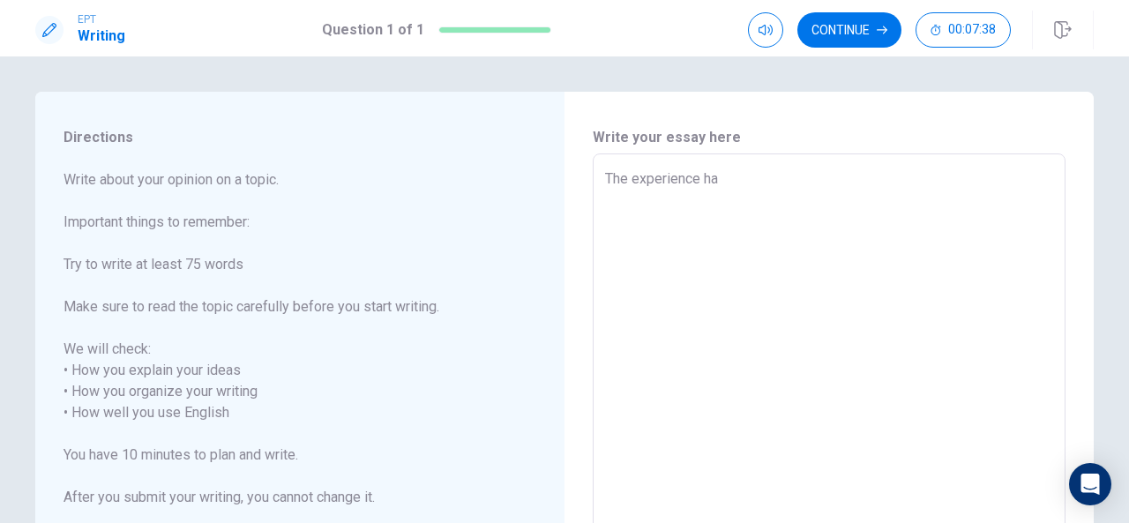
type textarea "x"
type textarea "The experience hap"
type textarea "x"
type textarea "The experience happ"
type textarea "x"
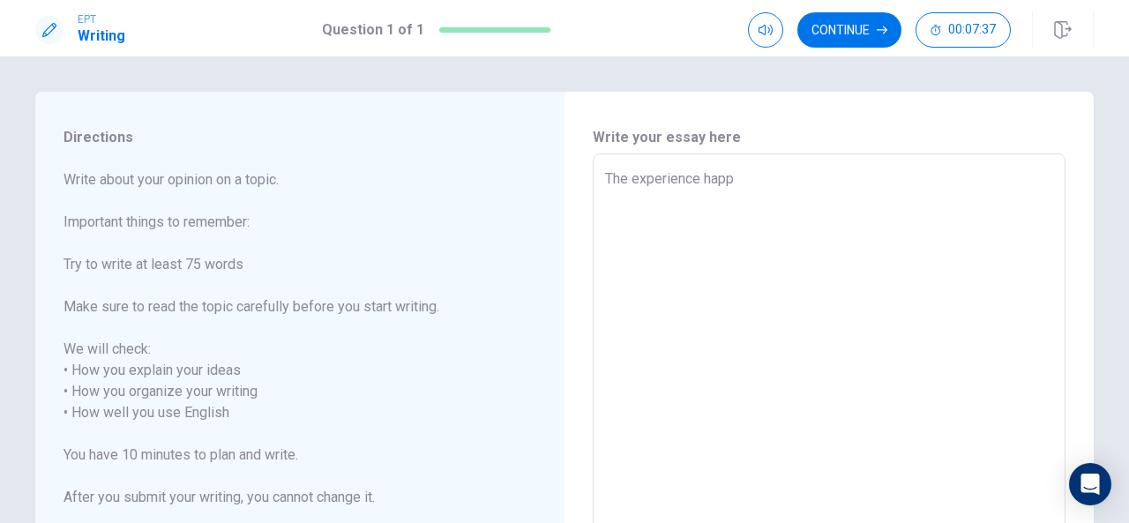
type textarea "The experience [PERSON_NAME]"
type textarea "x"
type textarea "The experience happen"
type textarea "x"
type textarea "The experience happene"
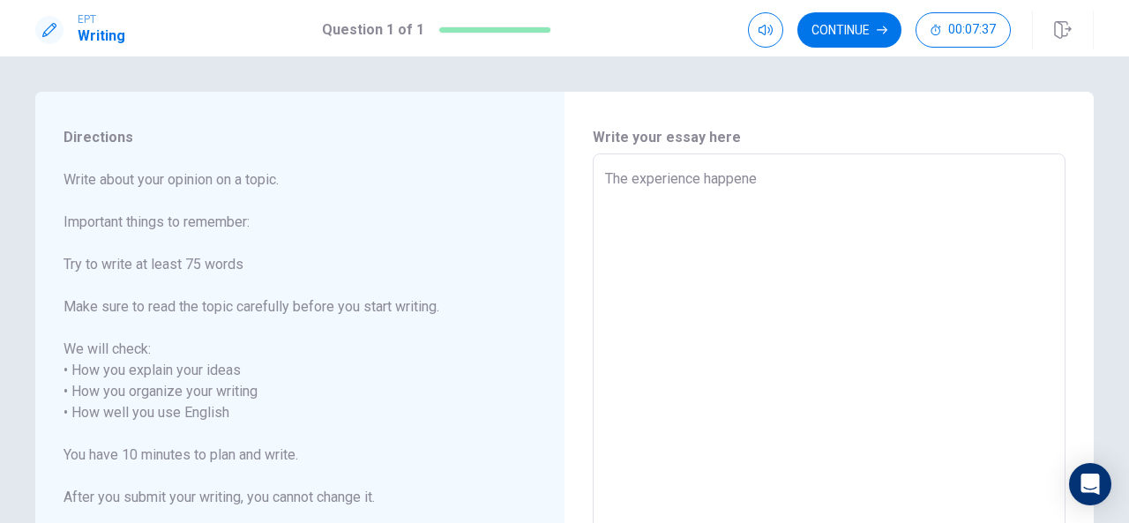
type textarea "x"
type textarea "The experience happened"
type textarea "x"
type textarea "The experience happened"
type textarea "x"
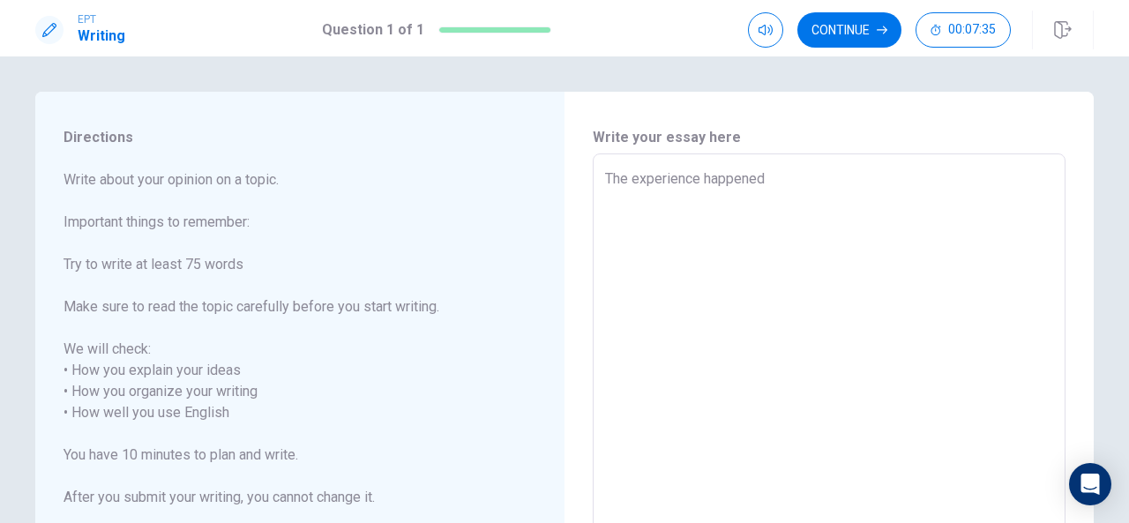
type textarea "The experience happened i"
type textarea "x"
type textarea "The experience happened in"
type textarea "x"
type textarea "The experience happened in"
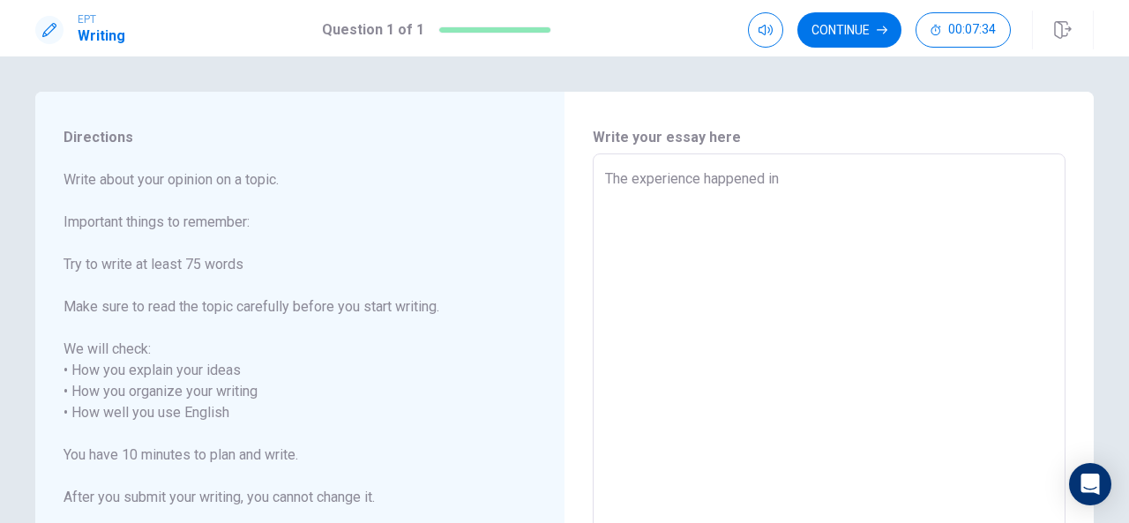
type textarea "x"
type textarea "The experience happened in t"
type textarea "x"
type textarea "The experience happened in th"
type textarea "x"
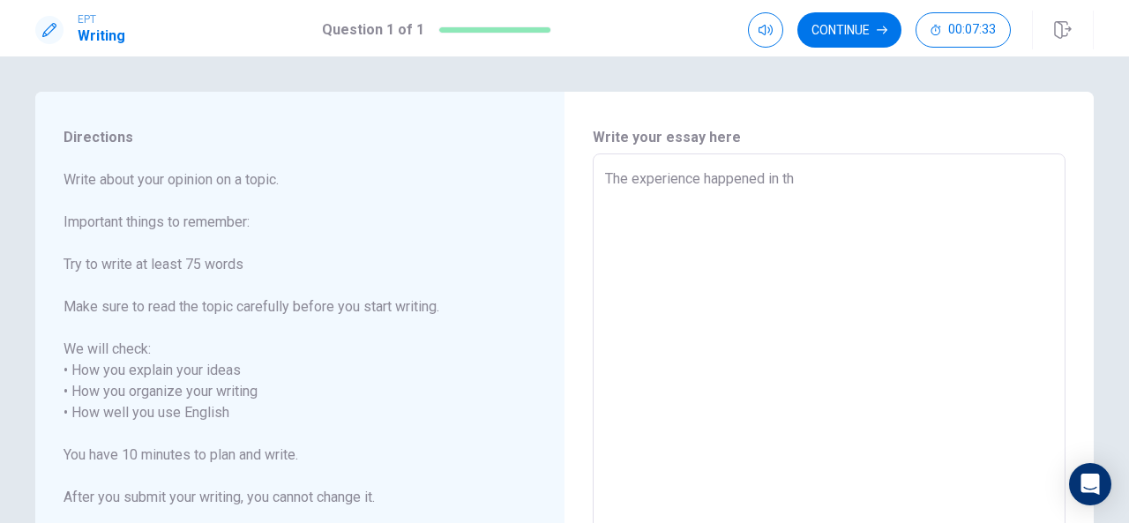
type textarea "The experience happened in the"
type textarea "x"
type textarea "The experience happened in the"
type textarea "x"
type textarea "The experience happened in the l"
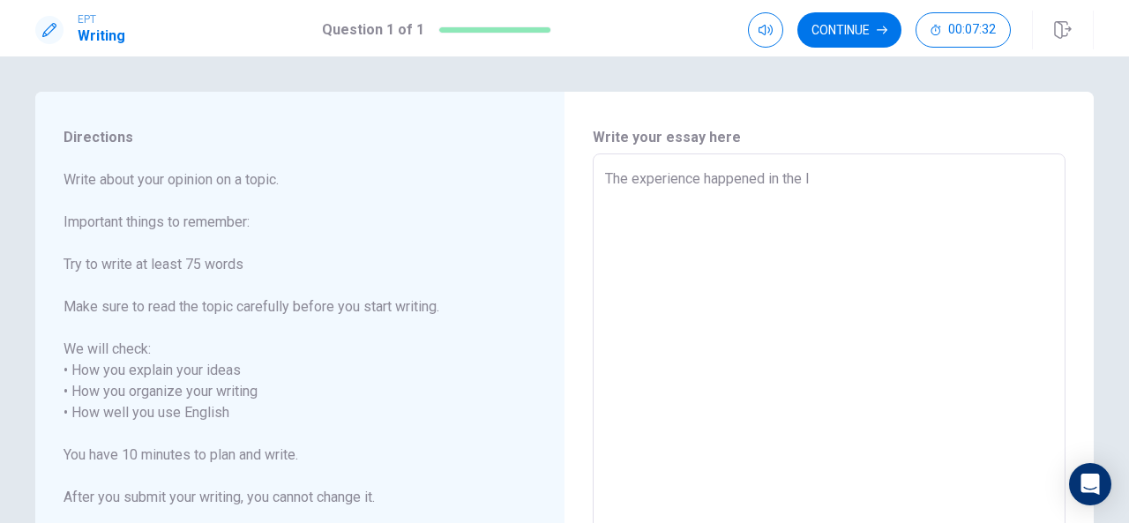
type textarea "x"
type textarea "The experience happened in the la"
type textarea "x"
type textarea "The experience happened in the las"
type textarea "x"
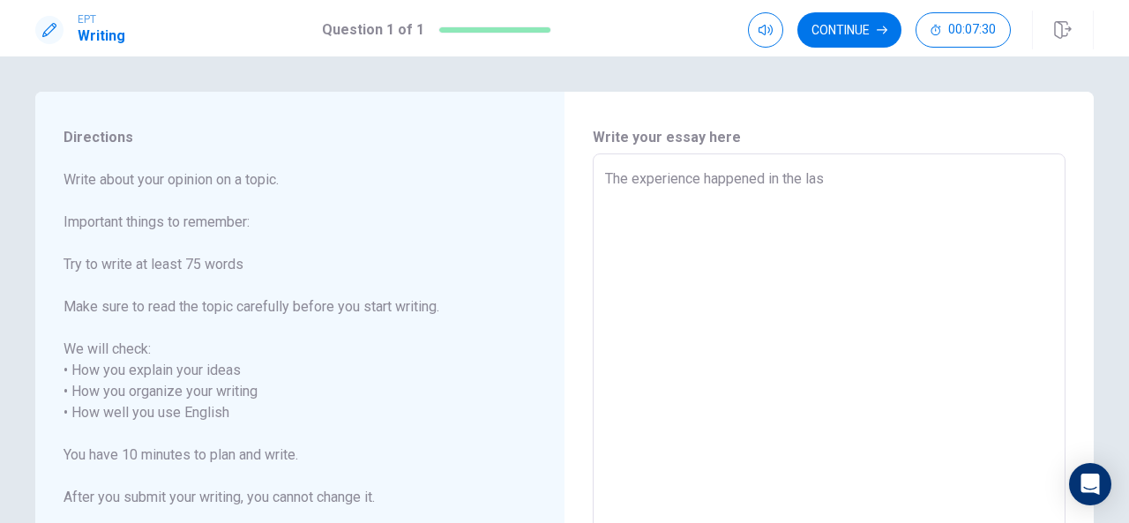
type textarea "The experience happened in the last"
type textarea "x"
type textarea "The experience happened in the last"
type textarea "x"
type textarea "The experience happened in the last s"
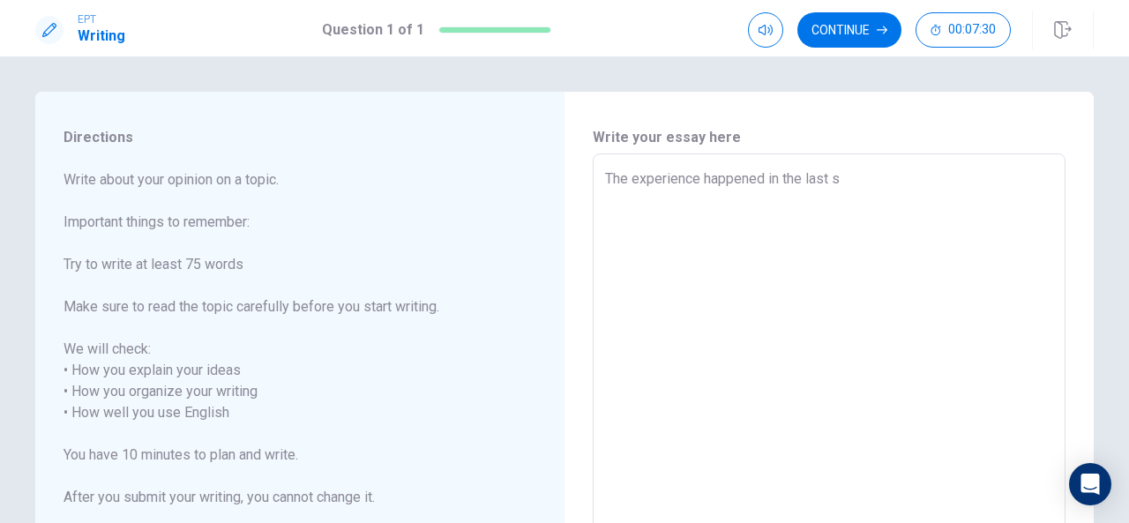
type textarea "x"
type textarea "The experience happened in the last su"
type textarea "x"
type textarea "The experience happened in the last sum"
type textarea "x"
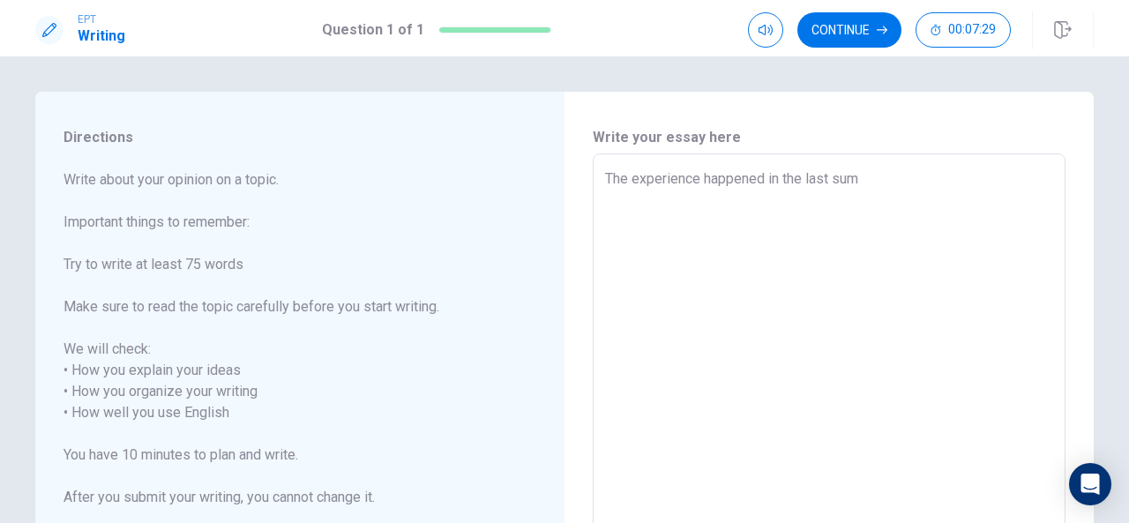
type textarea "The experience happened in the last summ"
type textarea "x"
type textarea "The experience happened in the last summe"
type textarea "x"
type textarea "The experience happened in the last summer"
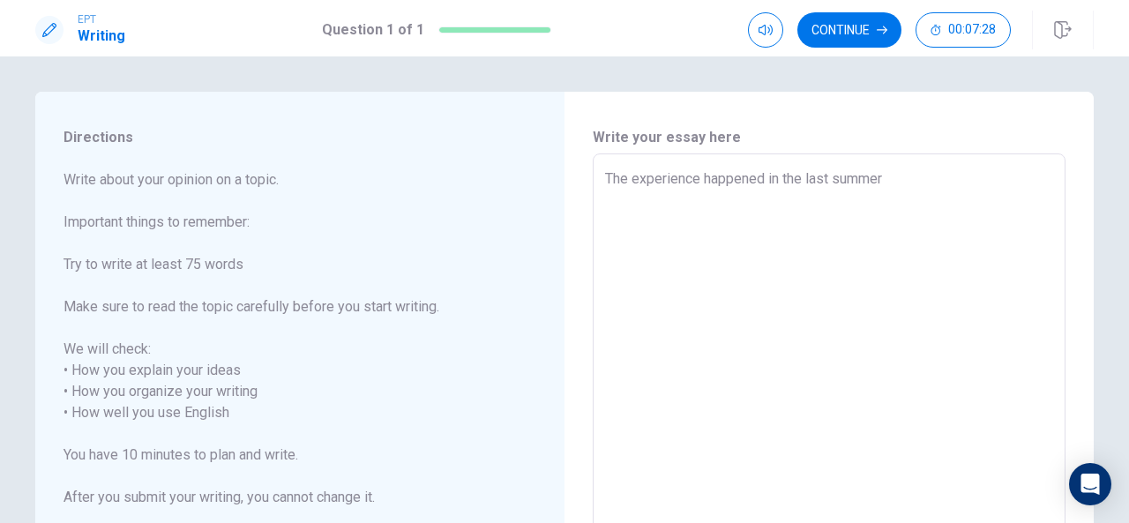
type textarea "x"
type textarea "The experience happened in the last summer"
type textarea "x"
type textarea "The experience happened in the last summer v"
type textarea "x"
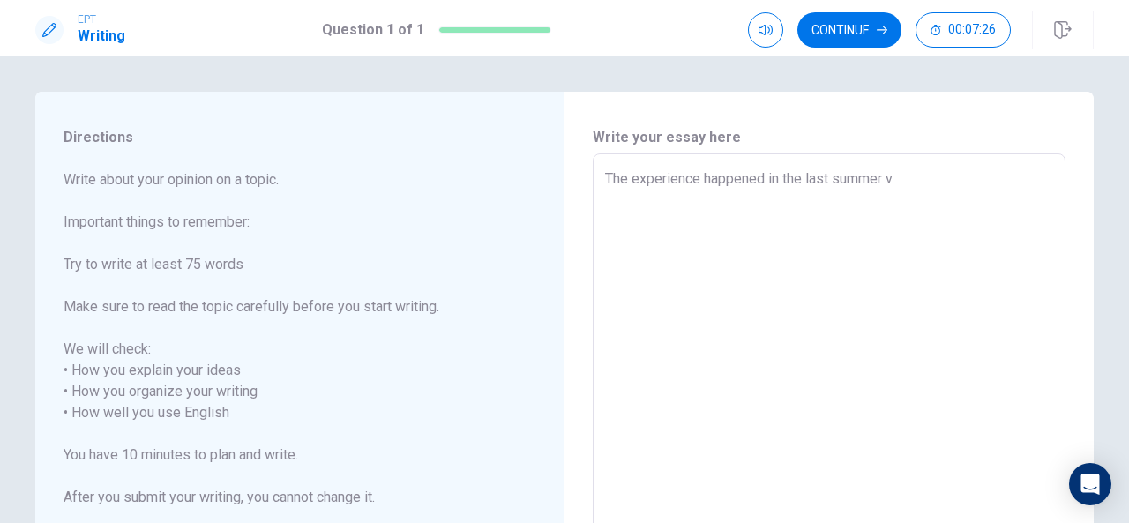
type textarea "The experience happened in the last summer va"
type textarea "x"
type textarea "The experience happened in the last summer vac"
type textarea "x"
type textarea "The experience happened in the last summer [PERSON_NAME]"
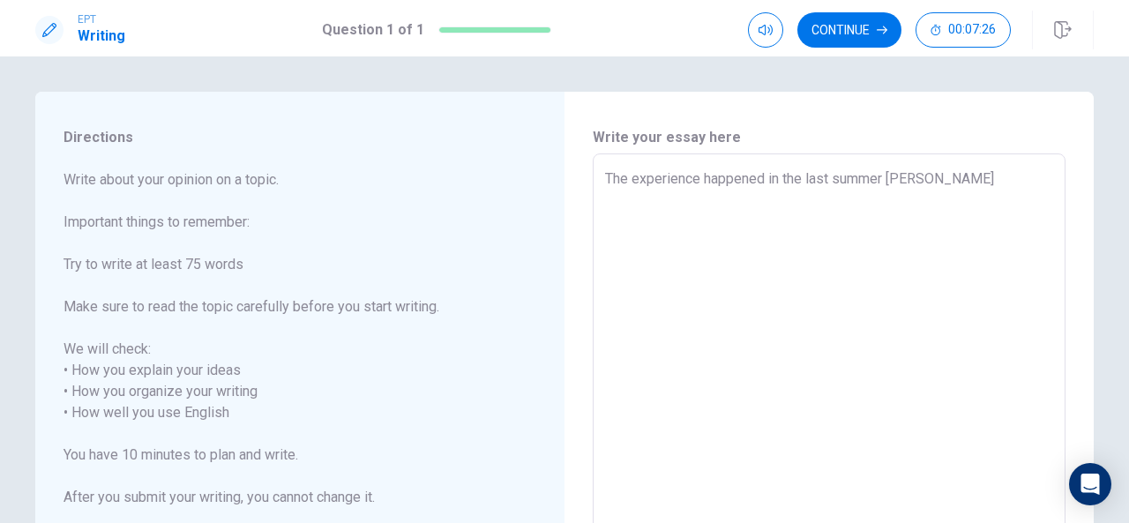
type textarea "x"
type textarea "The experience happened in the last summer vacat"
type textarea "x"
type textarea "The experience happened in the last summer vacati"
type textarea "x"
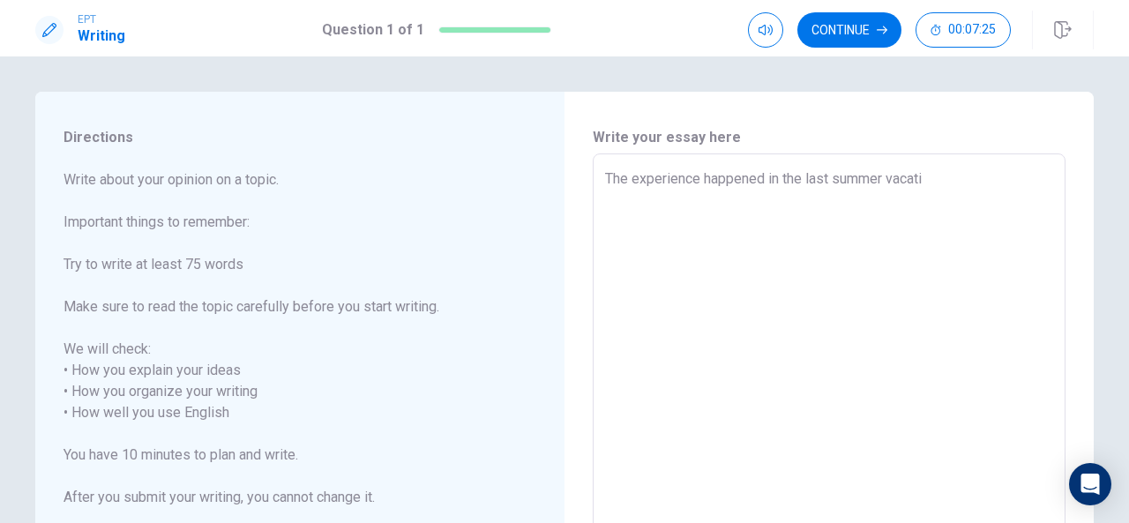
type textarea "The experience happened in the last summer vacatio"
type textarea "x"
type textarea "The experience happened in the last summer vacation"
type textarea "x"
type textarea "The experience happened in the last summer vacation."
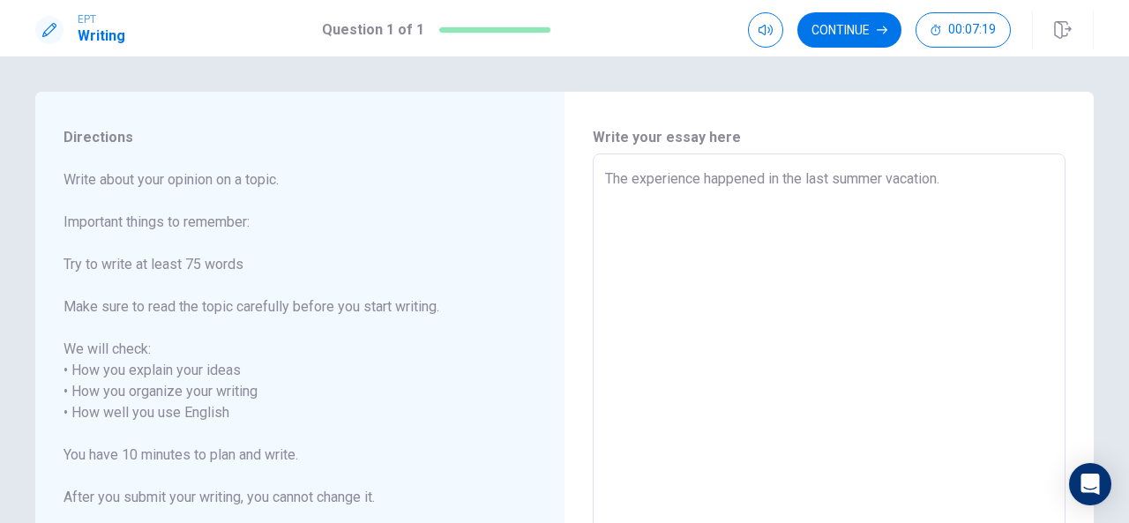
type textarea "x"
type textarea "The experience happened in the last summer vacation."
type textarea "x"
type textarea "The experience happened in the last summer vacation. I"
type textarea "x"
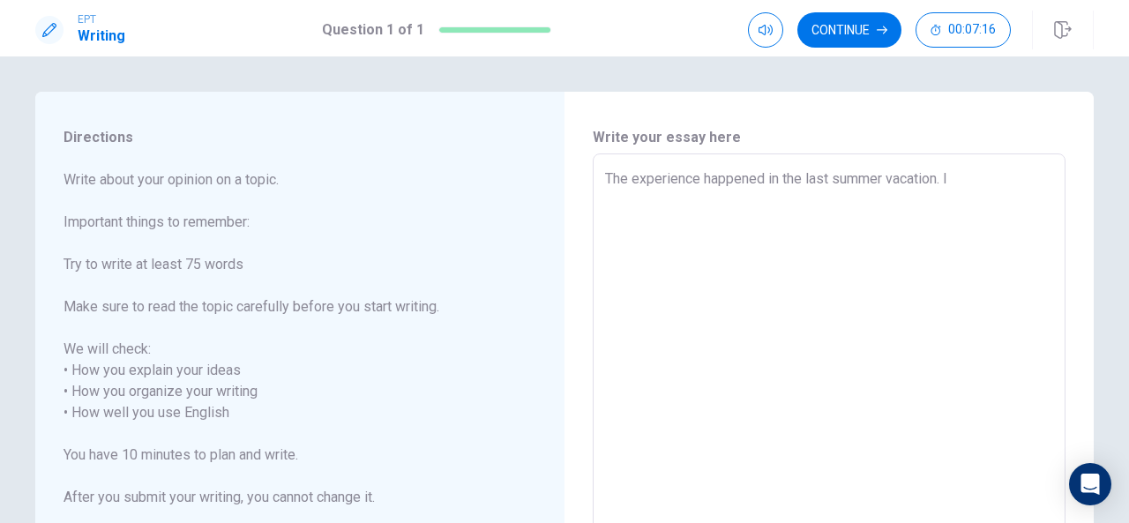
type textarea "The experience happened in the last summer vacation. I"
type textarea "x"
type textarea "The experience happened in the last summer vacation. I h"
type textarea "x"
type textarea "The experience happened in the last summer vacation. I ha"
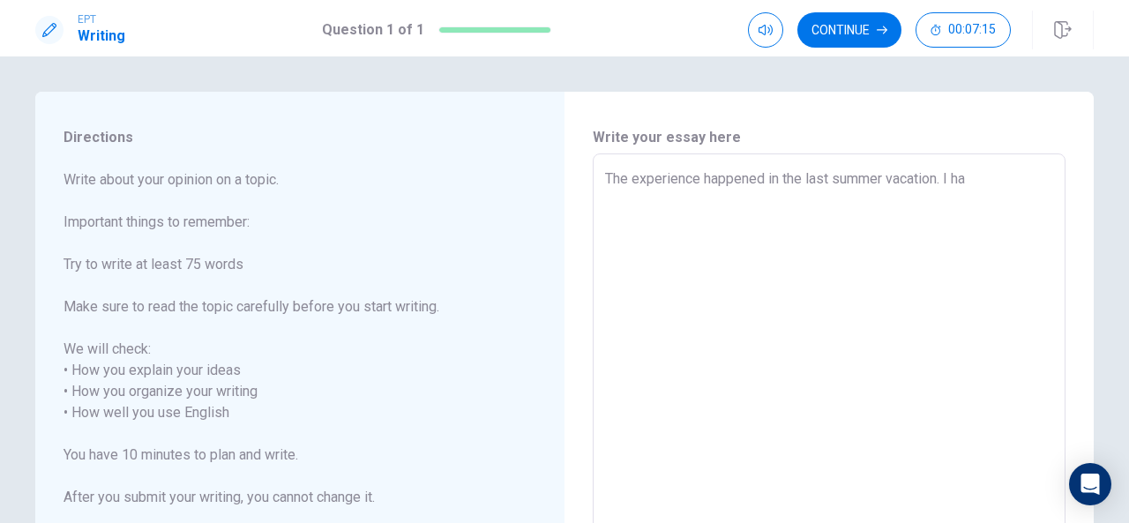
type textarea "x"
type textarea "The experience happened in the last summer vacation. I had"
type textarea "x"
type textarea "The experience happened in the last summer vacation. I had"
type textarea "x"
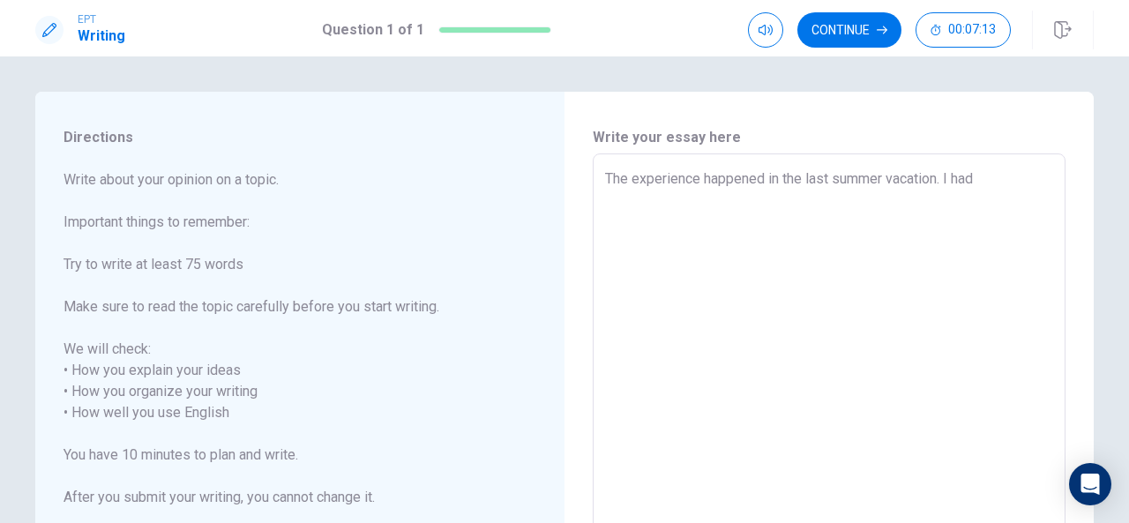
type textarea "The experience happened in the last summer vacation. I had a"
type textarea "x"
type textarea "The experience happened in the last summer vacation. I had a"
type textarea "x"
type textarea "The experience happened in the last summer vacation. I had a f"
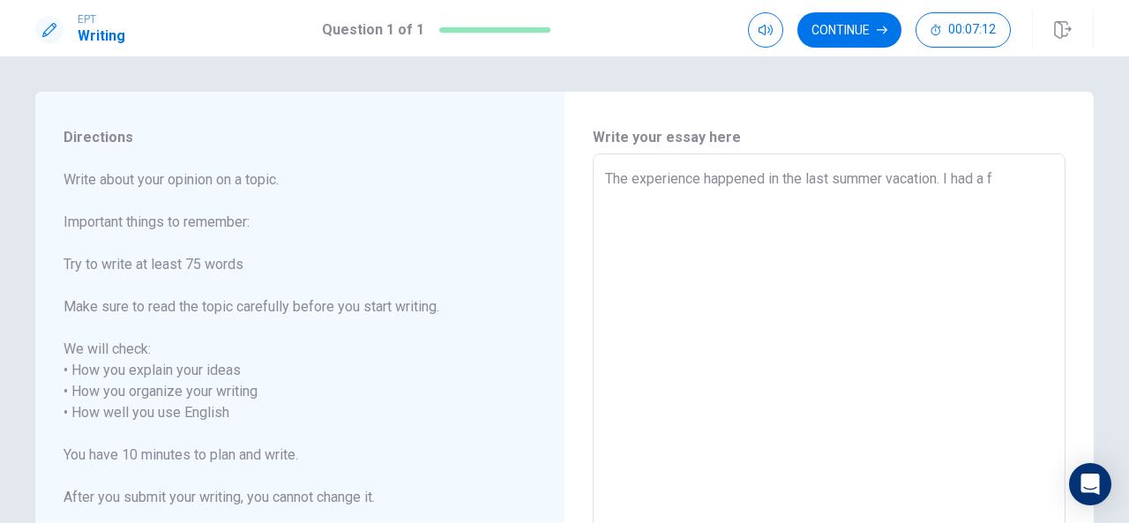
type textarea "x"
type textarea "The experience happened in the last summer vacation. I had a fa"
type textarea "x"
type textarea "The experience happened in the last summer vacation. I had a fav"
type textarea "x"
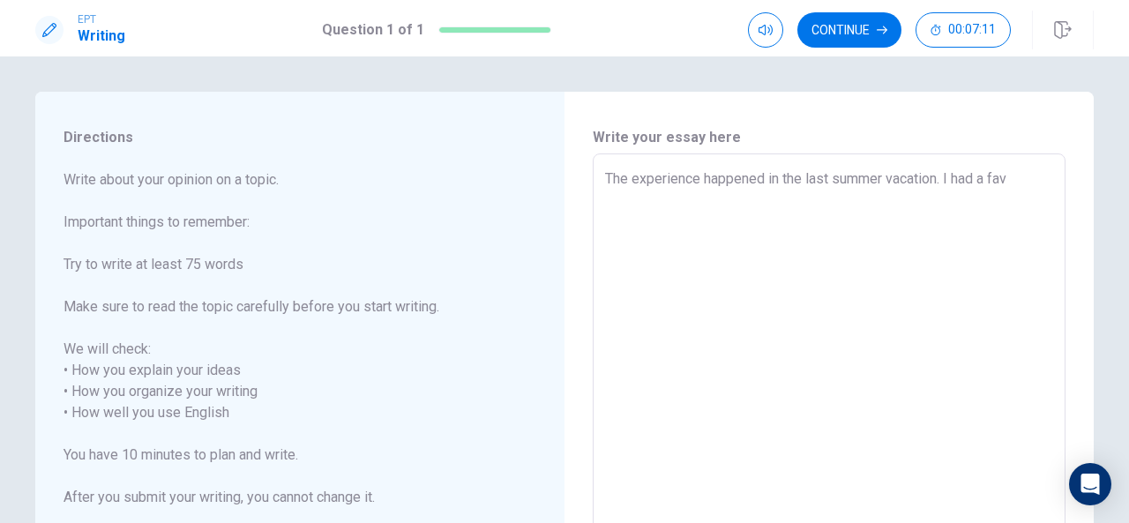
type textarea "The experience happened in the last summer vacation. I had a favo"
type textarea "x"
type textarea "The experience happened in the last summer vacation. I had a favor"
type textarea "x"
type textarea "The experience happened in the last summer vacation. I had a favori"
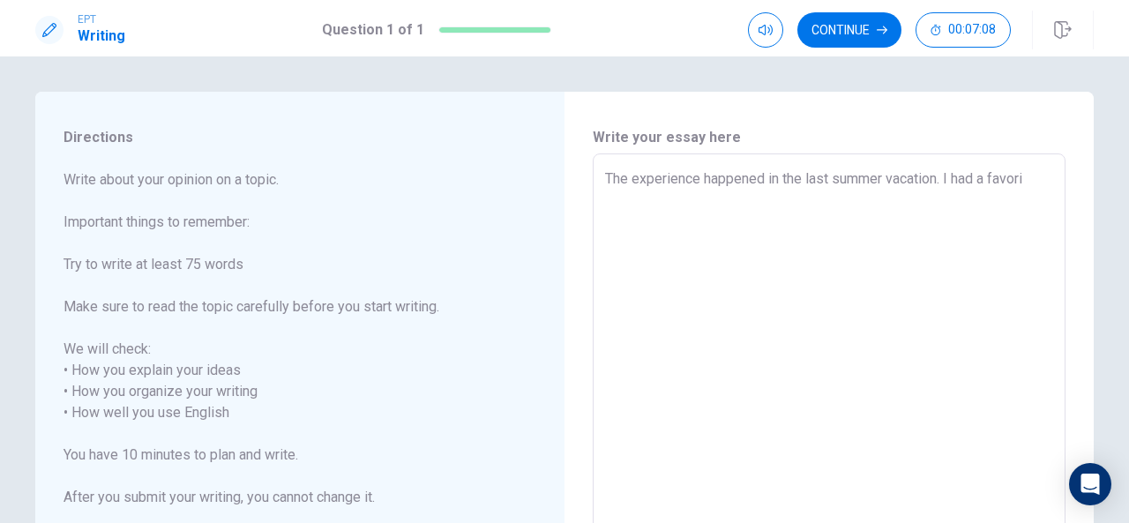
type textarea "x"
type textarea "The experience happened in the last summer vacation. I had a favorit"
type textarea "x"
type textarea "The experience happened in the last summer vacation. I had a favorite"
type textarea "x"
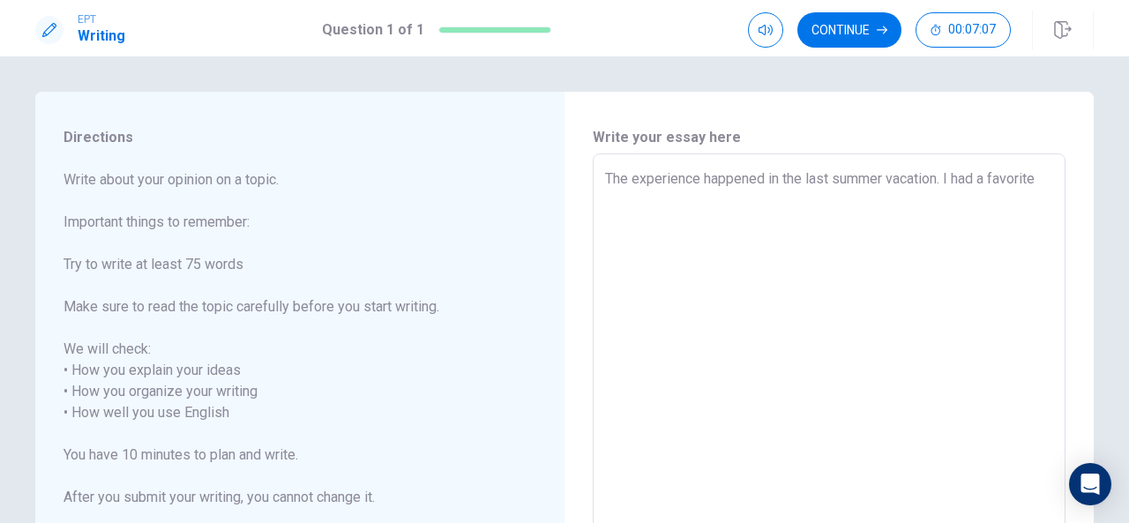
type textarea "The experience happened in the last summer vacation. I had a favorite"
type textarea "x"
type textarea "The experience happened in the last summer vacation. I had a favorite g"
type textarea "x"
type textarea "The experience happened in the last summer vacation. I had a favorite gr"
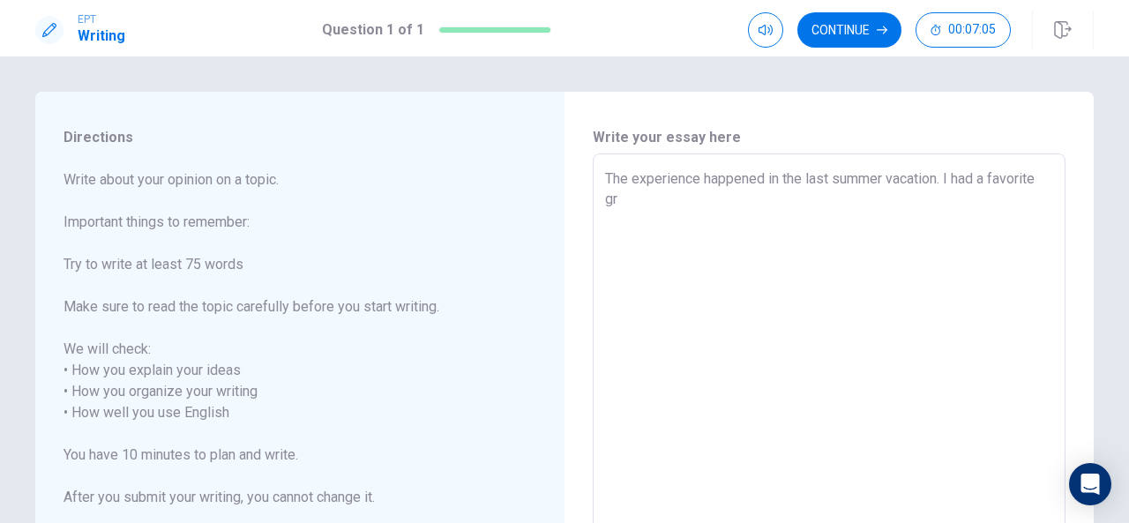
type textarea "x"
type textarea "The experience happened in the last summer vacation. I had a favorite gro"
type textarea "x"
type textarea "The experience happened in the last summer vacation. I had a favorite grou"
type textarea "x"
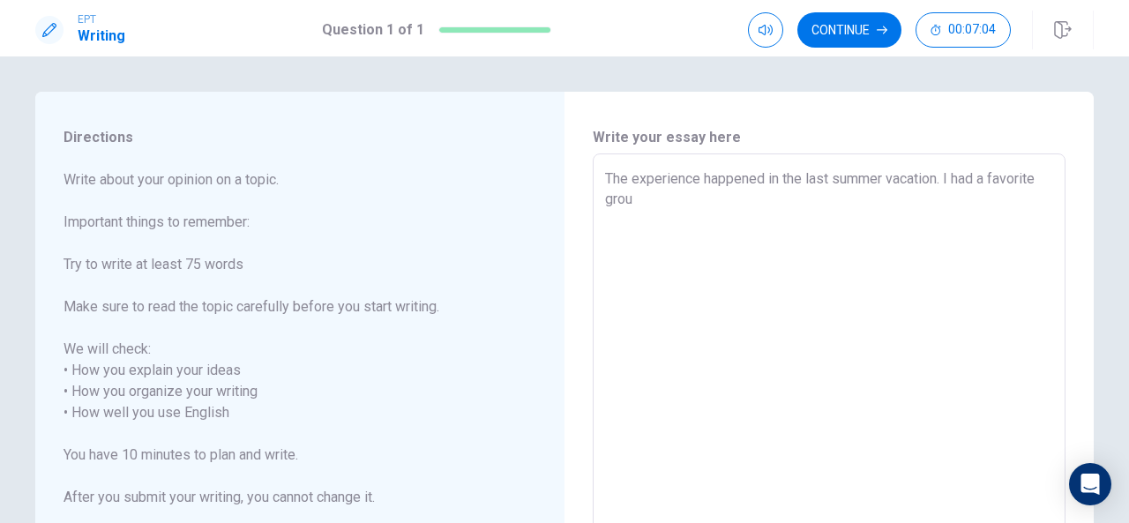
type textarea "The experience happened in the last summer vacation. I had a favorite group"
type textarea "x"
type textarea "The experience happened in the last summer vacation. I had a favorite group"
type textarea "x"
type textarea "The experience happened in the last summer vacation. I had a favorite group i"
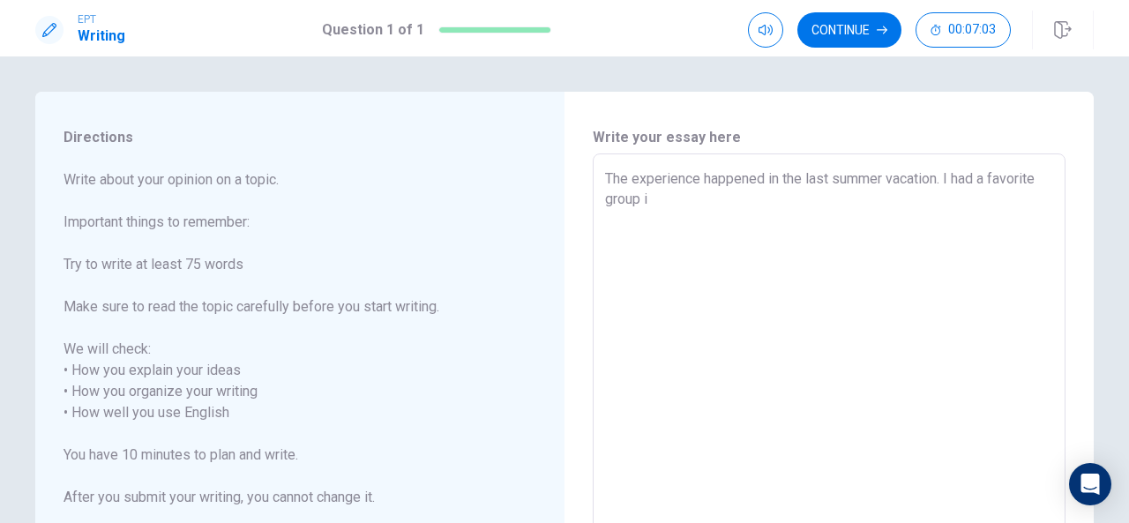
type textarea "x"
type textarea "The experience happened in the last summer vacation. I had a favorite group i"
type textarea "x"
type textarea "The experience happened in the last summer vacation. I had a favorite group i"
type textarea "x"
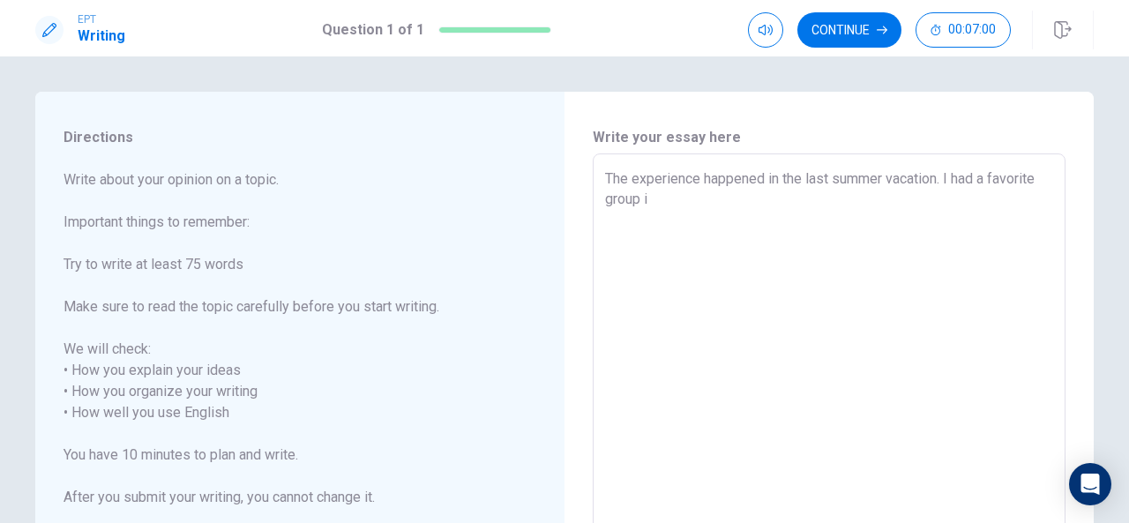
type textarea "The experience happened in the last summer vacation. I had a favorite group"
type textarea "x"
type textarea "The experience happened in the last summer vacation. I had a favorite group t"
type textarea "x"
type textarea "The experience happened in the last summer vacation. I had a favorite group th"
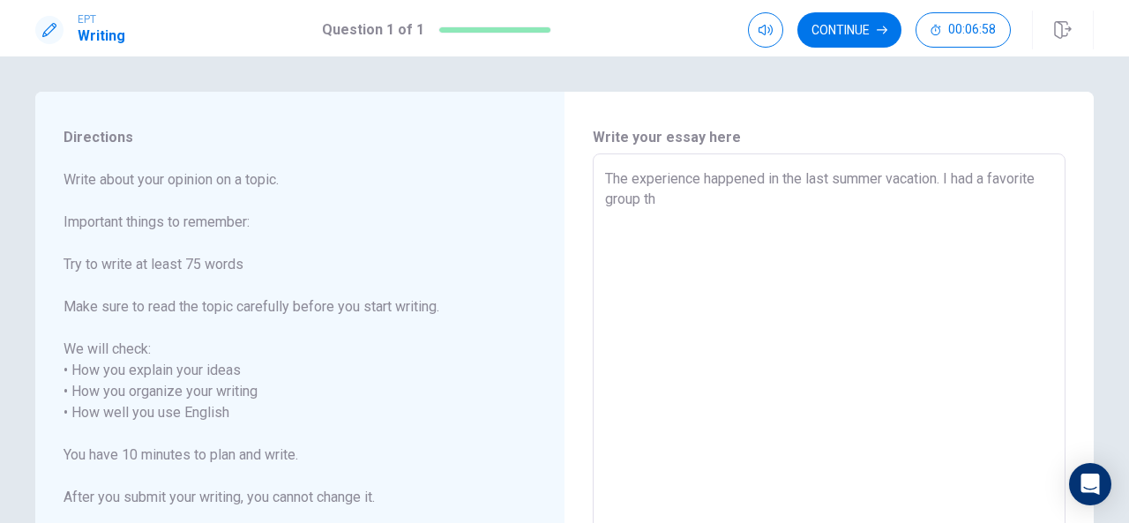
type textarea "x"
type textarea "The experience happened in the last summer vacation. I had a favorite group tha"
type textarea "x"
type textarea "The experience happened in the last summer vacation. I had a favorite group that"
type textarea "x"
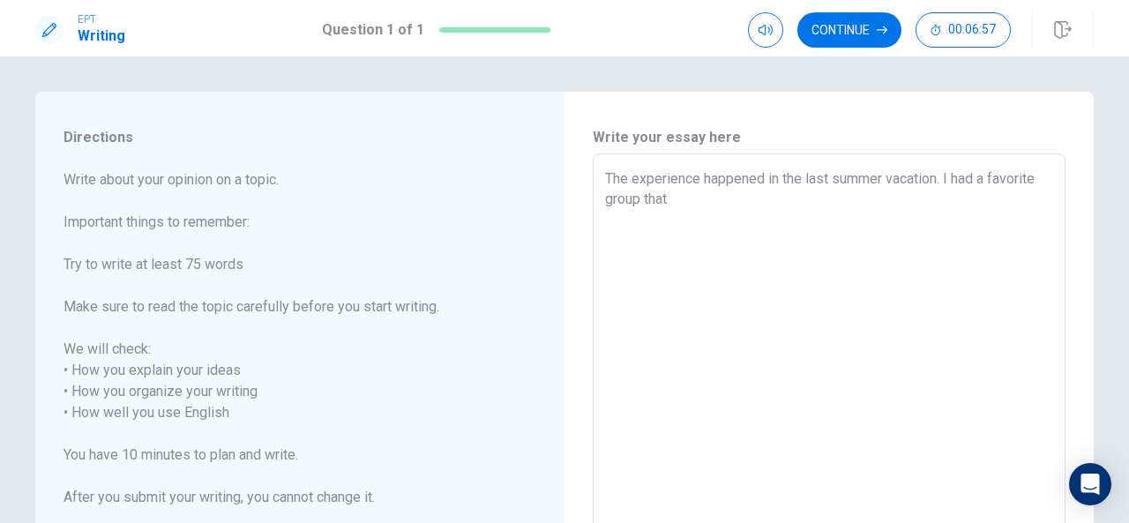
type textarea "The experience happened in the last summer vacation. I had a favorite group that"
type textarea "x"
type textarea "The experience happened in the last summer vacation. I had a favorite group tha…"
type textarea "x"
type textarea "The experience happened in the last summer vacation. I had a favorite group tha…"
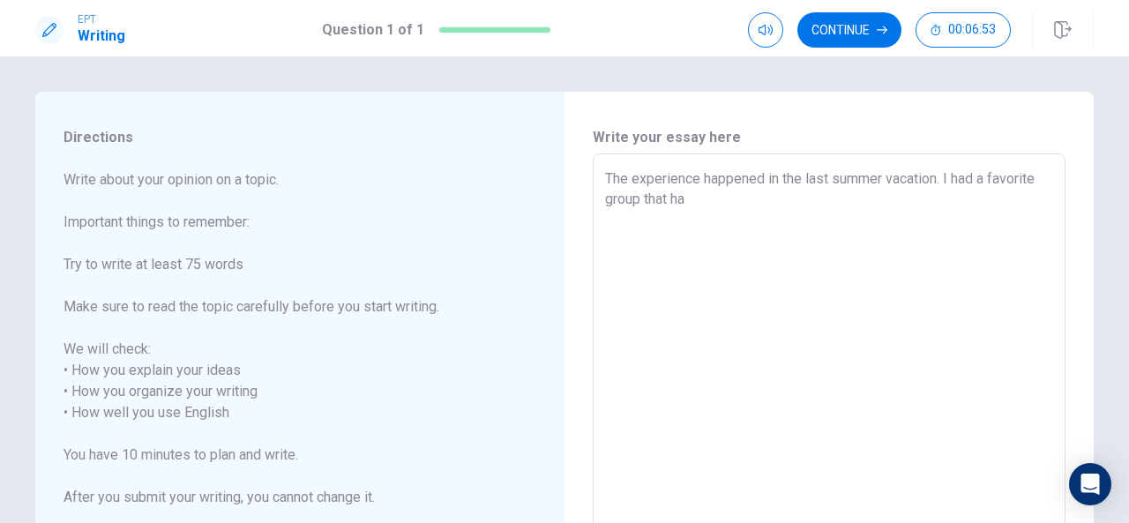
type textarea "x"
type textarea "The experience happened in the last summer vacation. I had a favorite group tha…"
type textarea "x"
type textarea "The experience happened in the last summer vacation. I had a favorite group that"
type textarea "x"
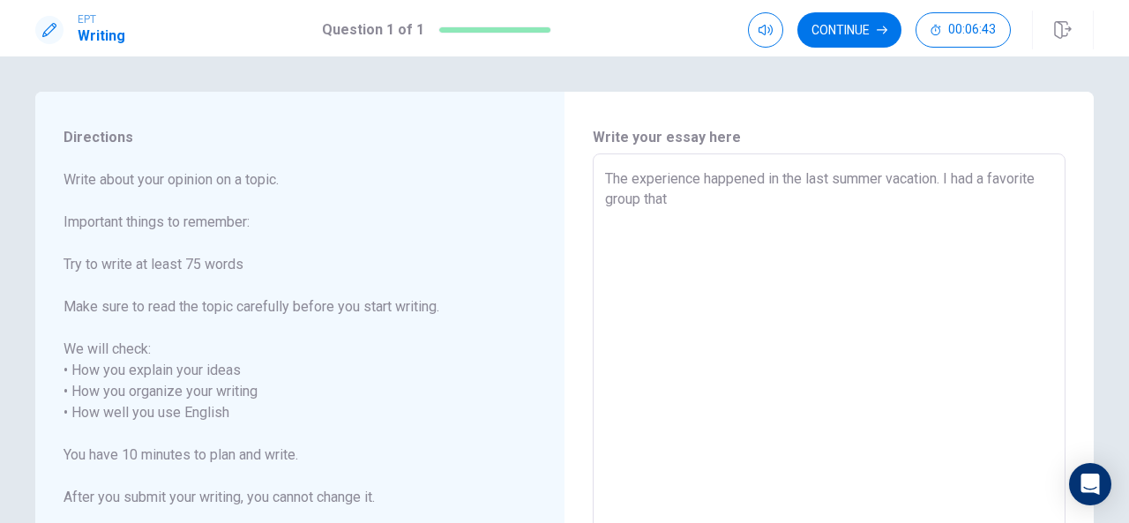
type textarea "The experience happened in the last summer vacation. I had a favorite group tha…"
type textarea "x"
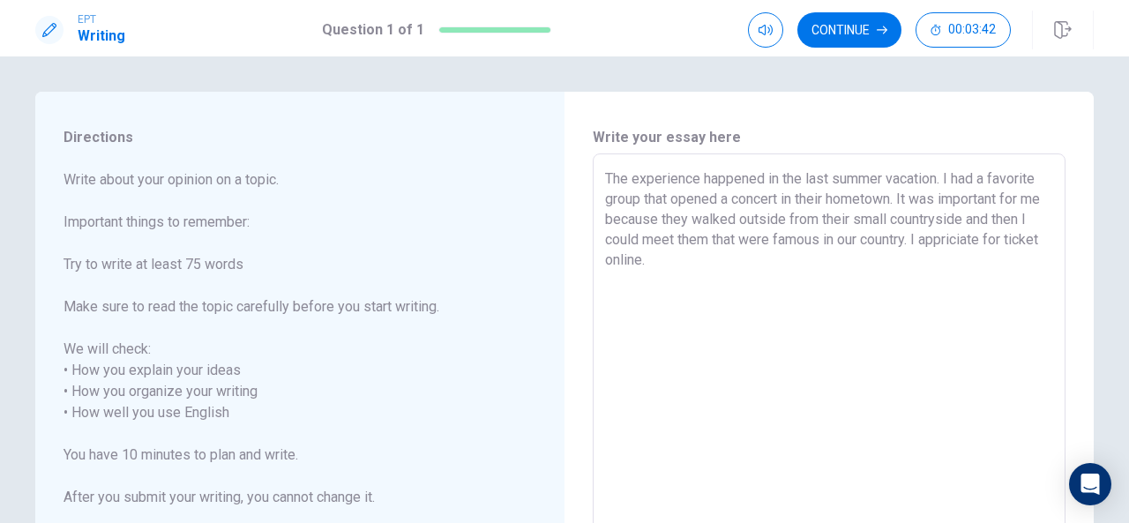
click at [1024, 237] on textarea "The experience happened in the last summer vacation. I had a favorite group tha…" at bounding box center [829, 414] width 448 height 490
click at [1046, 238] on textarea "The experience happened in the last summer vacation. I had a favorite group tha…" at bounding box center [829, 414] width 448 height 490
click at [1043, 243] on textarea "The experience happened in the last summer vacation. I had a favorite group tha…" at bounding box center [829, 414] width 448 height 490
click at [714, 260] on textarea "The experience happened in the last summer vacation. I had a favorite group tha…" at bounding box center [829, 414] width 448 height 490
click at [711, 261] on textarea "The experience happened in the last summer vacation. I had a favorite group tha…" at bounding box center [829, 414] width 448 height 490
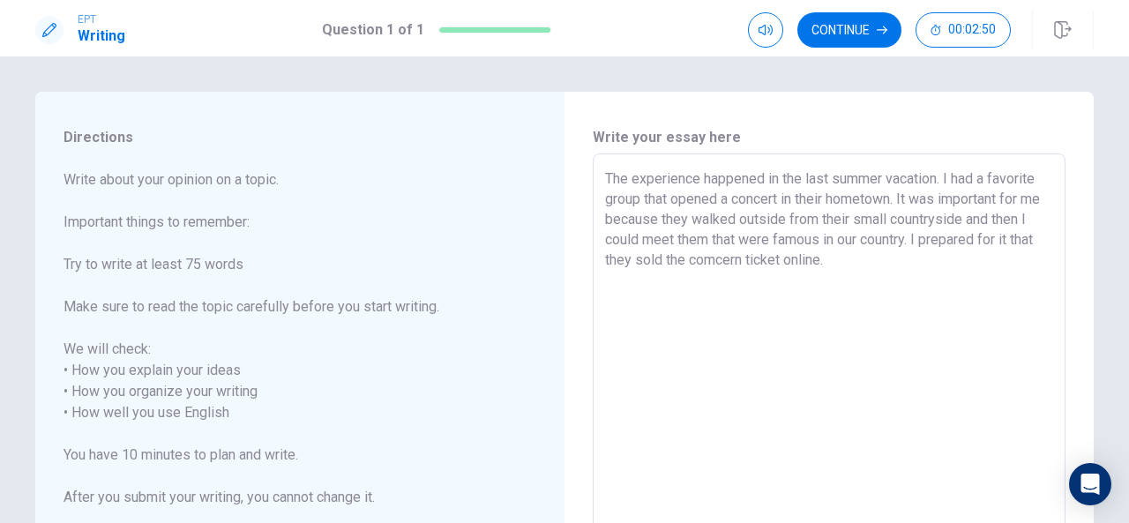
click at [900, 266] on textarea "The experience happened in the last summer vacation. I had a favorite group tha…" at bounding box center [829, 414] width 448 height 490
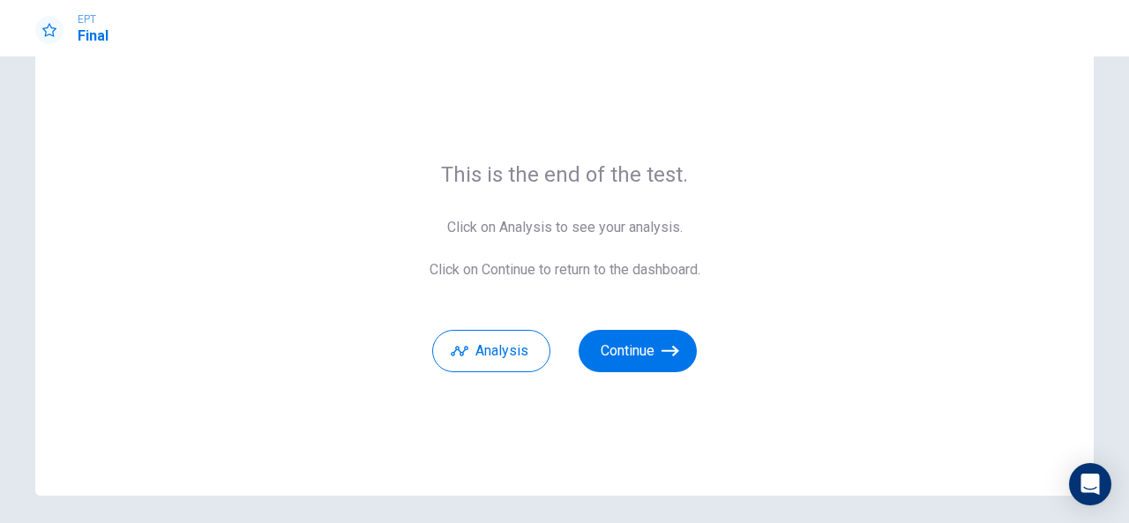
scroll to position [54, 0]
click at [638, 340] on button "Continue" at bounding box center [638, 352] width 118 height 42
